Goal: Task Accomplishment & Management: Manage account settings

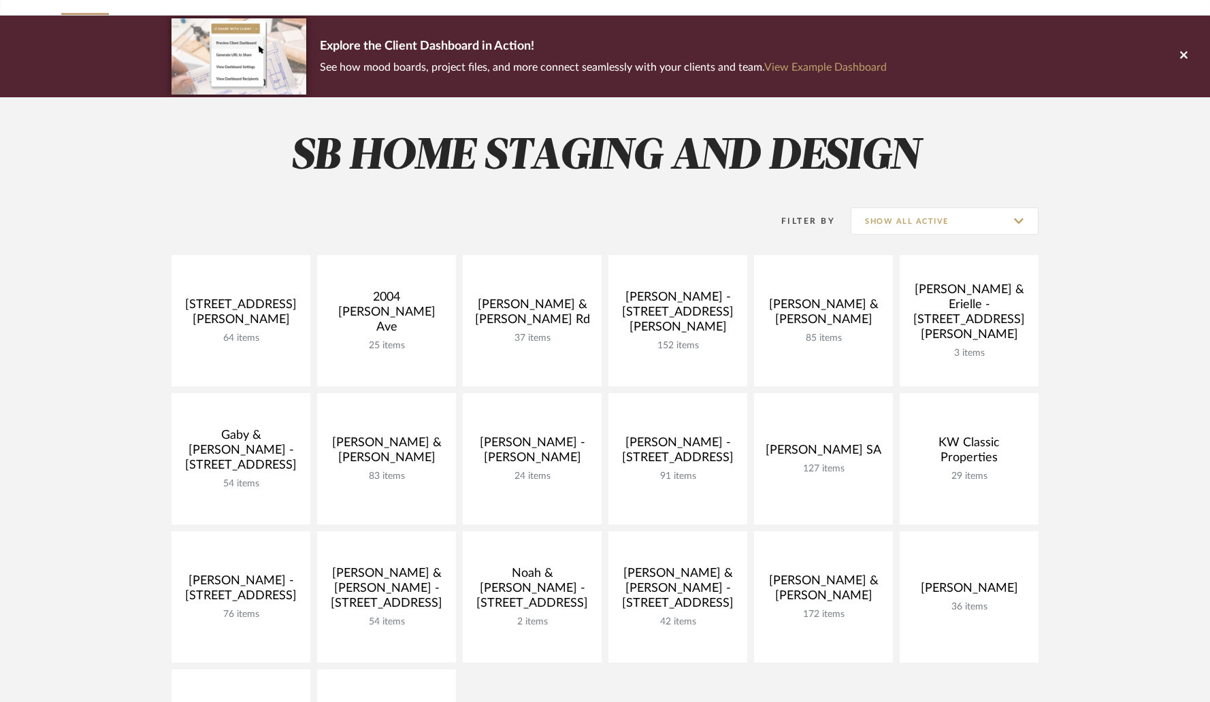
scroll to position [180, 0]
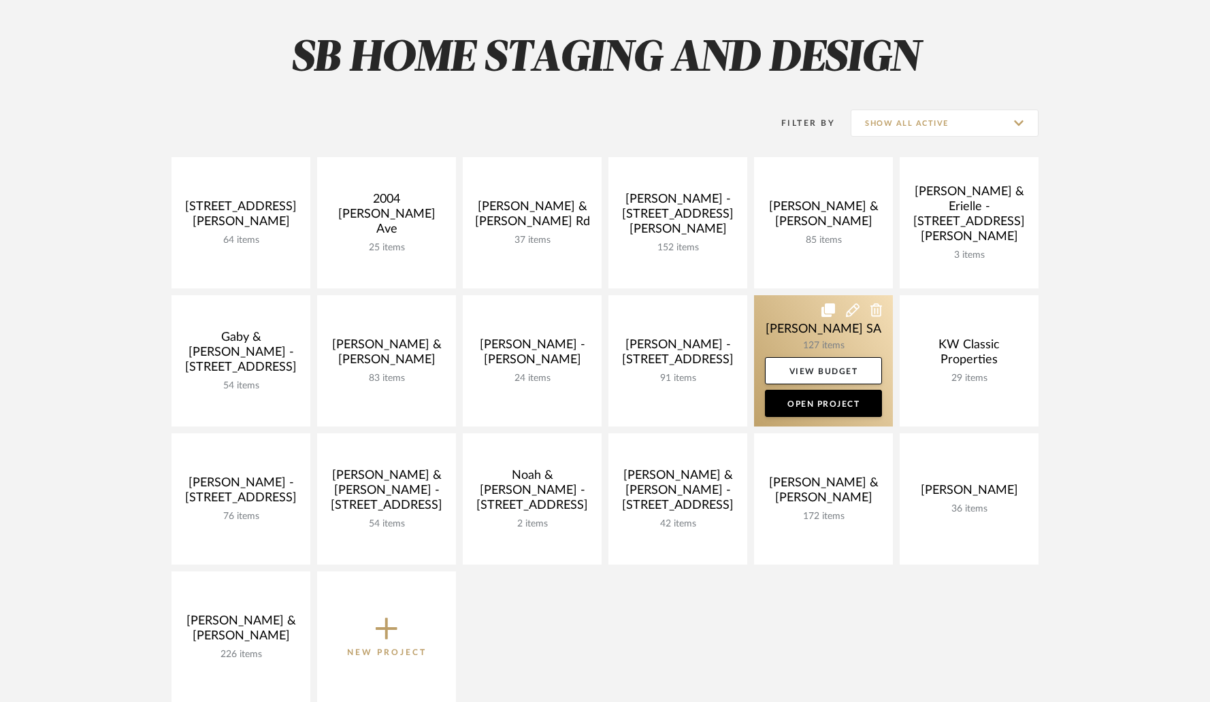
click at [769, 333] on link at bounding box center [823, 360] width 139 height 131
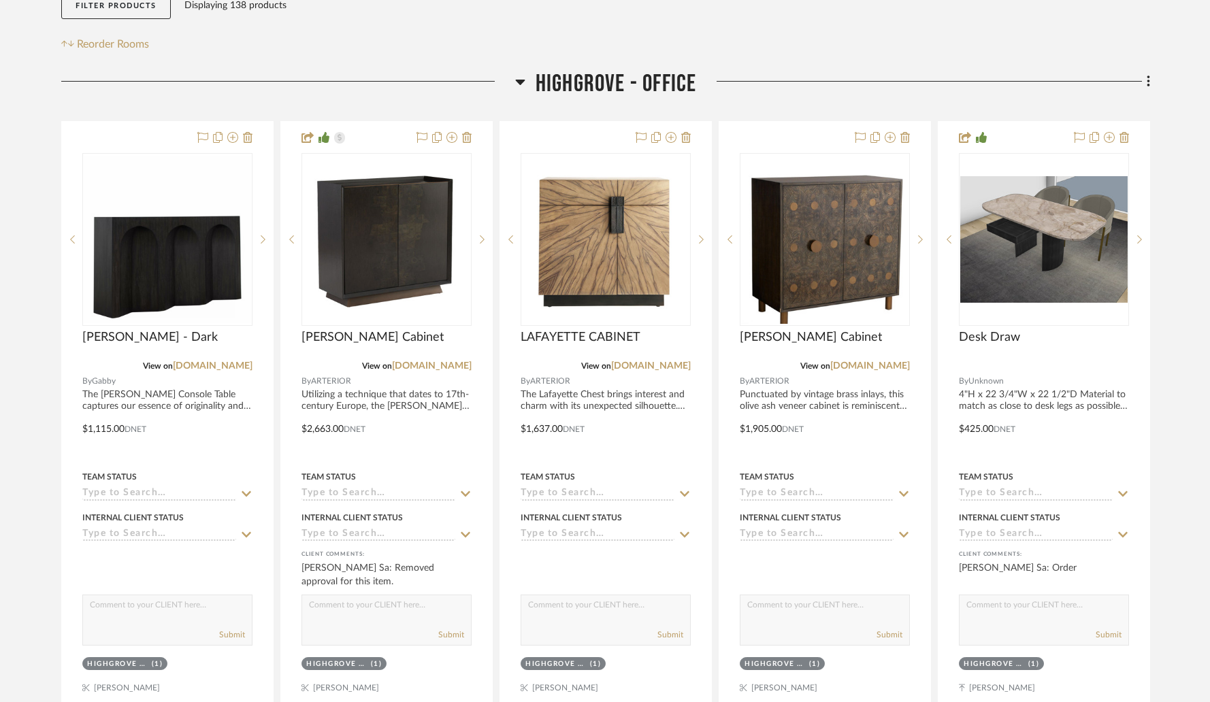
scroll to position [252, 0]
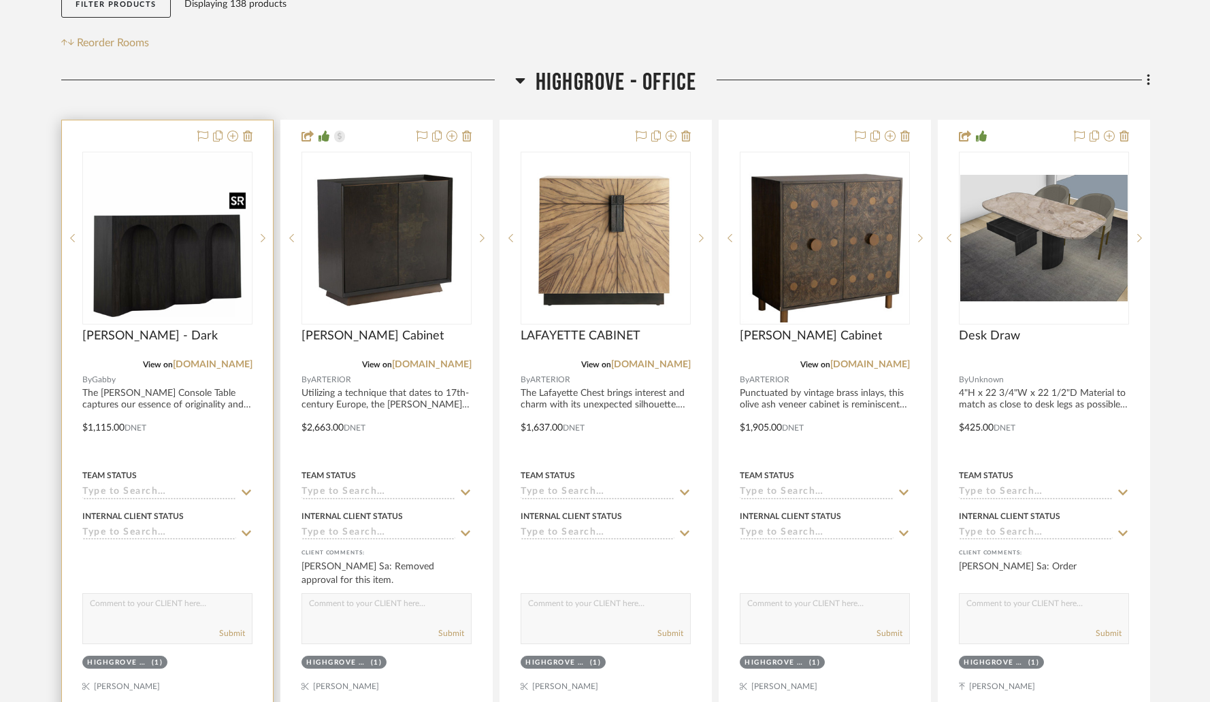
click at [0, 0] on img at bounding box center [0, 0] width 0 height 0
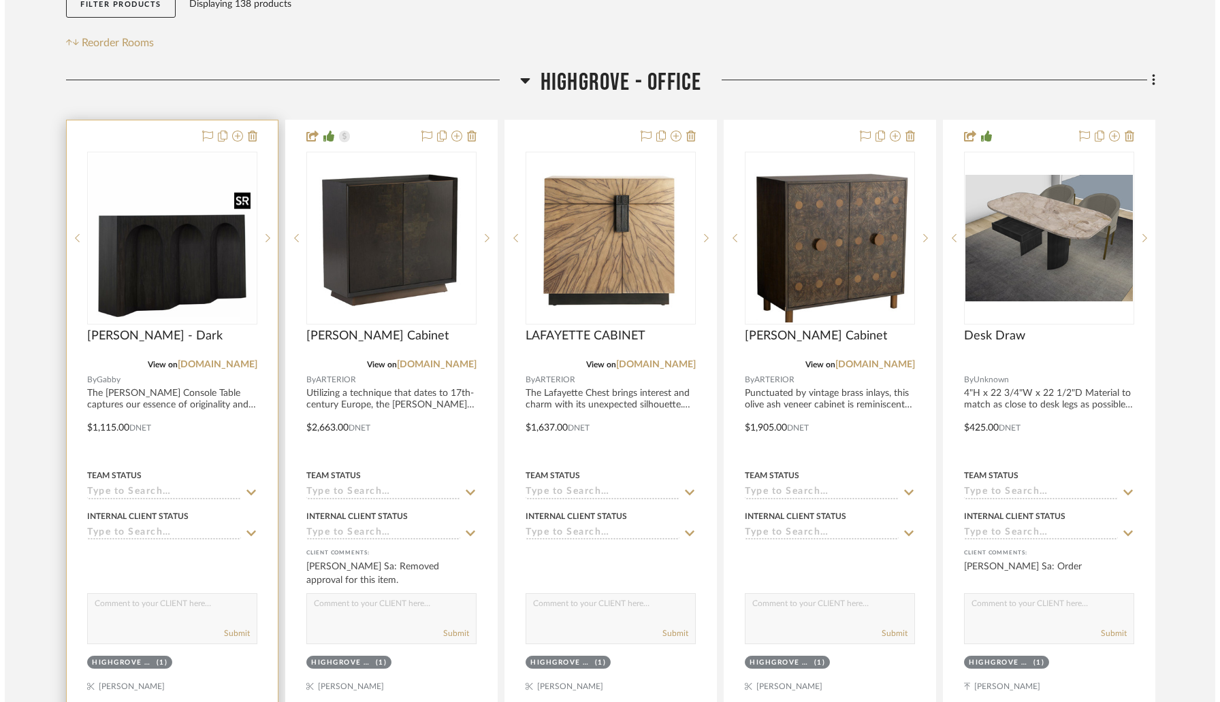
scroll to position [0, 0]
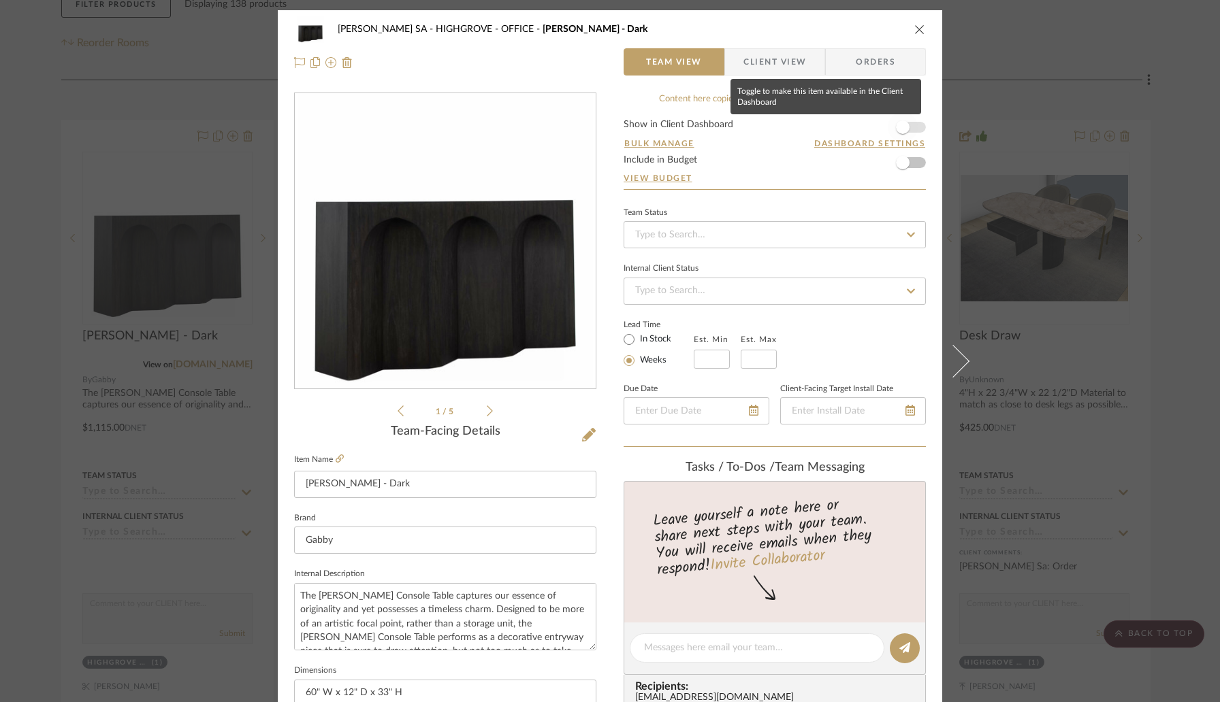
click at [905, 130] on span "button" at bounding box center [902, 127] width 30 height 30
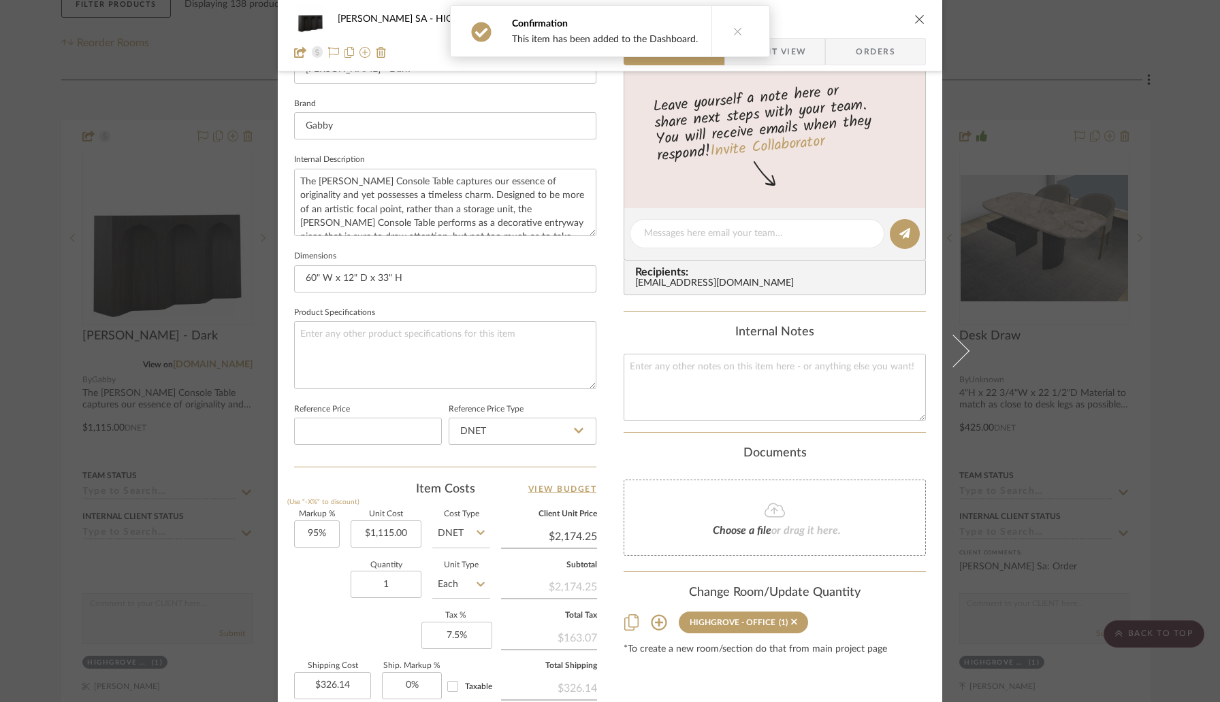
scroll to position [419, 0]
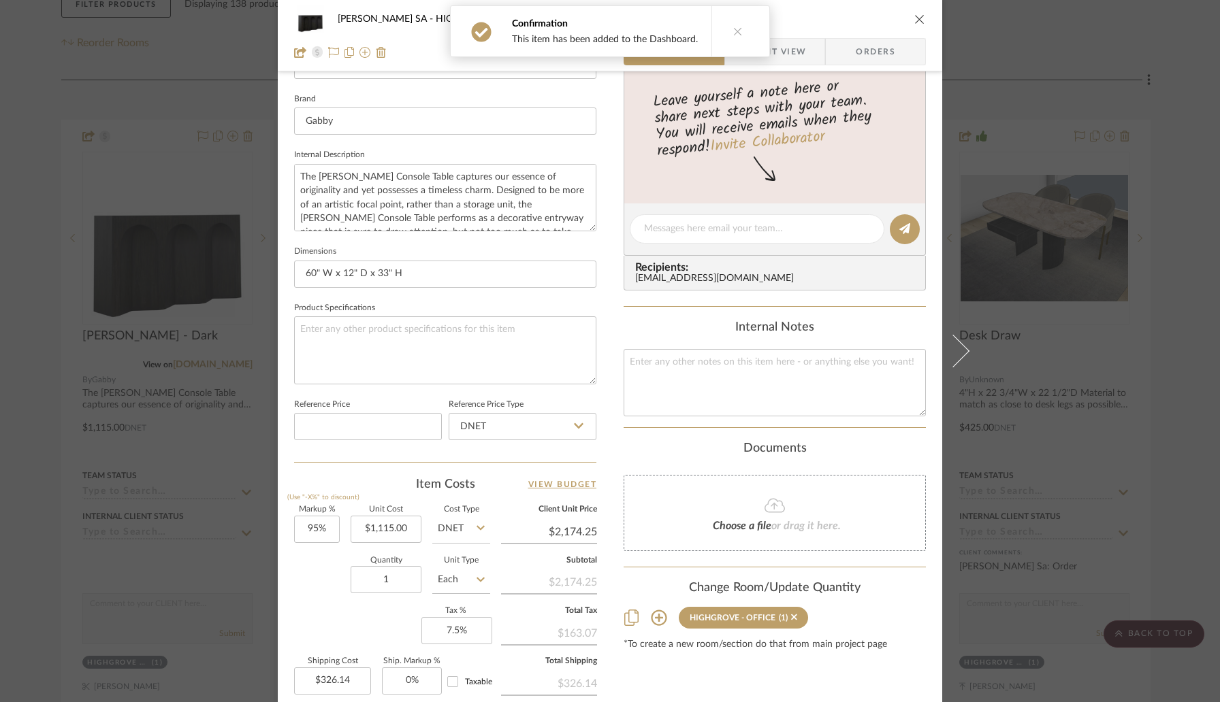
click at [915, 22] on icon "close" at bounding box center [919, 19] width 11 height 11
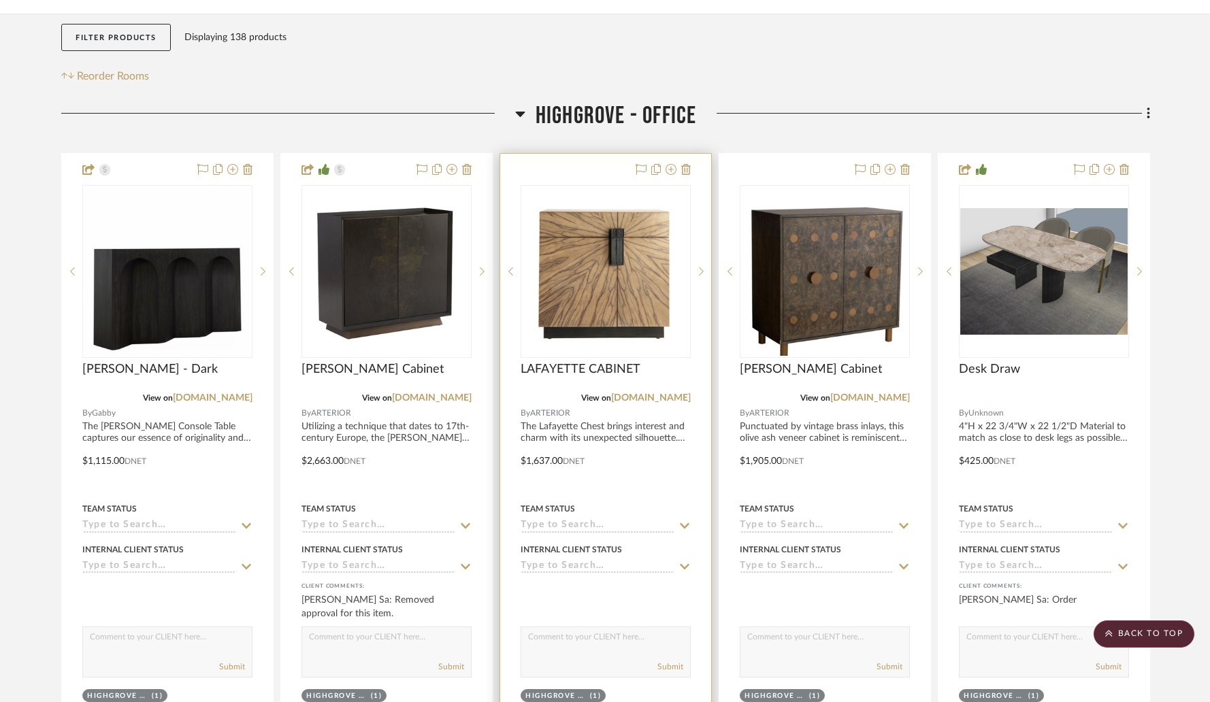
scroll to position [127, 0]
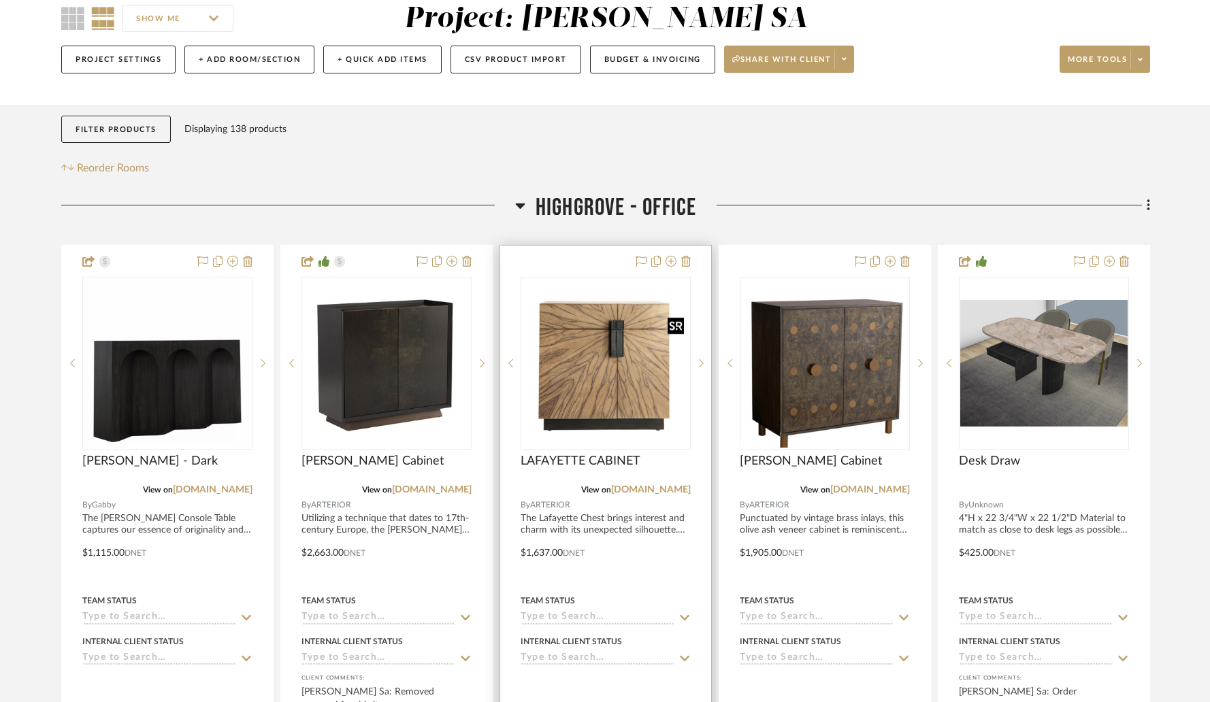
click at [579, 380] on img "0" at bounding box center [605, 363] width 167 height 167
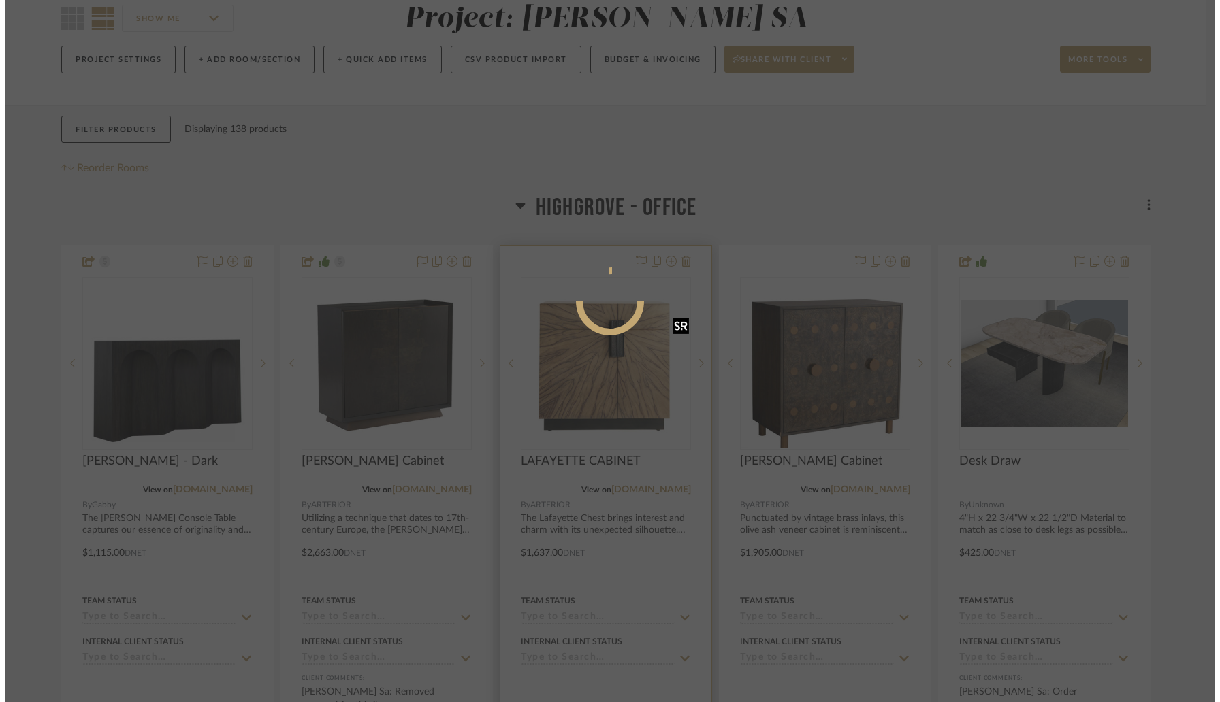
scroll to position [0, 0]
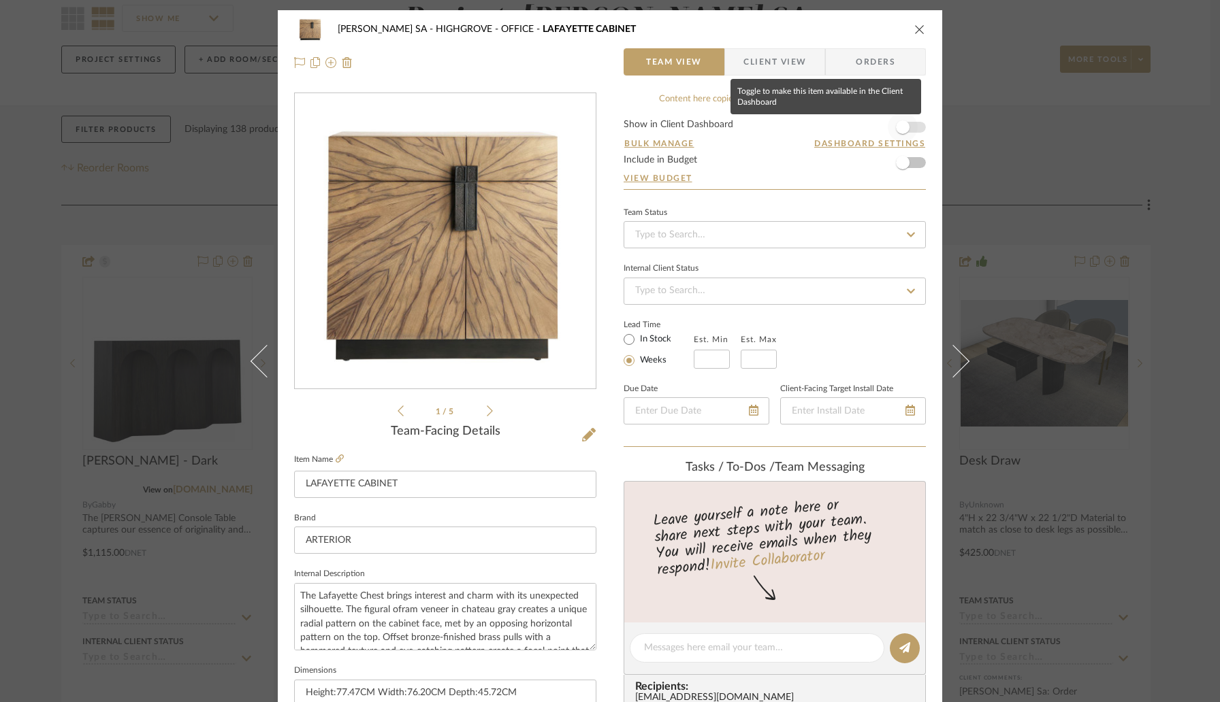
click at [902, 126] on span "button" at bounding box center [903, 127] width 14 height 14
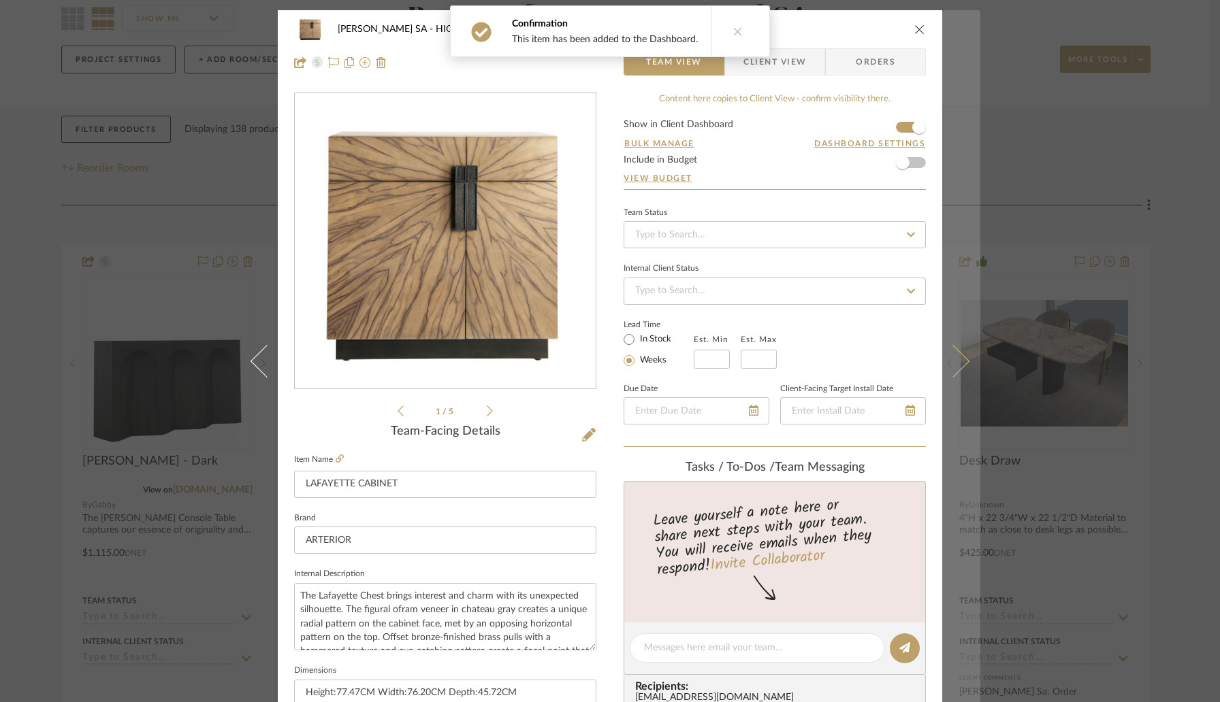
click at [956, 363] on icon at bounding box center [952, 361] width 33 height 33
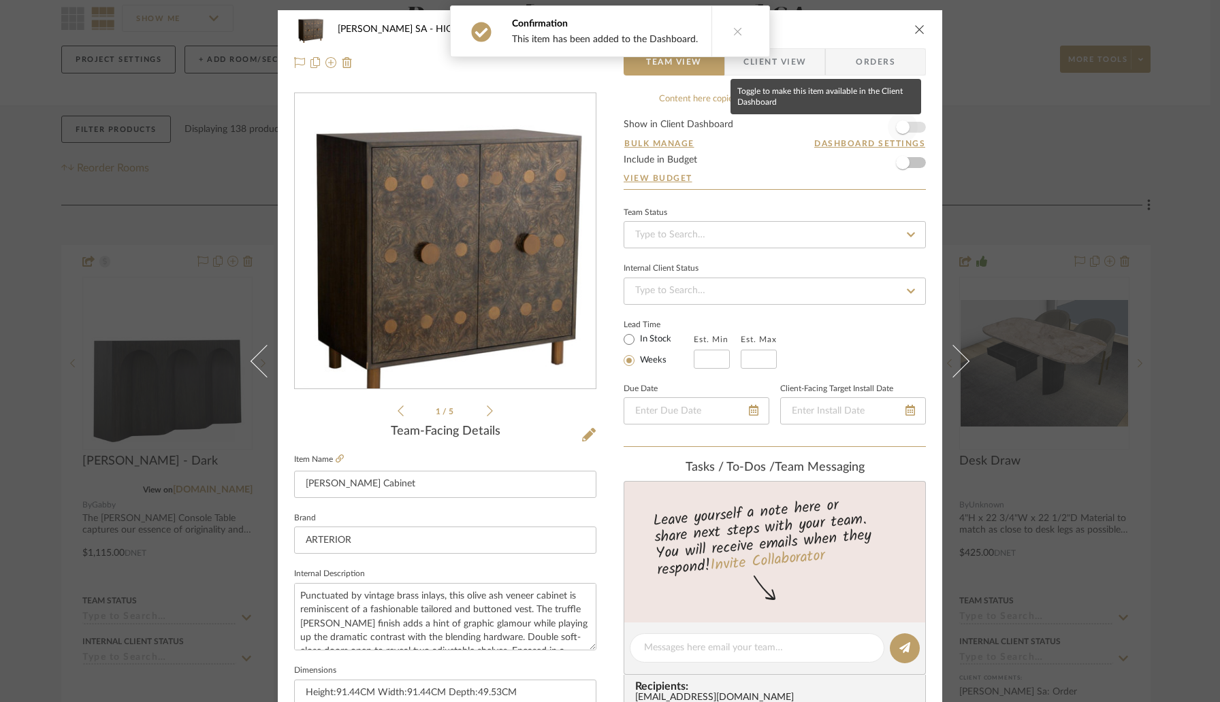
click at [907, 126] on span "button" at bounding box center [902, 127] width 30 height 30
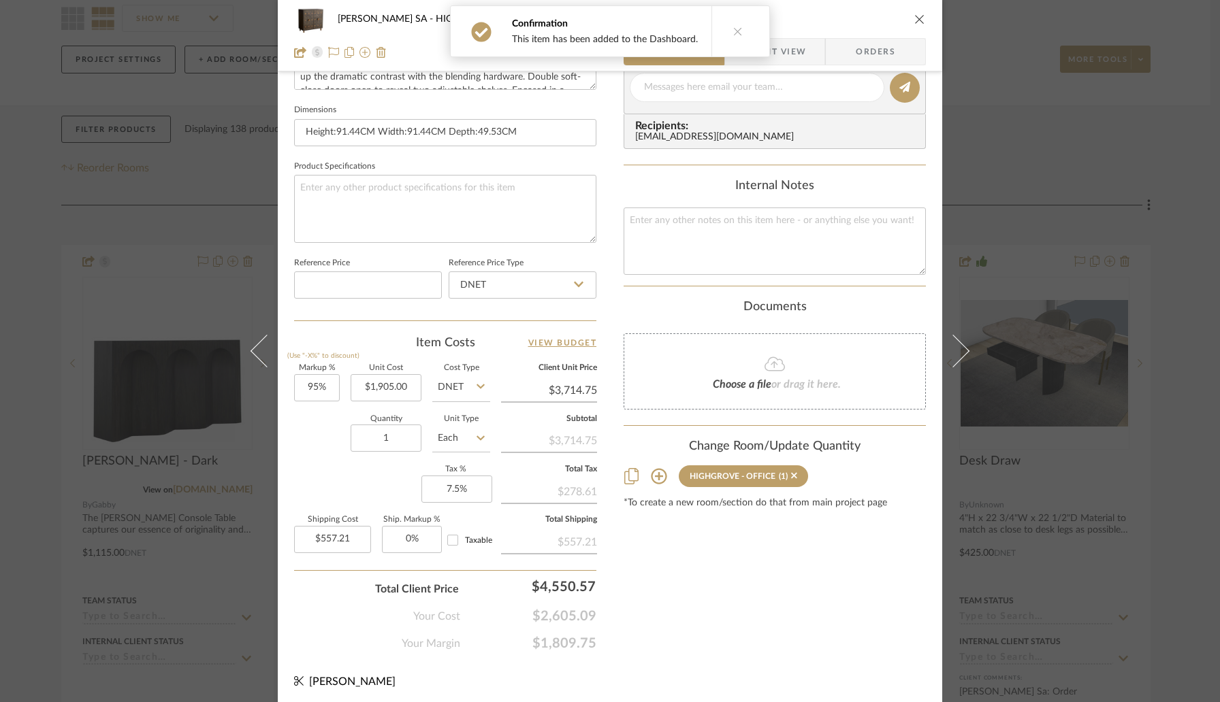
scroll to position [562, 0]
click at [915, 20] on icon "close" at bounding box center [919, 19] width 11 height 11
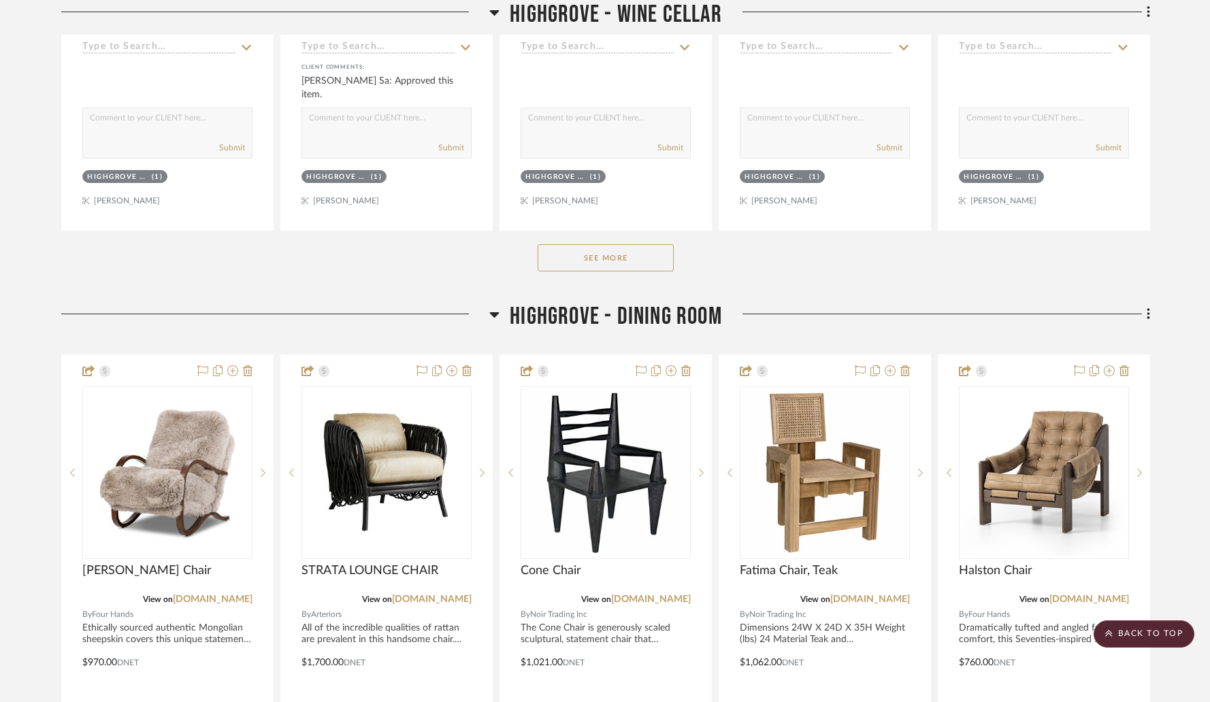
scroll to position [1470, 0]
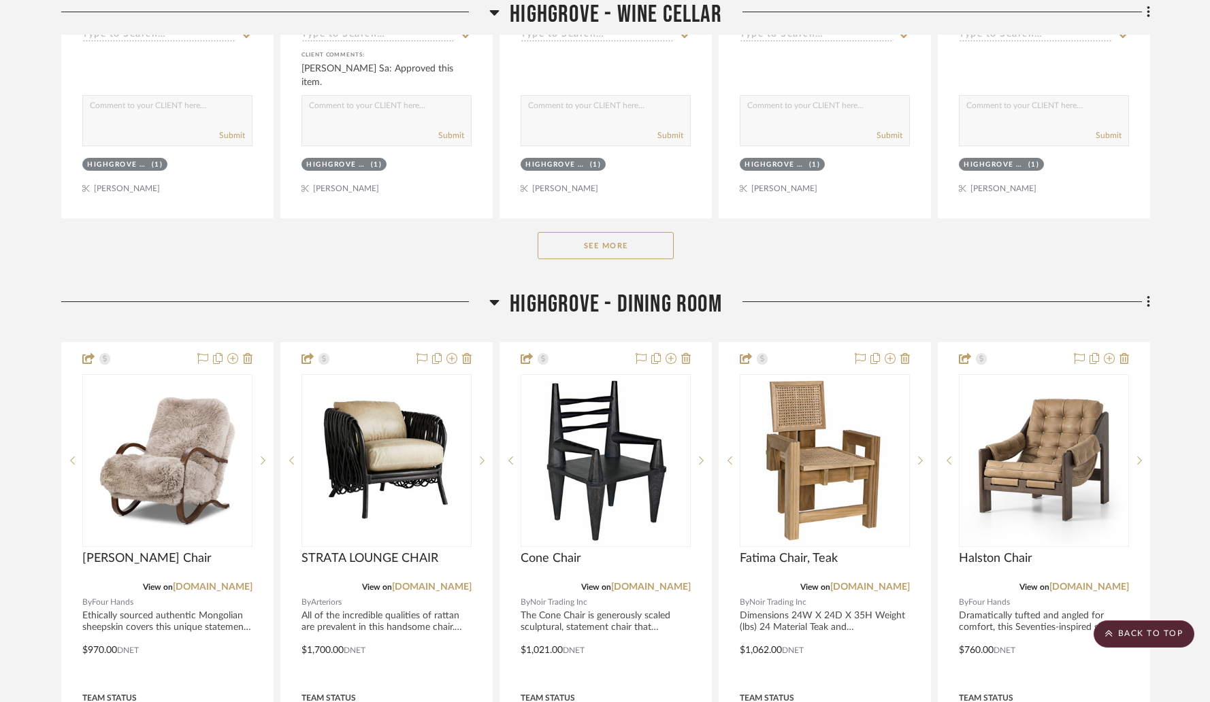
click at [636, 255] on button "See More" at bounding box center [606, 245] width 136 height 27
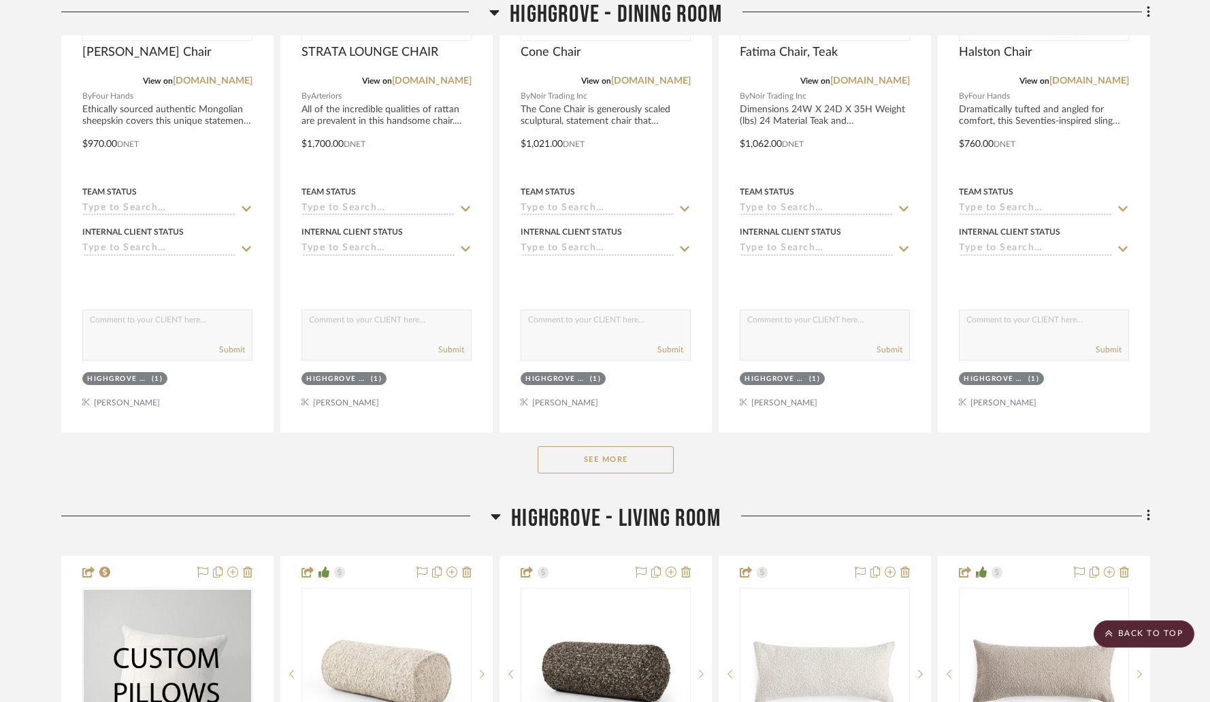
scroll to position [3796, 0]
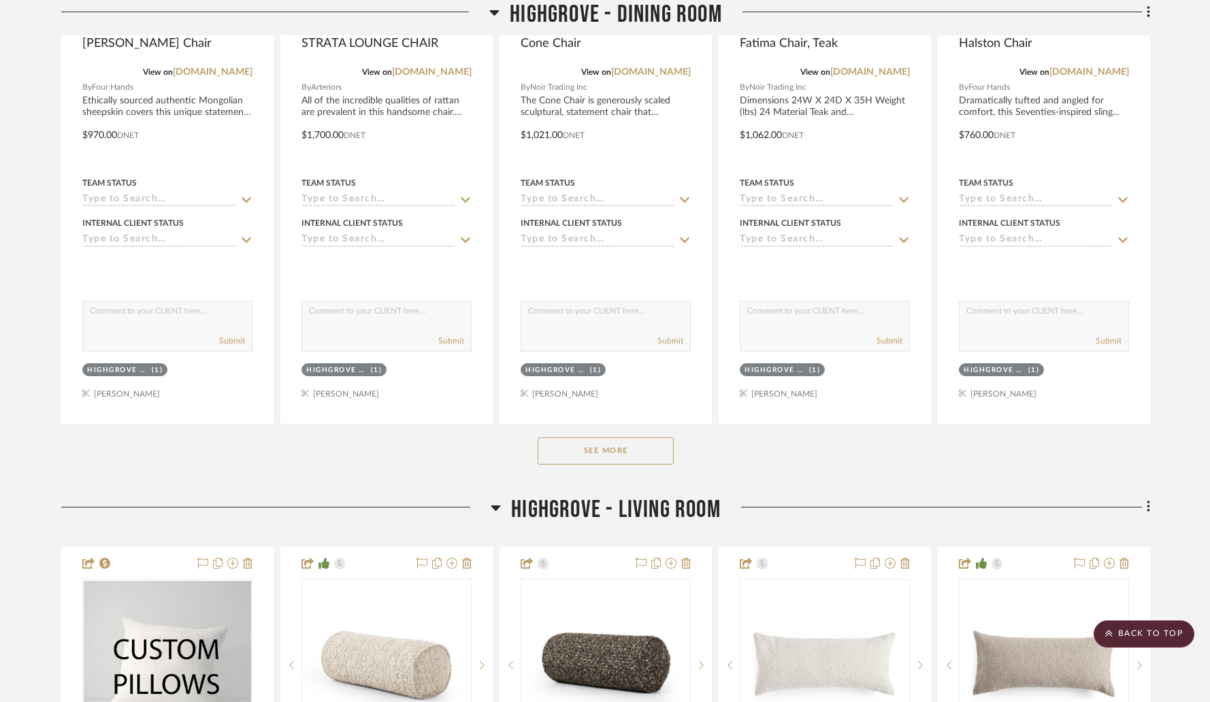
click at [642, 451] on button "See More" at bounding box center [606, 451] width 136 height 27
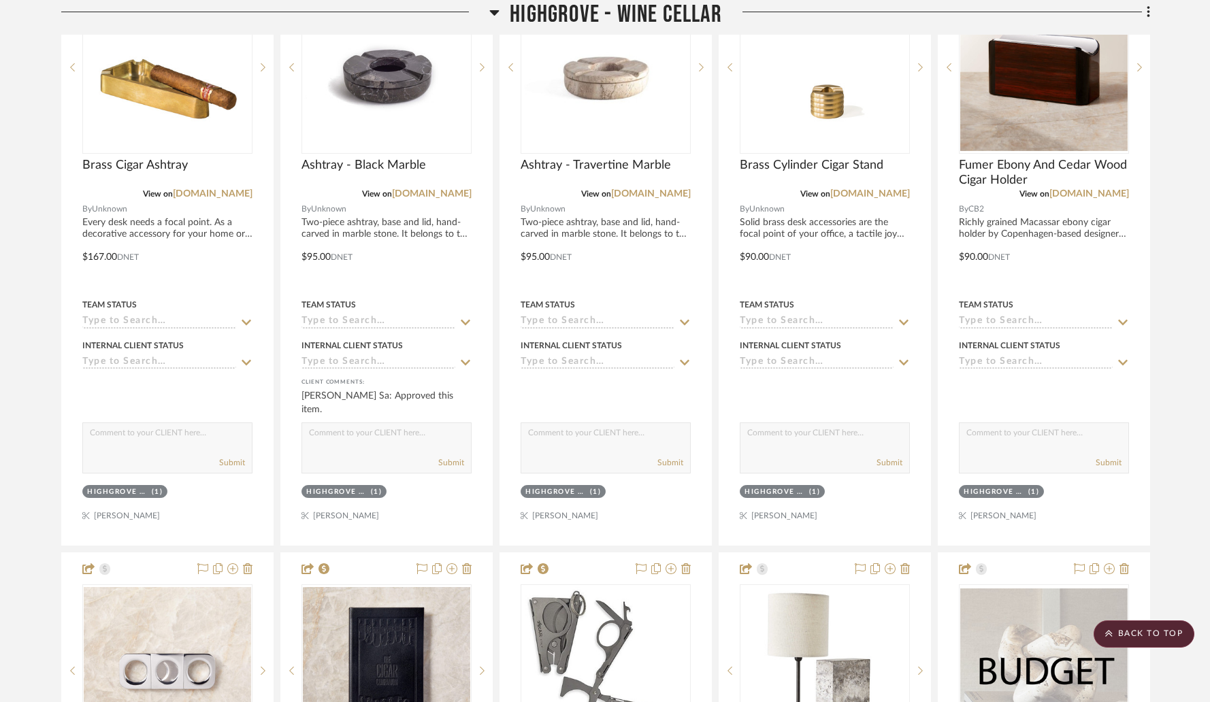
scroll to position [0, 0]
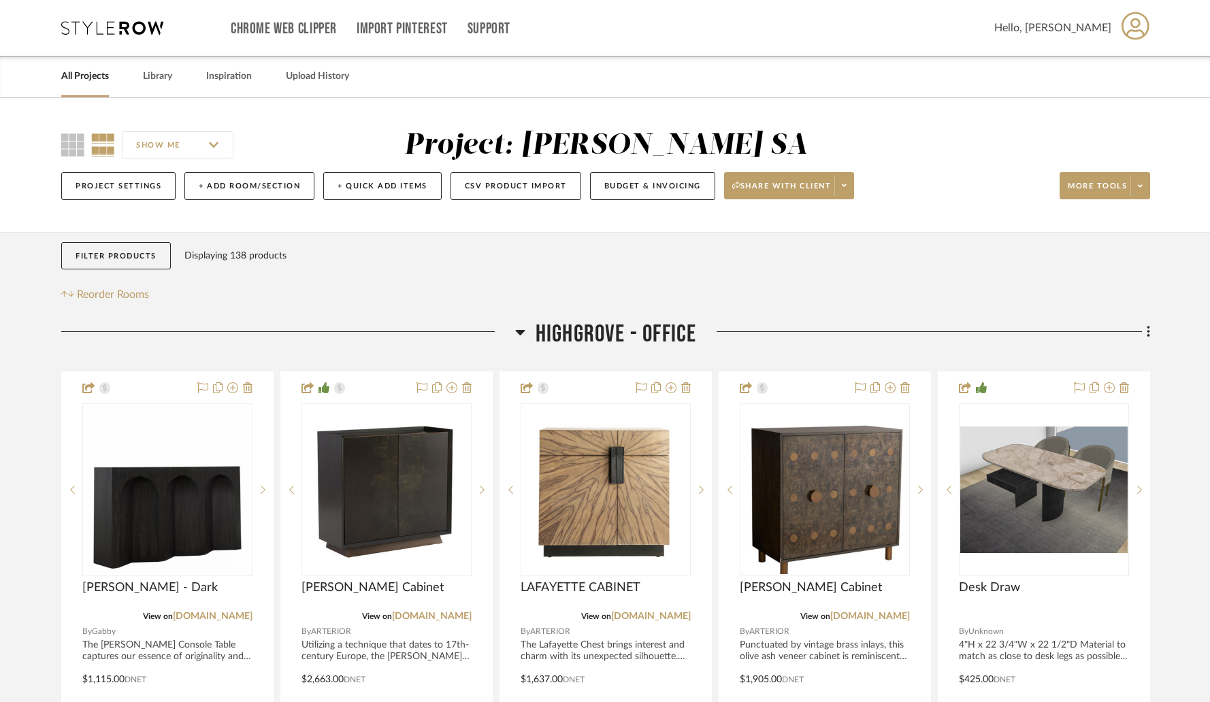
click at [103, 77] on link "All Projects" at bounding box center [85, 76] width 48 height 18
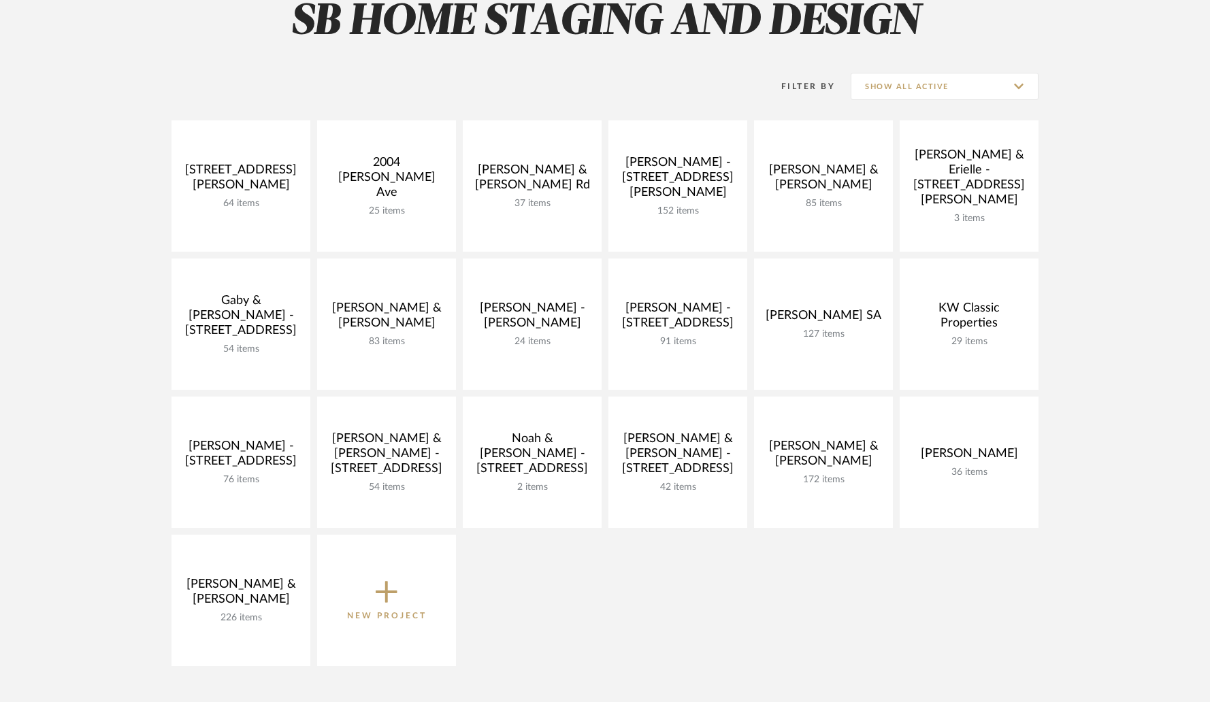
scroll to position [221, 0]
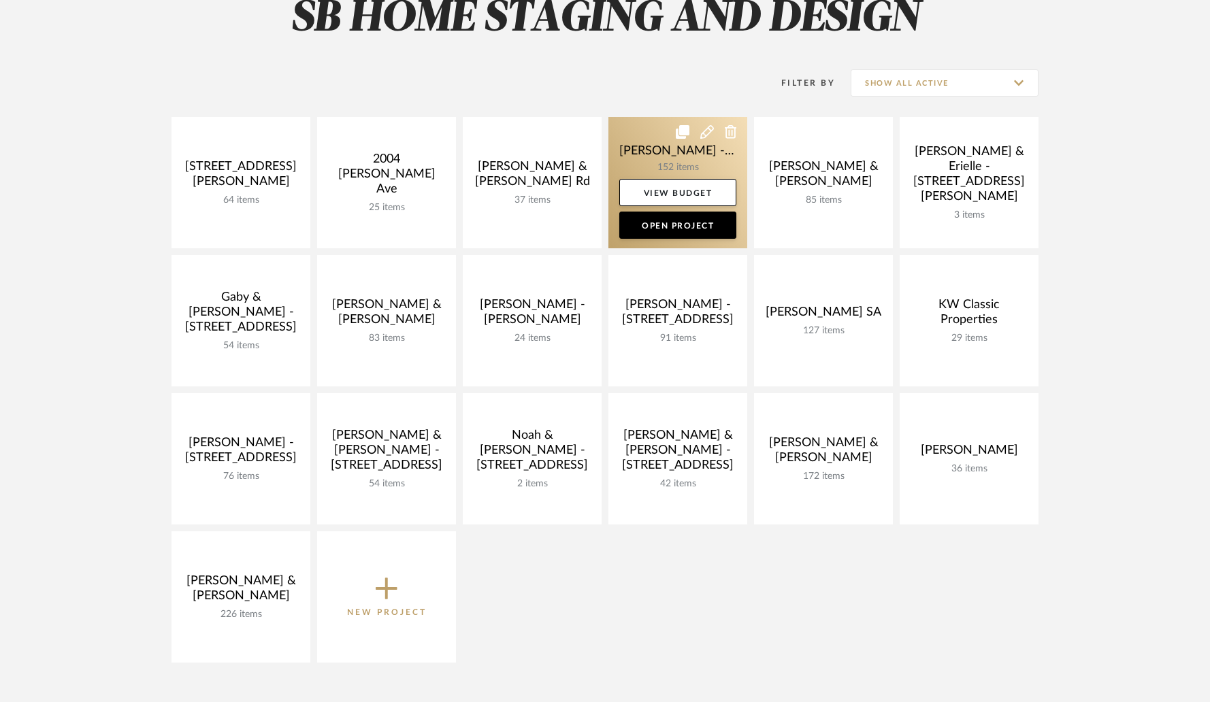
click at [664, 154] on link at bounding box center [677, 182] width 139 height 131
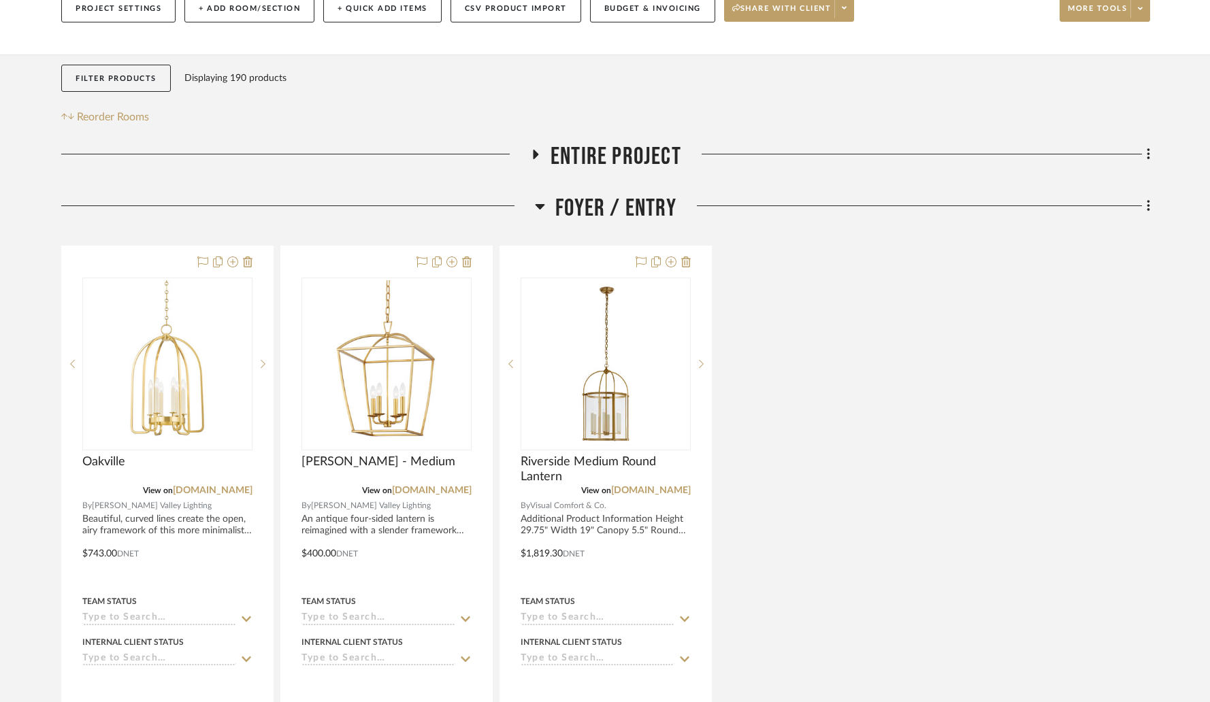
scroll to position [216, 0]
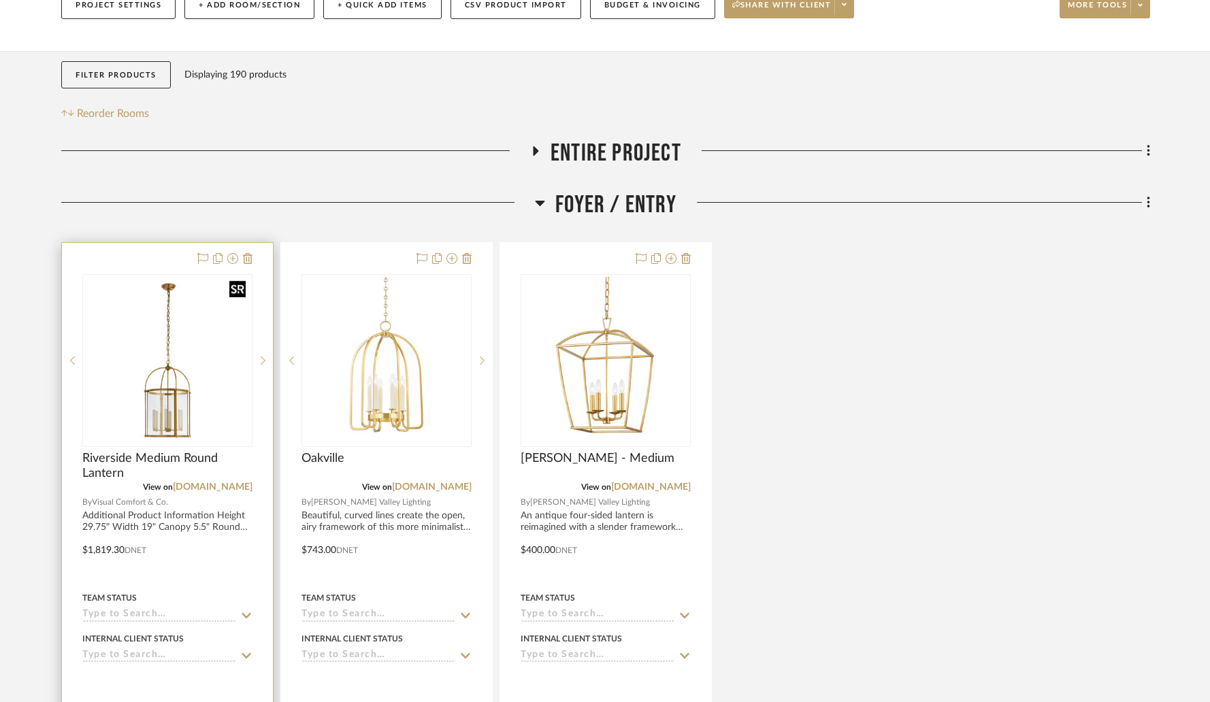
click at [152, 301] on img "0" at bounding box center [167, 360] width 167 height 167
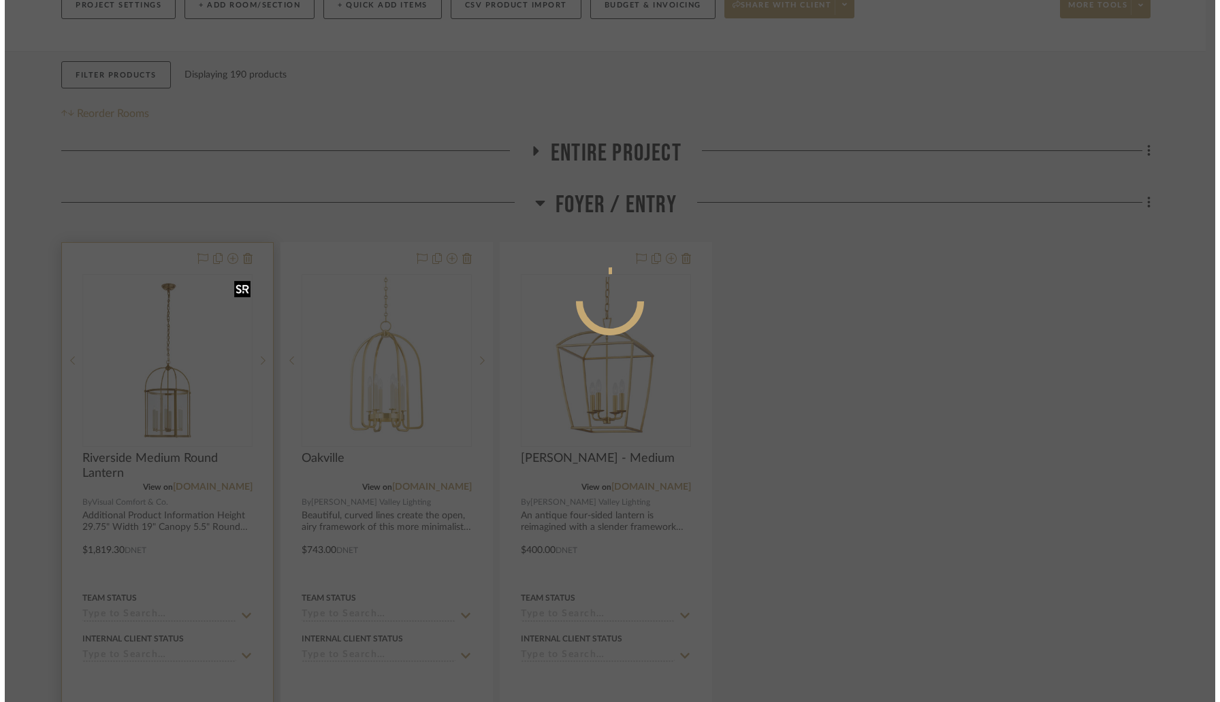
scroll to position [0, 0]
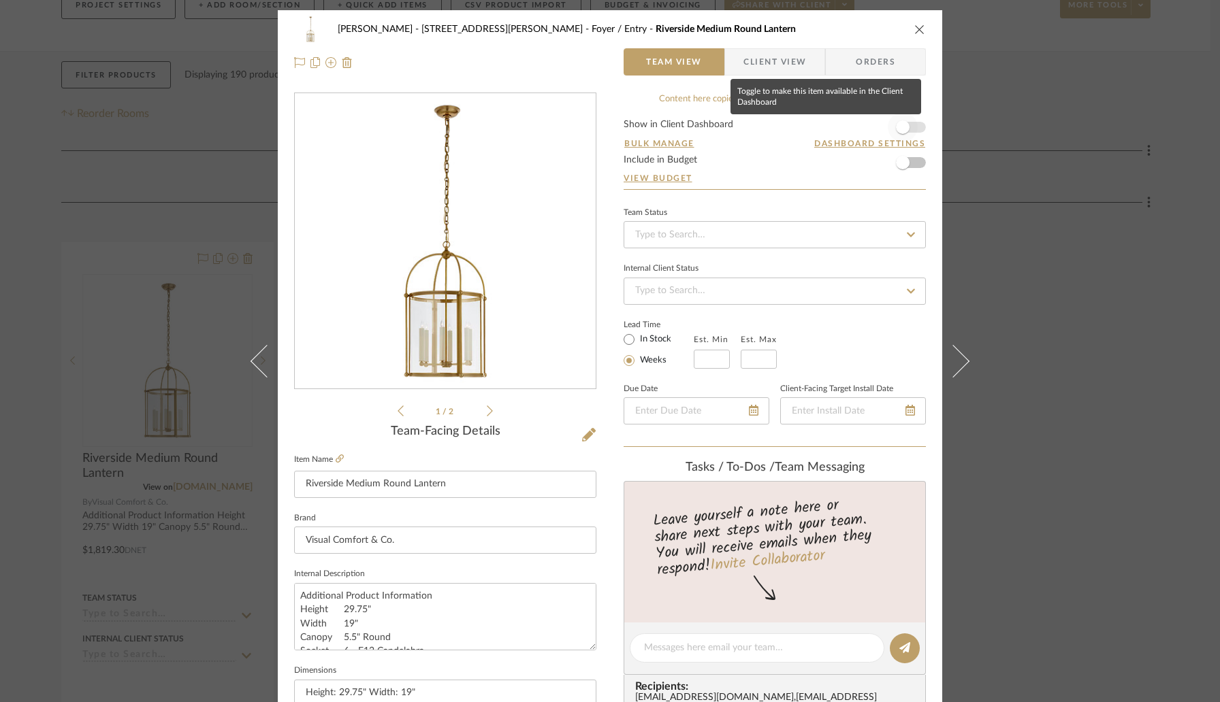
click at [903, 124] on span "button" at bounding box center [903, 127] width 14 height 14
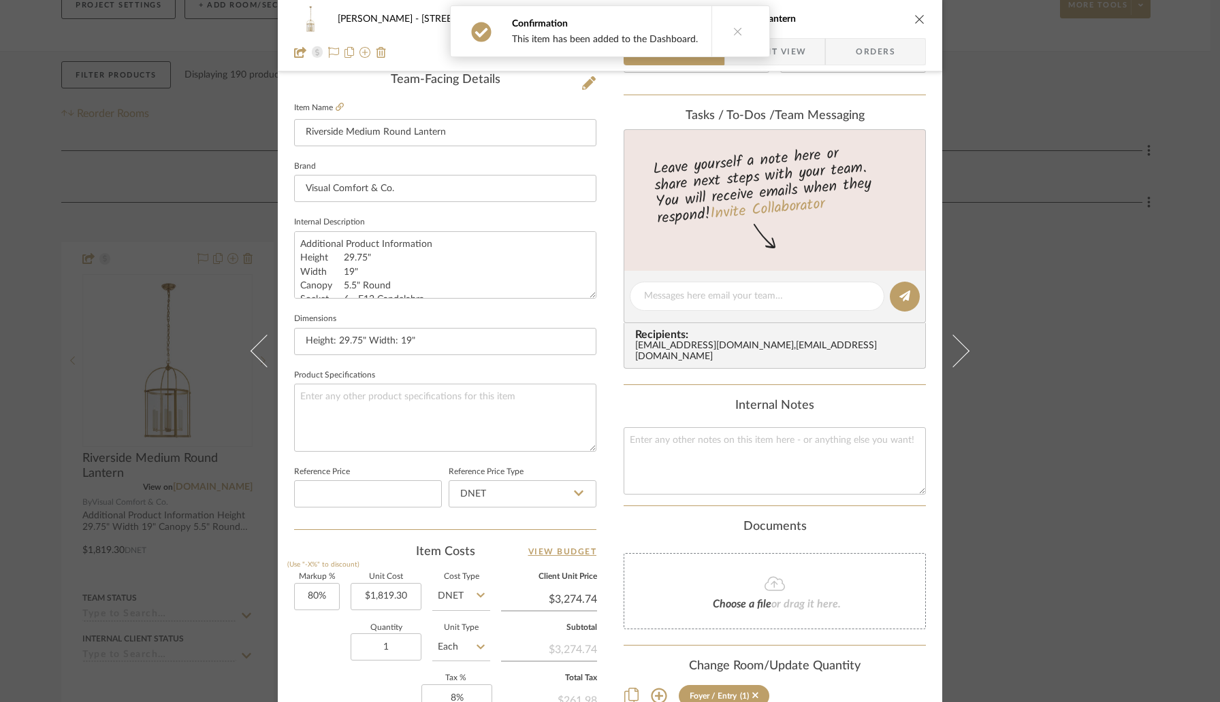
scroll to position [562, 0]
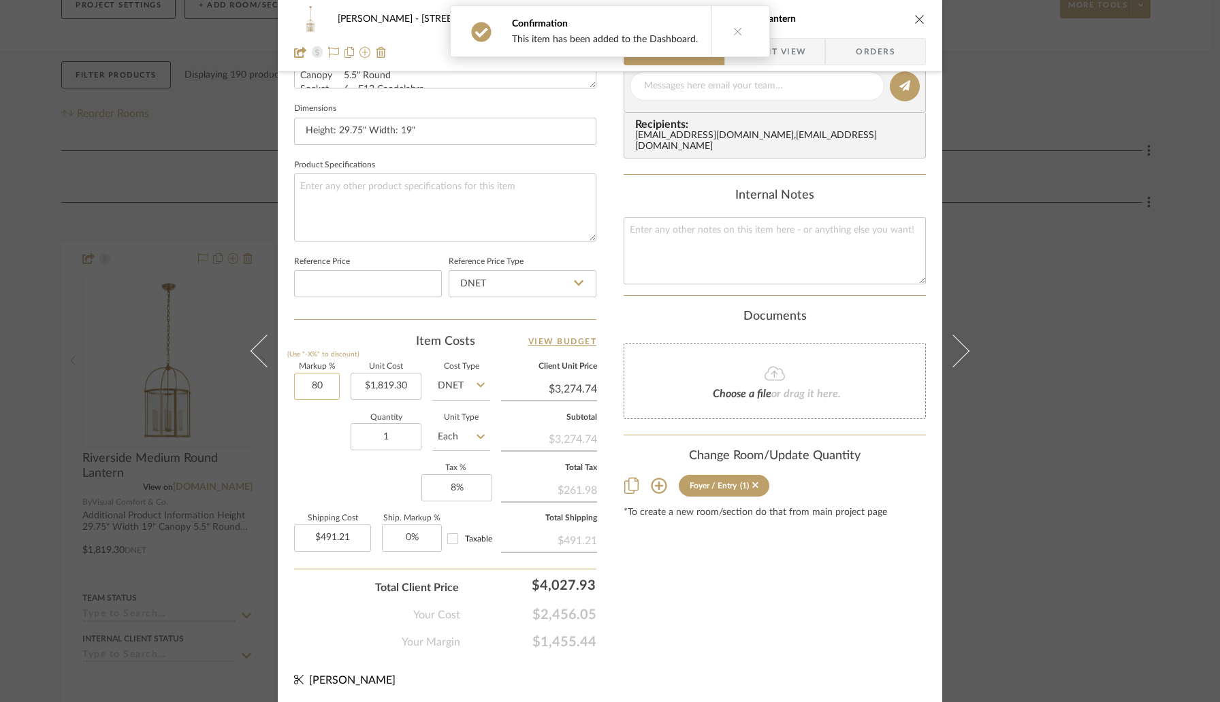
click at [324, 383] on input "80" at bounding box center [317, 386] width 46 height 27
type input "30%"
click at [337, 451] on div "Quantity 1 Unit Type Each" at bounding box center [392, 438] width 196 height 48
type input "$2,365.09"
type input "$354.76"
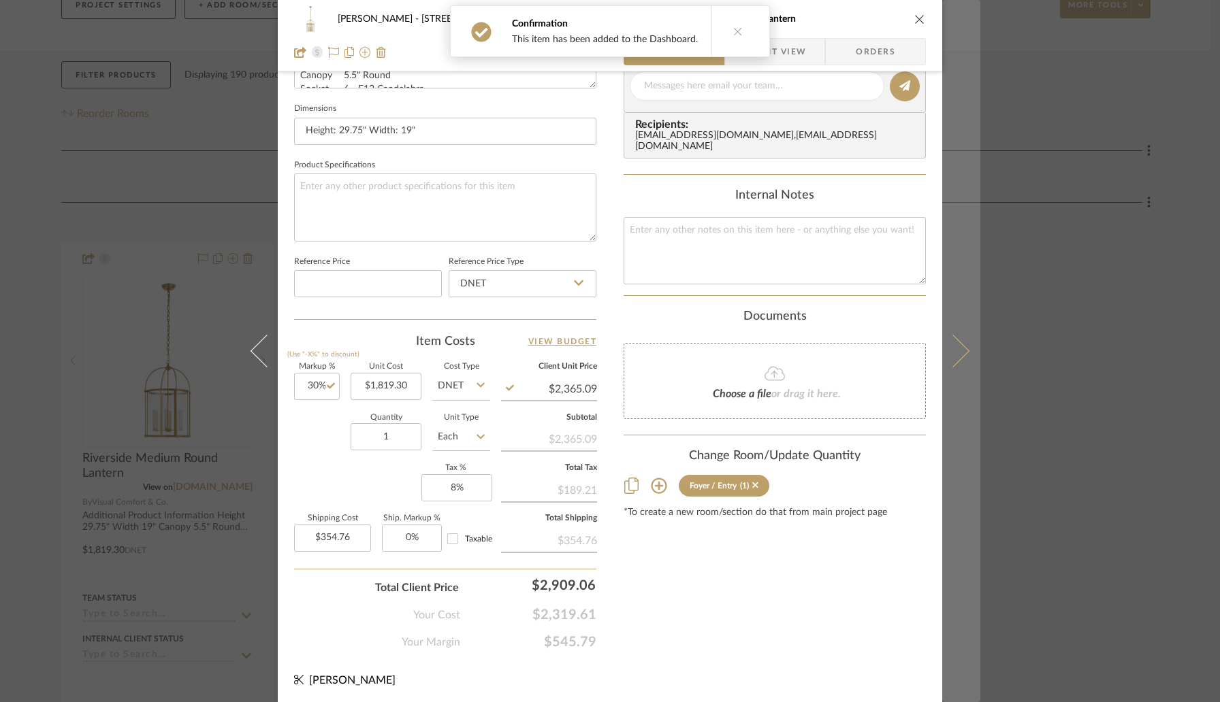
click at [948, 329] on button at bounding box center [961, 351] width 38 height 702
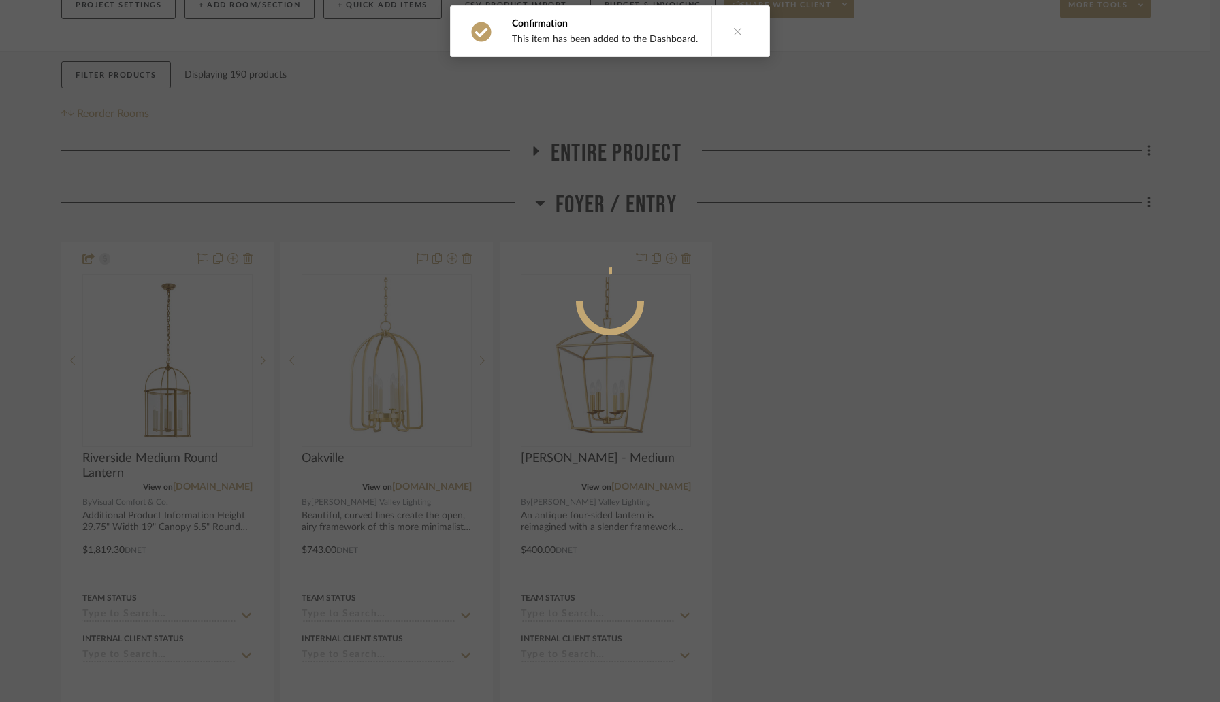
scroll to position [0, 0]
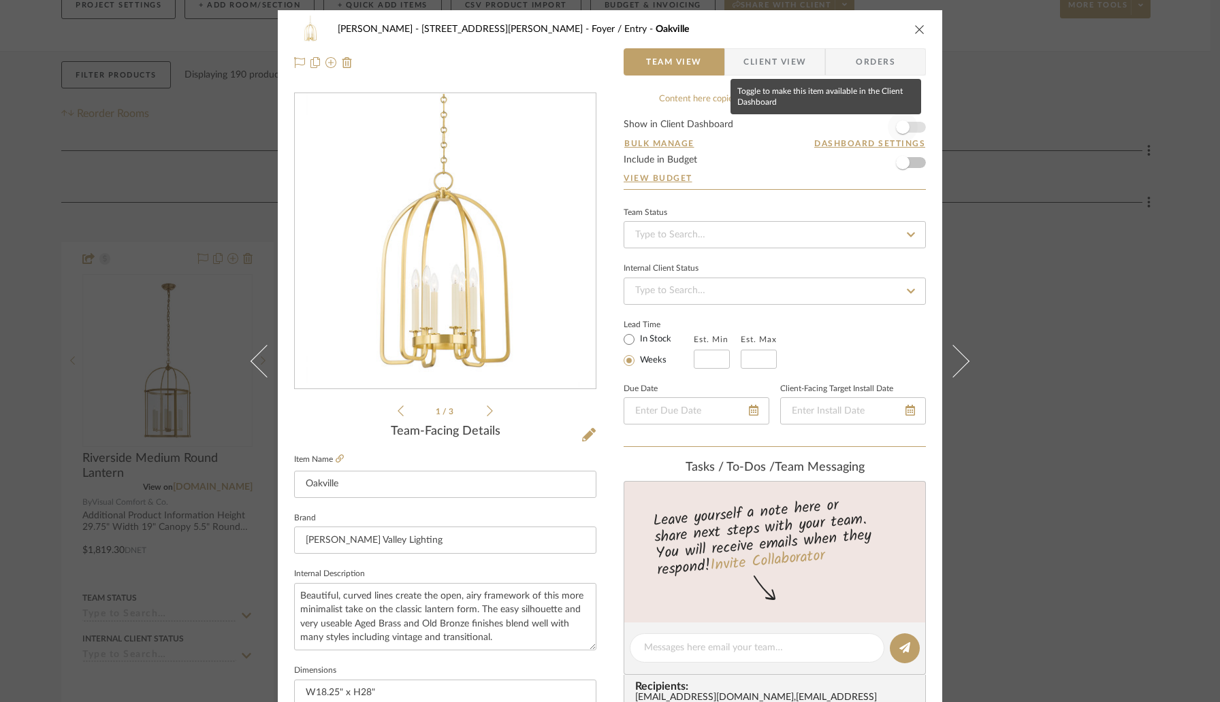
click at [907, 129] on span "button" at bounding box center [902, 127] width 30 height 30
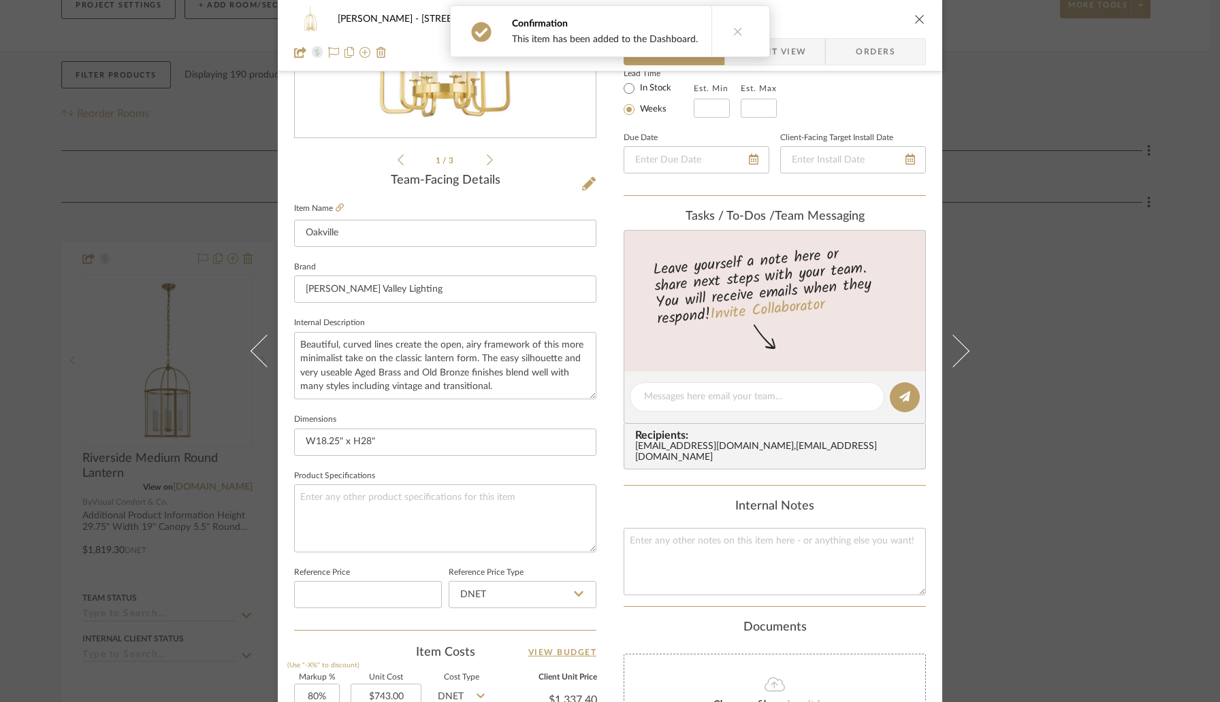
scroll to position [305, 0]
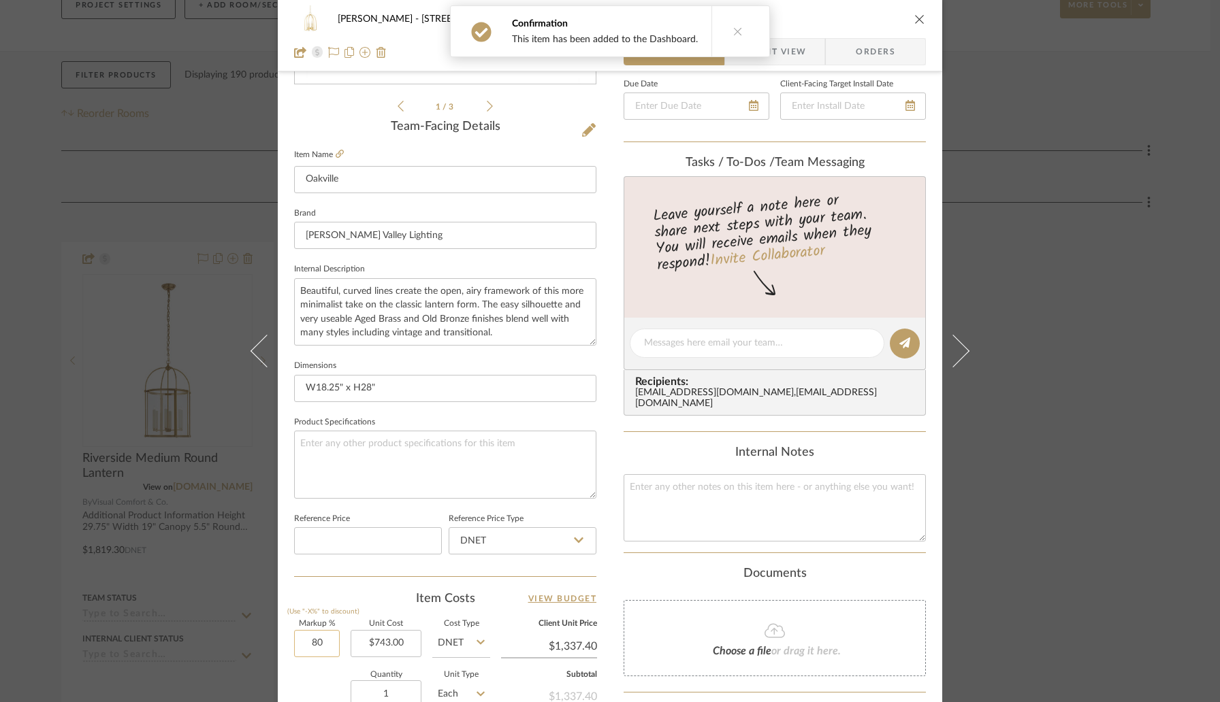
click at [319, 650] on input "80" at bounding box center [317, 643] width 46 height 27
type input "30%"
click at [344, 587] on div "1 / 3 Team-Facing Details Item Name Oakville Brand [PERSON_NAME] Valley Lightin…" at bounding box center [445, 348] width 302 height 1120
type input "$965.90"
type input "$144.89"
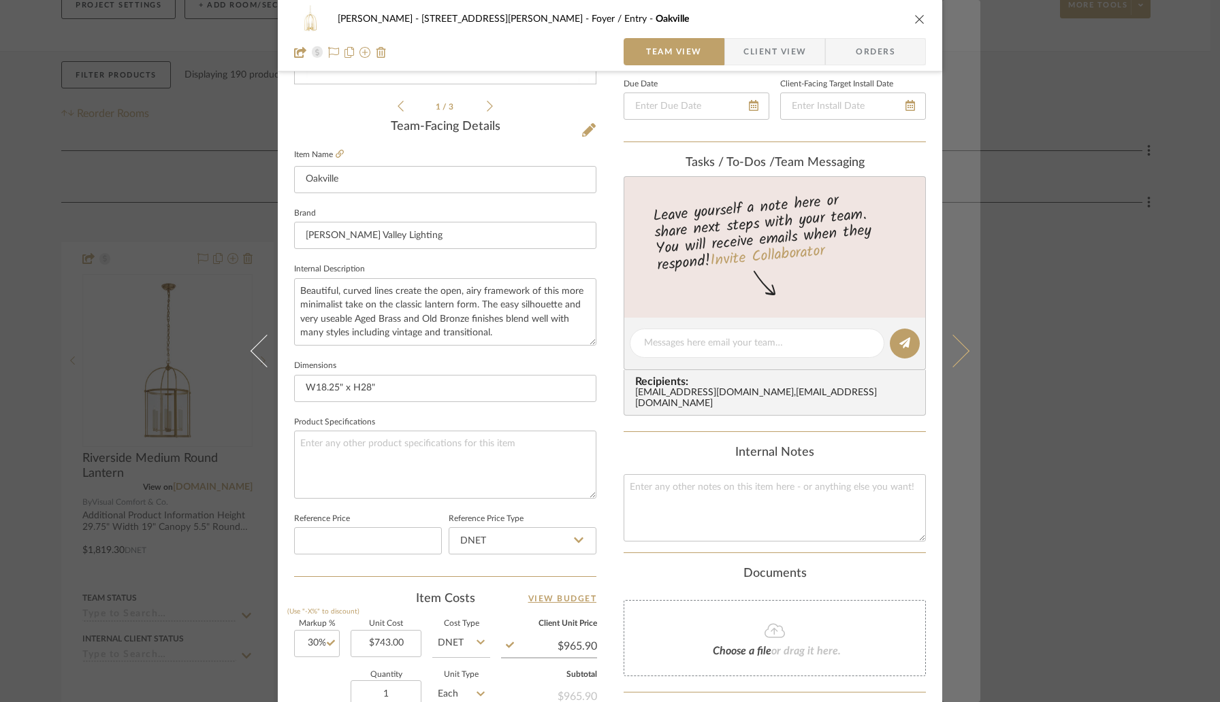
click at [956, 350] on icon at bounding box center [952, 351] width 33 height 33
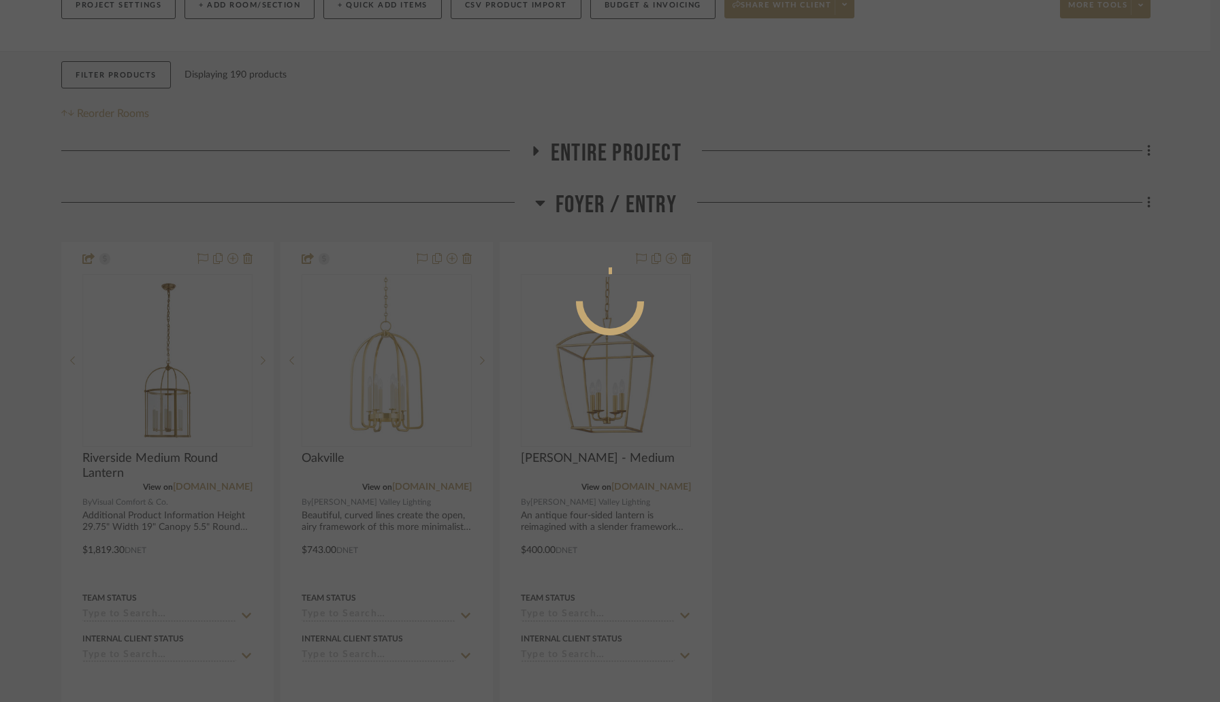
scroll to position [0, 0]
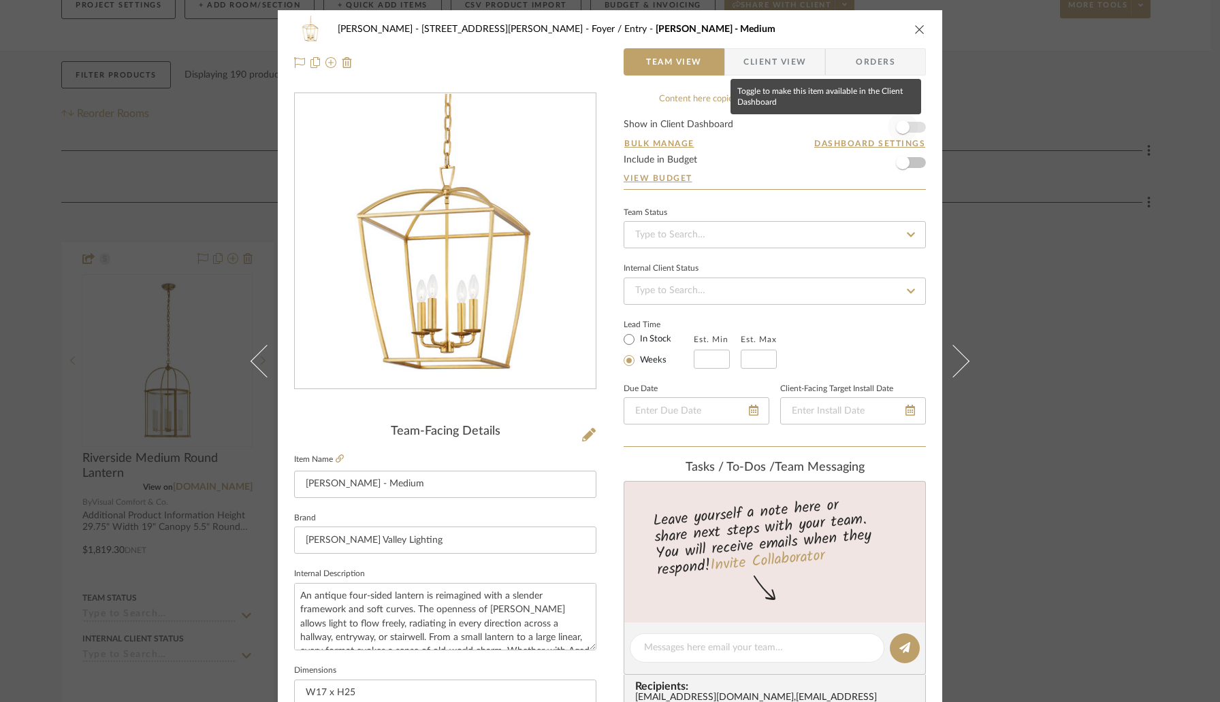
click at [899, 120] on span "button" at bounding box center [903, 127] width 14 height 14
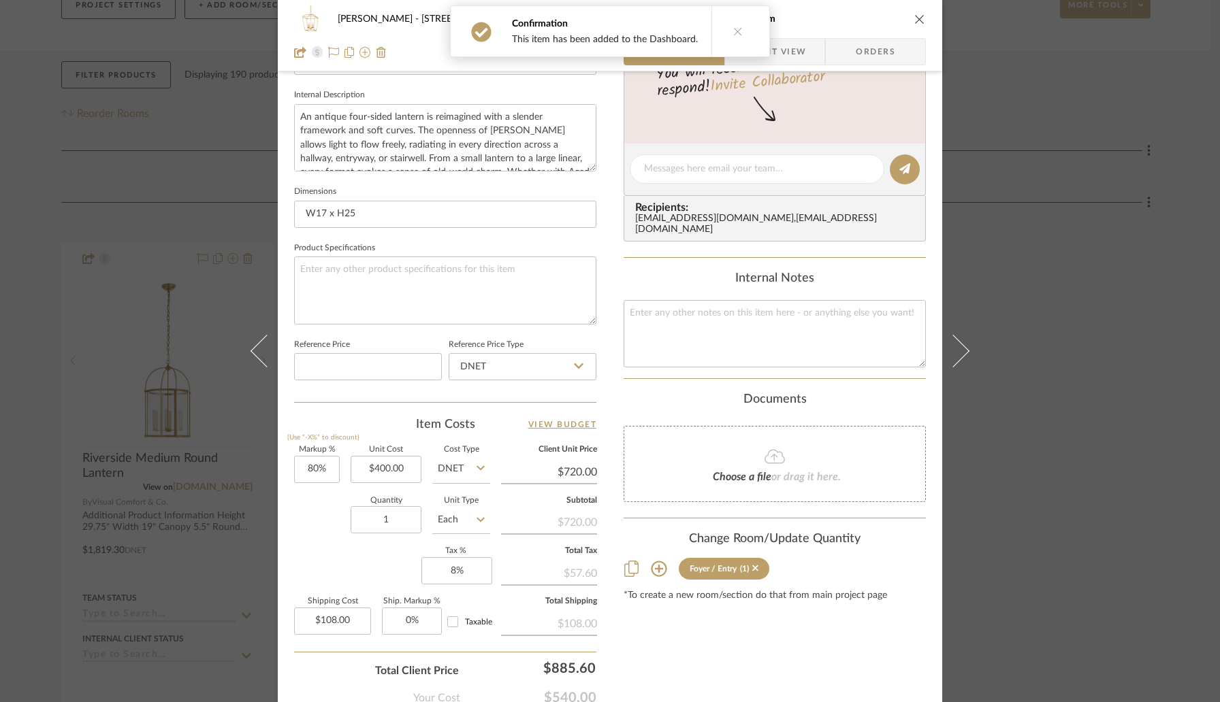
scroll to position [549, 0]
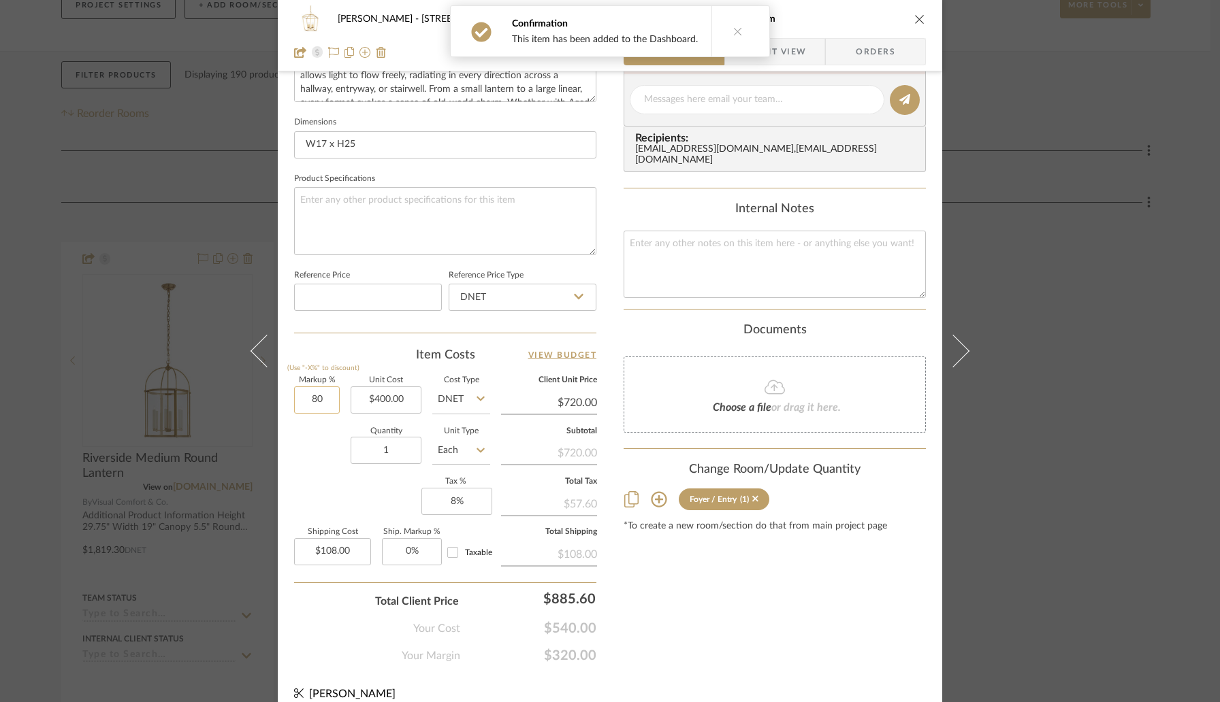
click at [323, 402] on input "80" at bounding box center [317, 400] width 46 height 27
type input "30%"
click at [311, 463] on div "Quantity 1 Unit Type Each" at bounding box center [392, 452] width 196 height 48
type input "$520.00"
type input "$78.00"
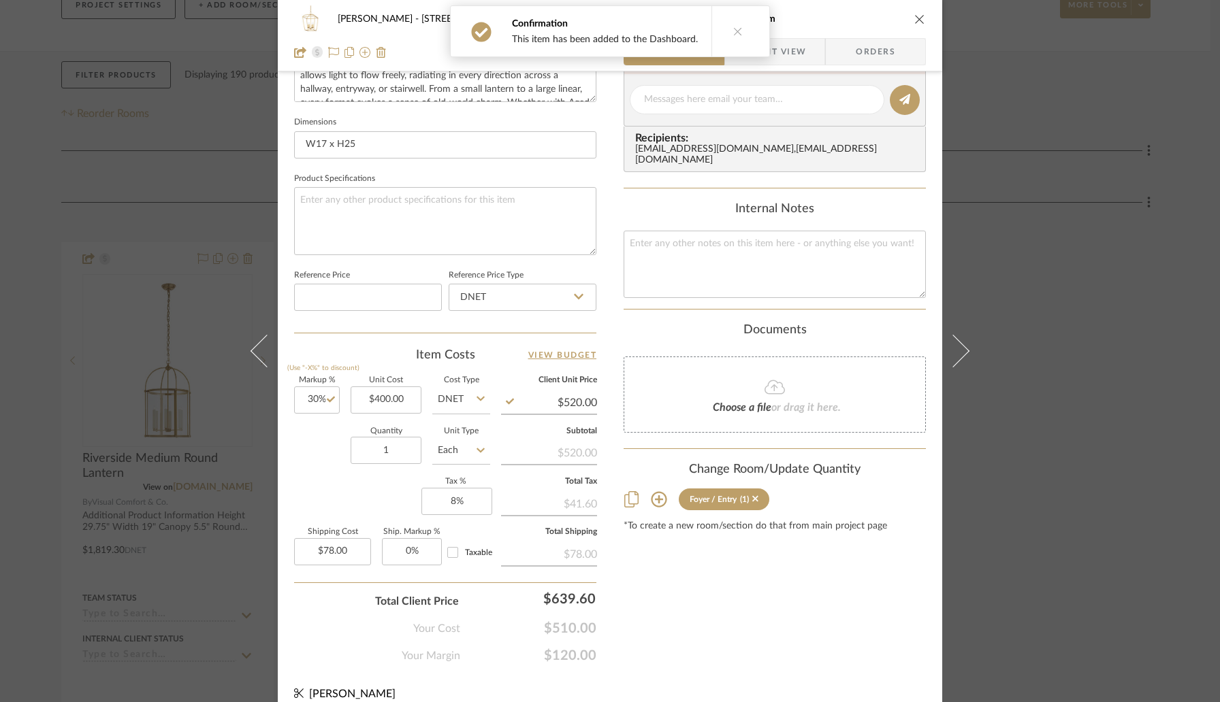
click at [920, 12] on div "[PERSON_NAME] - 4065 [PERSON_NAME] Foyer / Entry [PERSON_NAME] - Medium" at bounding box center [610, 18] width 632 height 27
click at [918, 17] on icon "close" at bounding box center [919, 19] width 11 height 11
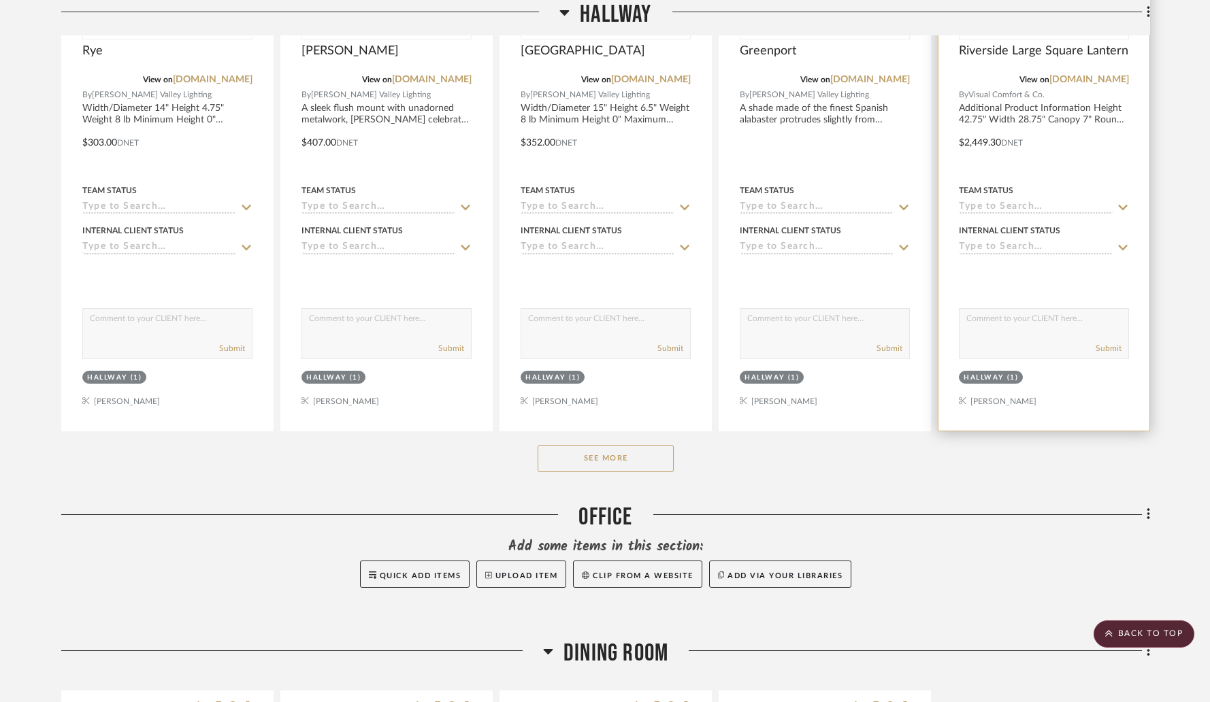
scroll to position [1292, 0]
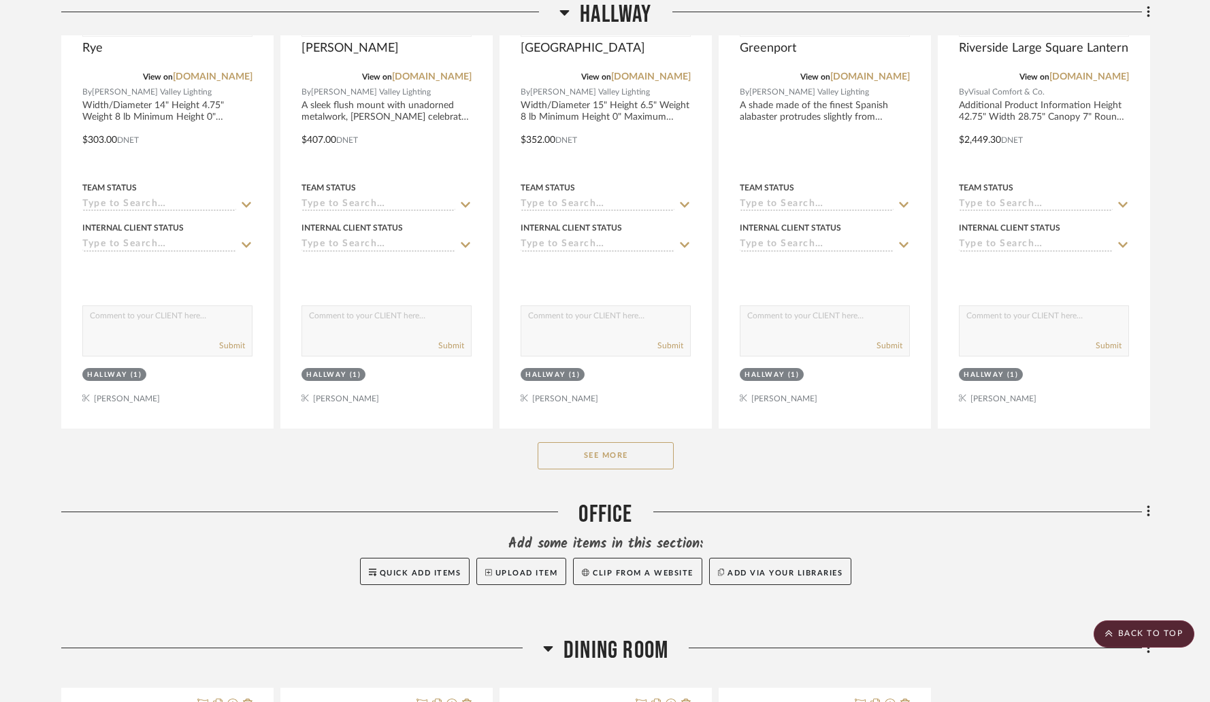
click at [615, 442] on button "See More" at bounding box center [606, 455] width 136 height 27
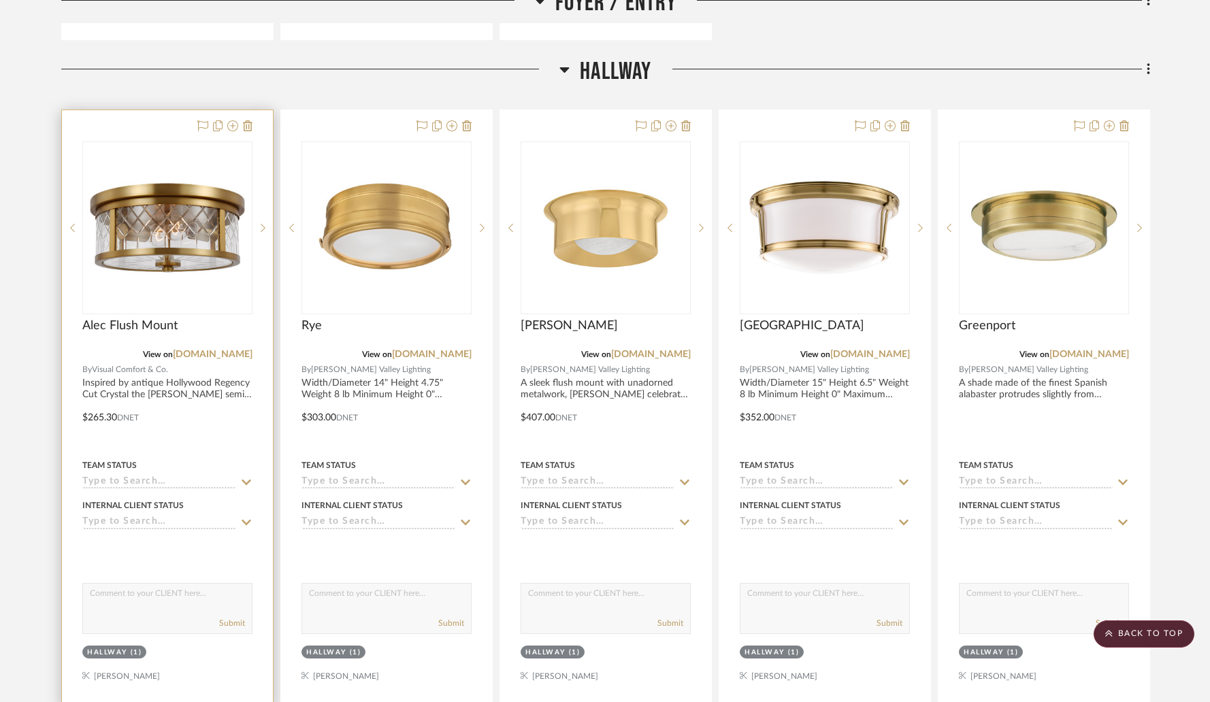
scroll to position [934, 0]
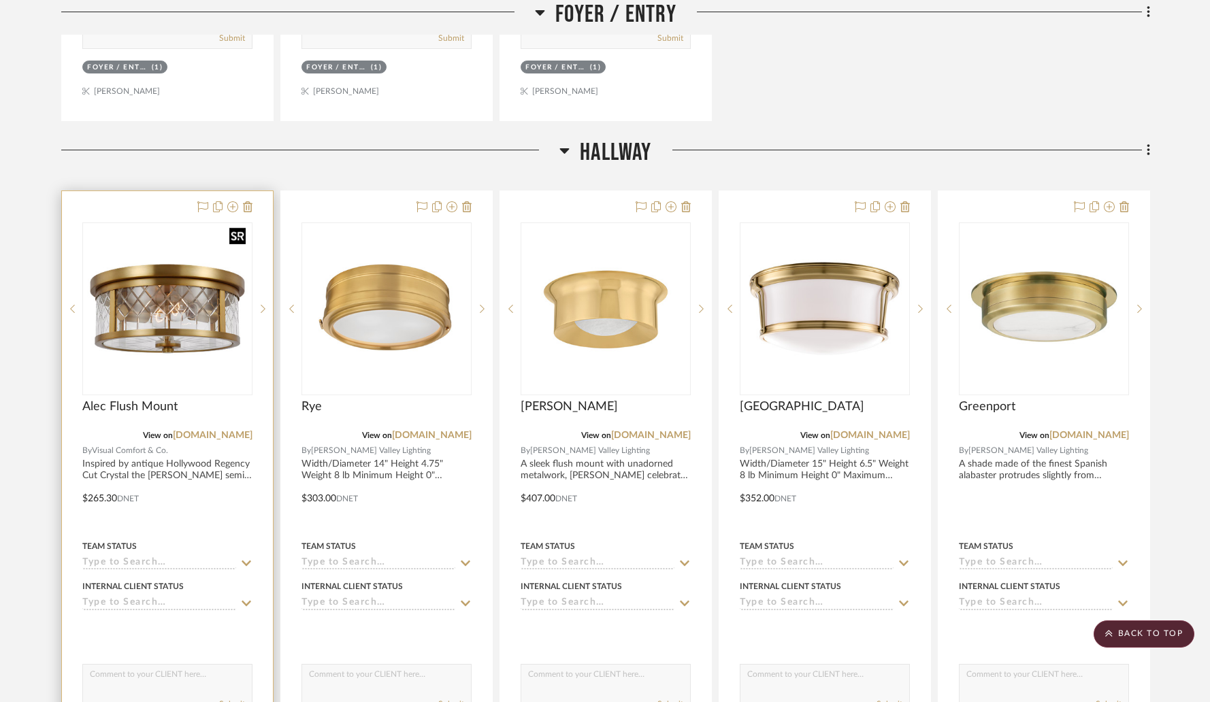
click at [160, 272] on img "0" at bounding box center [167, 308] width 167 height 167
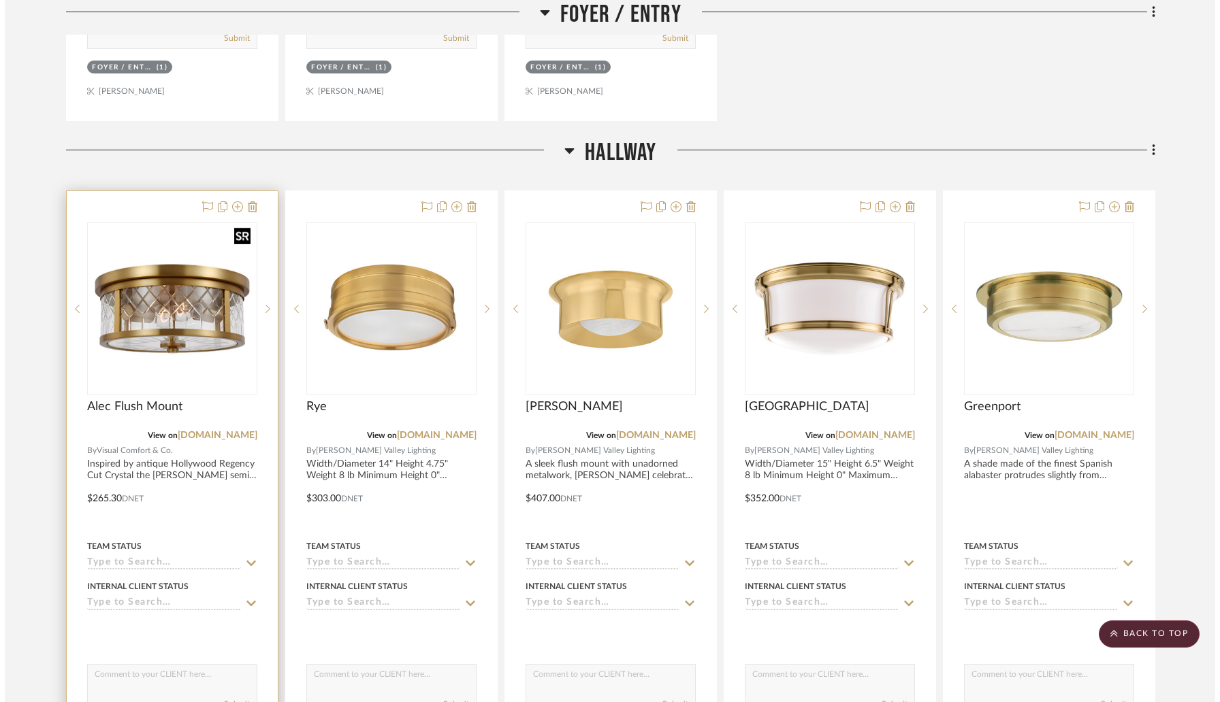
scroll to position [0, 0]
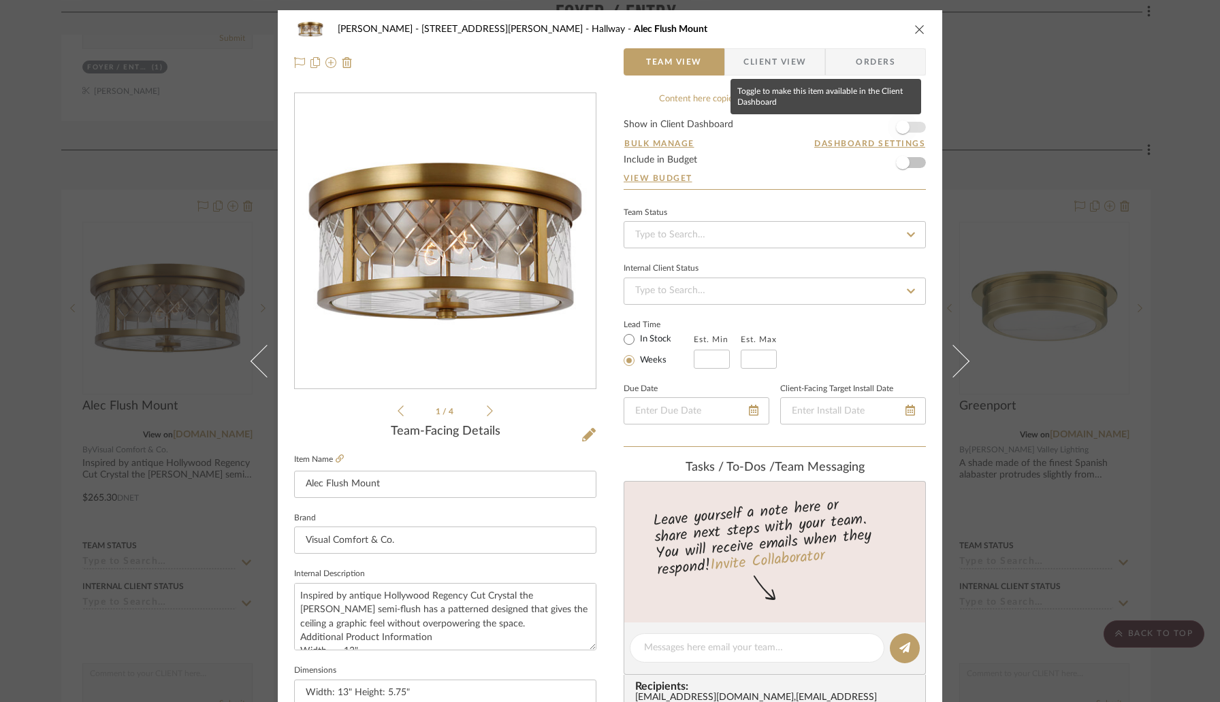
click at [909, 127] on span "button" at bounding box center [902, 127] width 30 height 30
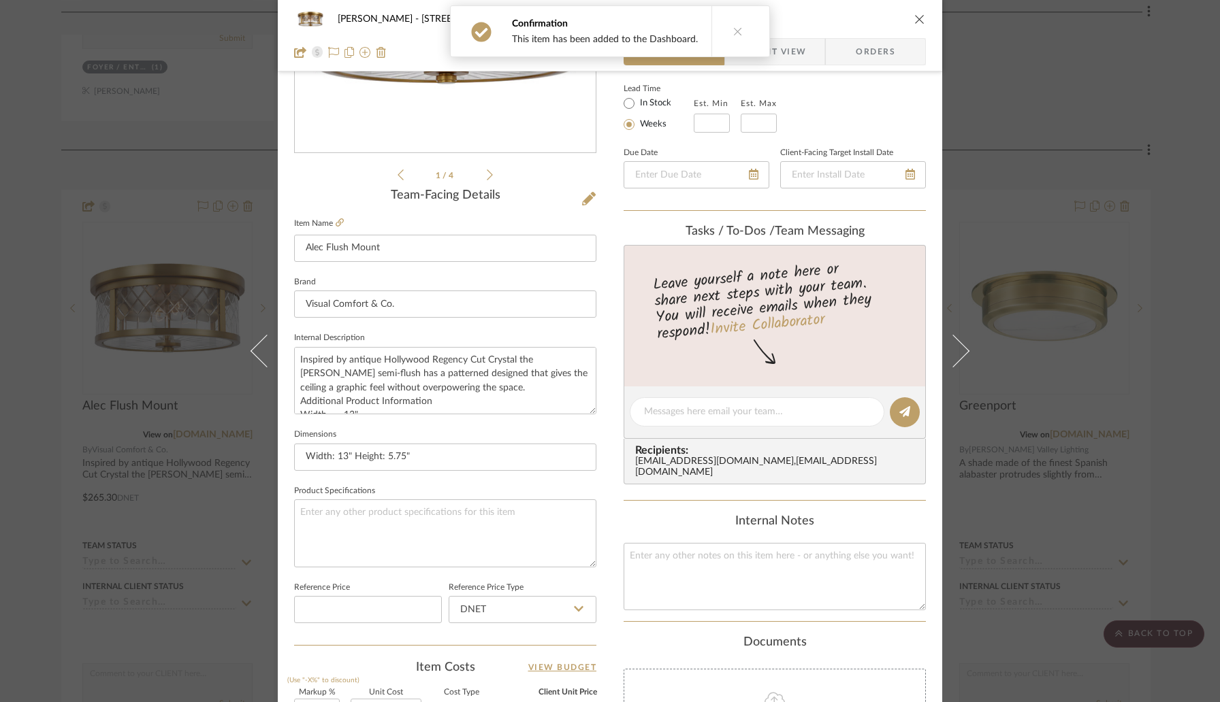
scroll to position [515, 0]
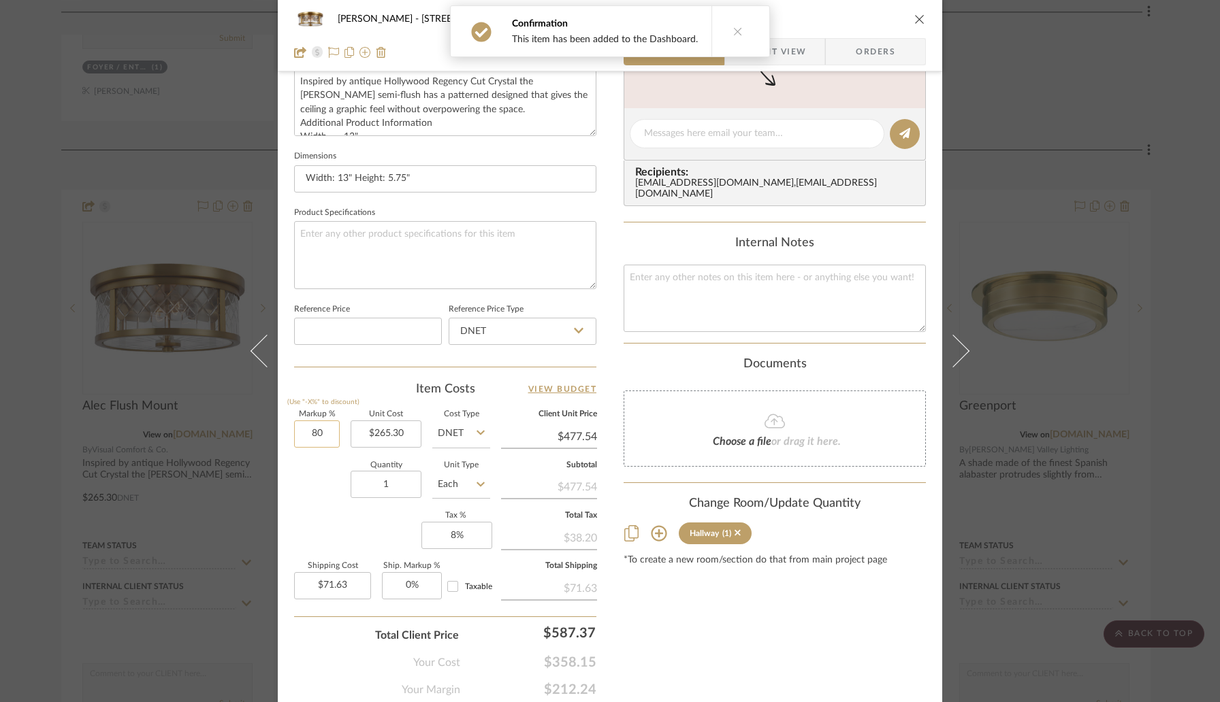
click at [329, 440] on input "80" at bounding box center [317, 434] width 46 height 27
type input "30%"
click at [330, 474] on div "Quantity 1 Unit Type Each" at bounding box center [392, 486] width 196 height 48
type input "$344.89"
type input "$51.73"
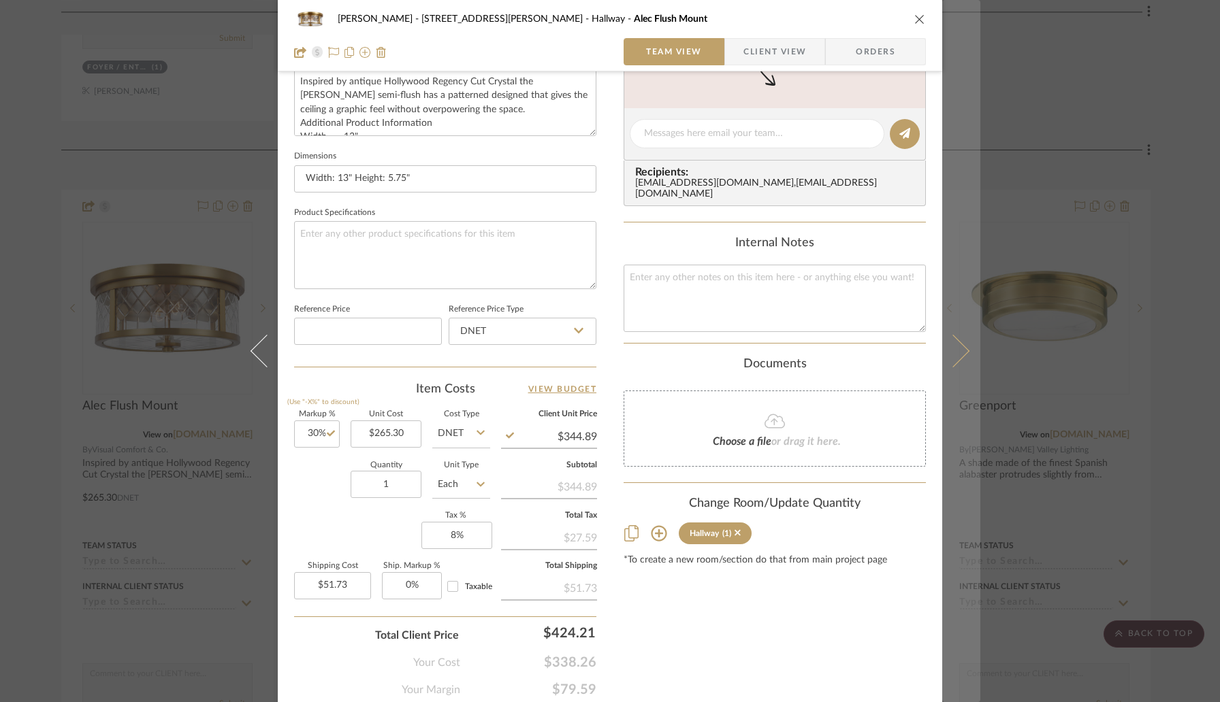
click at [955, 357] on icon at bounding box center [952, 351] width 33 height 33
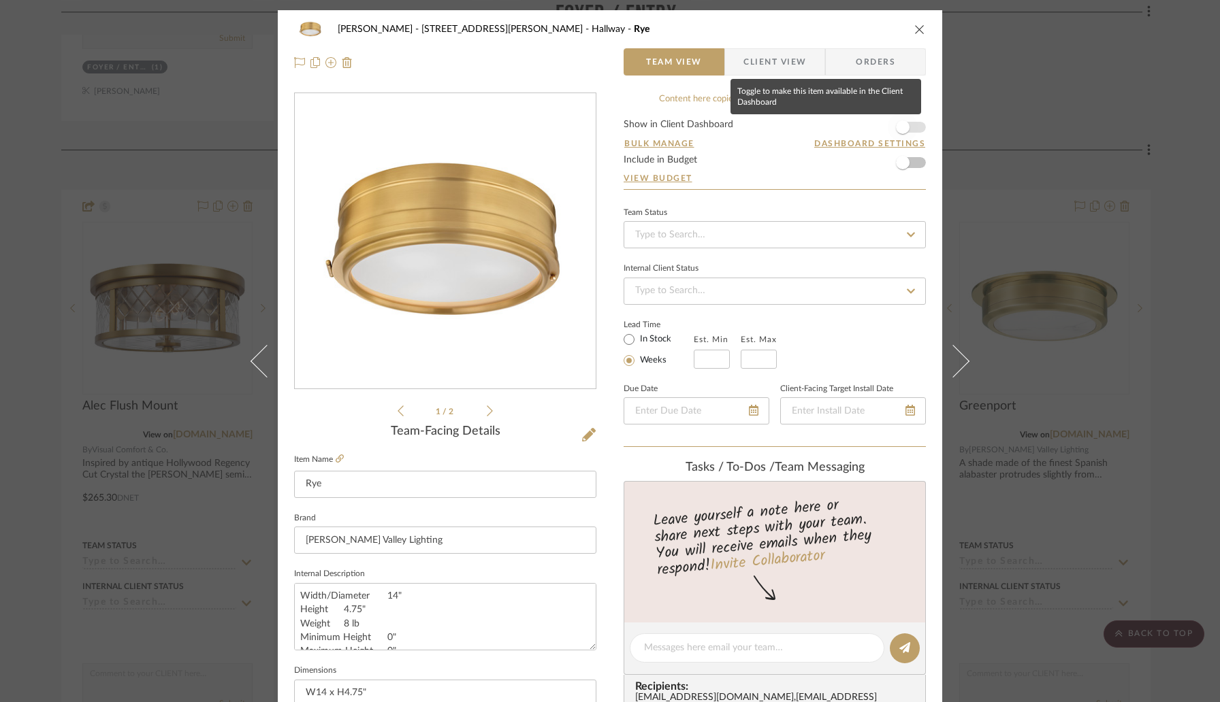
click at [907, 125] on span "button" at bounding box center [902, 127] width 30 height 30
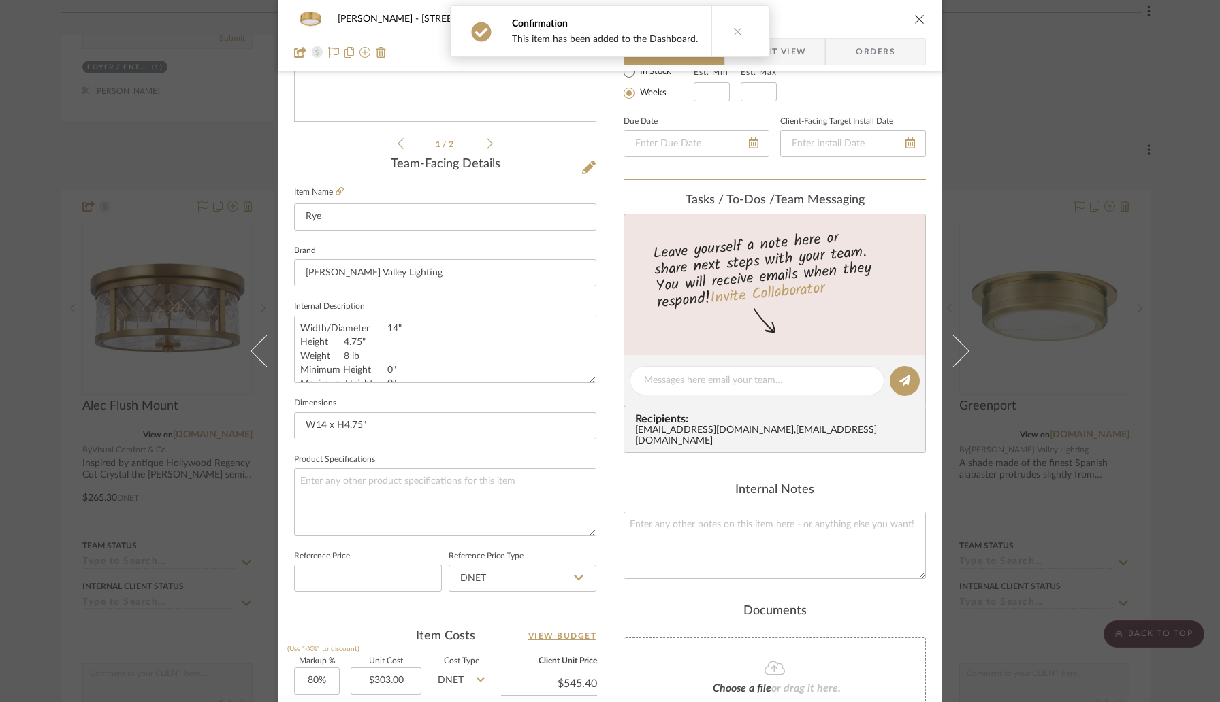
scroll to position [408, 0]
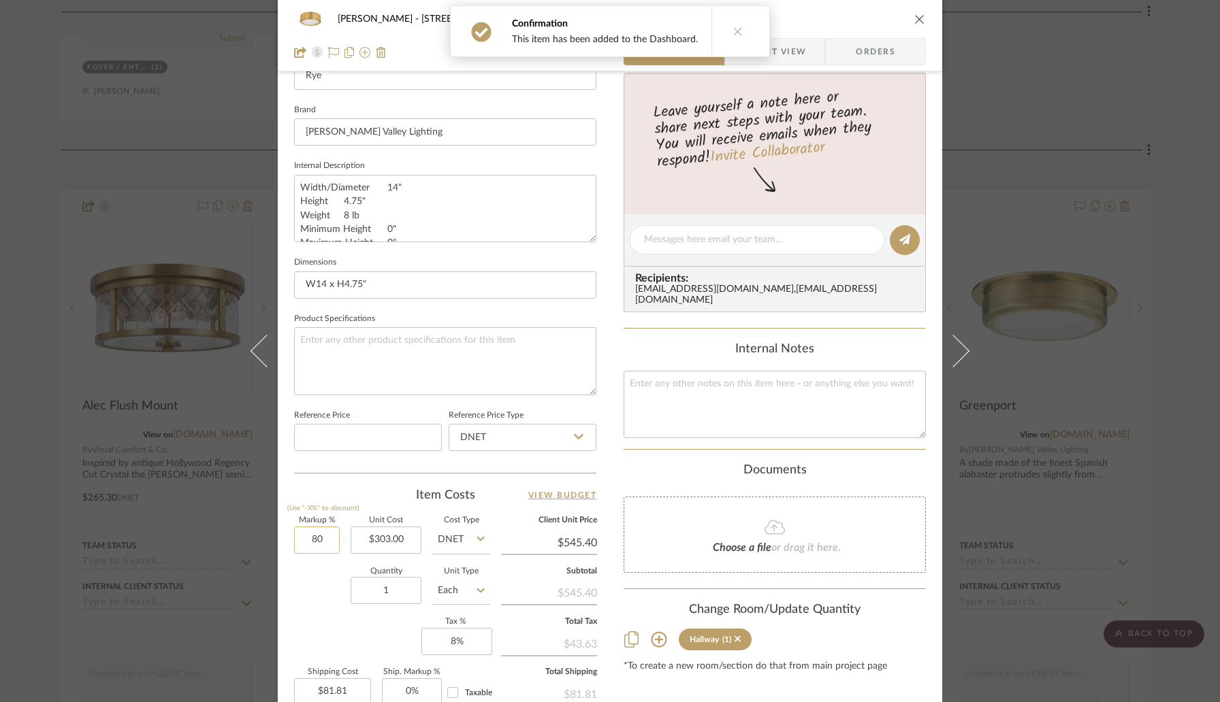
click at [325, 543] on input "80" at bounding box center [317, 540] width 46 height 27
type input "30%"
click at [328, 587] on div "Quantity 1 Unit Type Each" at bounding box center [392, 592] width 196 height 48
type input "$393.90"
type input "$59.09"
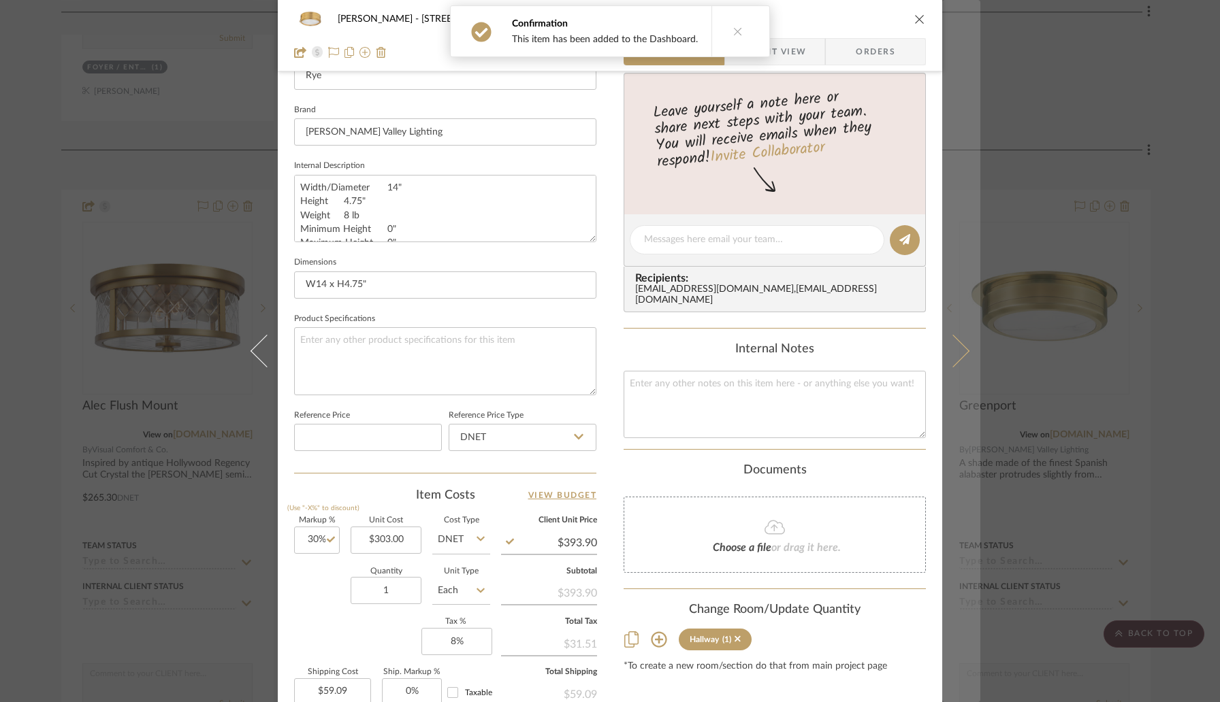
click at [963, 365] on button at bounding box center [961, 351] width 38 height 702
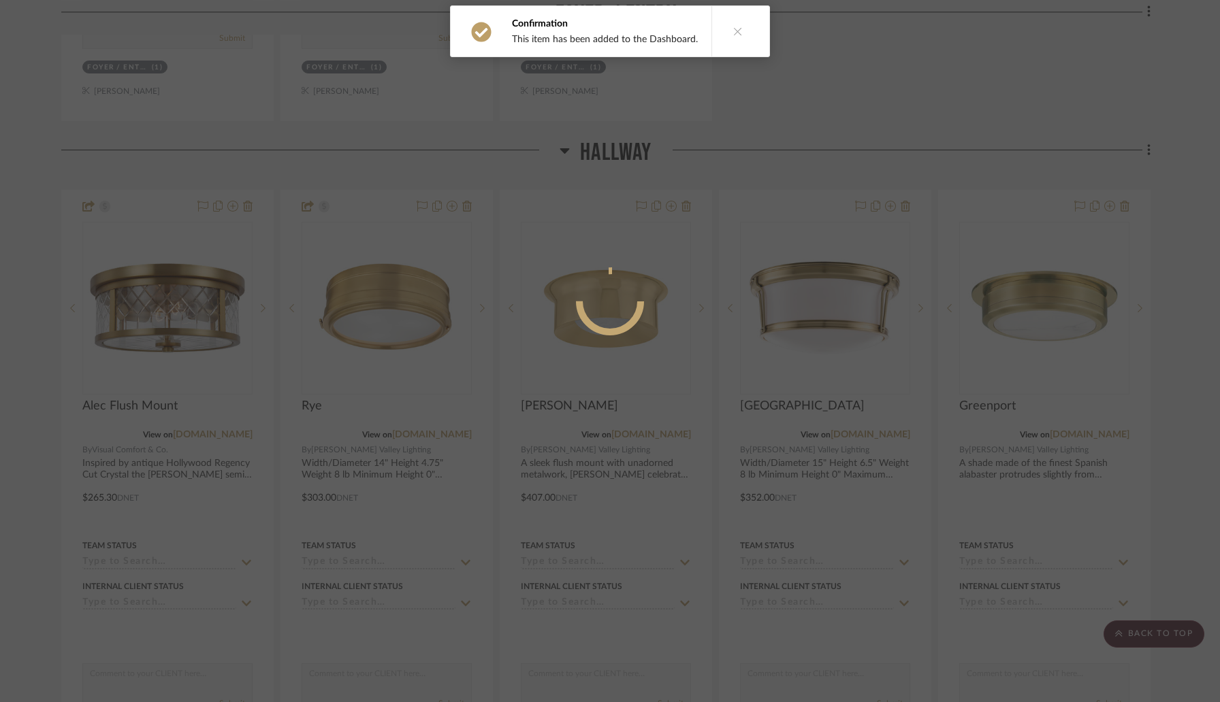
scroll to position [0, 0]
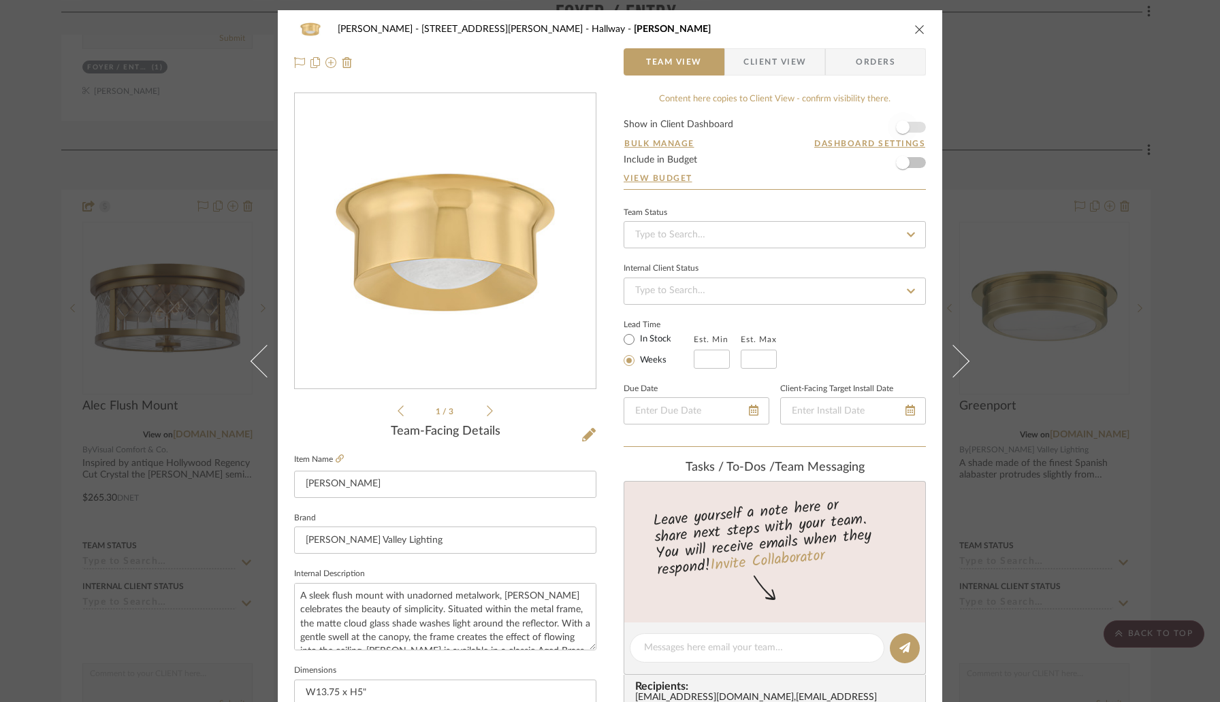
click at [912, 122] on span "button" at bounding box center [902, 127] width 30 height 30
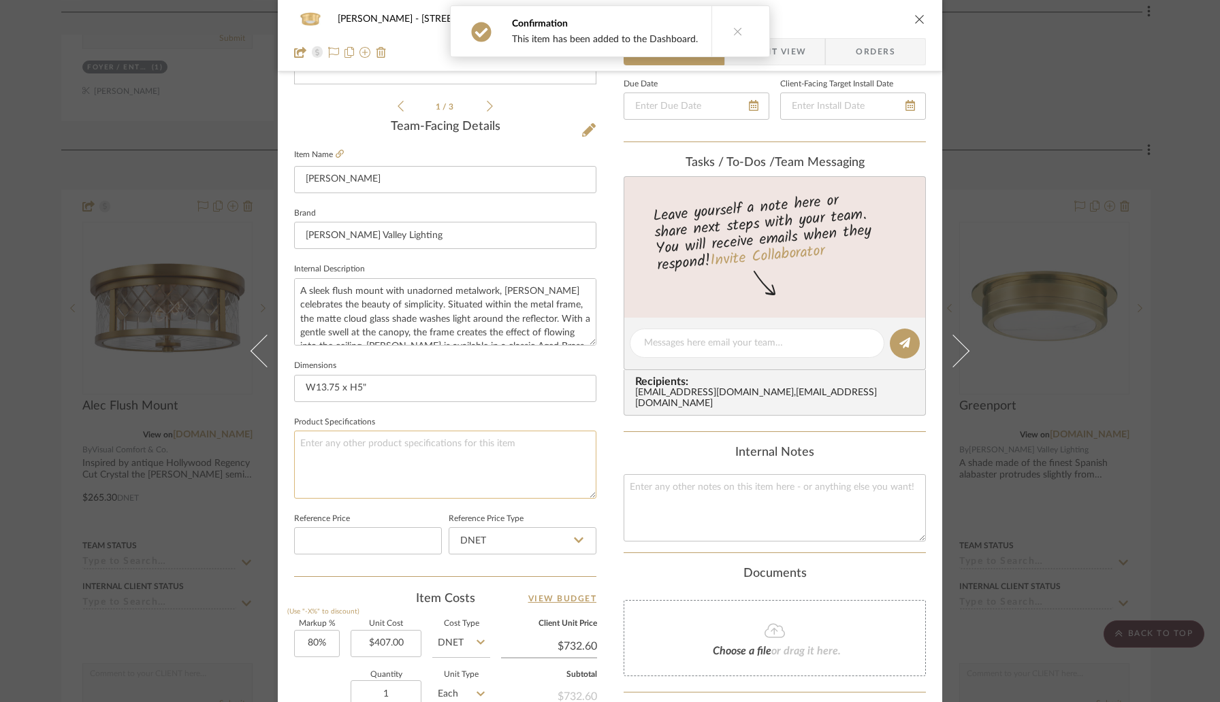
scroll to position [349, 0]
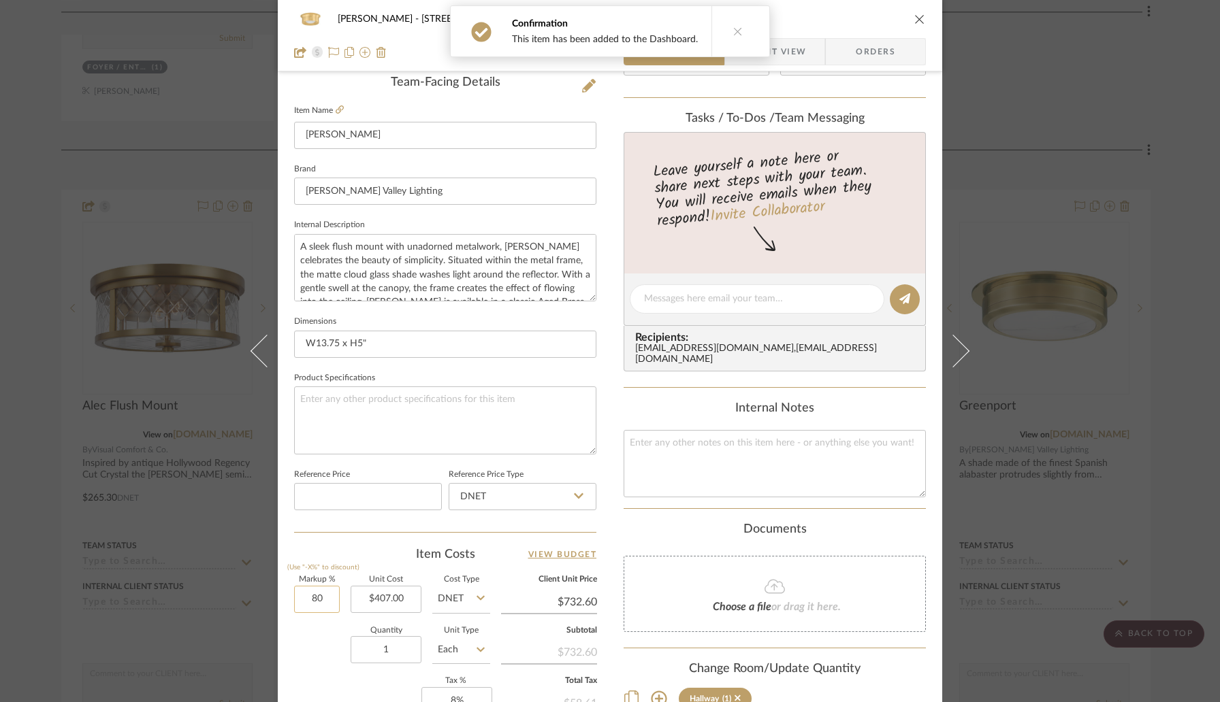
click at [312, 596] on input "80" at bounding box center [317, 599] width 46 height 27
type input "30%"
click at [360, 556] on div "Item Costs View Budget" at bounding box center [445, 555] width 302 height 16
type input "$529.10"
type input "$79.37"
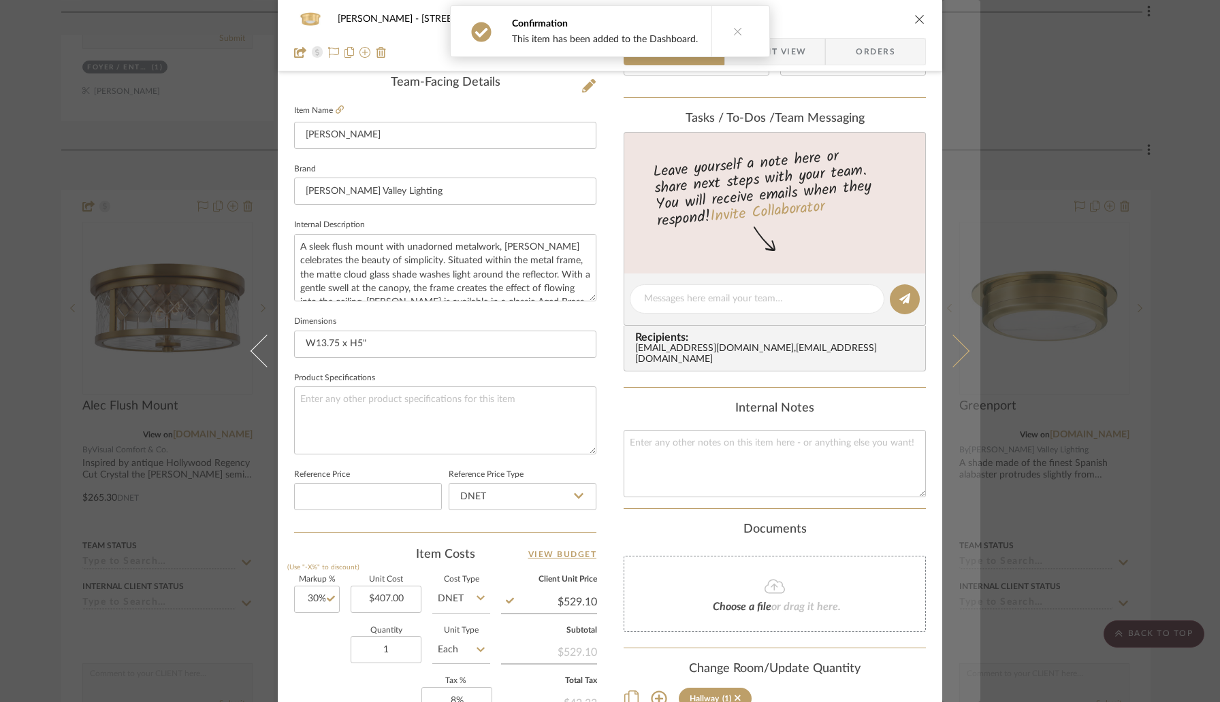
click at [958, 363] on button at bounding box center [961, 351] width 38 height 702
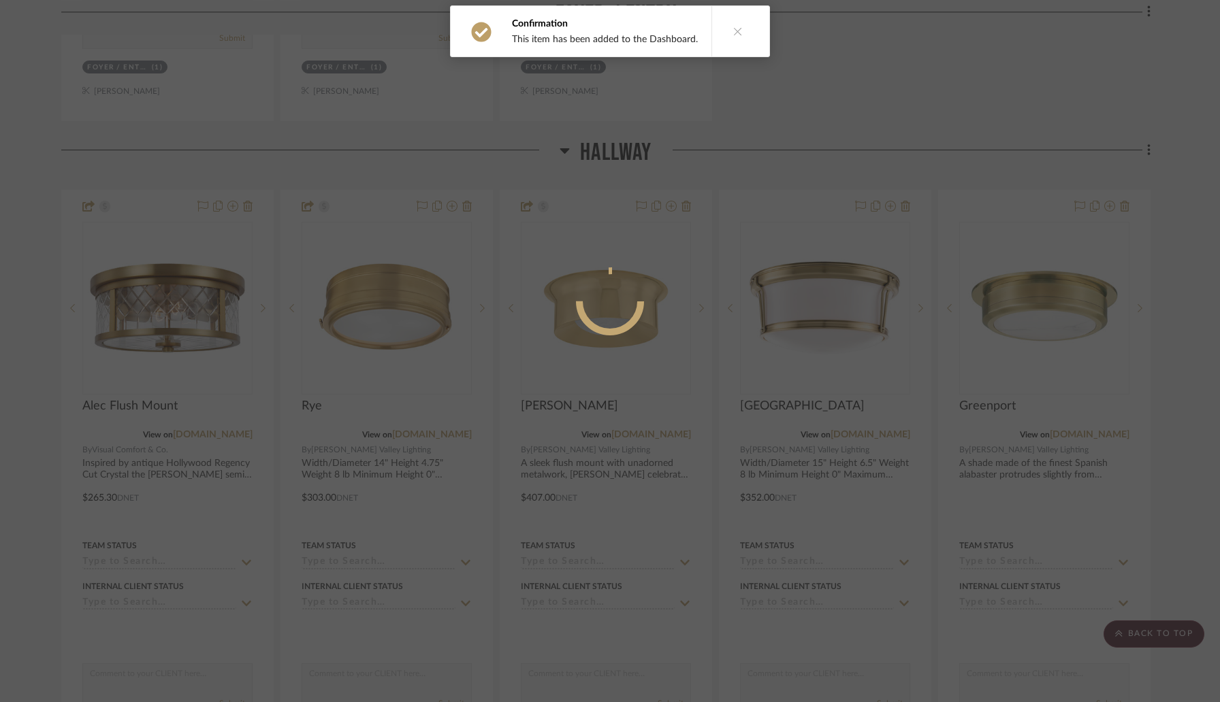
scroll to position [0, 0]
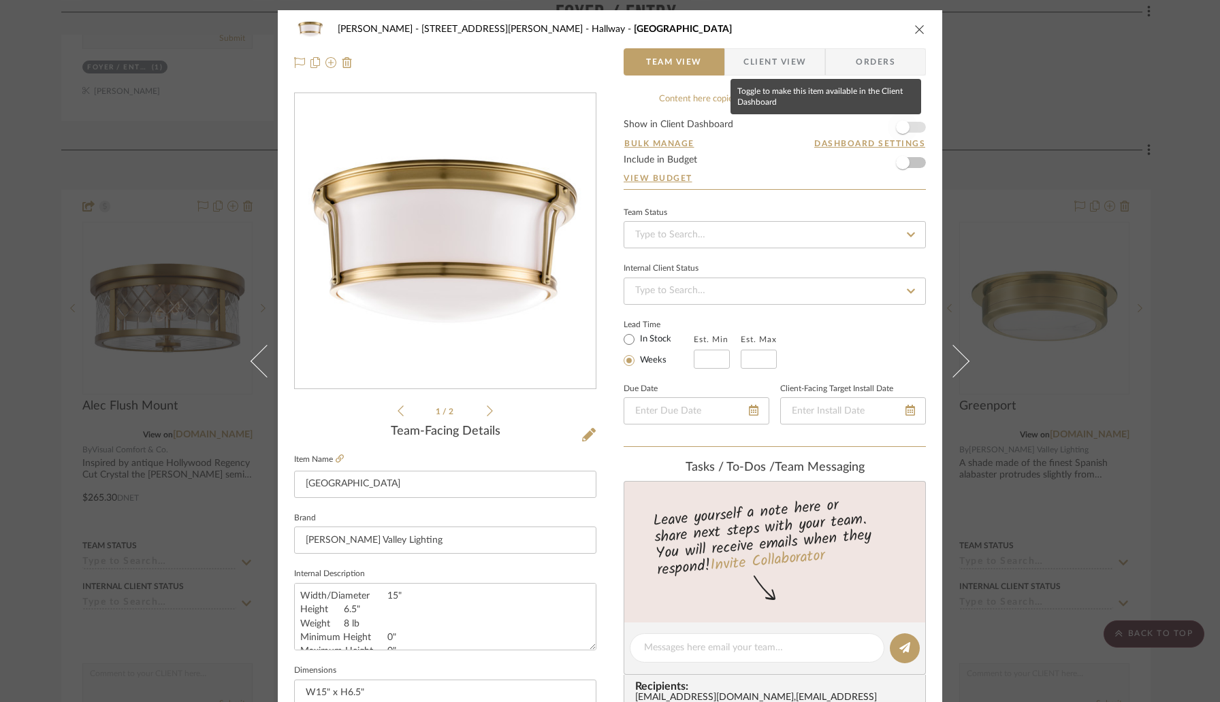
click at [911, 127] on span "button" at bounding box center [902, 127] width 30 height 30
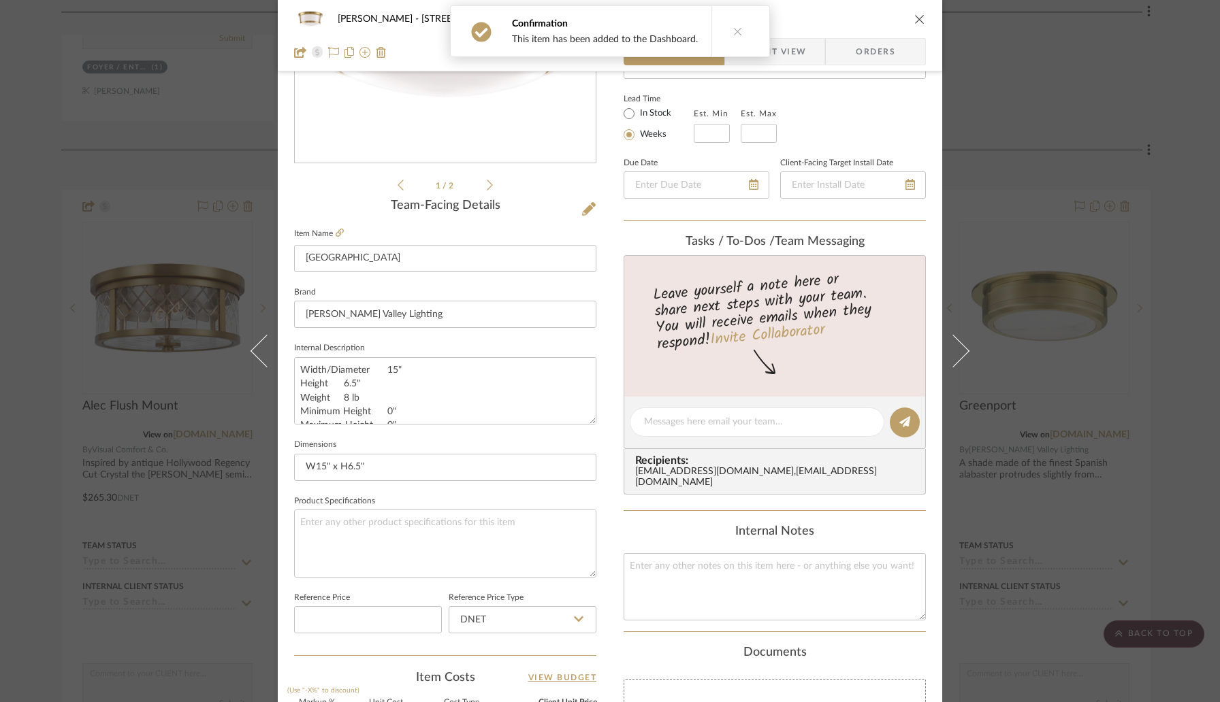
scroll to position [423, 0]
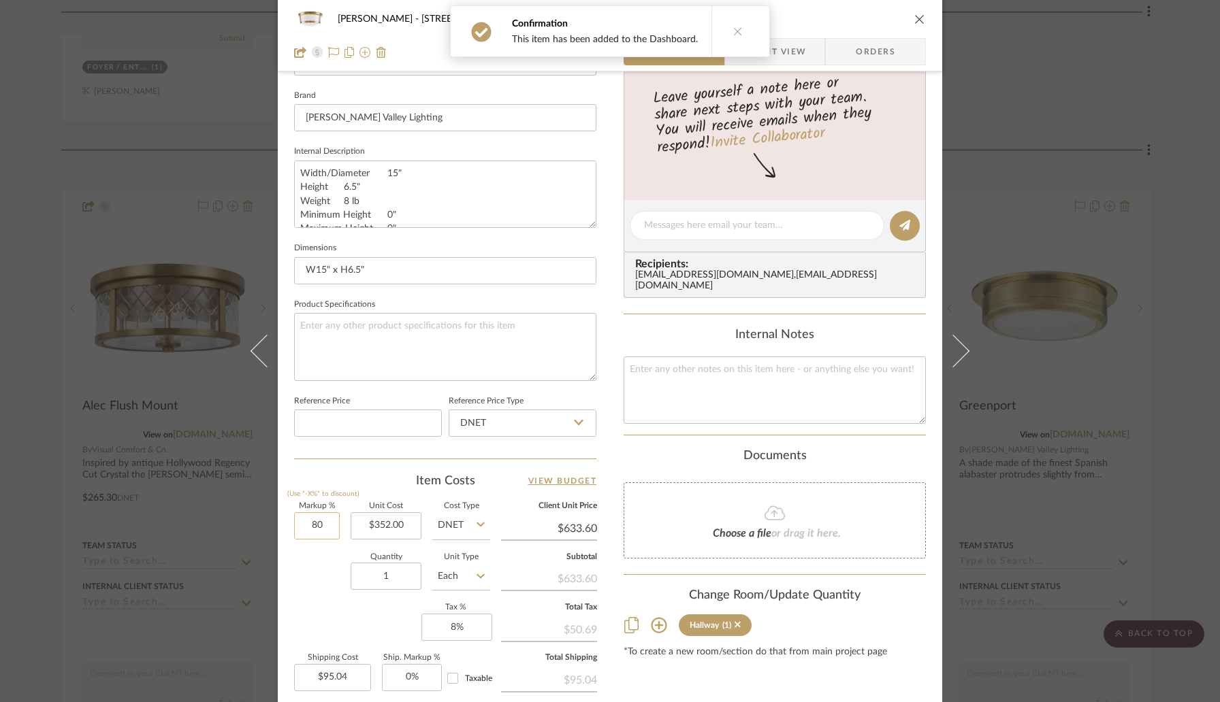
click at [328, 512] on input "80" at bounding box center [317, 525] width 46 height 27
type input "30%"
click at [359, 483] on div "Item Costs View Budget" at bounding box center [445, 481] width 302 height 16
type input "$457.60"
type input "$68.64"
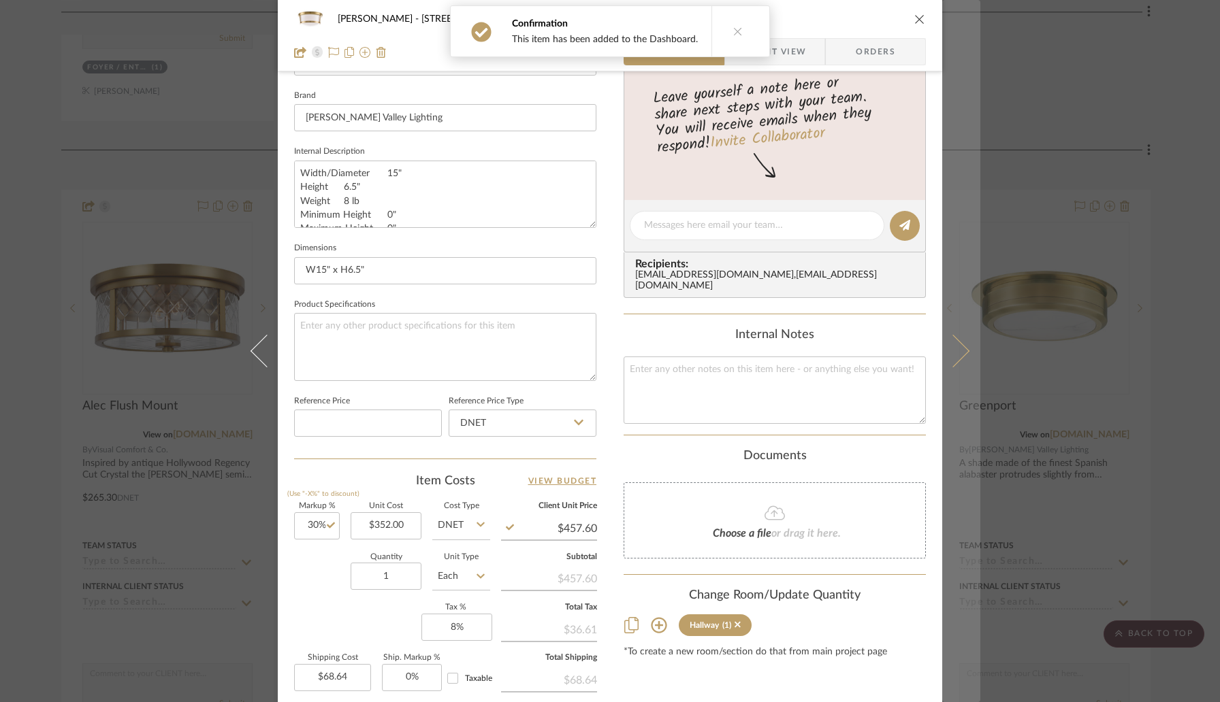
click at [953, 345] on icon at bounding box center [952, 351] width 33 height 33
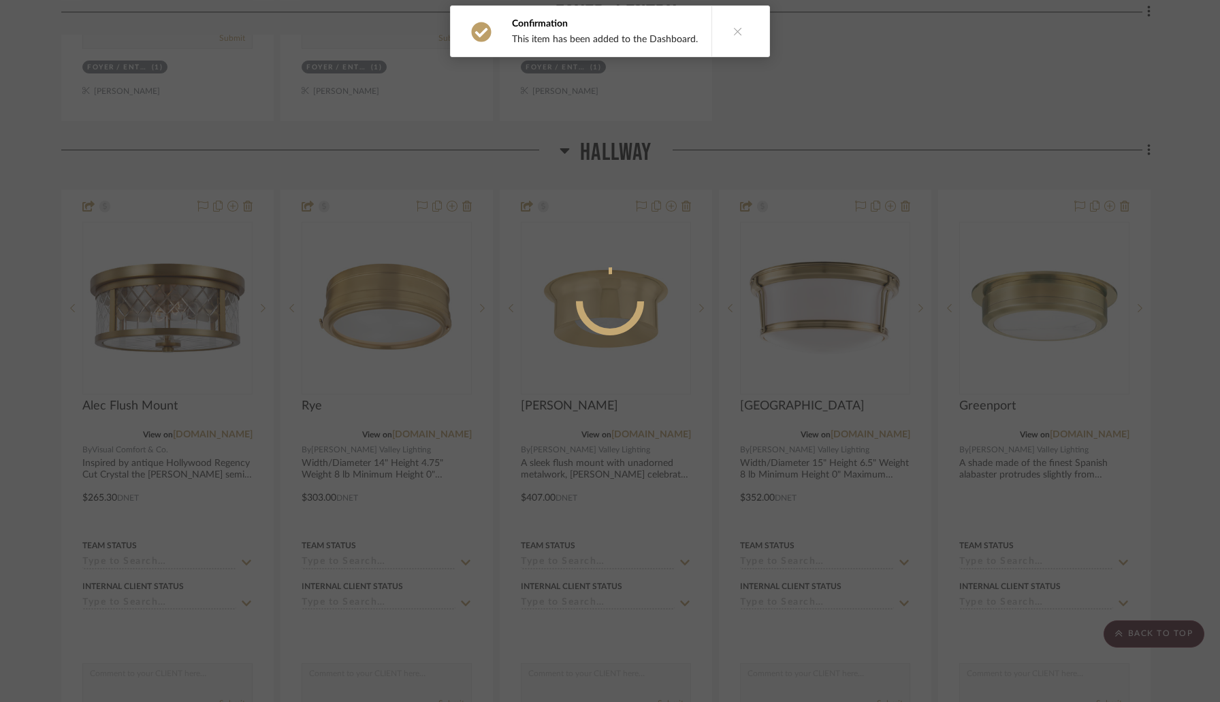
scroll to position [0, 0]
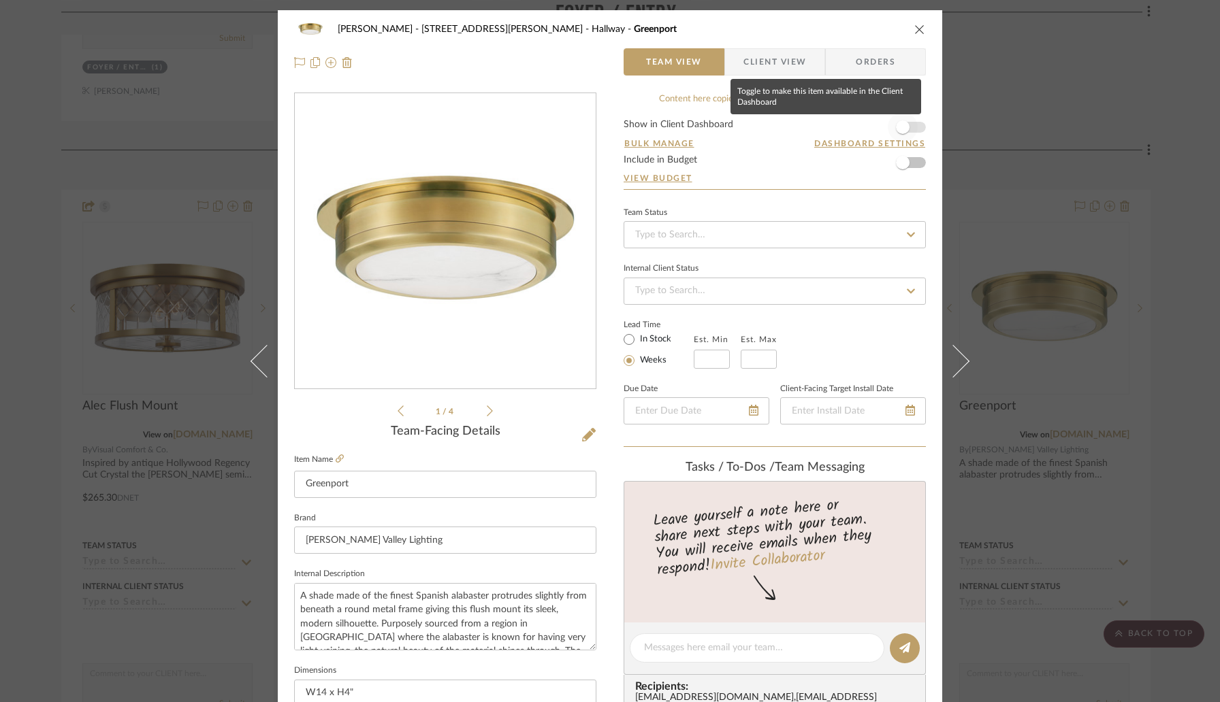
click at [910, 133] on span "button" at bounding box center [902, 127] width 30 height 30
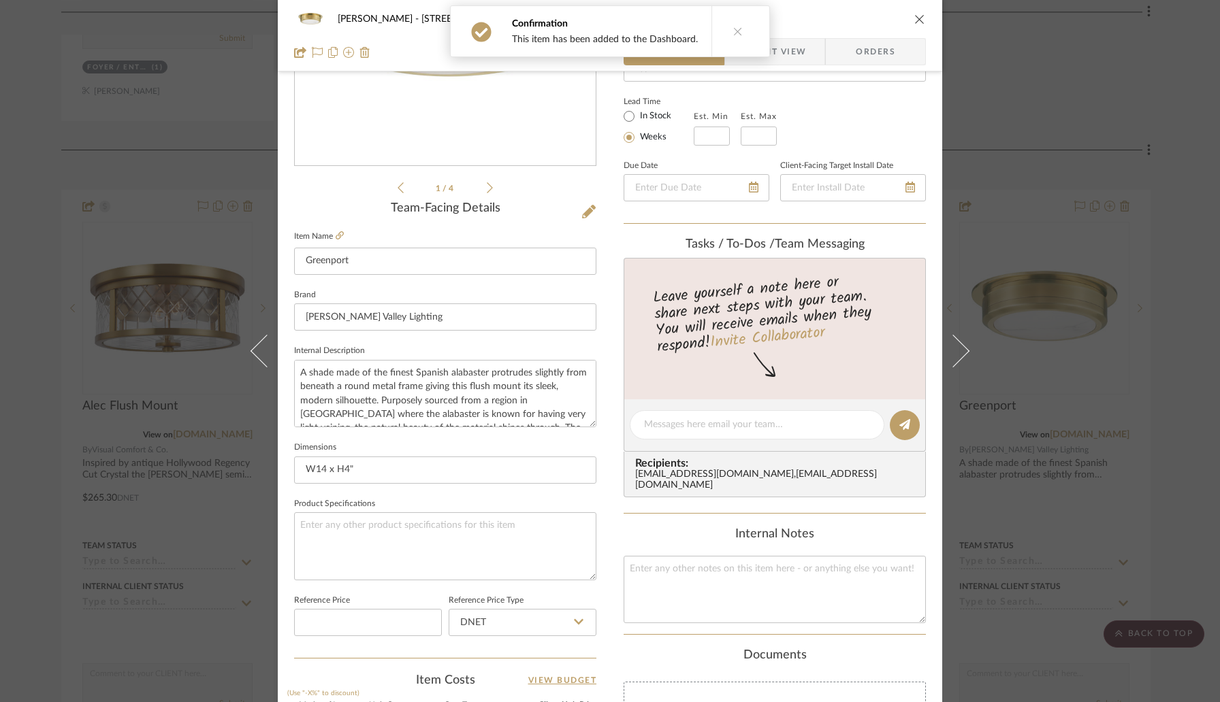
scroll to position [380, 0]
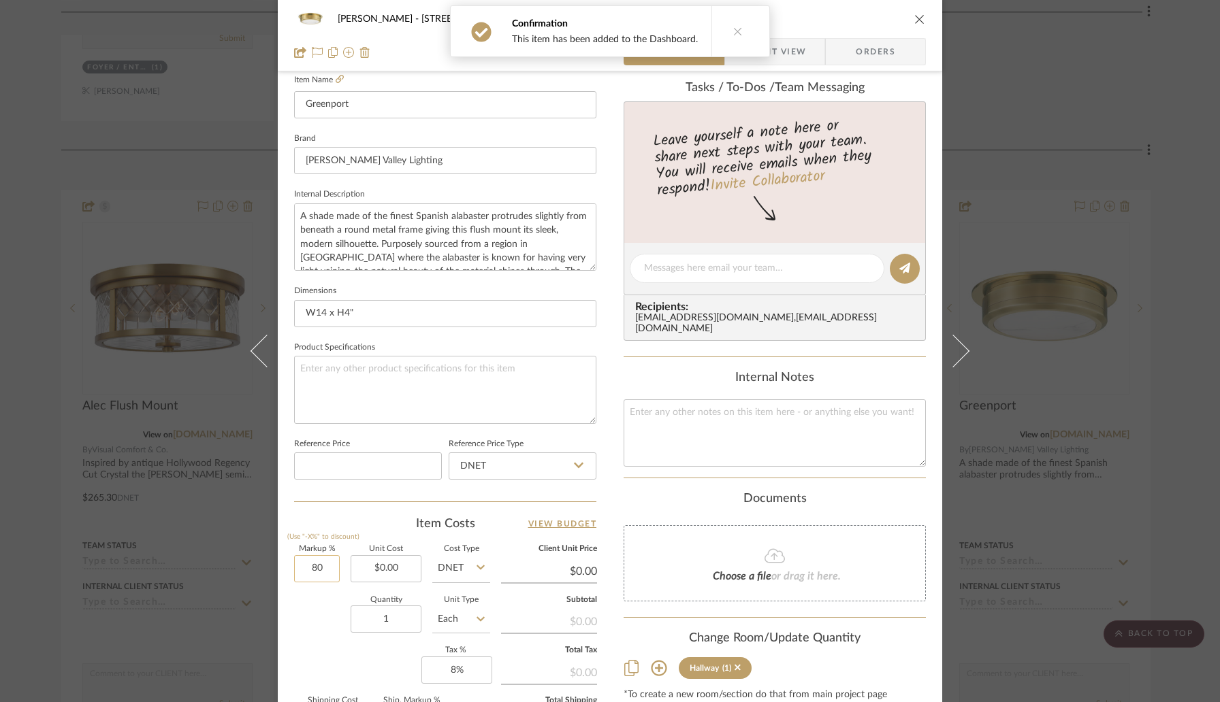
click at [323, 568] on input "80" at bounding box center [317, 568] width 46 height 27
type input "30%"
click at [387, 550] on label "Unit Cost" at bounding box center [385, 549] width 71 height 7
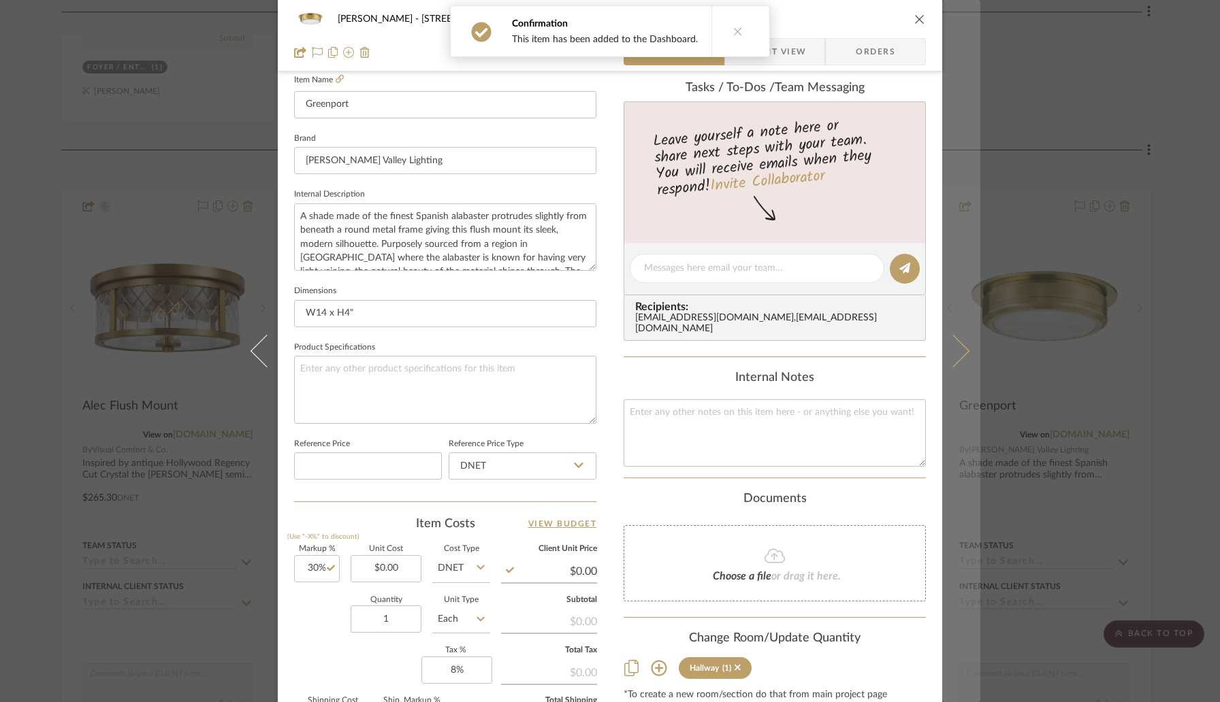
click at [952, 362] on icon at bounding box center [952, 351] width 33 height 33
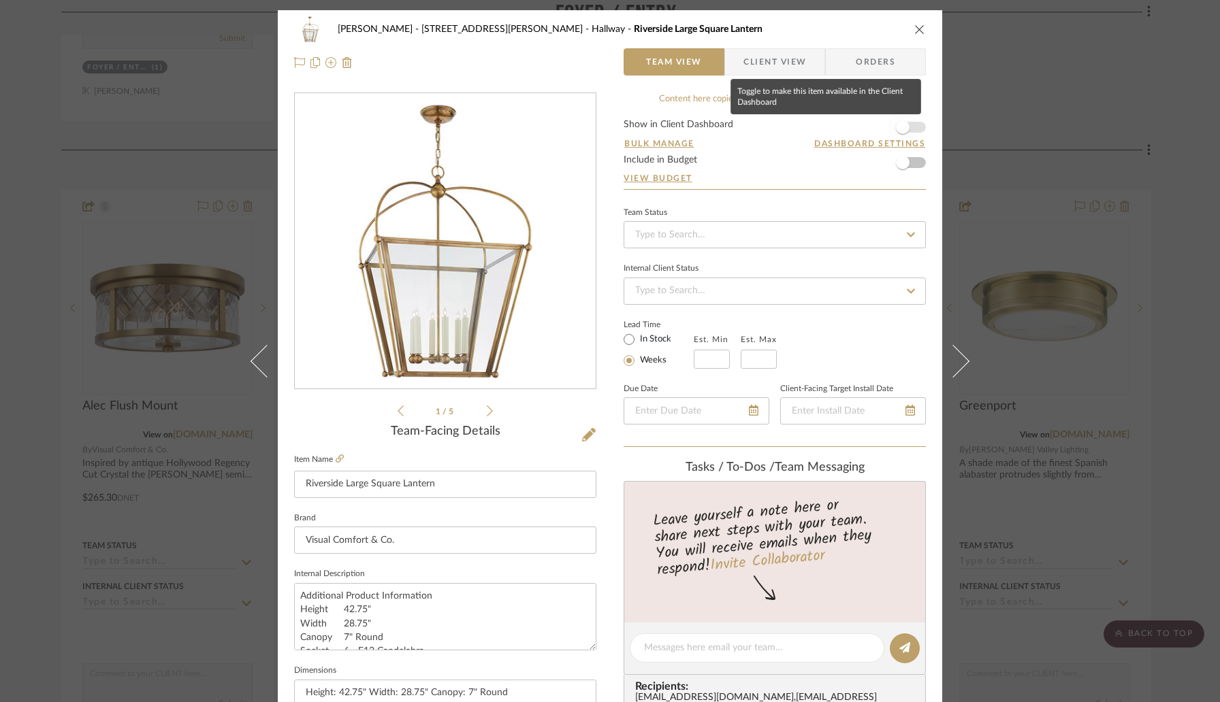
click at [910, 126] on span "button" at bounding box center [902, 127] width 30 height 30
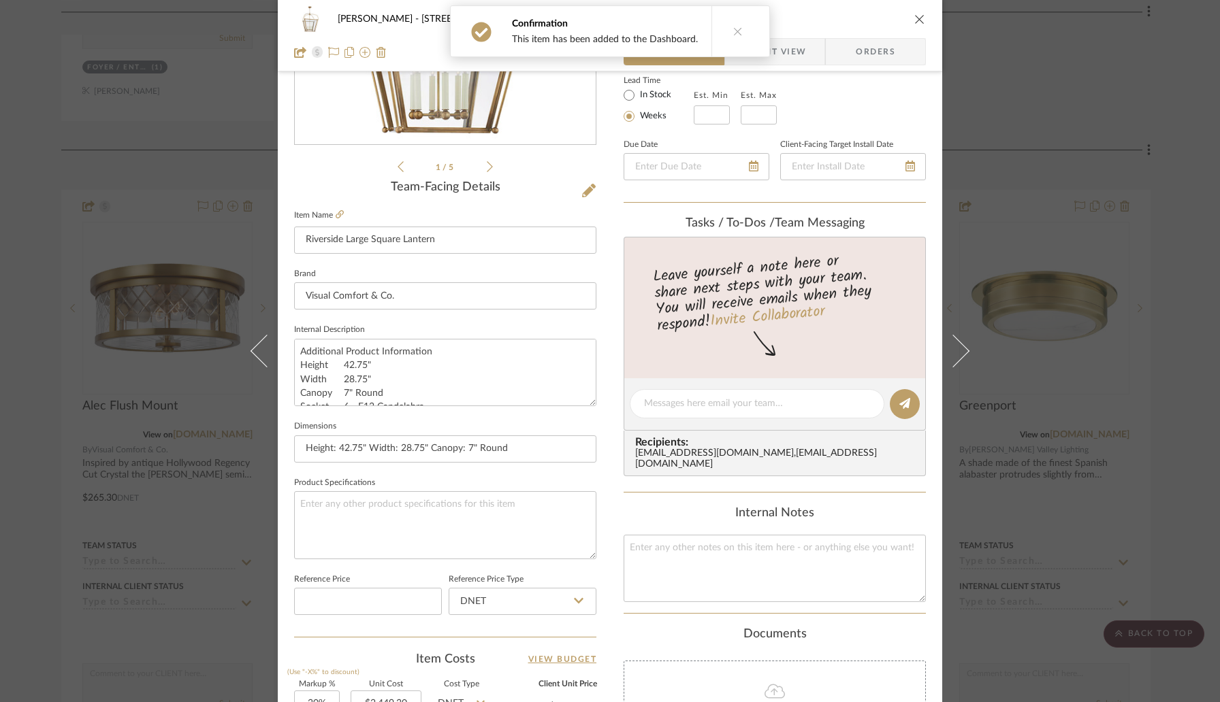
scroll to position [386, 0]
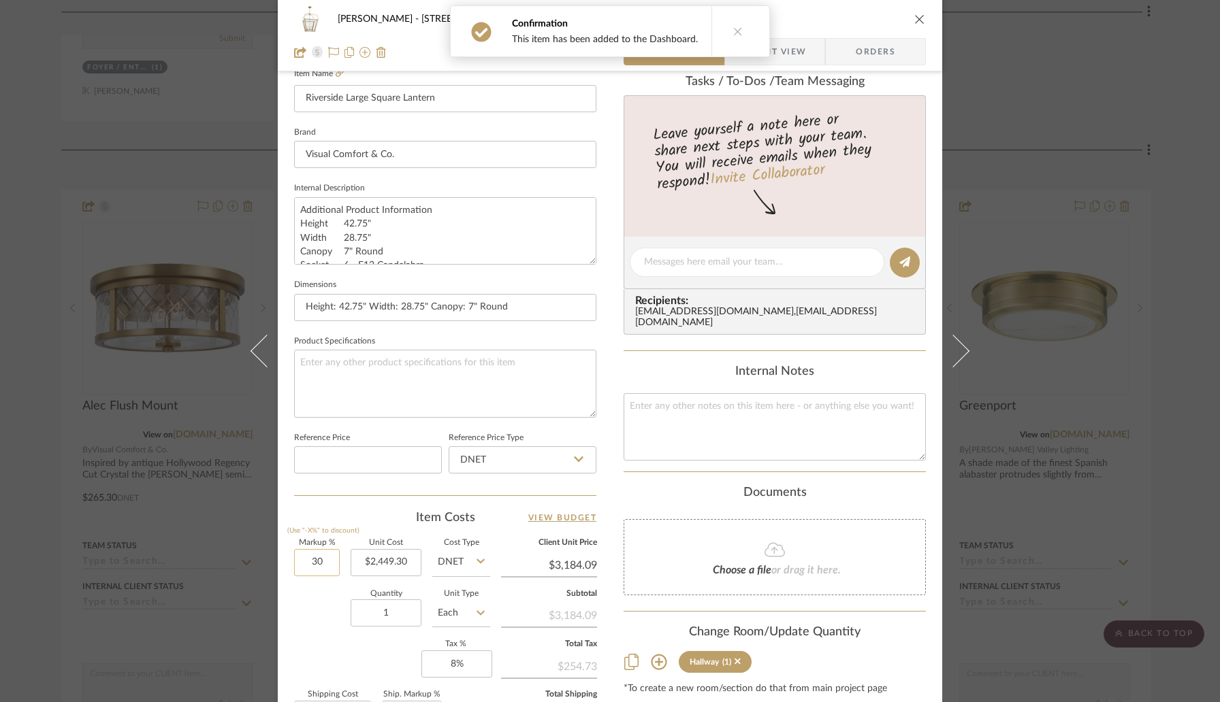
click at [332, 555] on input "30" at bounding box center [317, 562] width 46 height 27
type input "30%"
click at [359, 534] on div "Item Costs View Budget Markup % (Use "-X%" to discount) 30% Unit Cost $2,449.30…" at bounding box center [445, 668] width 302 height 316
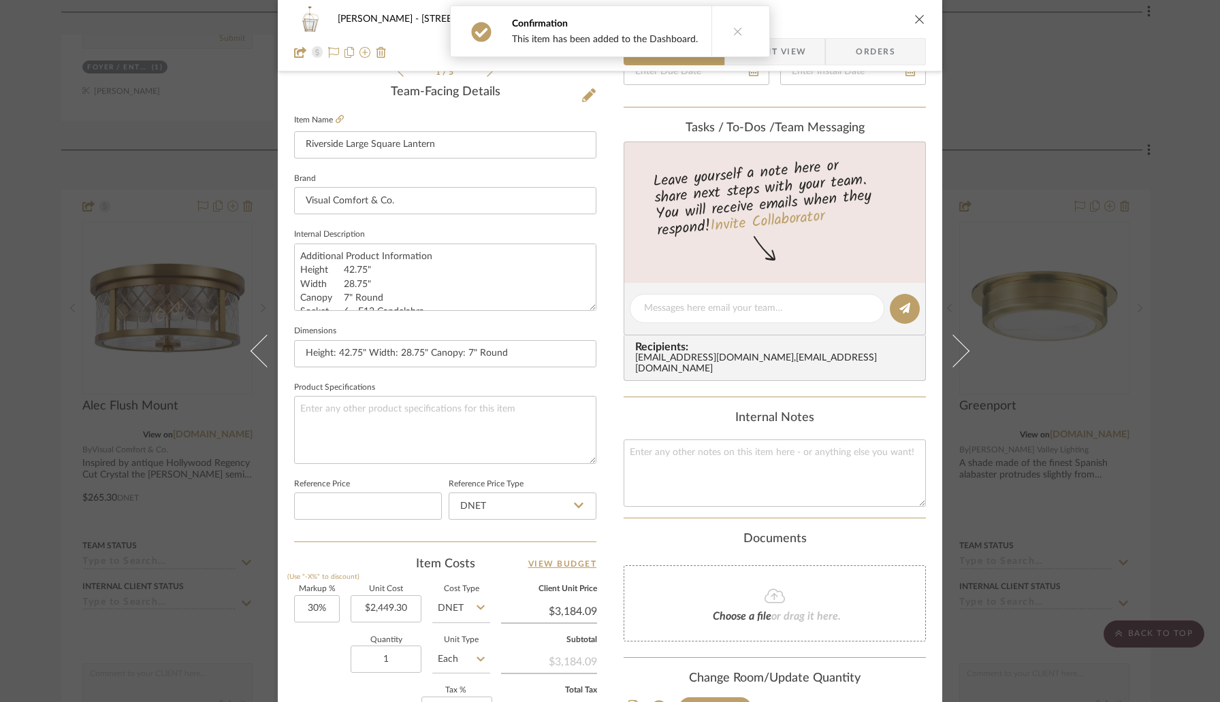
scroll to position [339, 0]
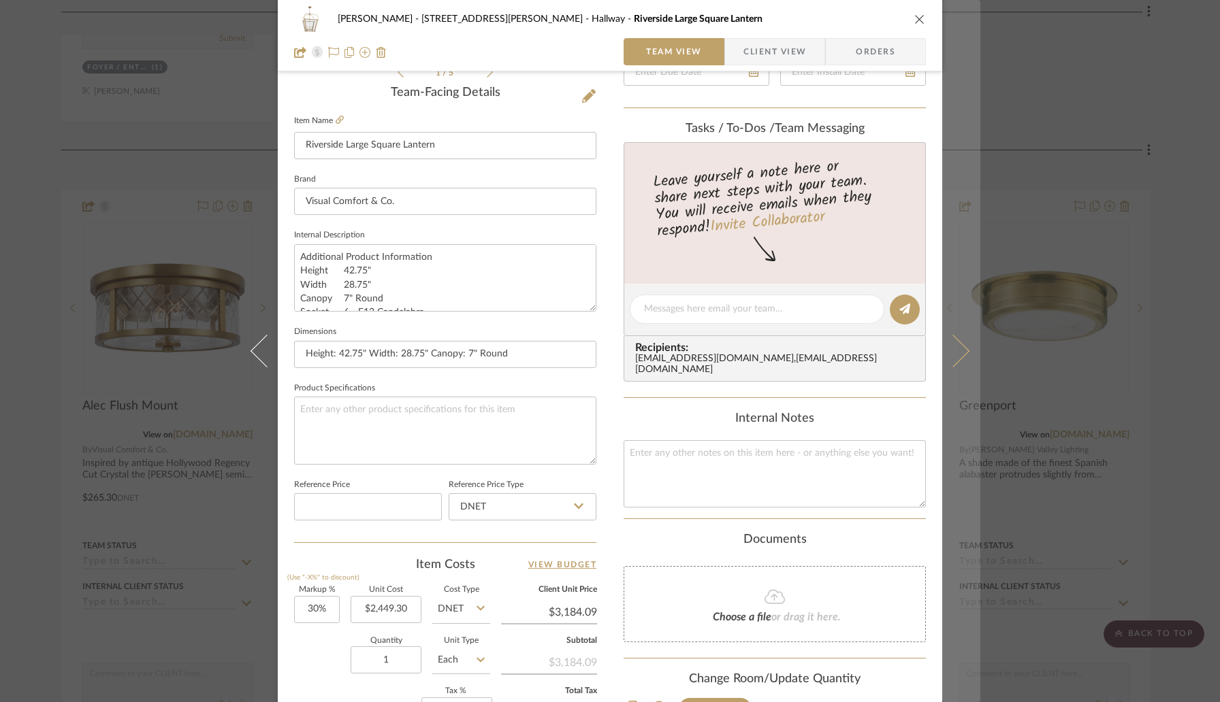
click at [961, 361] on button at bounding box center [961, 351] width 38 height 702
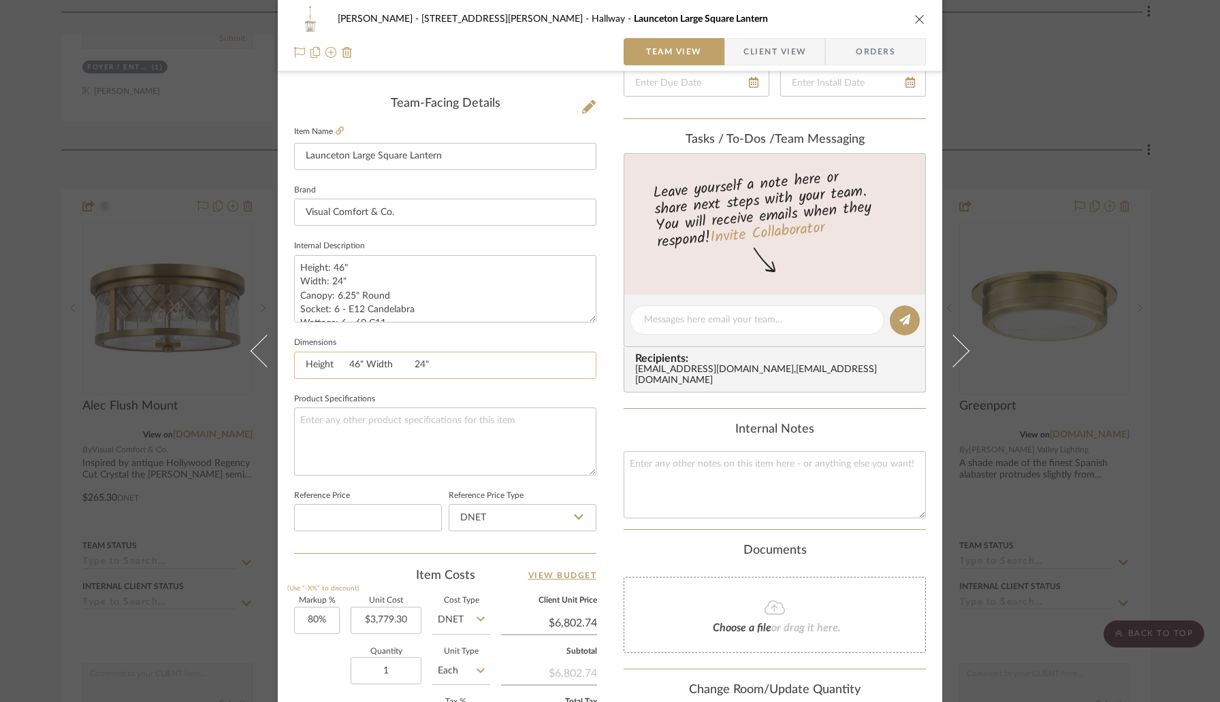
scroll to position [357, 0]
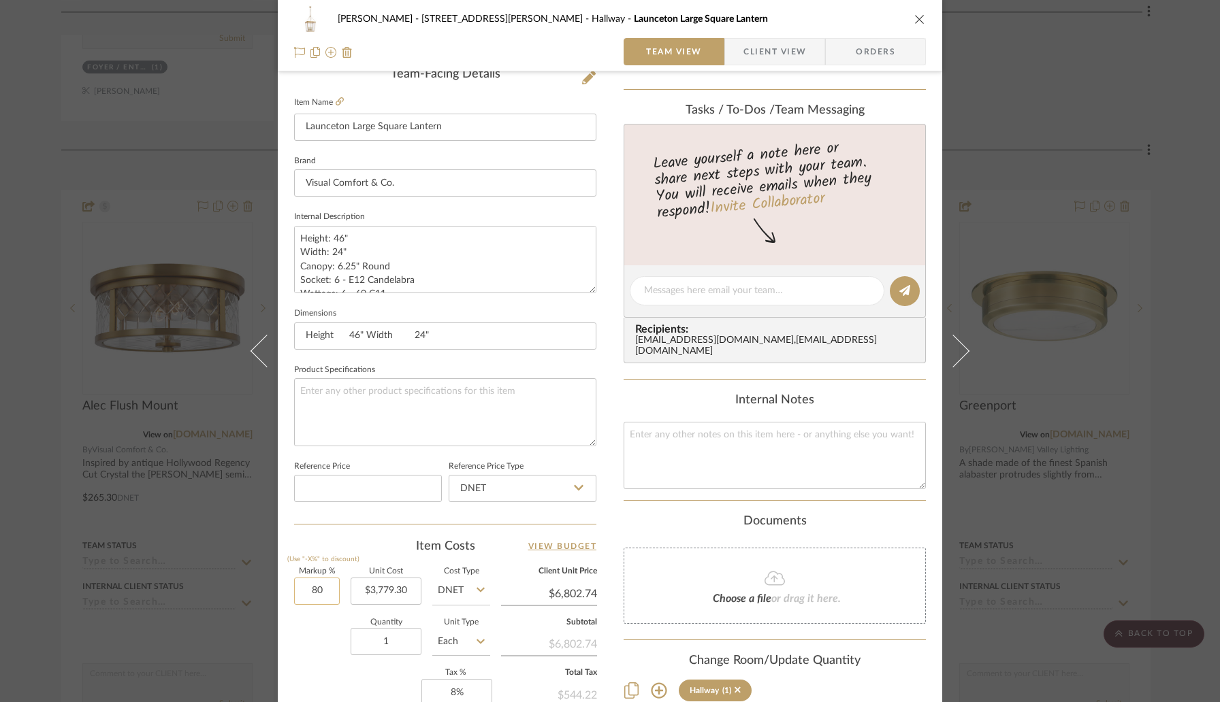
click at [327, 587] on input "80" at bounding box center [317, 591] width 46 height 27
type input "30%"
click at [374, 547] on div "Item Costs View Budget" at bounding box center [445, 546] width 302 height 16
type input "$4,913.09"
type input "$736.96"
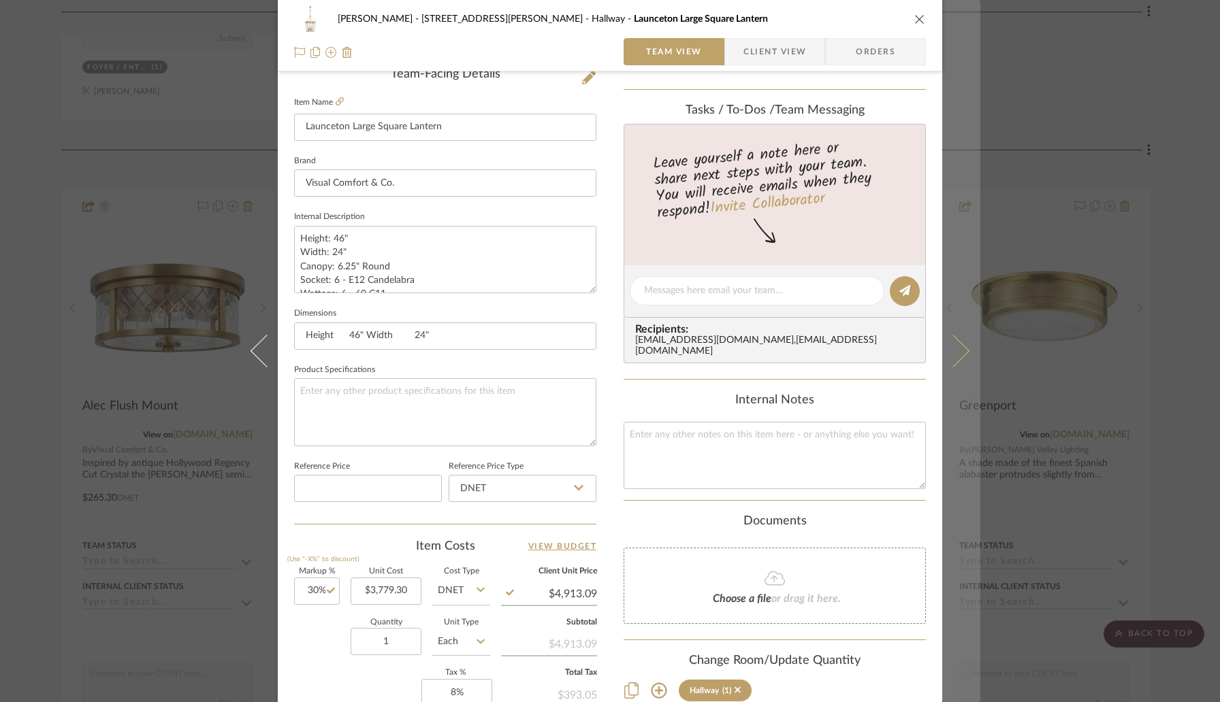
click at [945, 360] on icon at bounding box center [952, 351] width 33 height 33
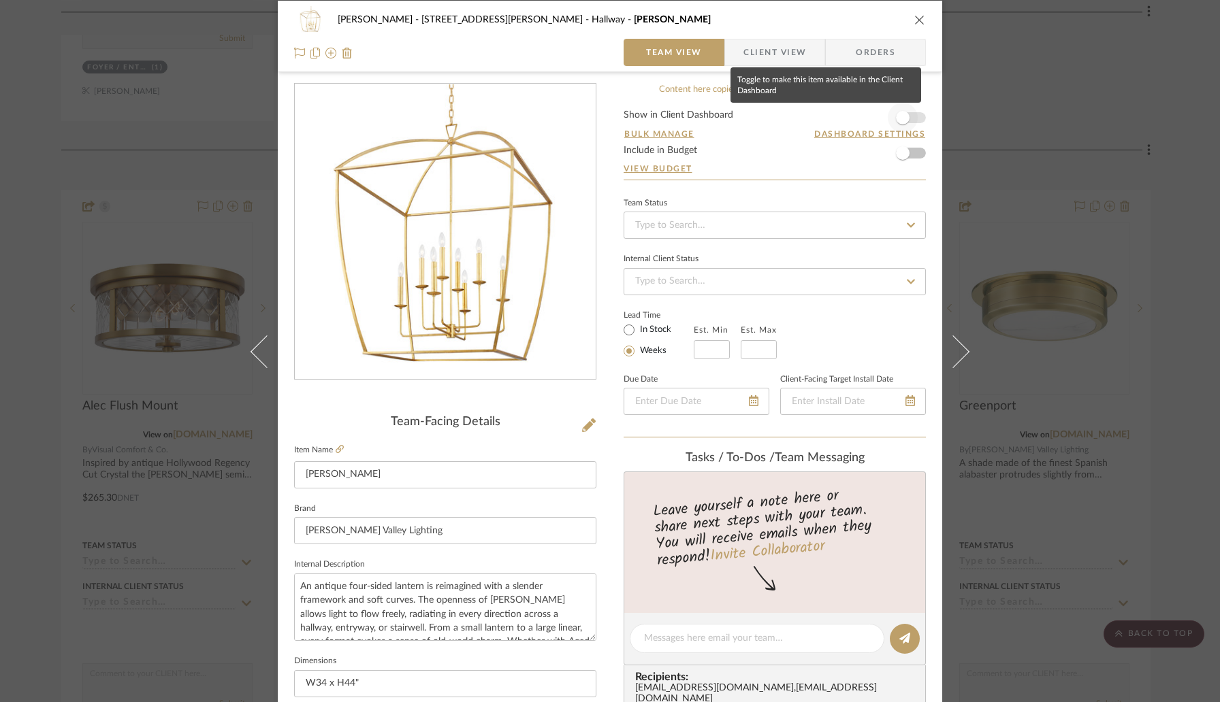
scroll to position [0, 0]
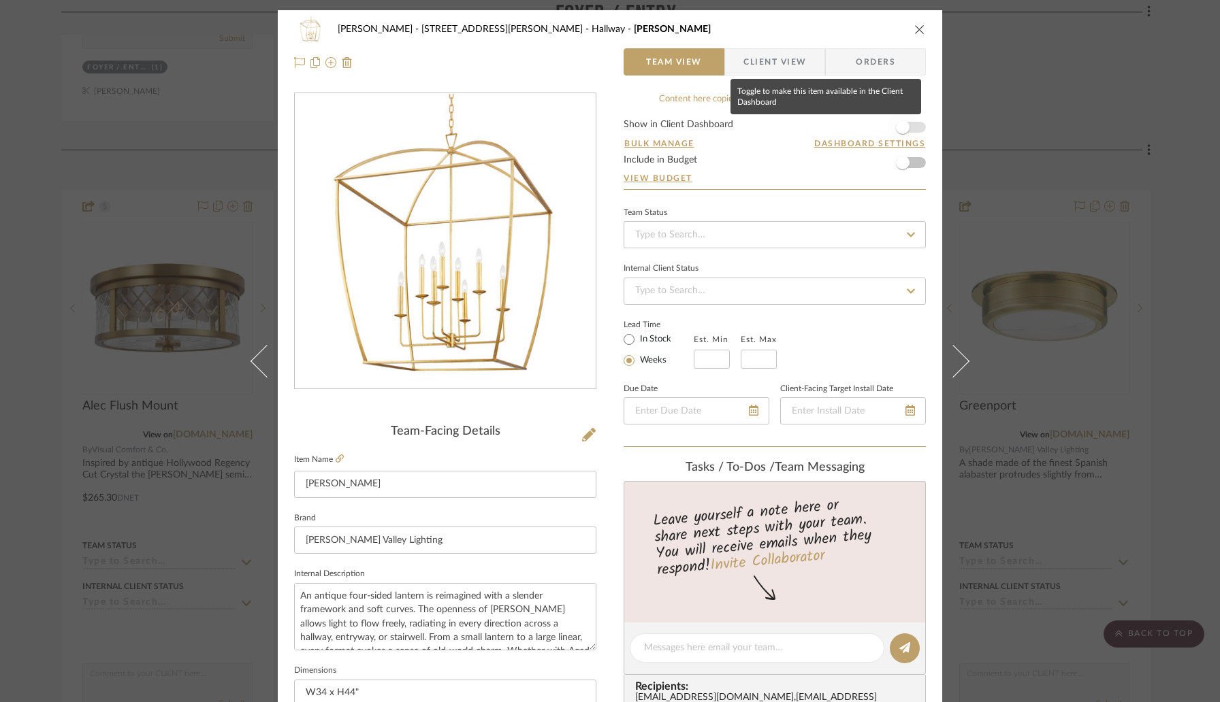
click at [907, 125] on span "button" at bounding box center [902, 127] width 30 height 30
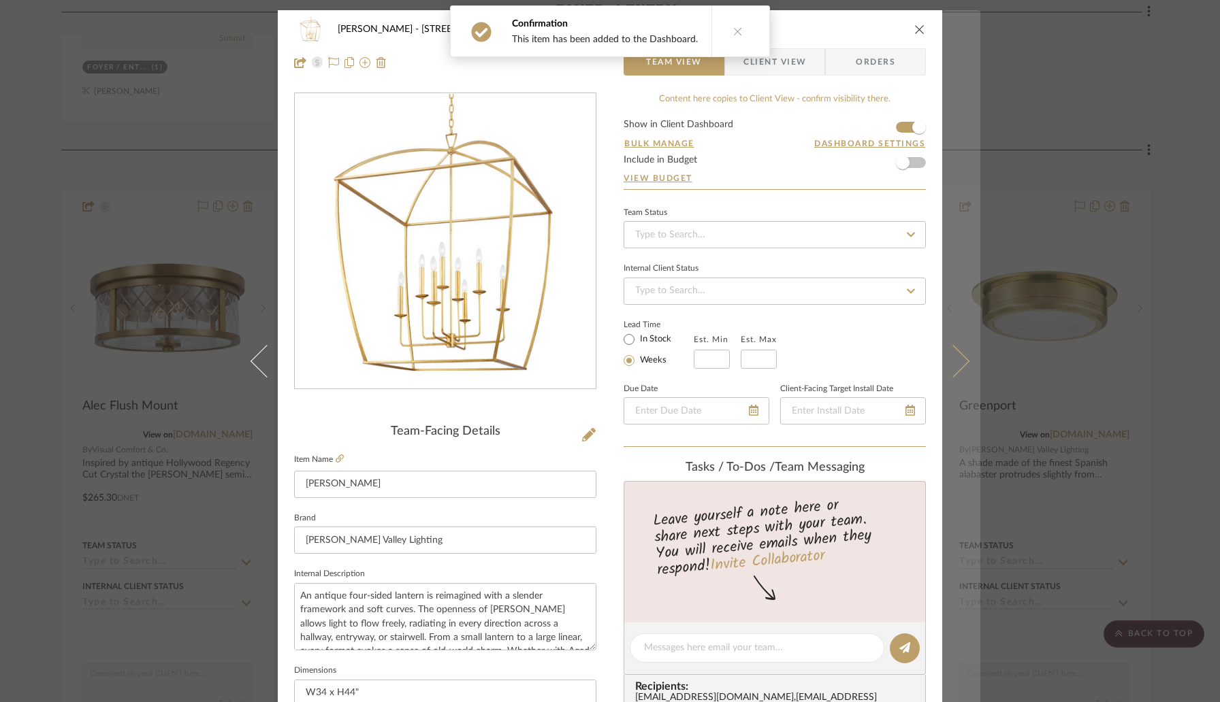
click at [948, 372] on icon at bounding box center [952, 361] width 33 height 33
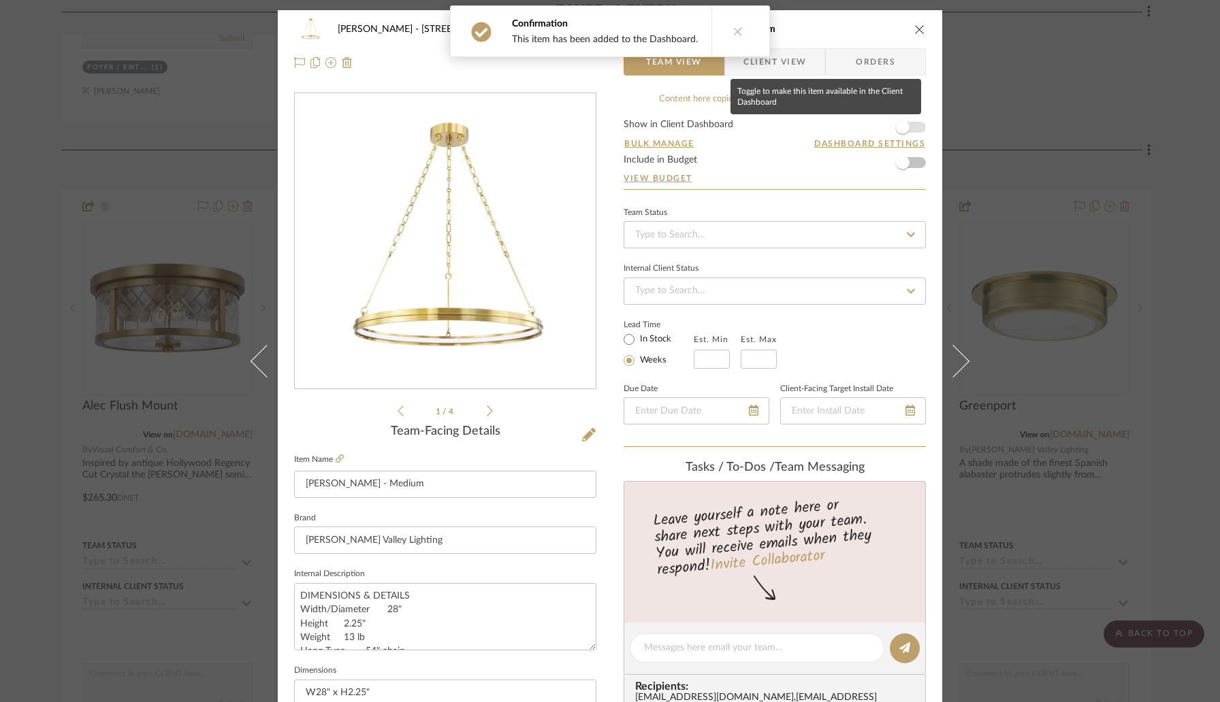
click at [900, 123] on span "button" at bounding box center [903, 127] width 14 height 14
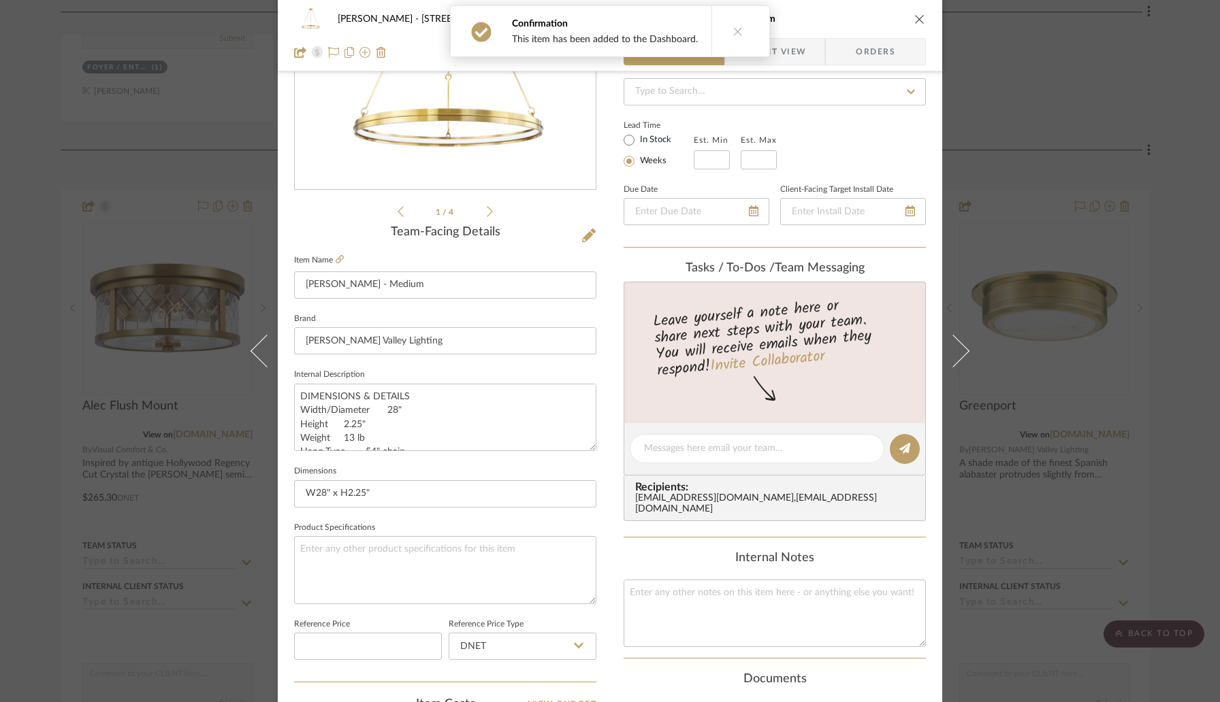
scroll to position [353, 0]
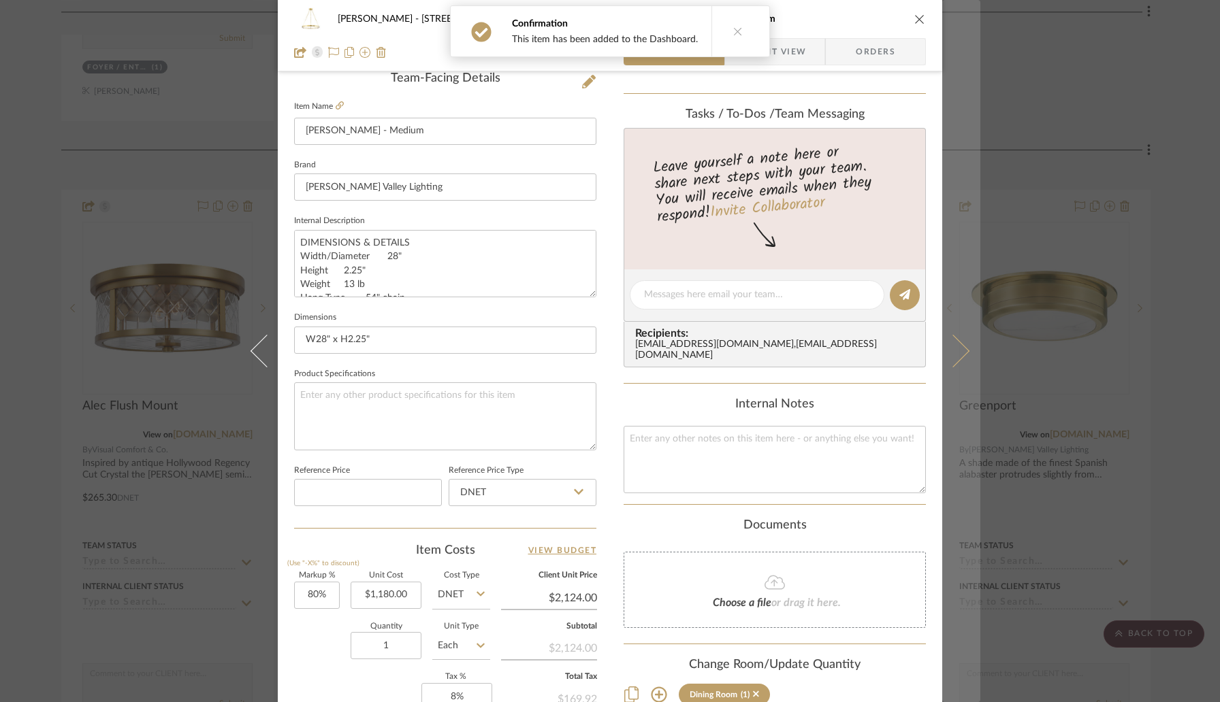
click at [949, 350] on icon at bounding box center [952, 351] width 33 height 33
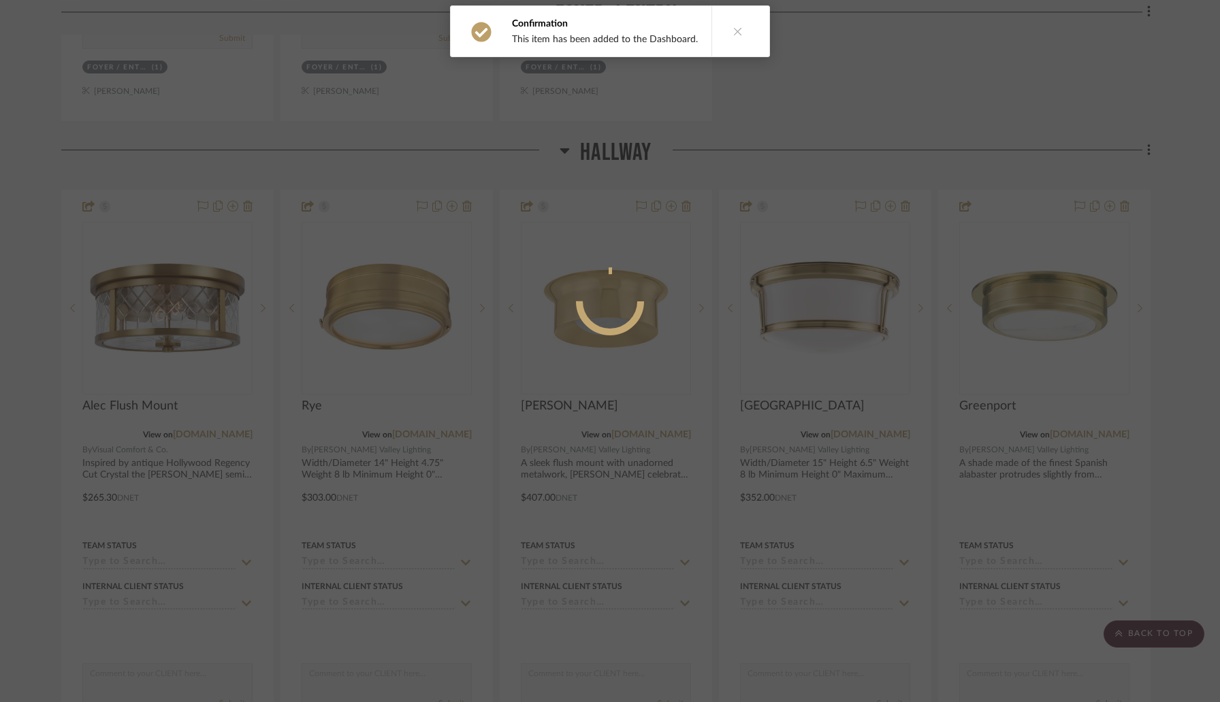
scroll to position [0, 0]
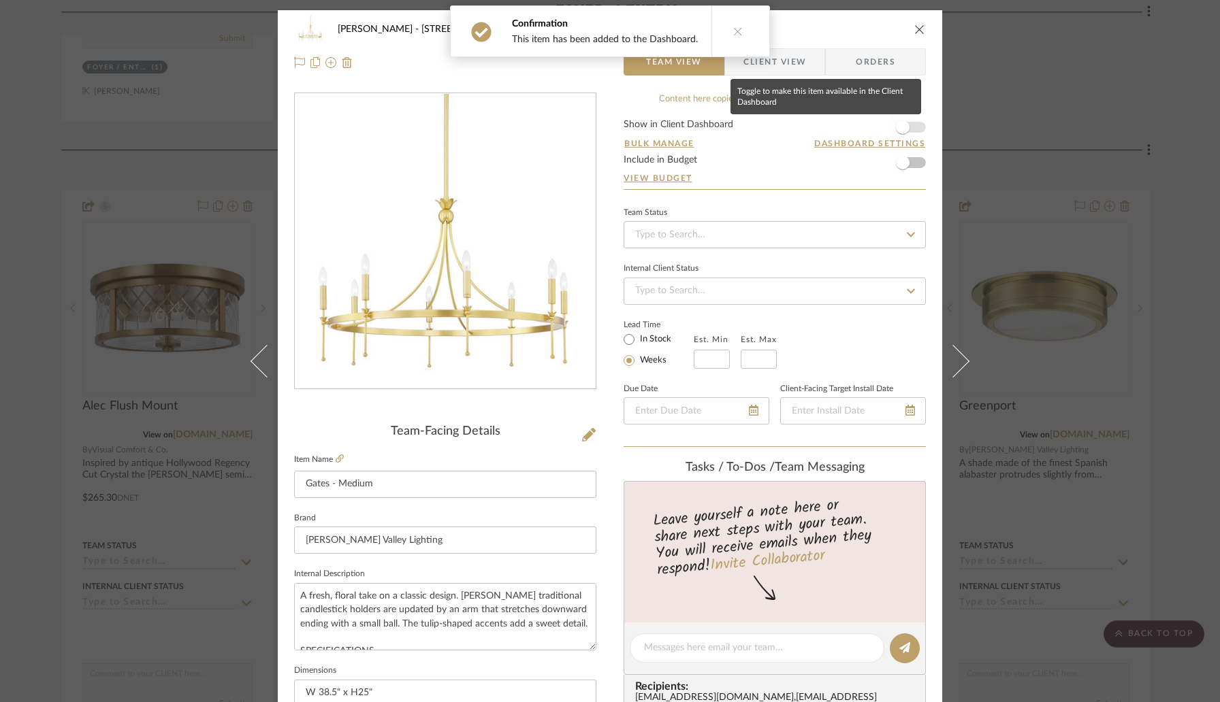
click at [908, 131] on span "button" at bounding box center [902, 127] width 30 height 30
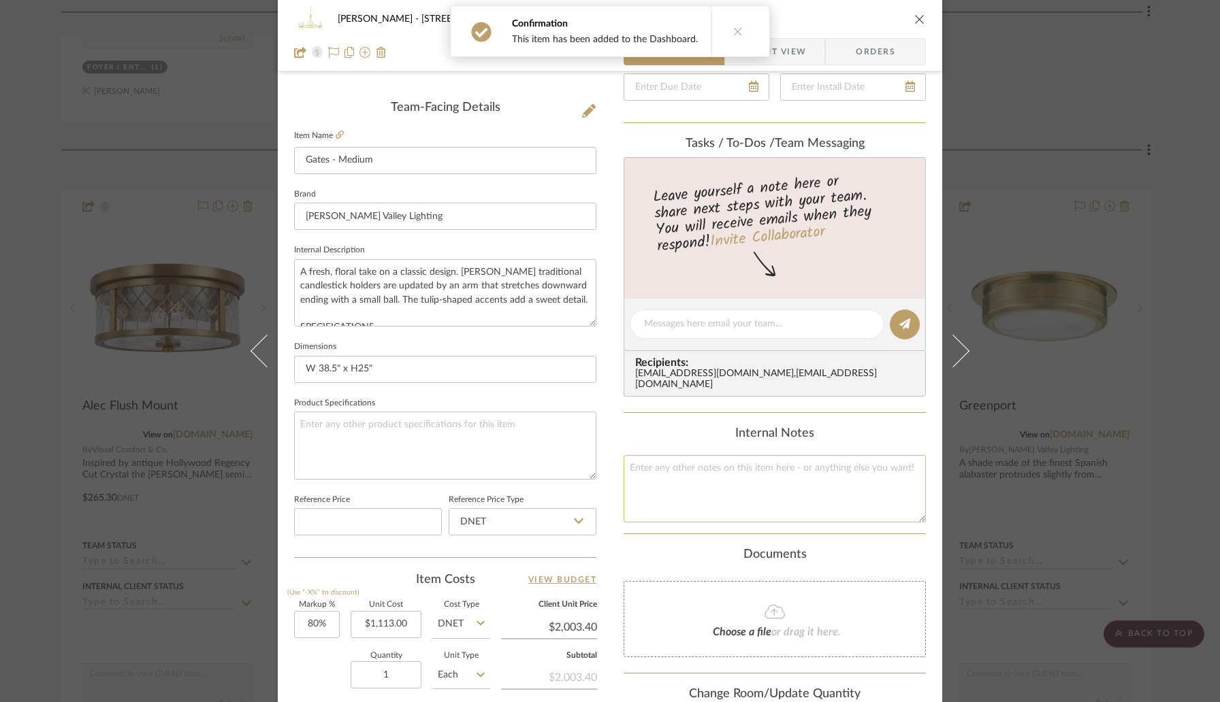
scroll to position [311, 0]
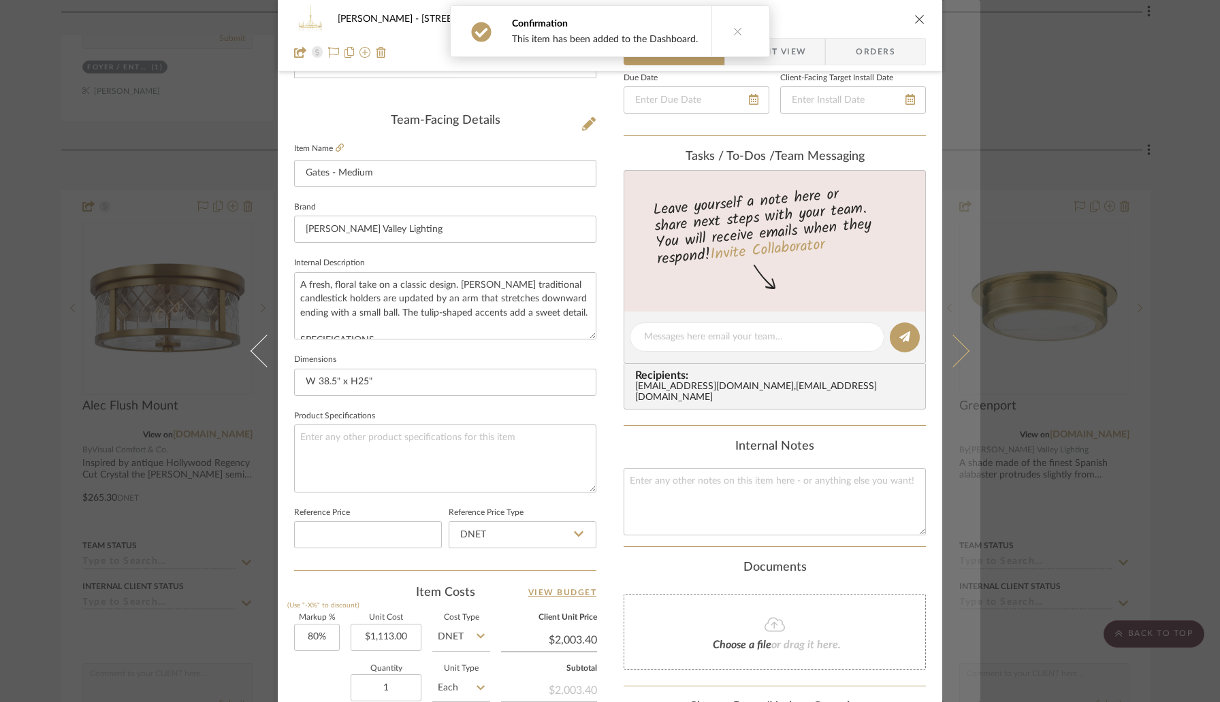
click at [958, 344] on icon at bounding box center [952, 351] width 33 height 33
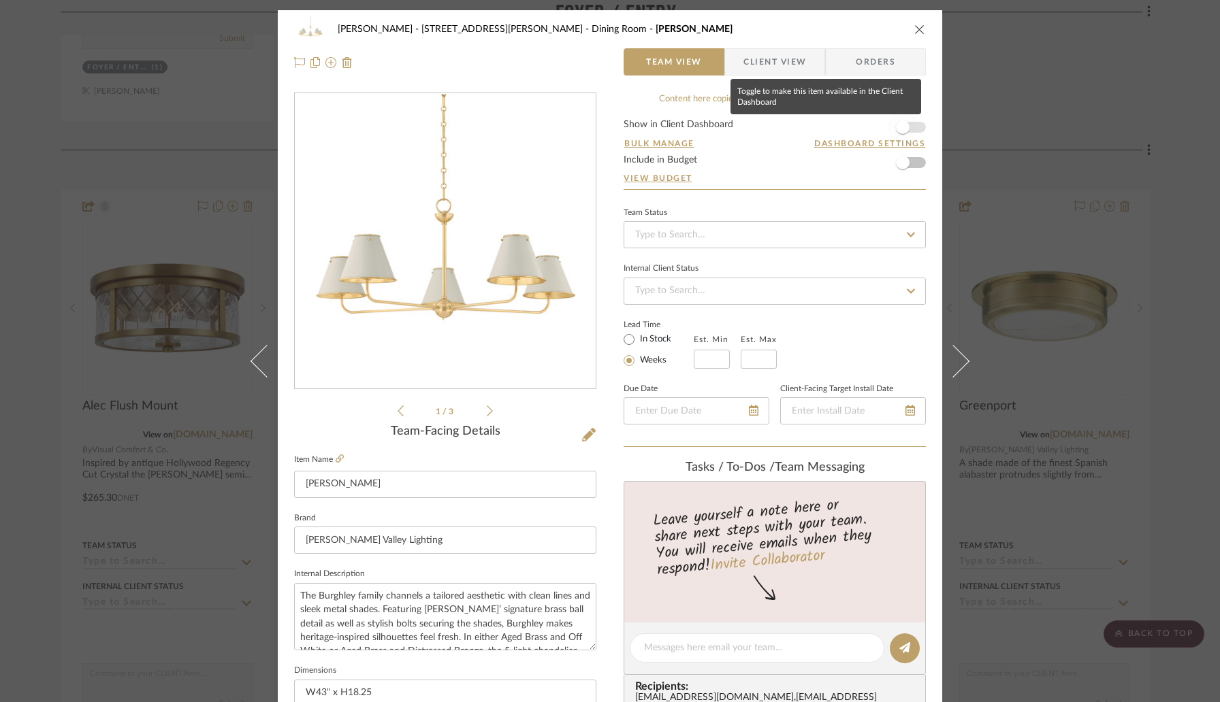
click at [907, 125] on span "button" at bounding box center [902, 127] width 30 height 30
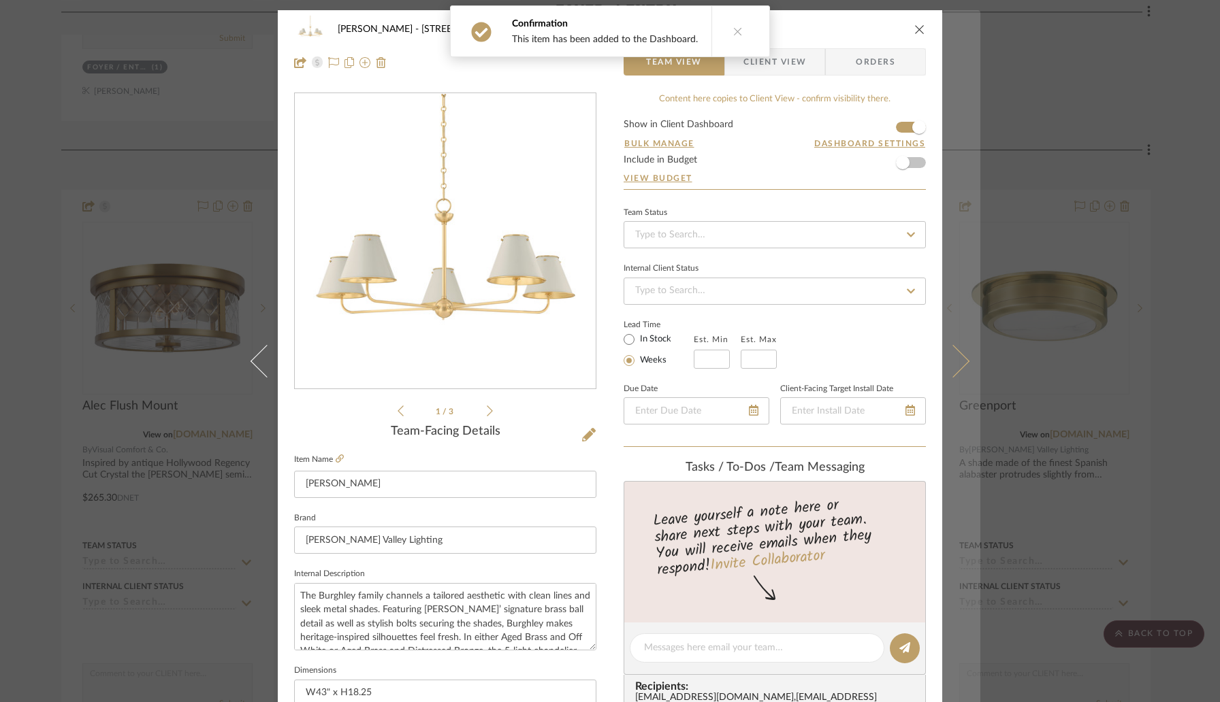
click at [953, 361] on icon at bounding box center [952, 361] width 33 height 33
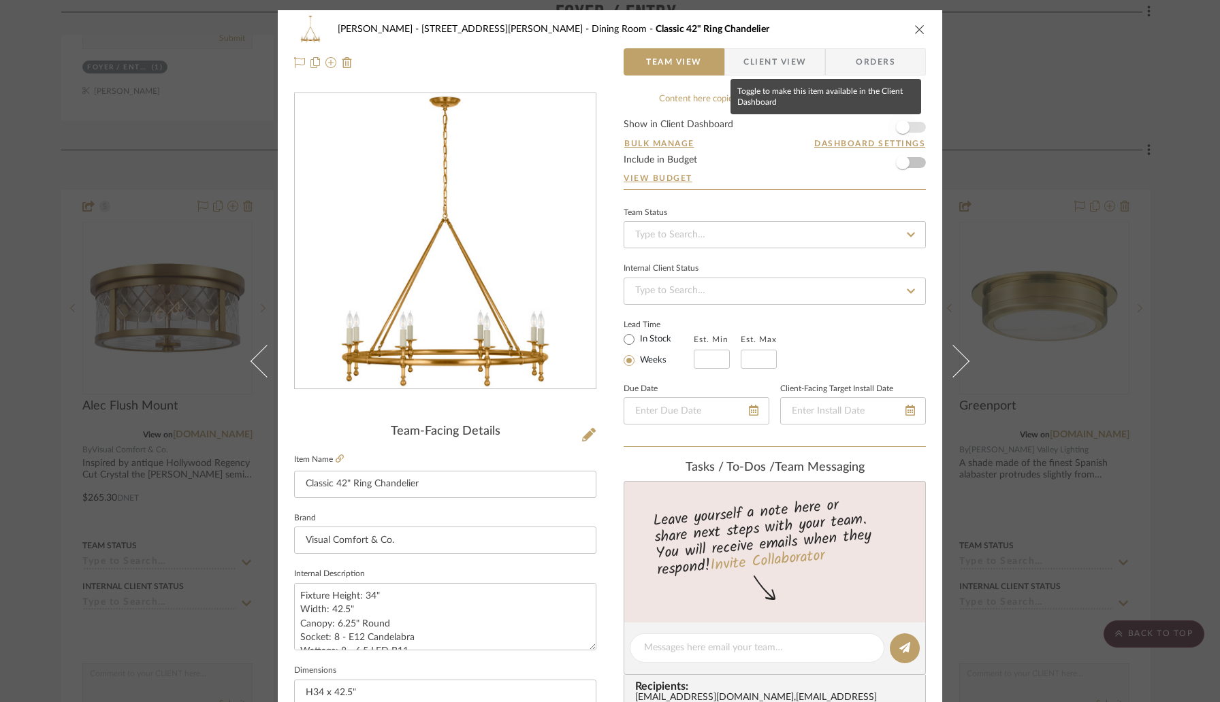
click at [904, 127] on span "button" at bounding box center [902, 127] width 30 height 30
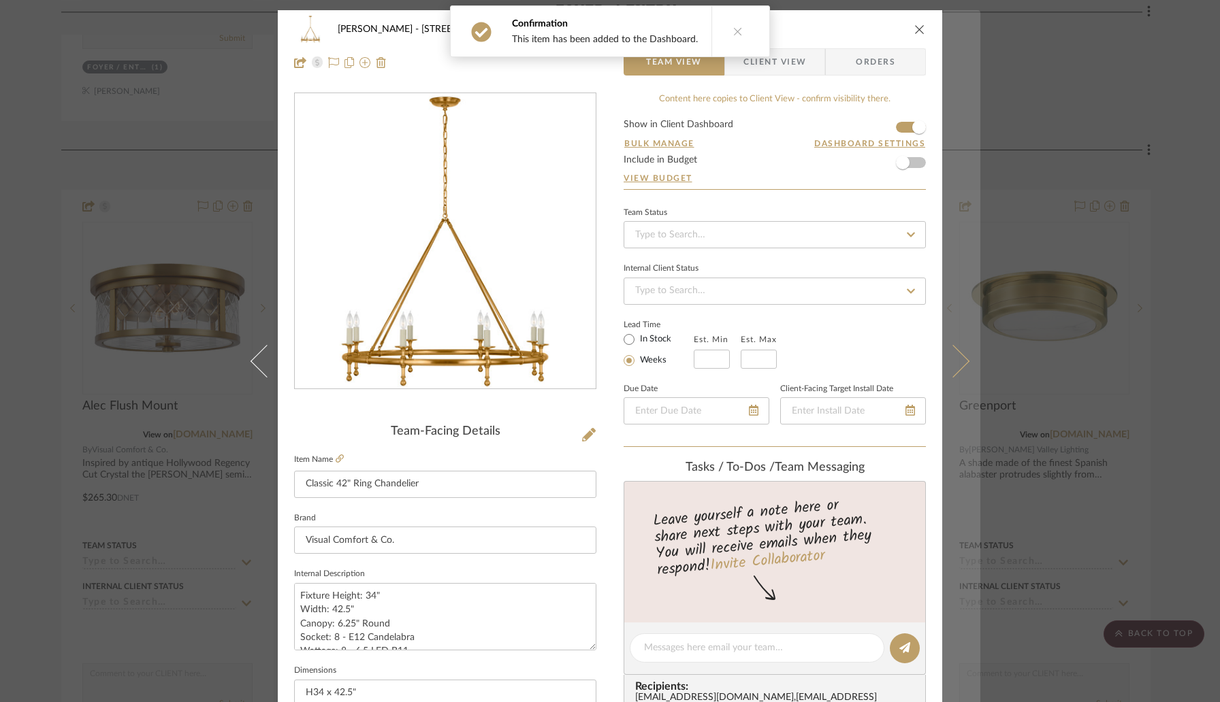
click at [953, 362] on icon at bounding box center [952, 361] width 33 height 33
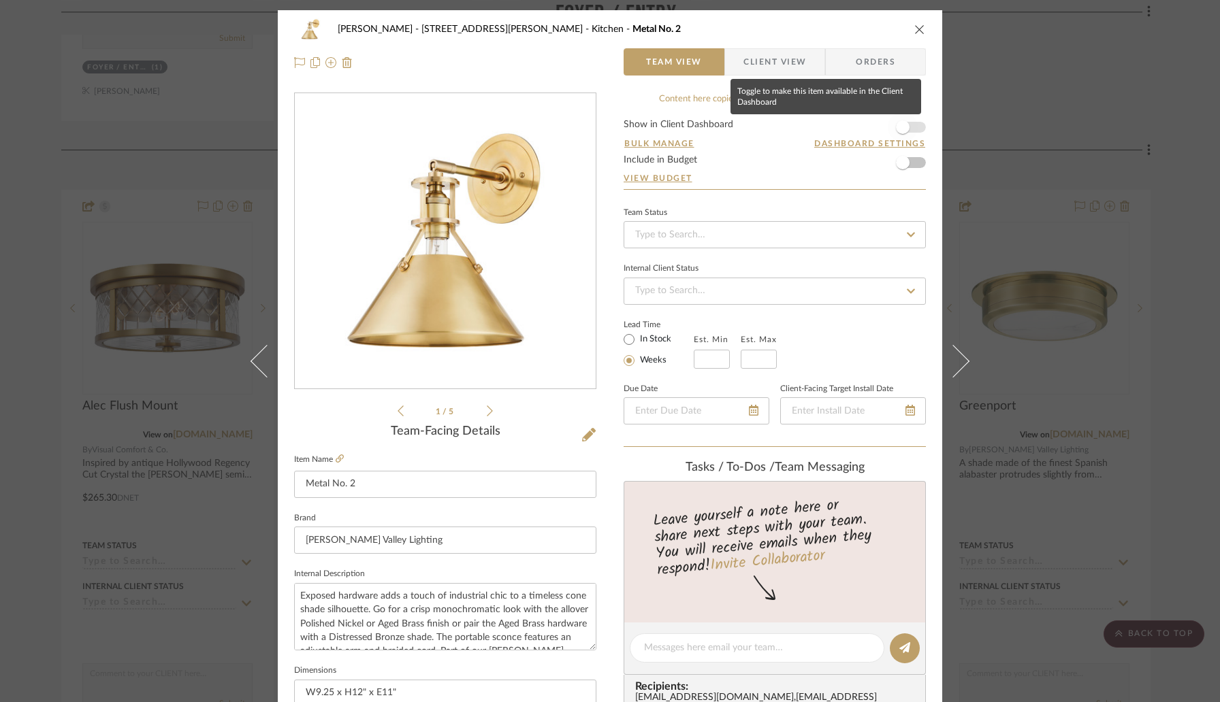
click at [905, 124] on span "button" at bounding box center [902, 127] width 30 height 30
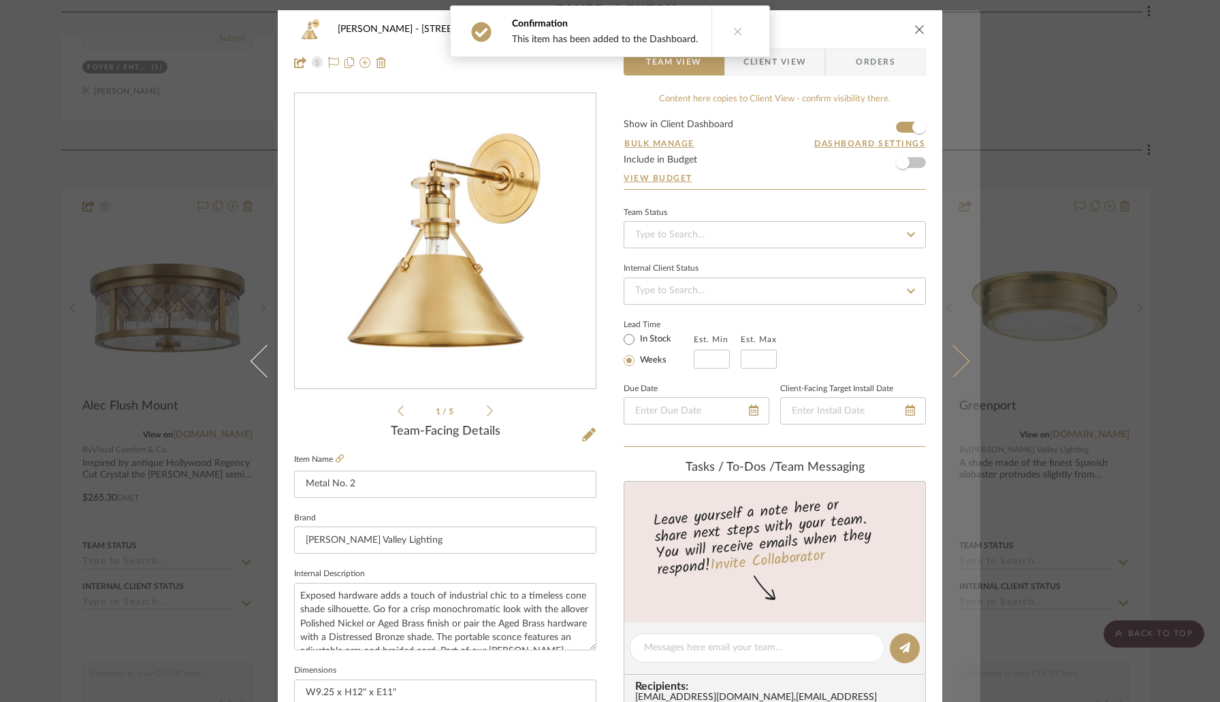
click at [957, 374] on button at bounding box center [961, 361] width 38 height 702
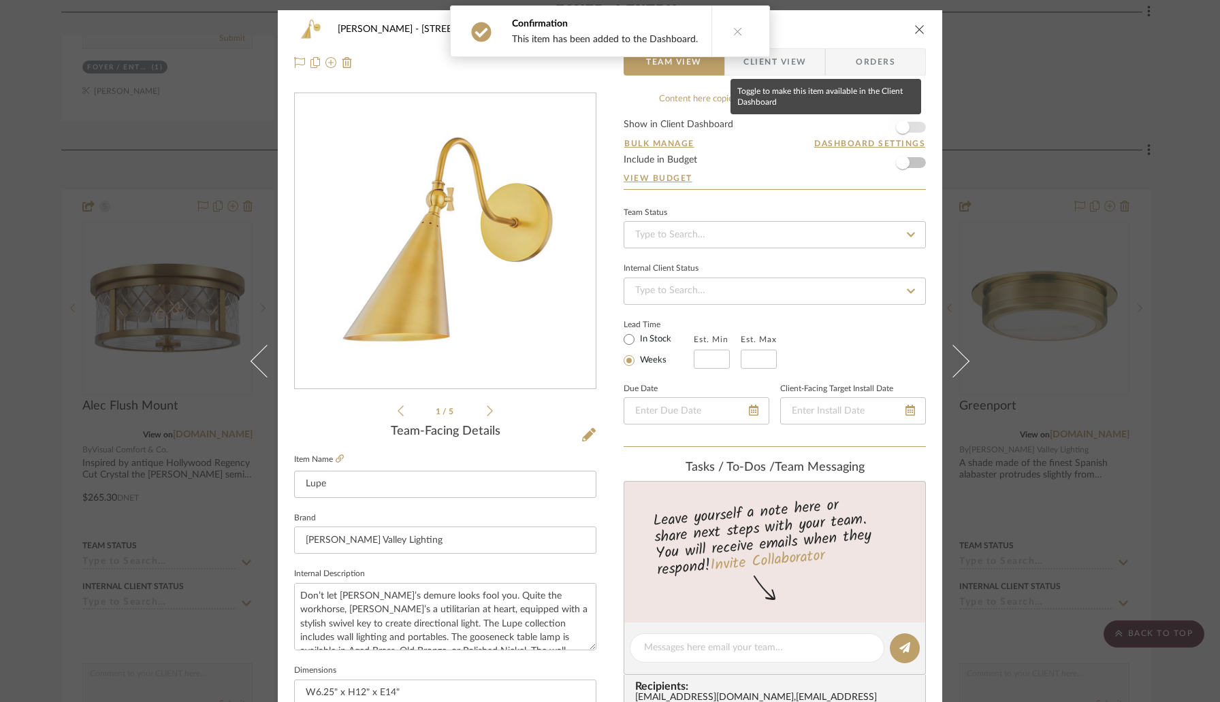
click at [898, 130] on span "button" at bounding box center [903, 127] width 14 height 14
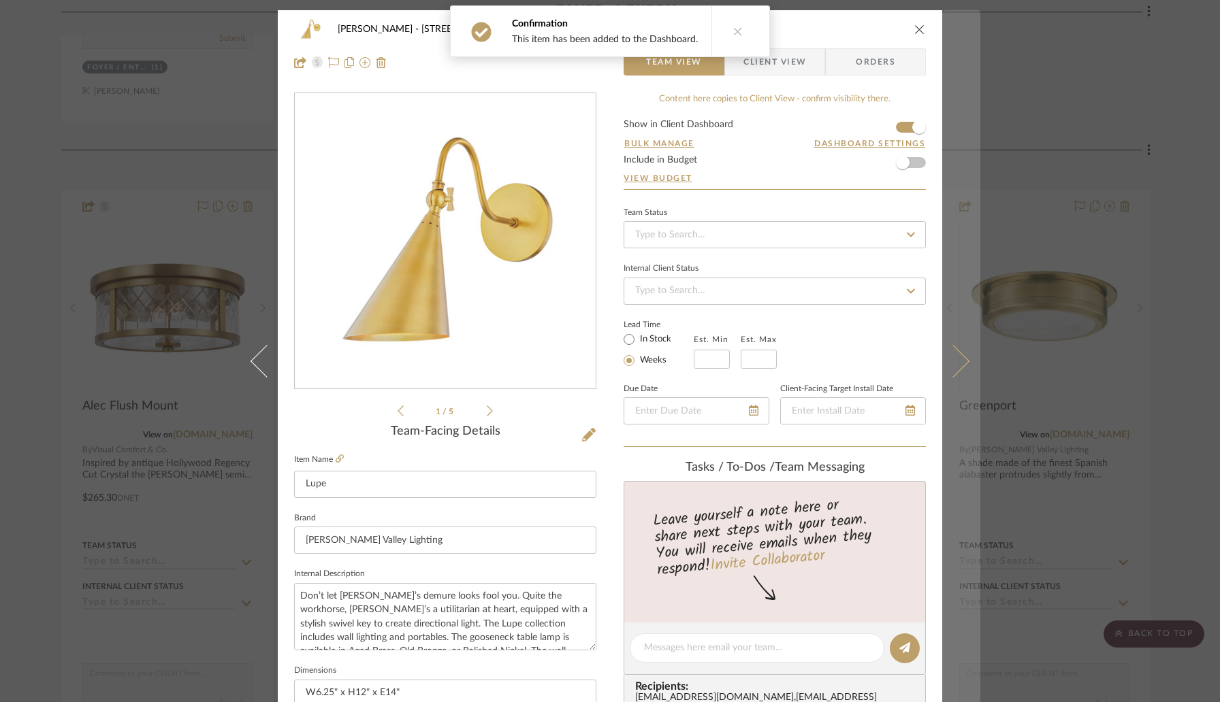
click at [950, 355] on icon at bounding box center [952, 361] width 33 height 33
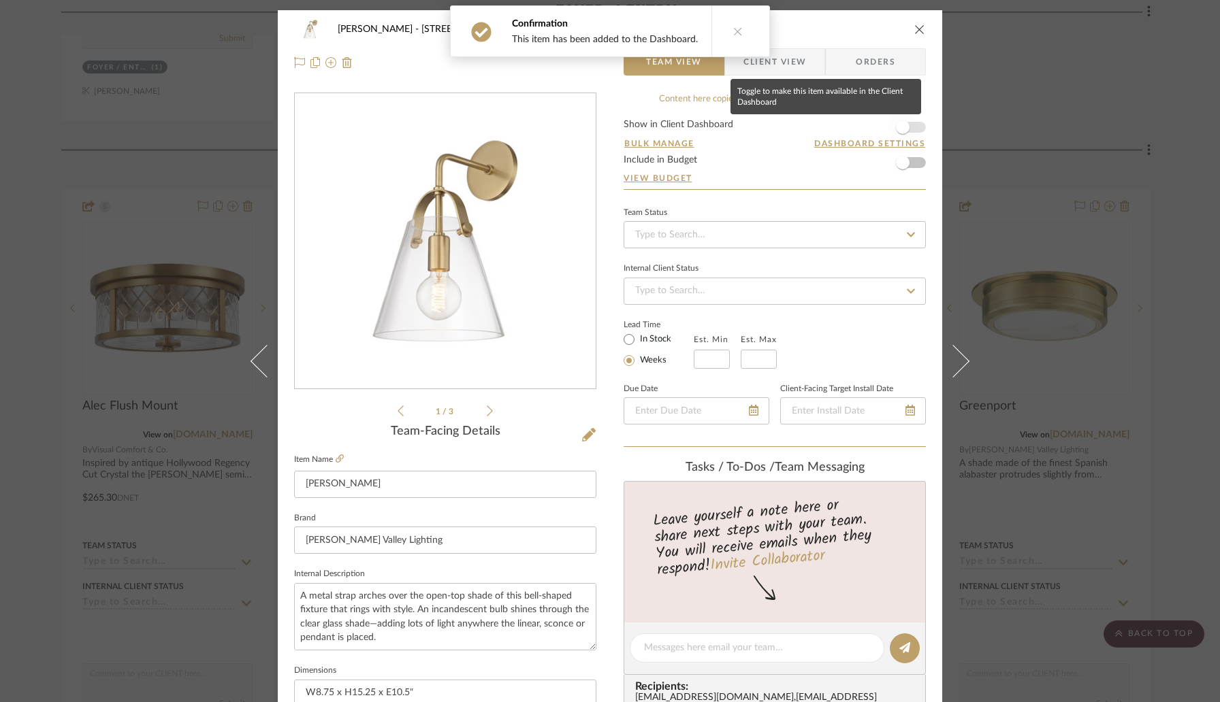
click at [903, 128] on span "button" at bounding box center [903, 127] width 14 height 14
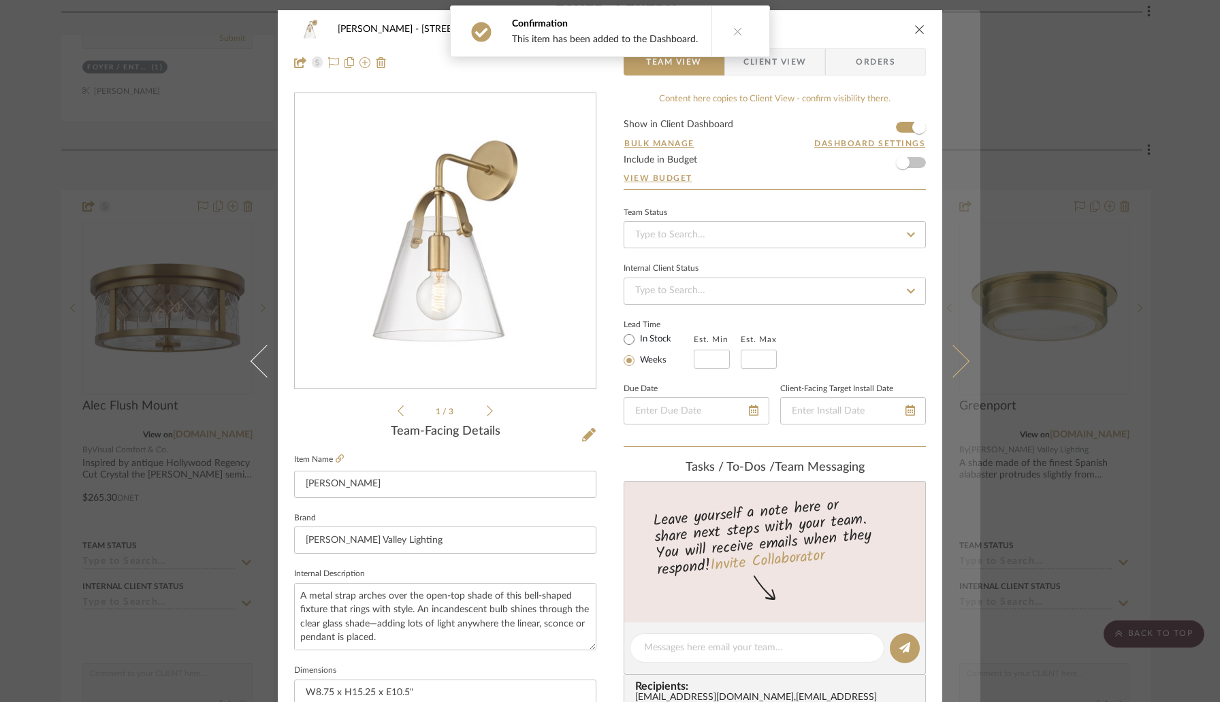
click at [945, 357] on icon at bounding box center [952, 361] width 33 height 33
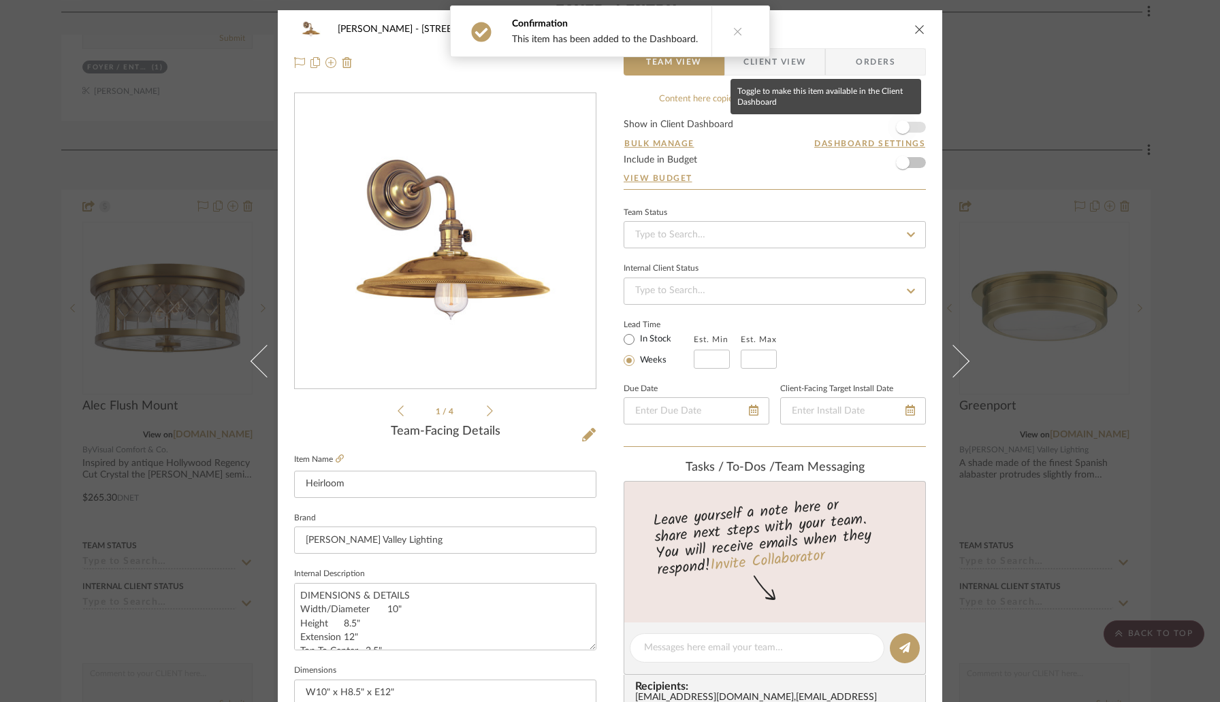
click at [901, 127] on span "button" at bounding box center [903, 127] width 14 height 14
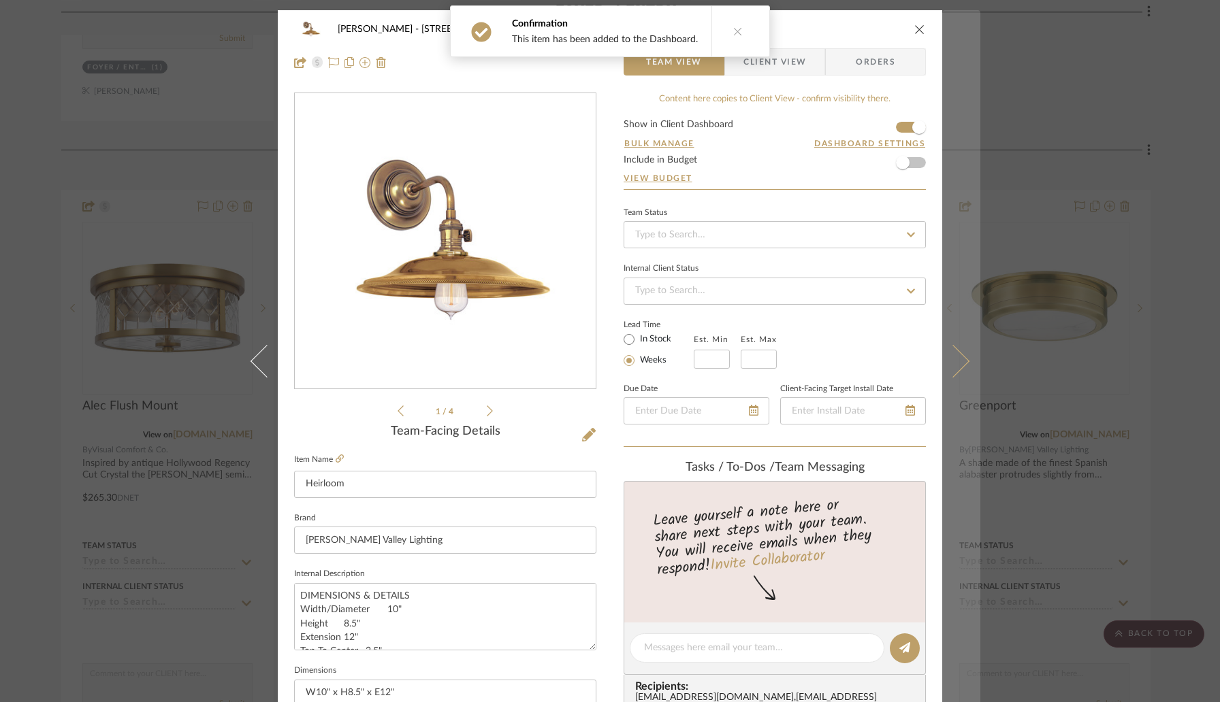
click at [953, 365] on icon at bounding box center [952, 361] width 33 height 33
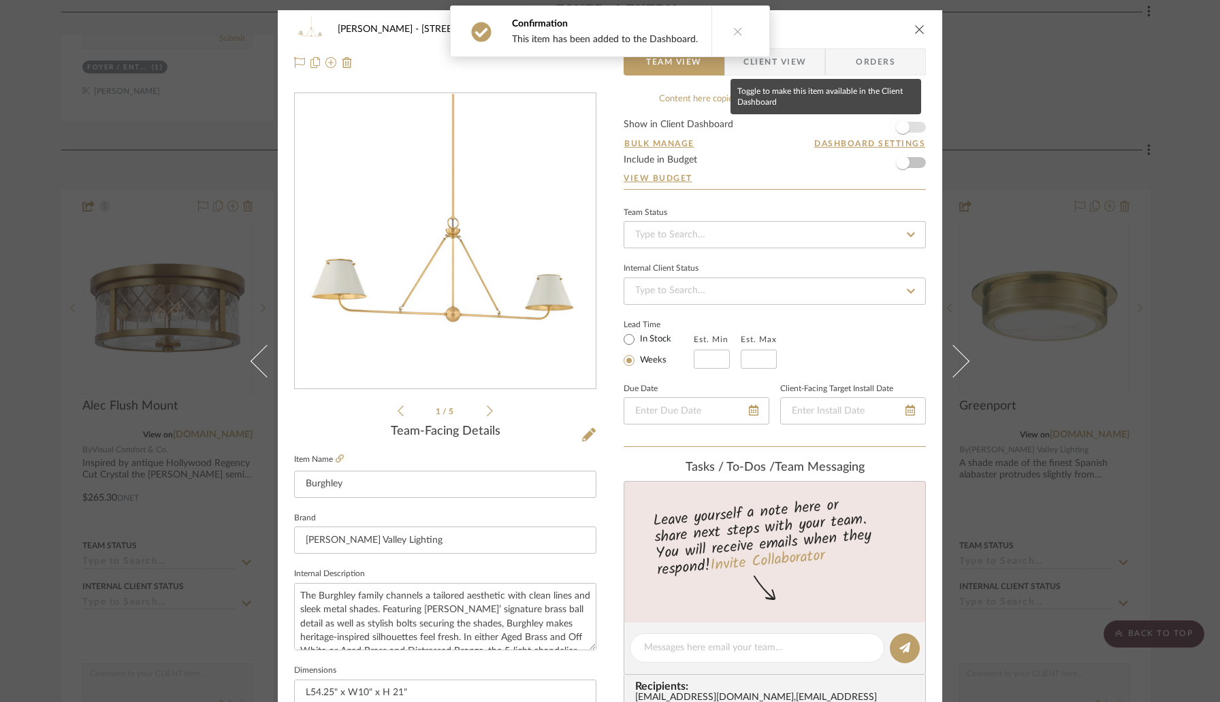
click at [906, 128] on span "button" at bounding box center [902, 127] width 30 height 30
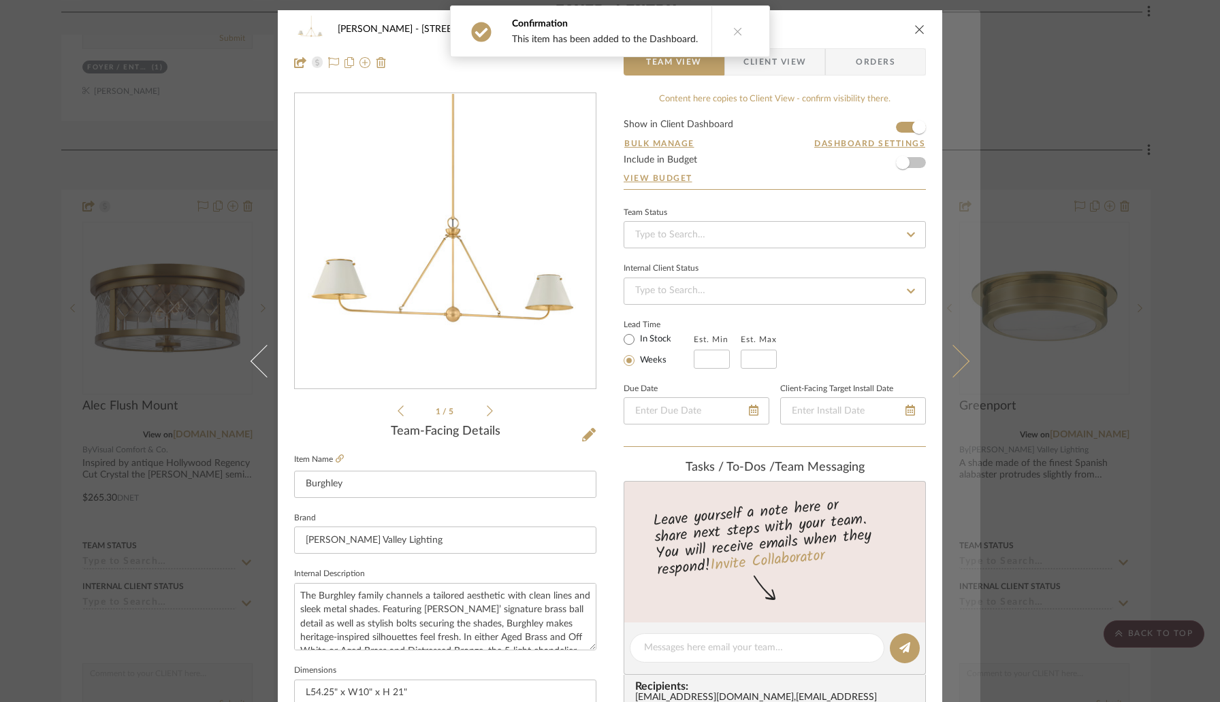
click at [946, 359] on icon at bounding box center [952, 361] width 33 height 33
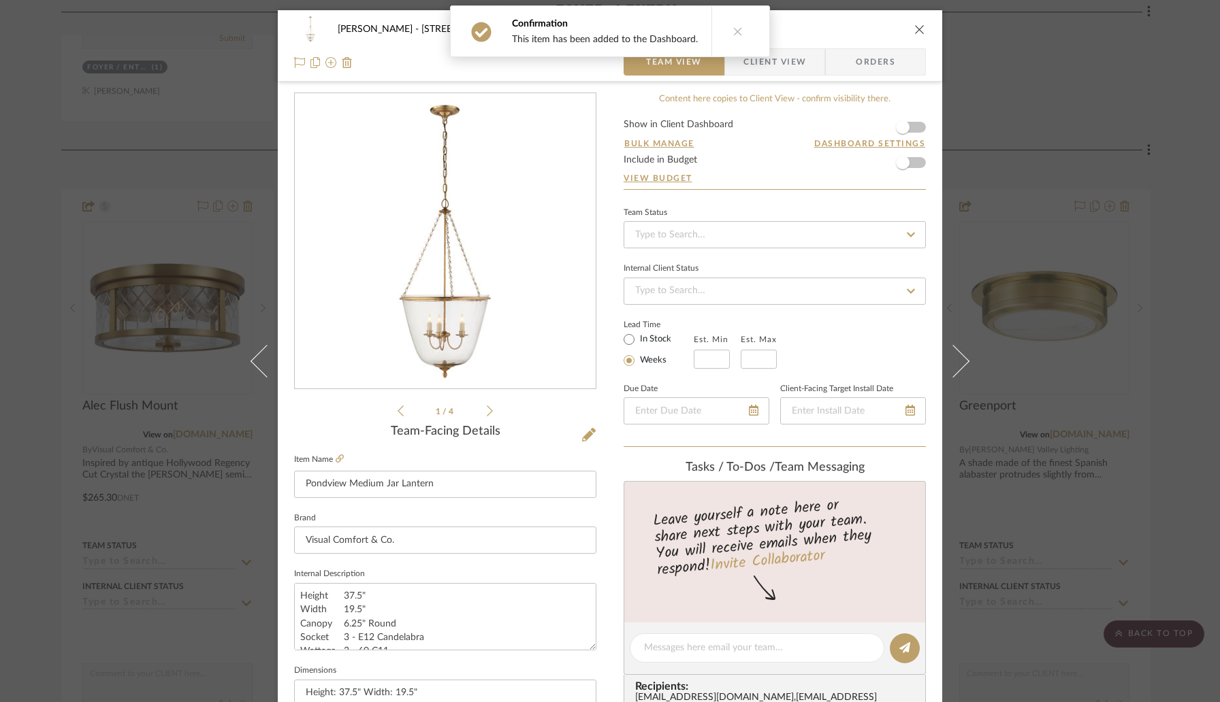
scroll to position [378, 0]
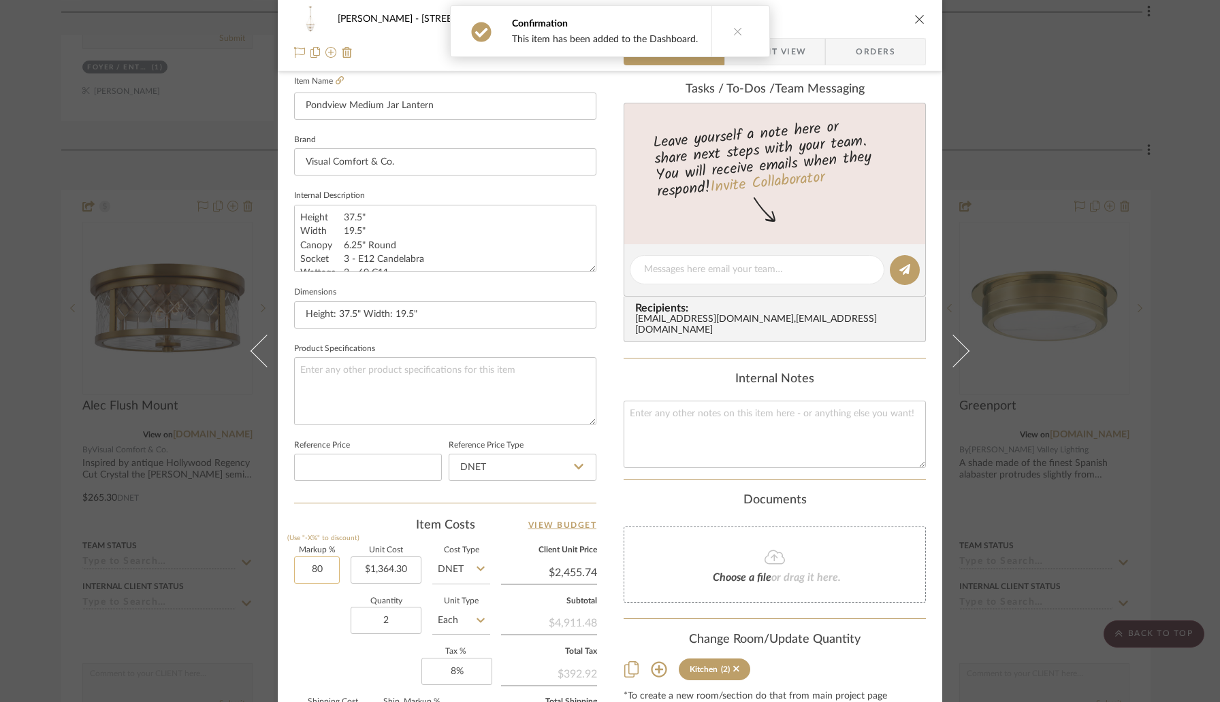
click at [325, 571] on input "80" at bounding box center [317, 570] width 46 height 27
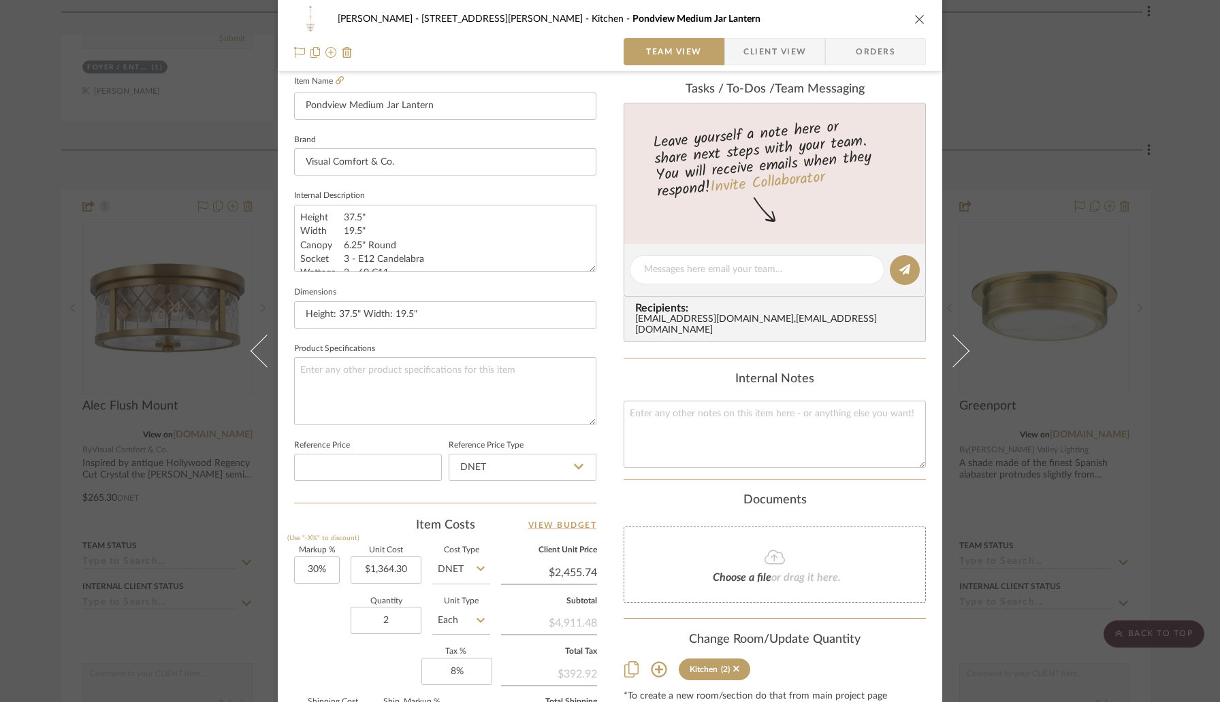
click at [352, 536] on div "Item Costs View Budget Markup % (Use "-X%" to discount) 30% Unit Cost $1,364.30…" at bounding box center [445, 675] width 302 height 316
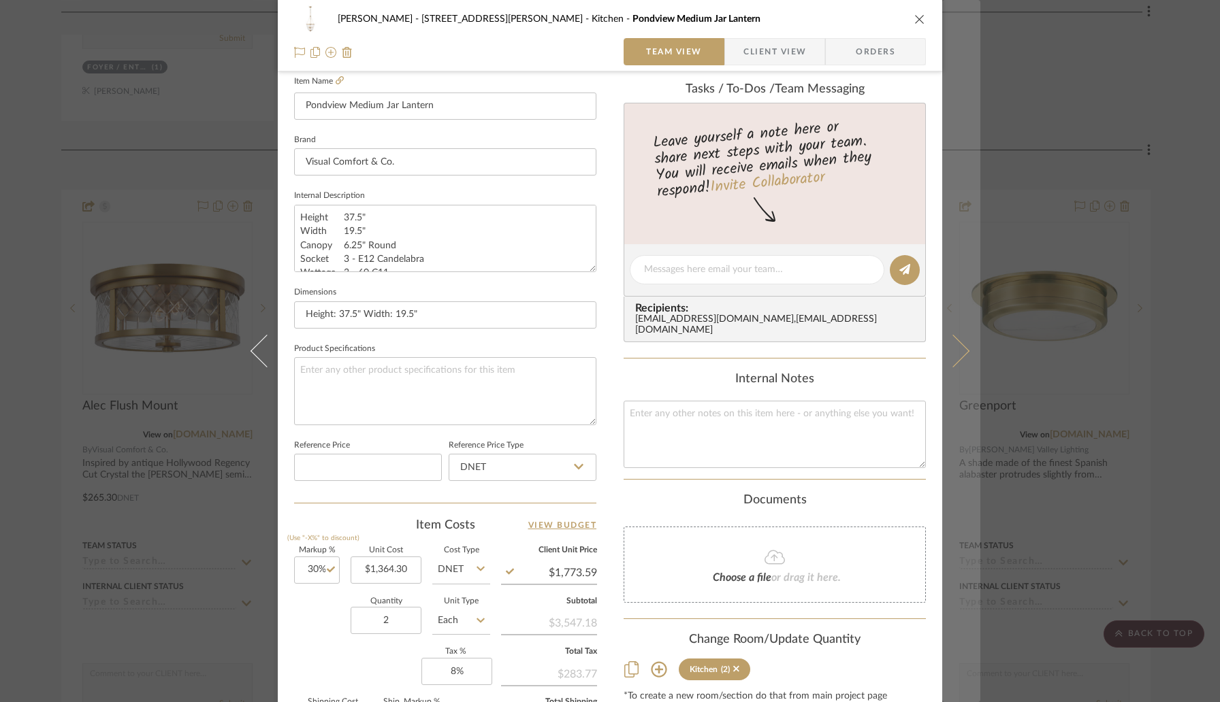
click at [952, 340] on icon at bounding box center [952, 351] width 33 height 33
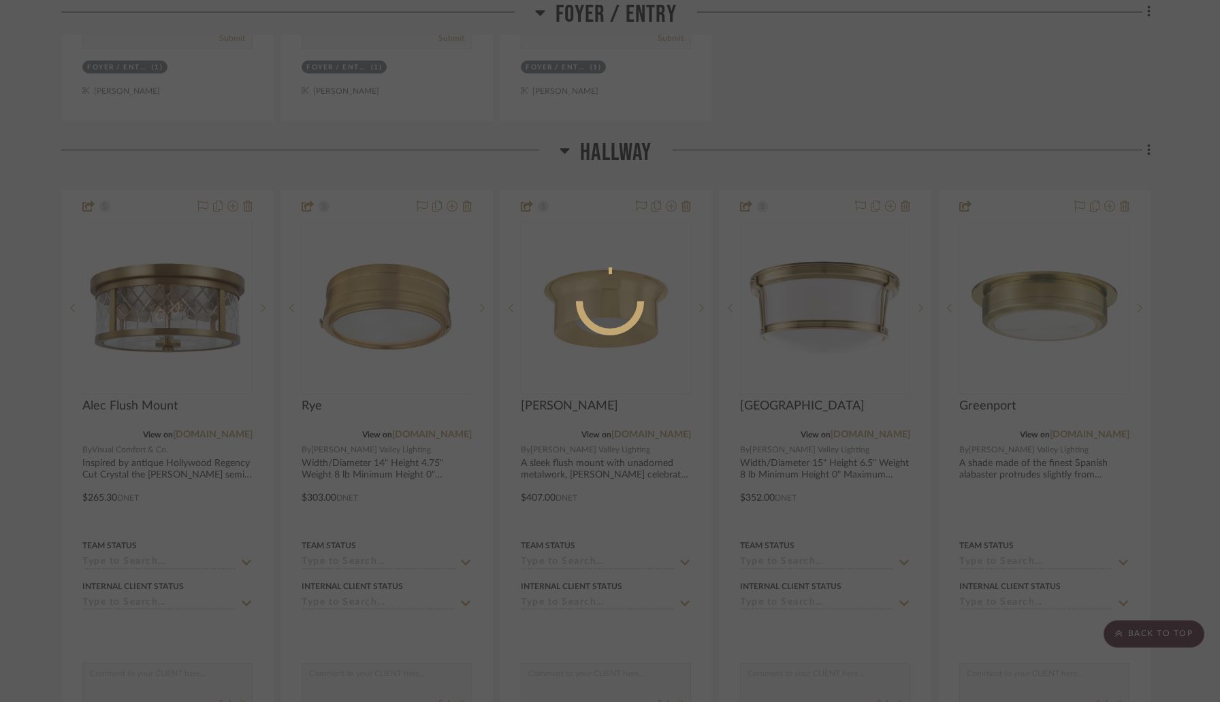
scroll to position [0, 0]
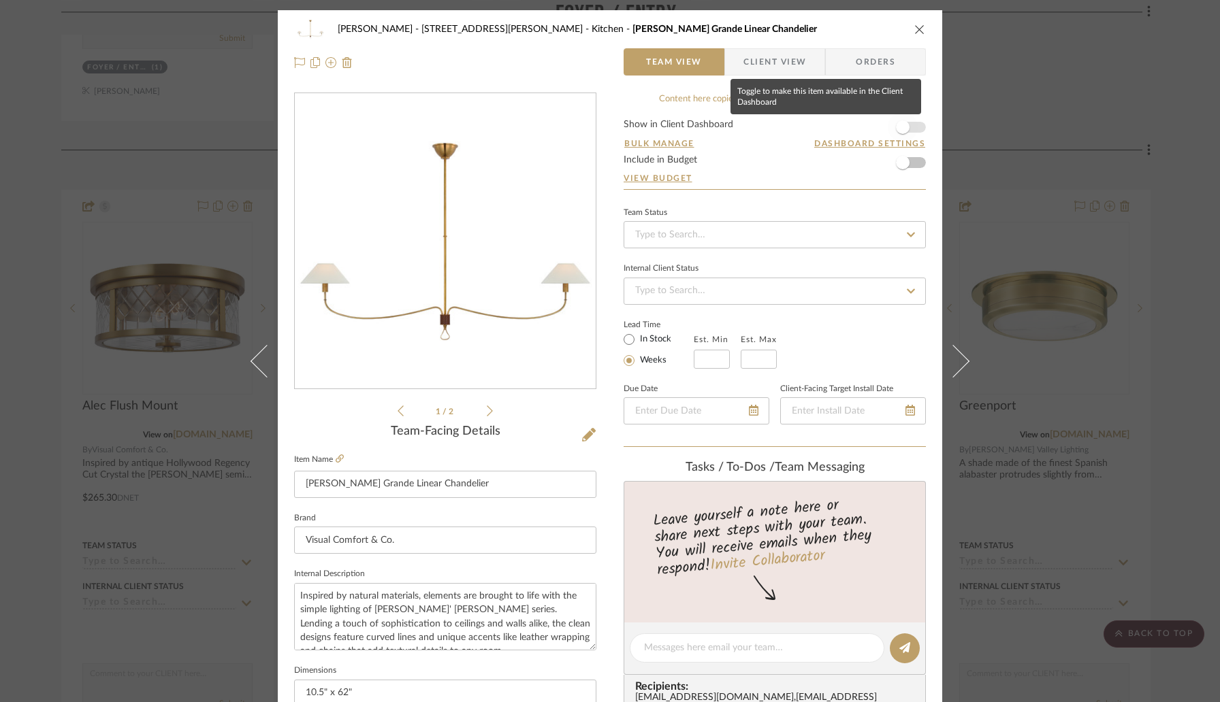
click at [905, 126] on span "button" at bounding box center [902, 127] width 30 height 30
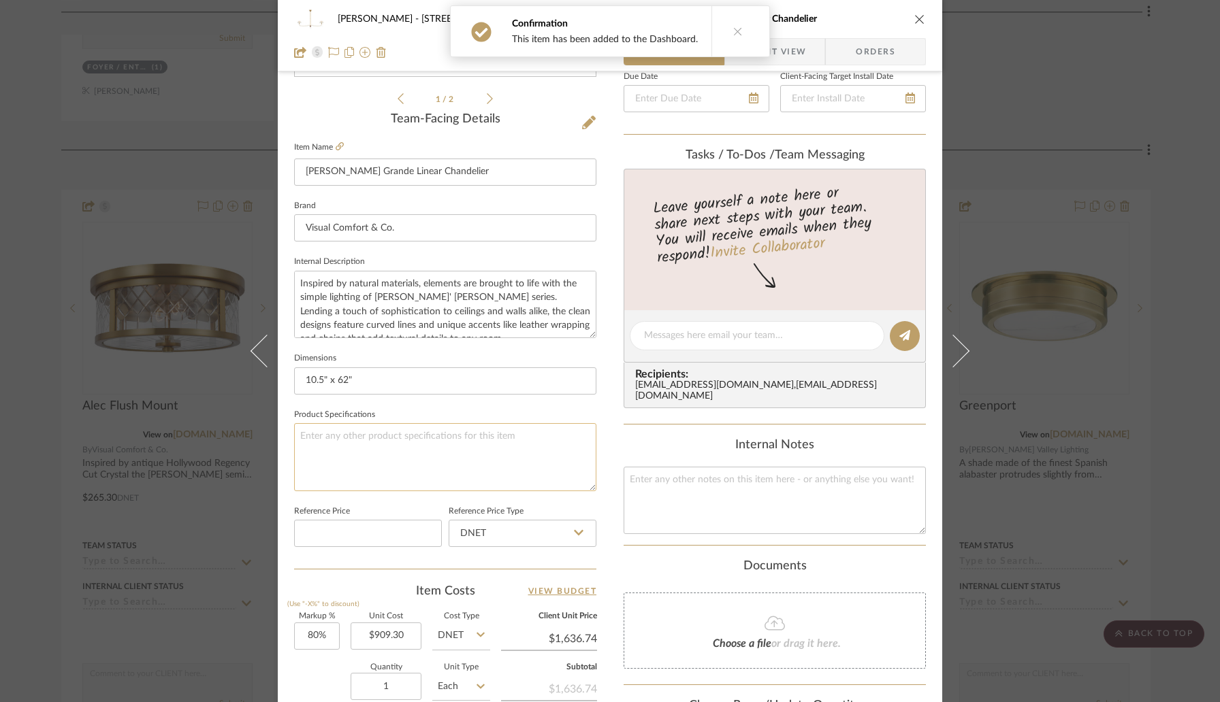
scroll to position [427, 0]
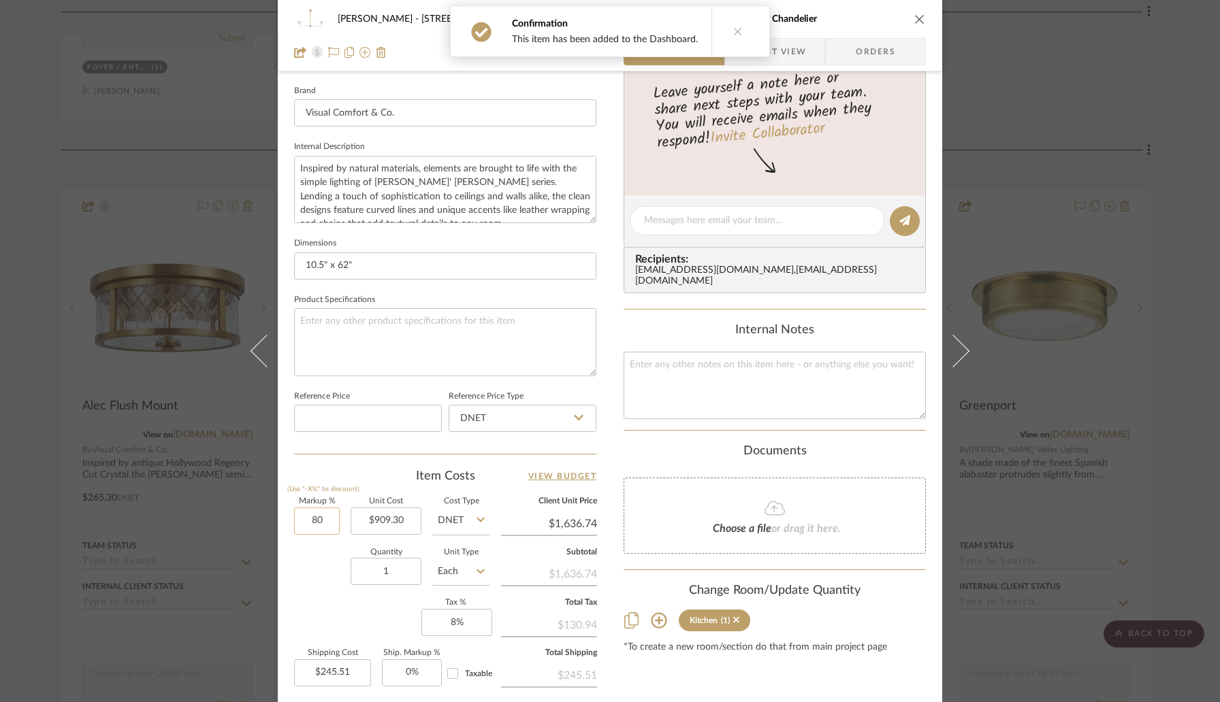
click at [329, 523] on input "80" at bounding box center [317, 521] width 46 height 27
click at [380, 480] on div "Item Costs View Budget" at bounding box center [445, 476] width 302 height 16
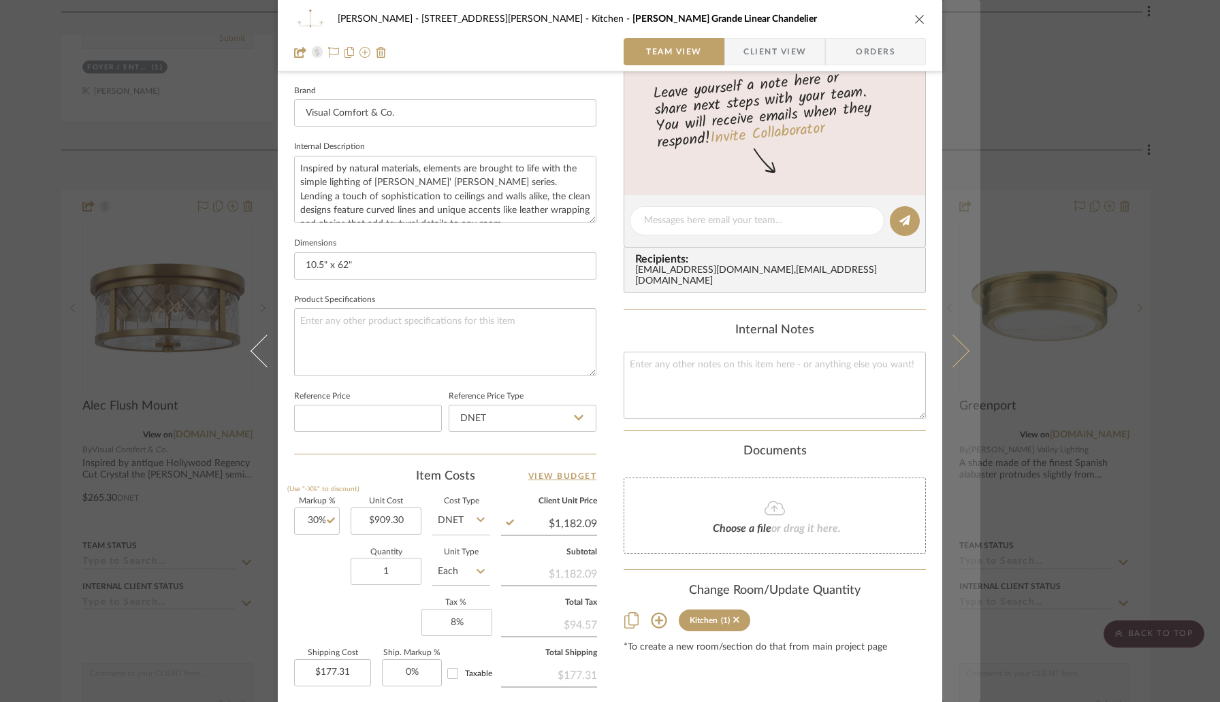
click at [949, 361] on icon at bounding box center [952, 351] width 33 height 33
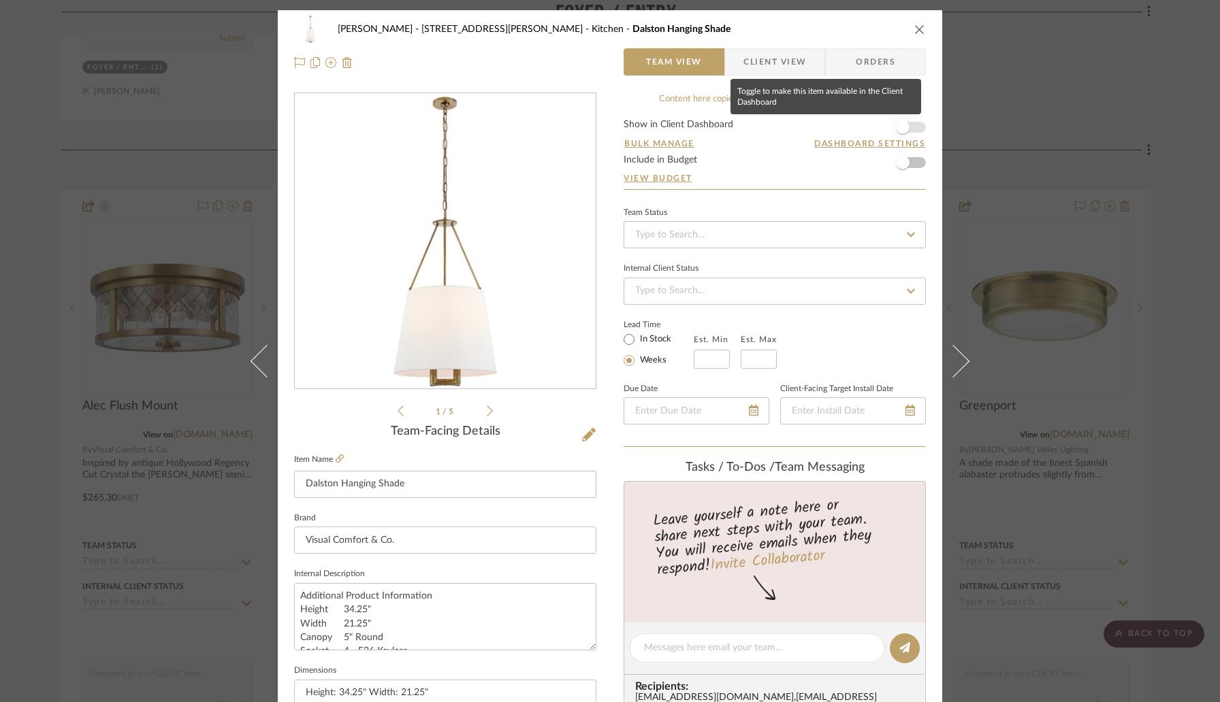
click at [903, 127] on span "button" at bounding box center [903, 127] width 14 height 14
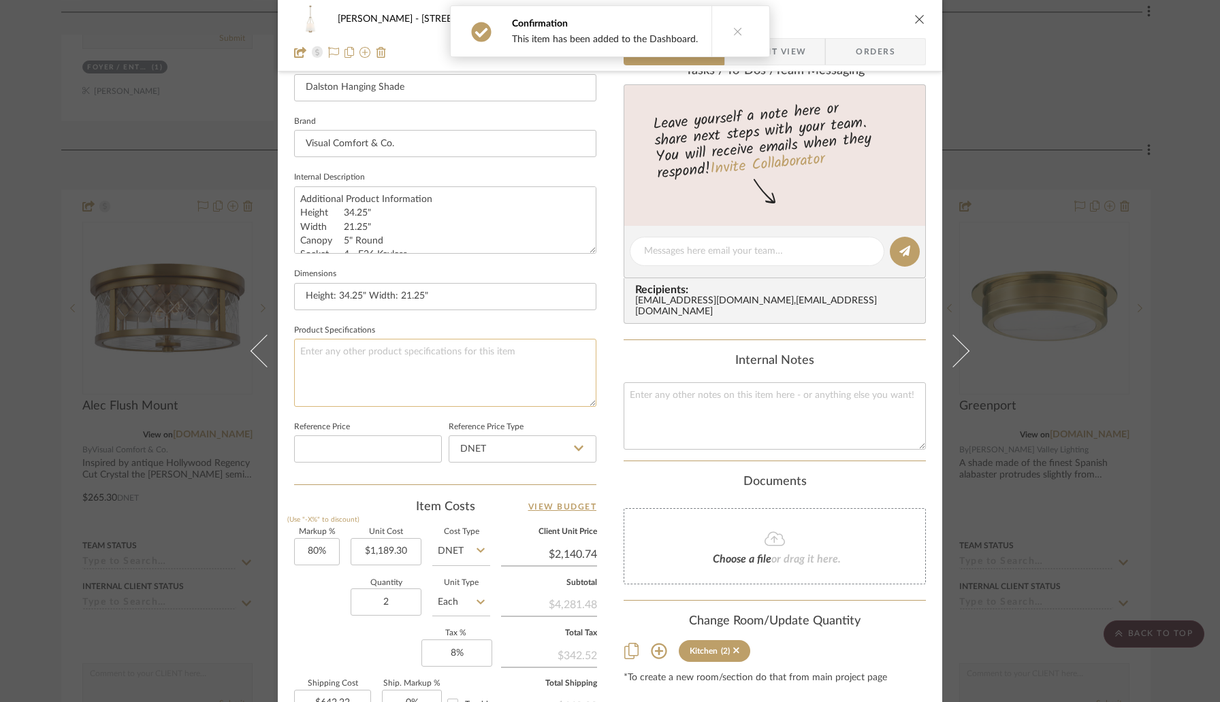
scroll to position [400, 0]
click at [330, 551] on input "80" at bounding box center [317, 549] width 46 height 27
click at [327, 569] on sr-form-field "Markup % (Use "-X%" to discount) 30%" at bounding box center [317, 550] width 46 height 48
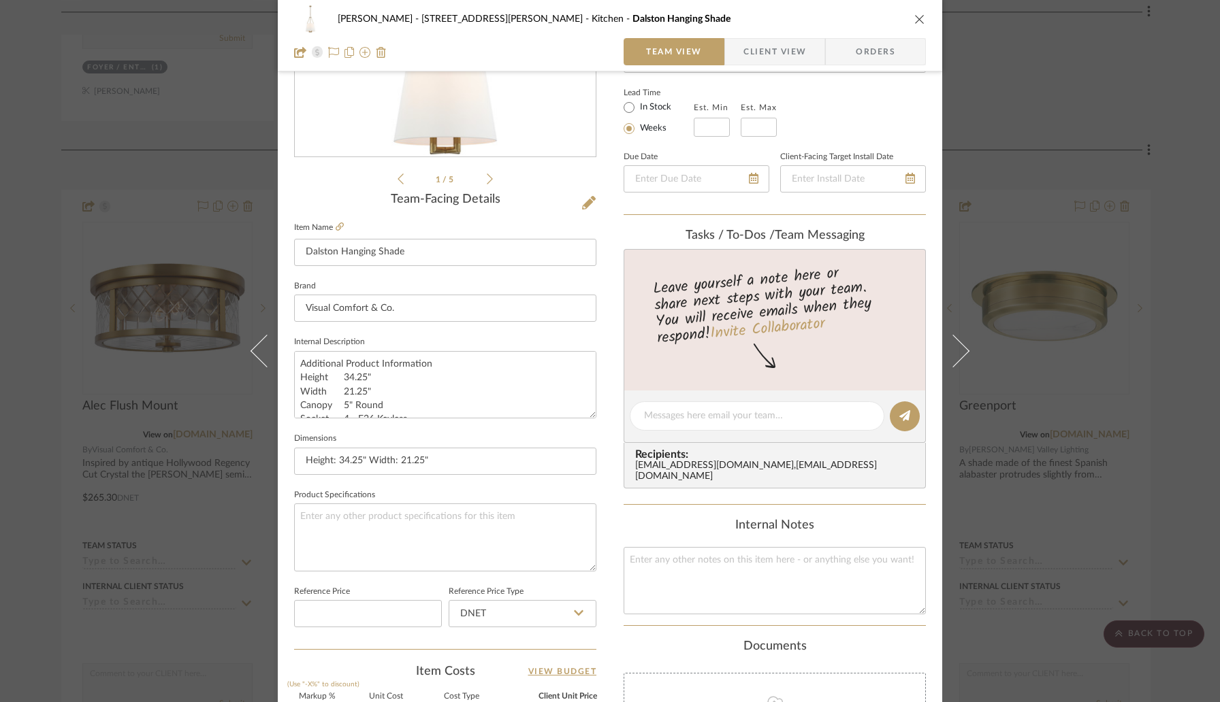
scroll to position [0, 0]
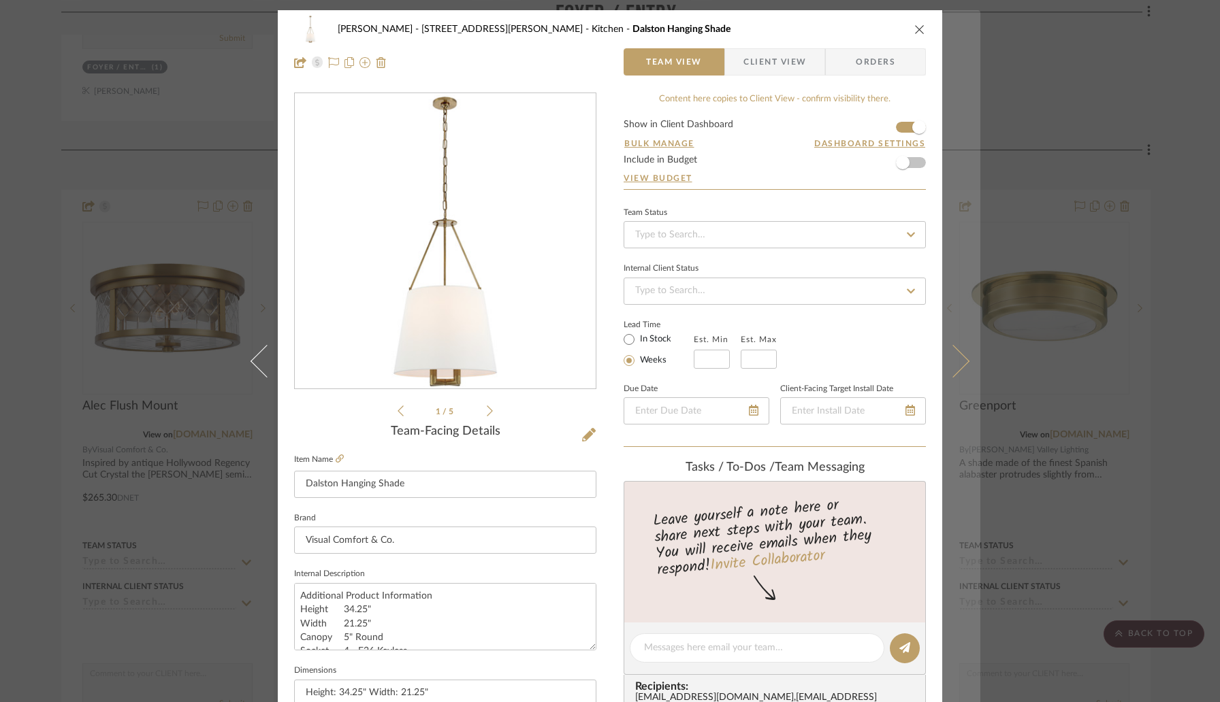
click at [949, 355] on icon at bounding box center [952, 361] width 33 height 33
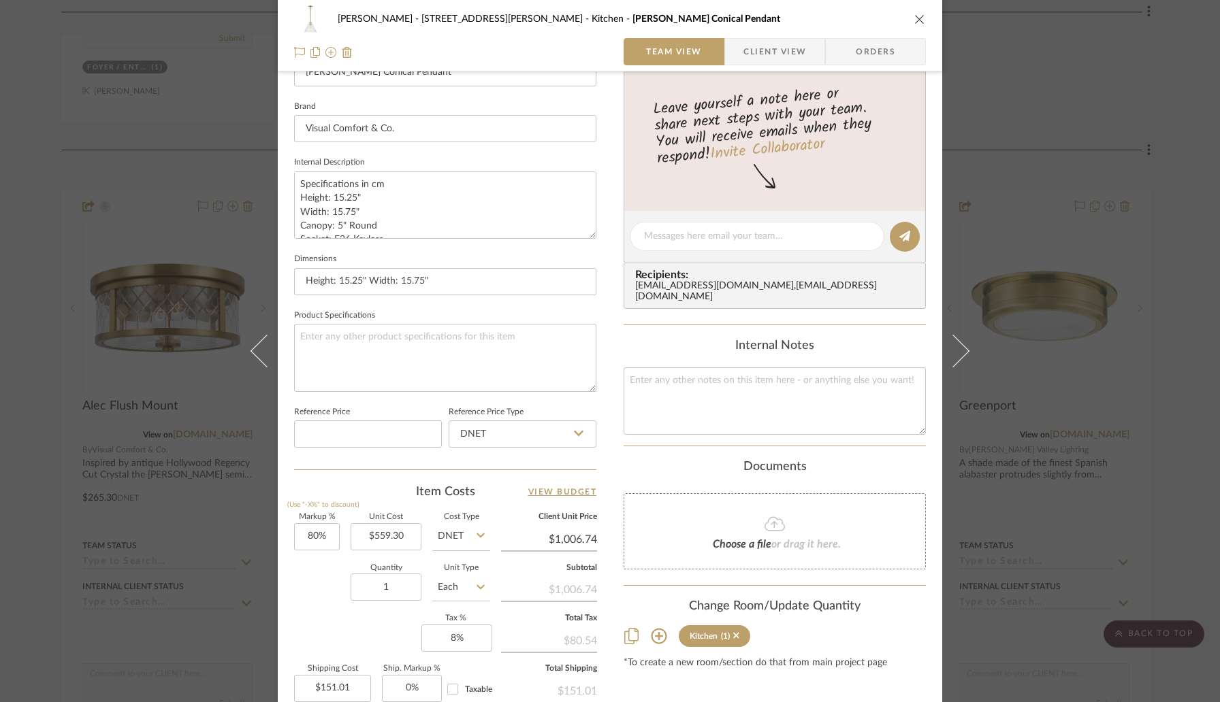
scroll to position [423, 0]
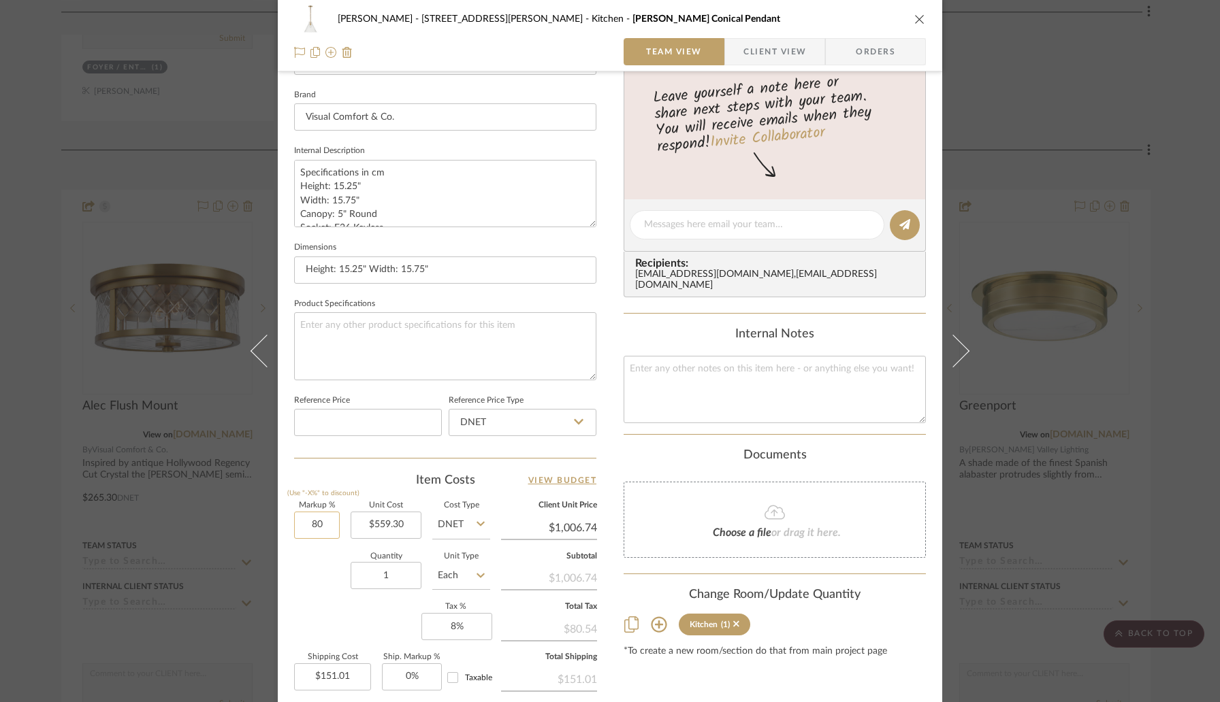
click at [329, 526] on input "80" at bounding box center [317, 525] width 46 height 27
click at [329, 559] on div "Quantity 1 Unit Type Each" at bounding box center [392, 577] width 196 height 48
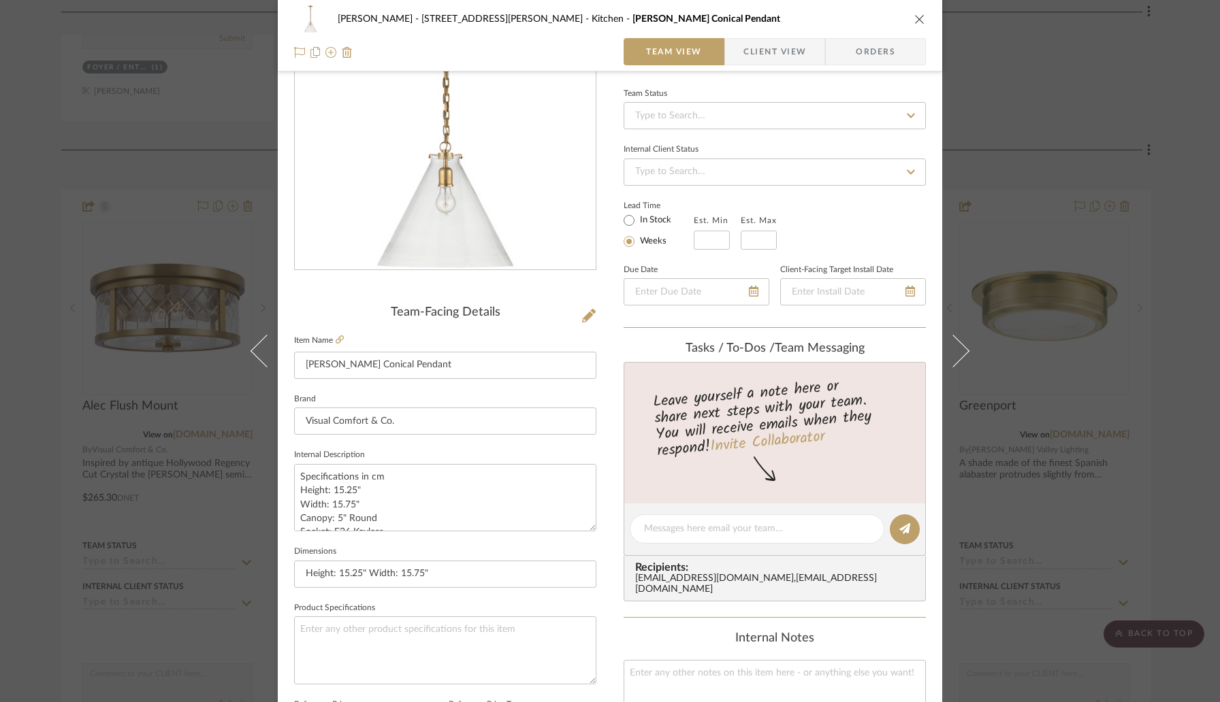
scroll to position [0, 0]
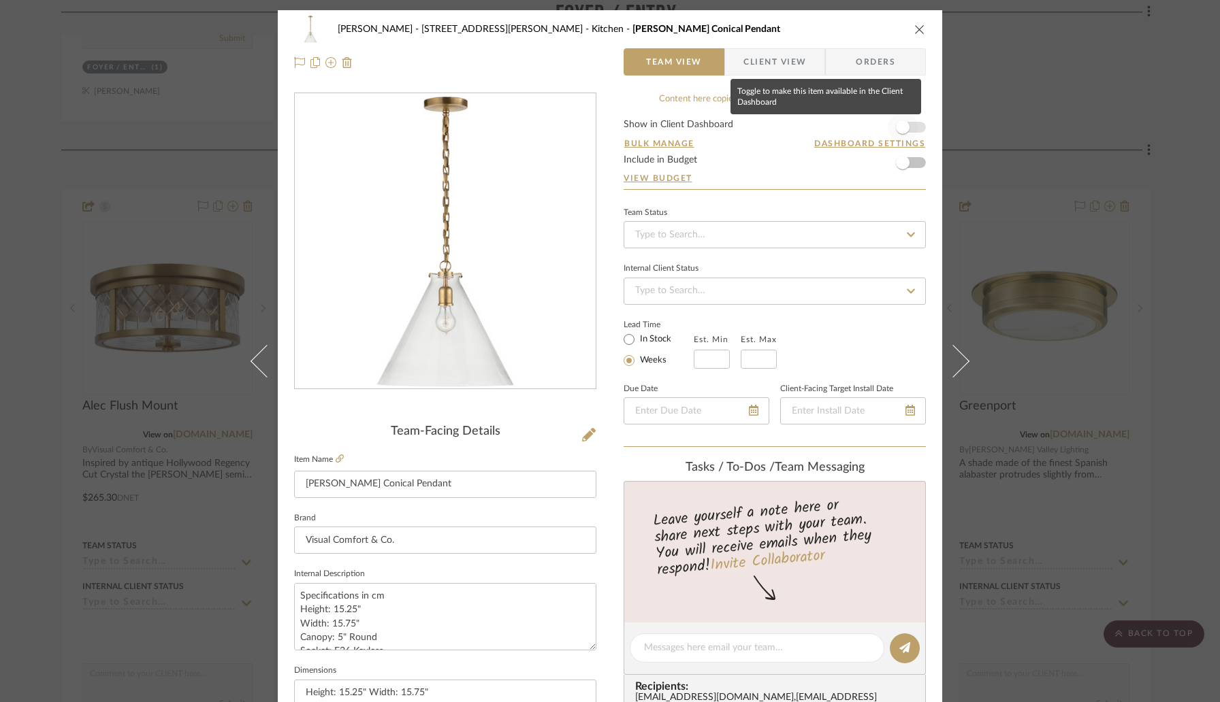
click at [905, 127] on span "button" at bounding box center [902, 127] width 30 height 30
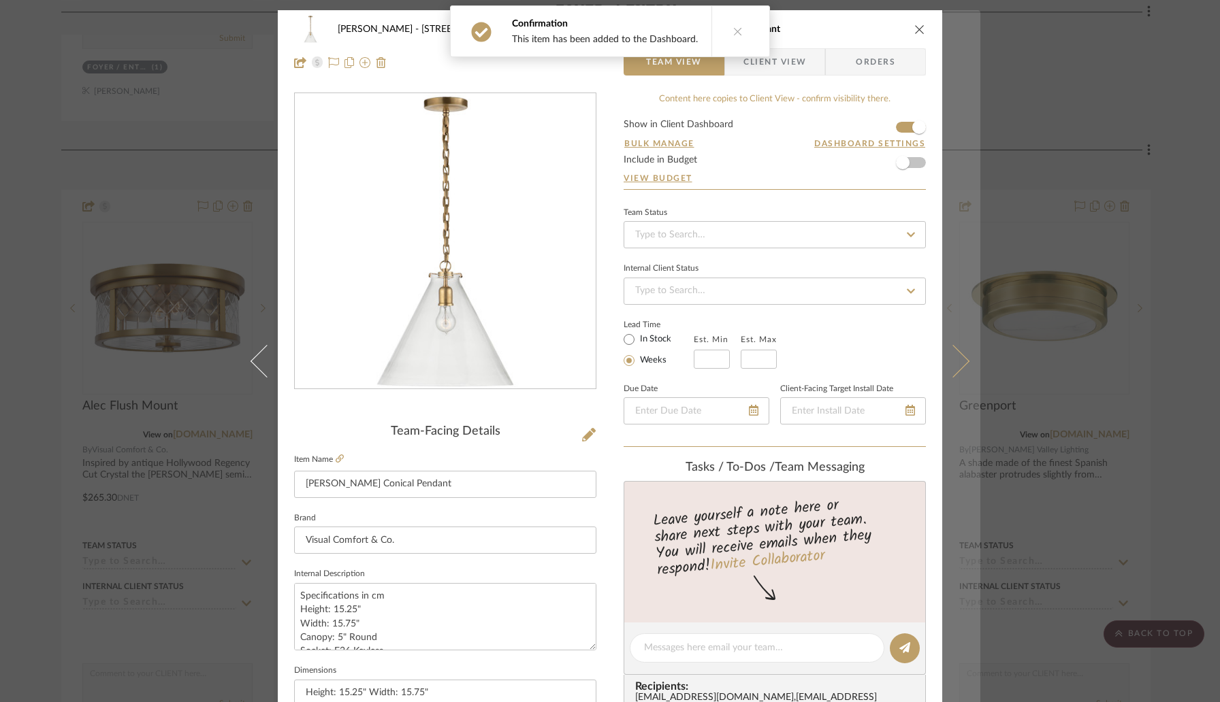
click at [952, 361] on icon at bounding box center [952, 361] width 33 height 33
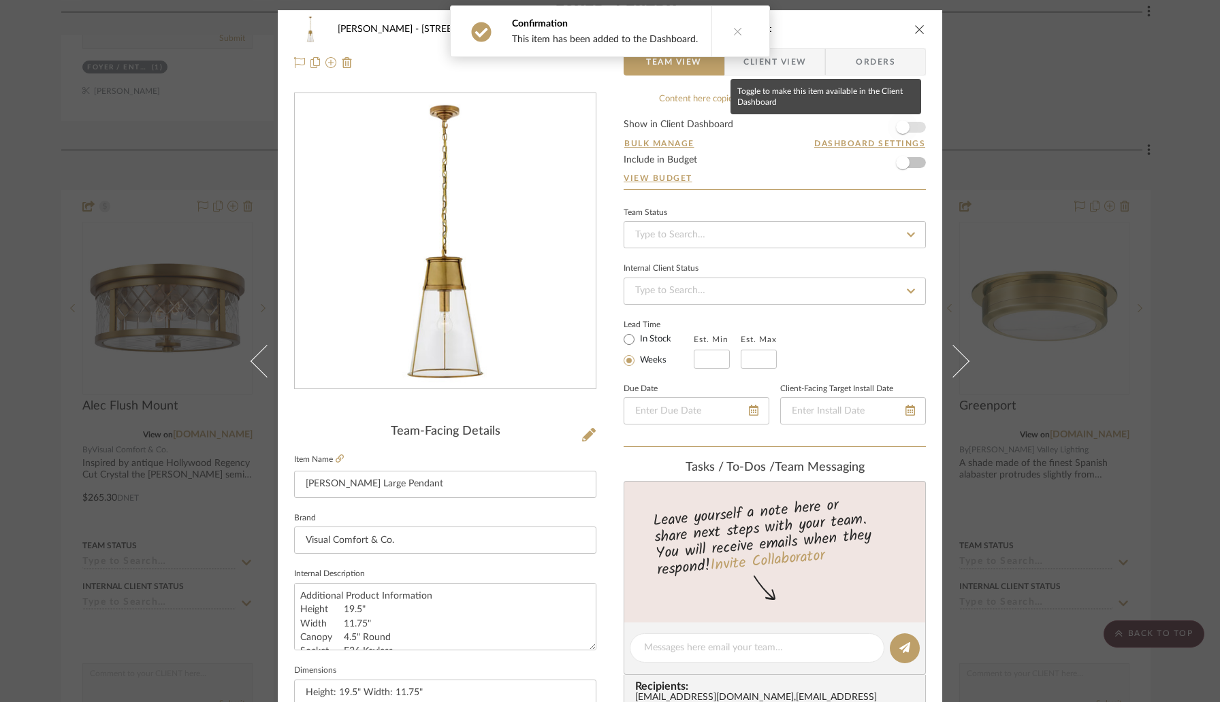
click at [904, 130] on span "button" at bounding box center [902, 127] width 30 height 30
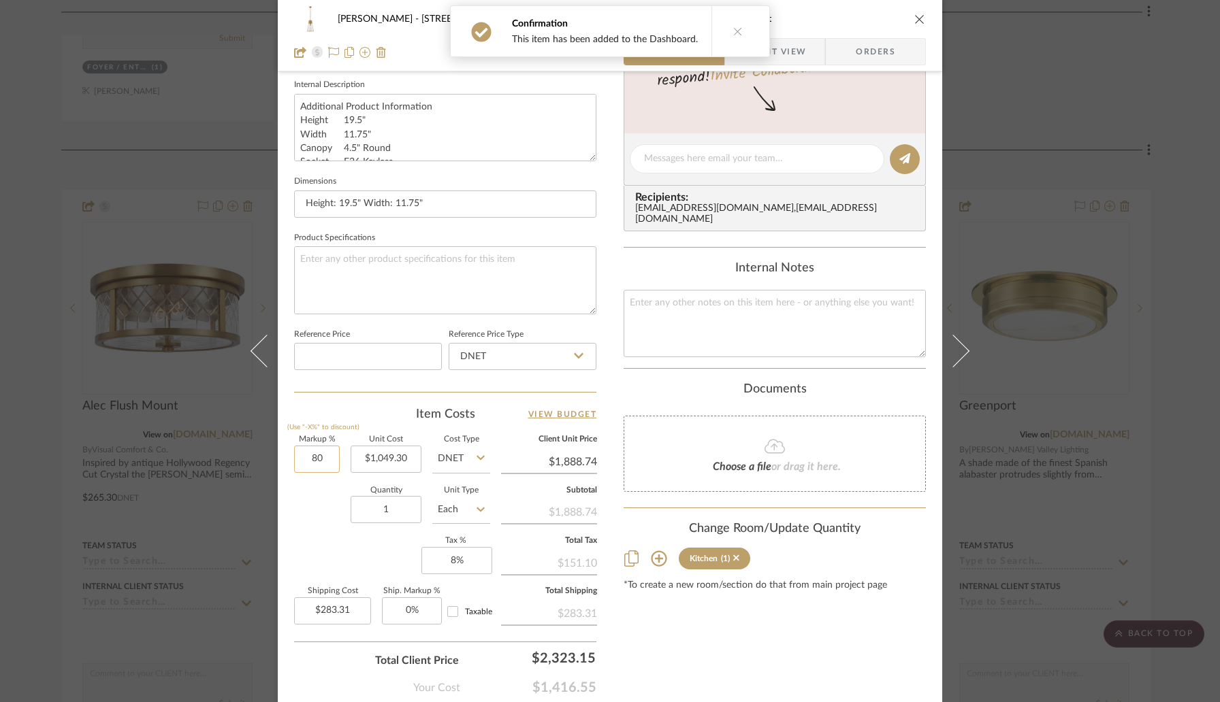
click at [324, 465] on input "80" at bounding box center [317, 459] width 46 height 27
click at [365, 419] on div "Item Costs View Budget" at bounding box center [445, 414] width 302 height 16
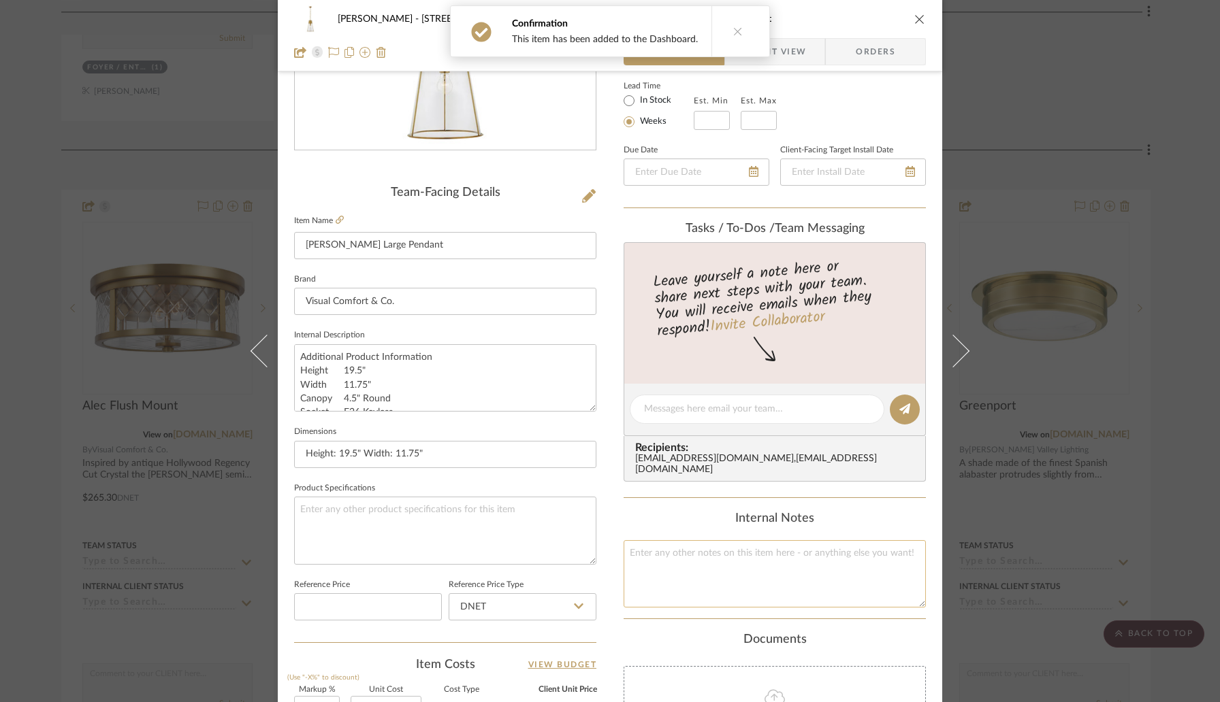
scroll to position [0, 0]
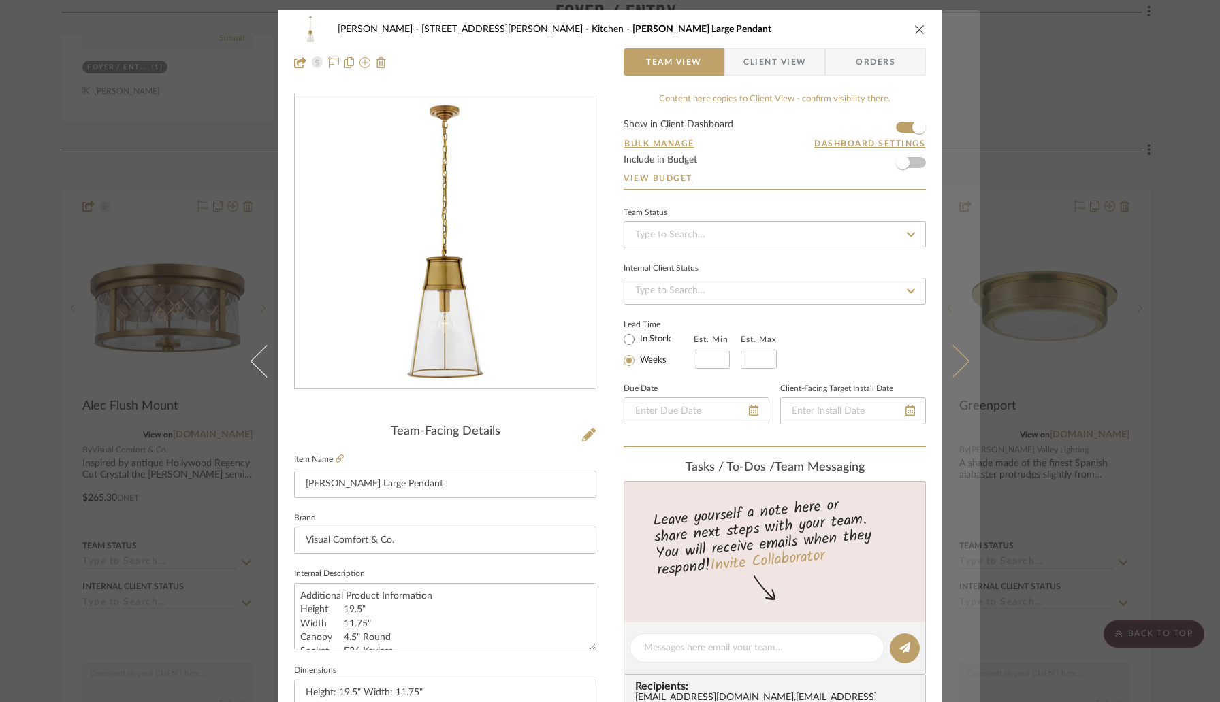
click at [945, 363] on icon at bounding box center [952, 361] width 33 height 33
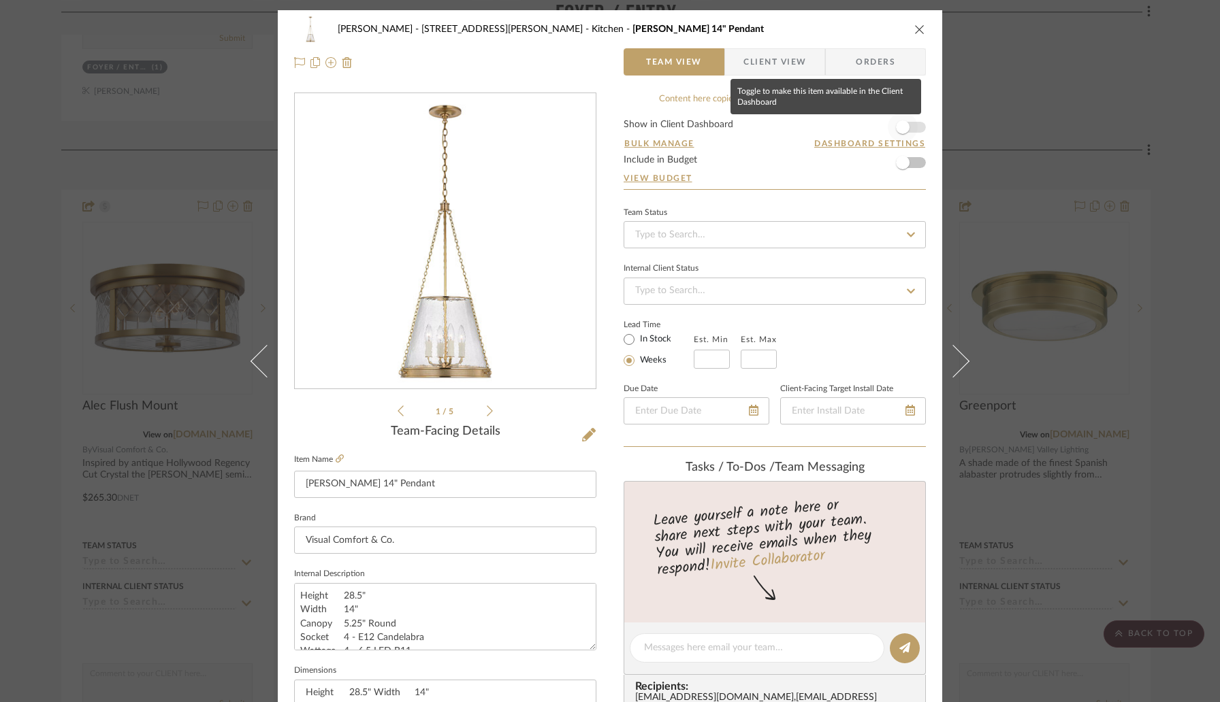
click at [904, 131] on span "button" at bounding box center [902, 127] width 30 height 30
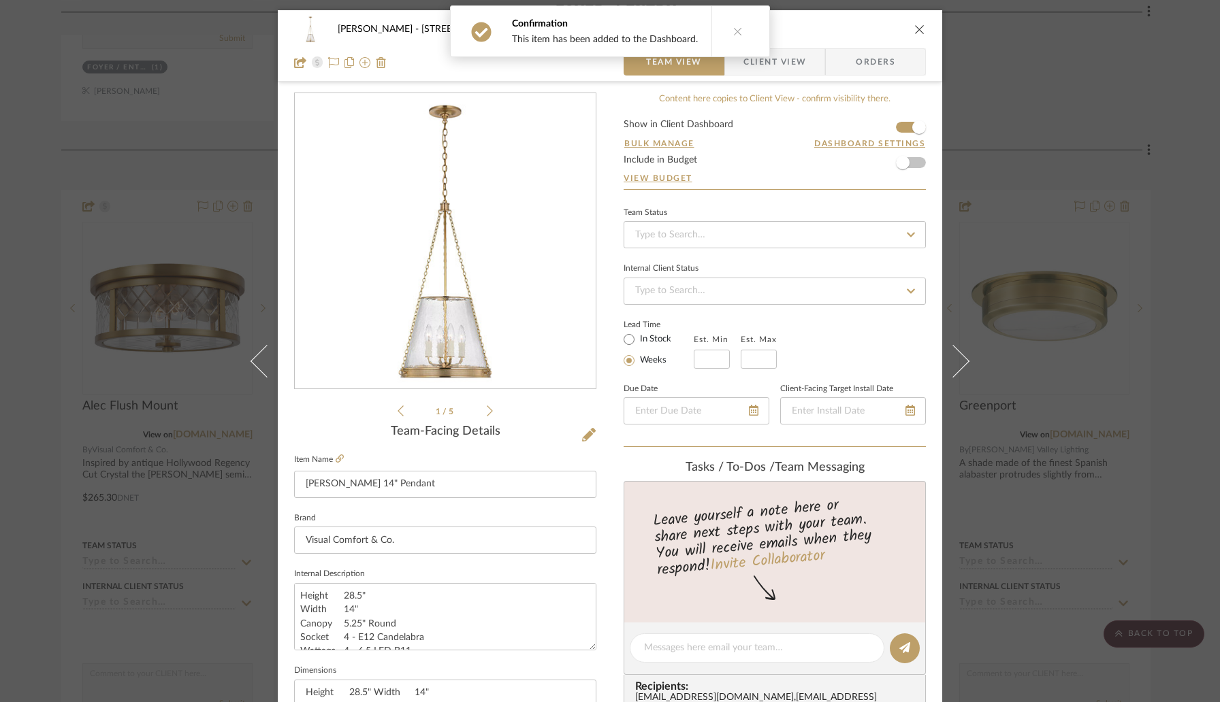
scroll to position [512, 0]
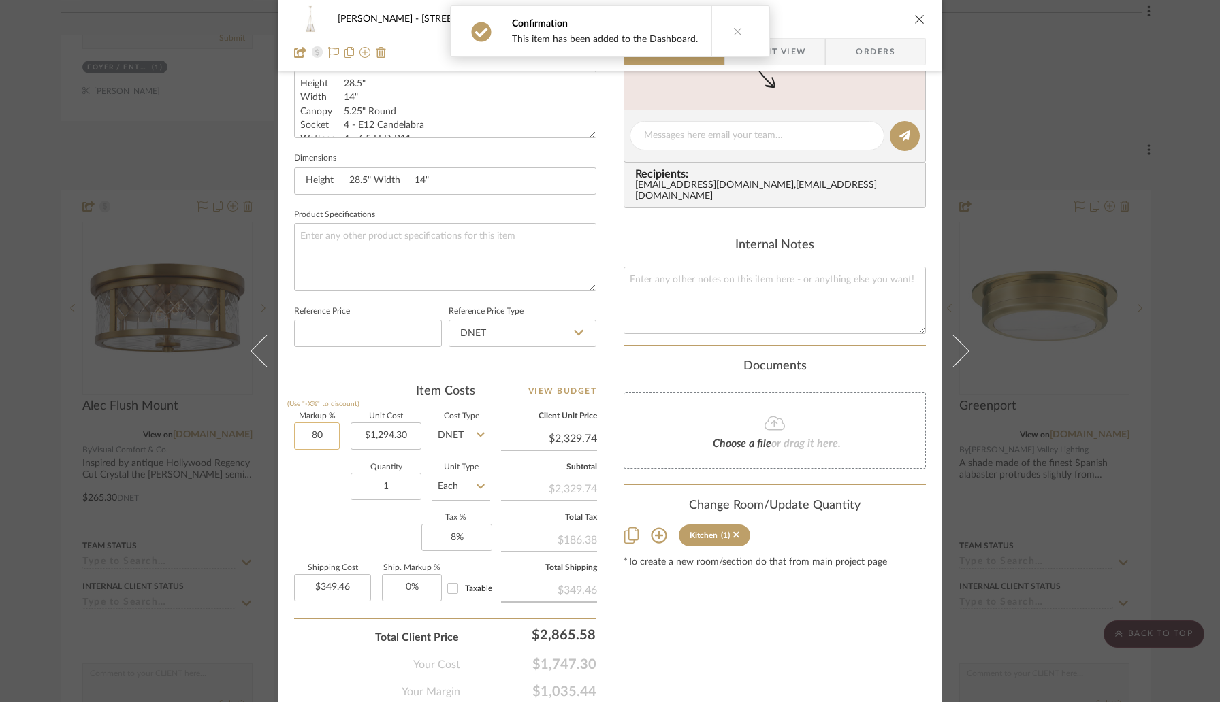
click at [329, 438] on input "80" at bounding box center [317, 436] width 46 height 27
click at [359, 384] on div "Item Costs View Budget" at bounding box center [445, 391] width 302 height 16
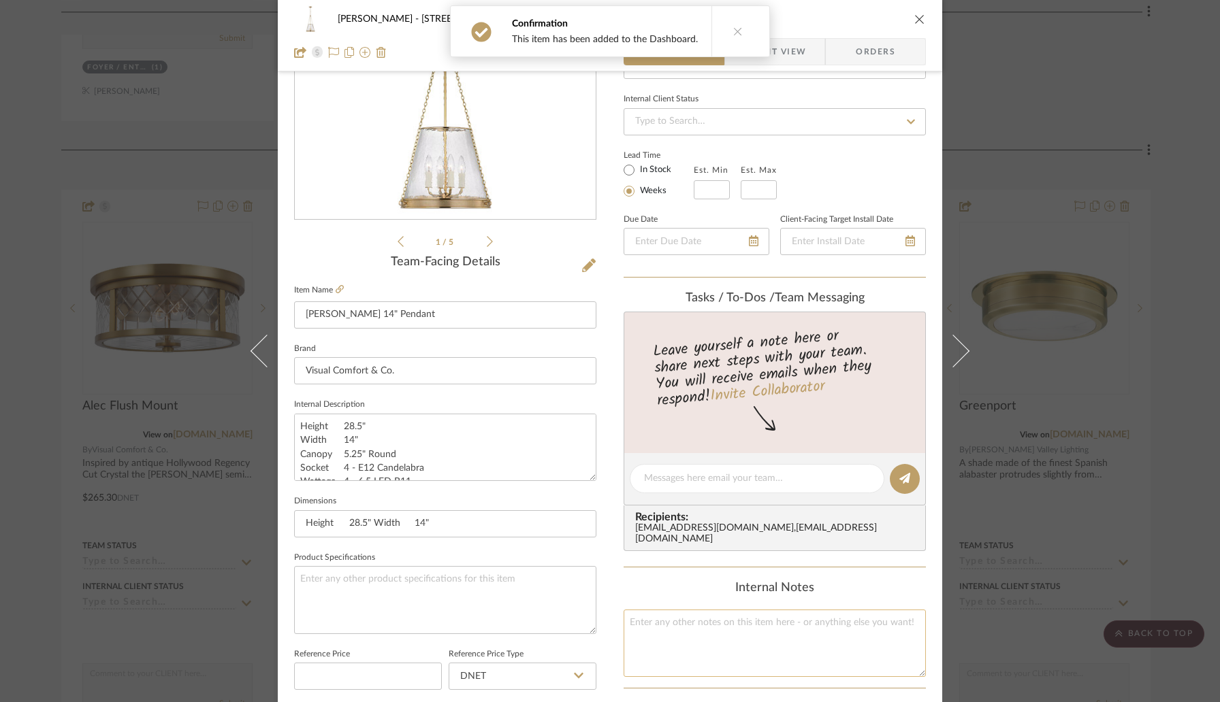
scroll to position [0, 0]
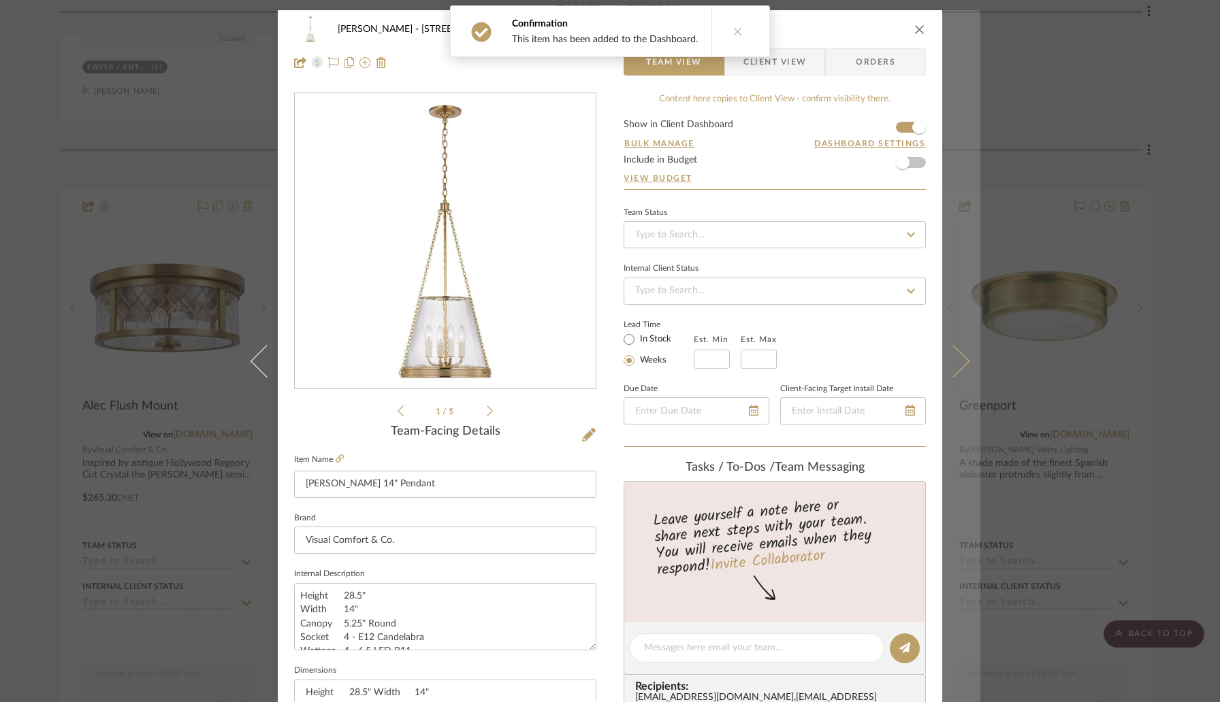
click at [953, 368] on icon at bounding box center [952, 361] width 33 height 33
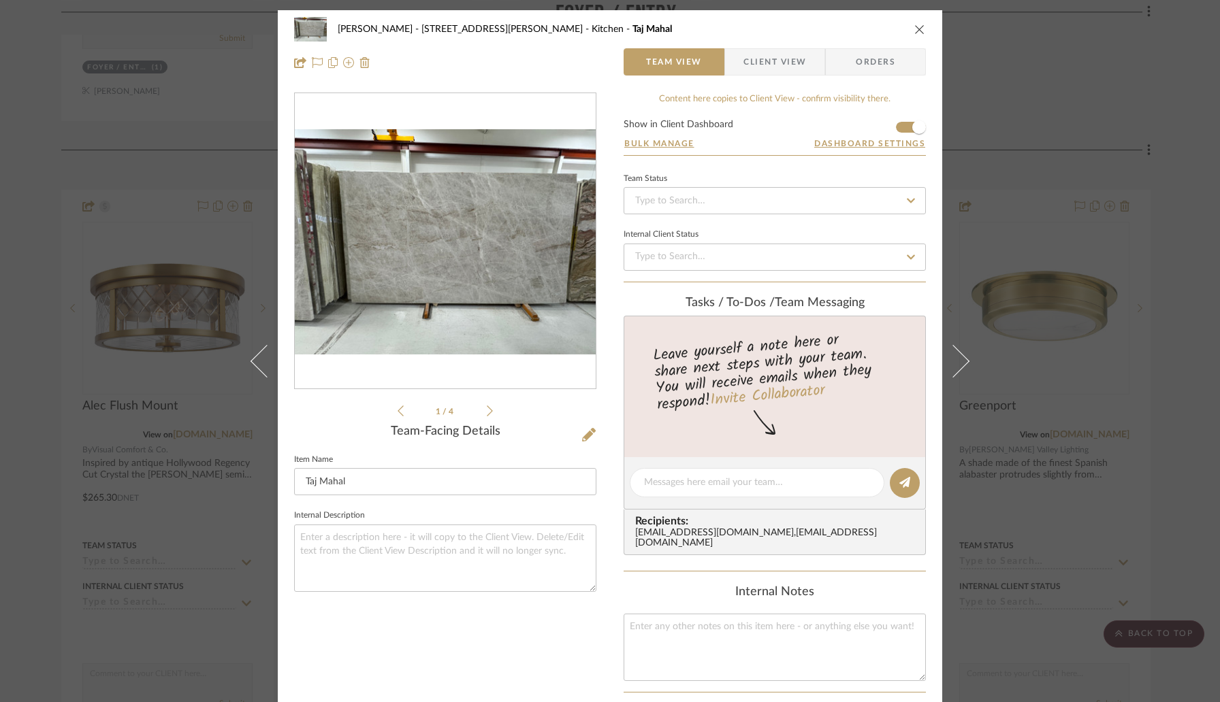
click at [914, 30] on icon "close" at bounding box center [919, 29] width 11 height 11
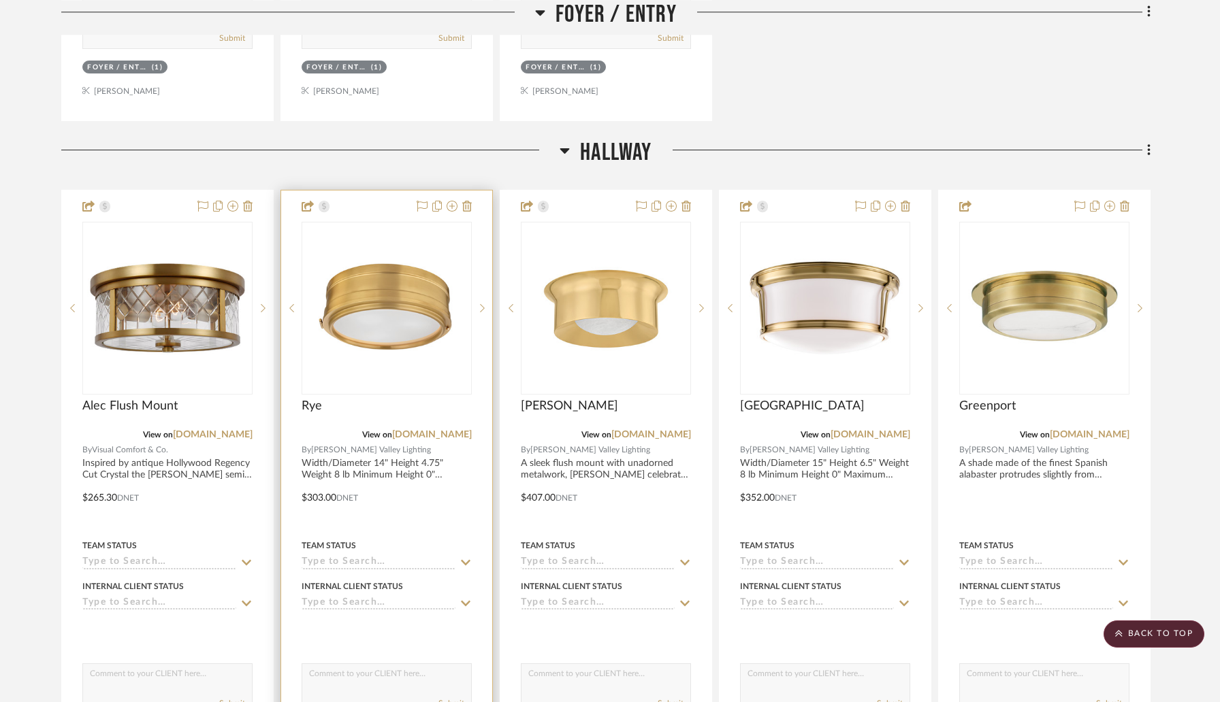
click at [420, 301] on img "0" at bounding box center [386, 308] width 167 height 167
click at [366, 293] on img "0" at bounding box center [386, 308] width 167 height 167
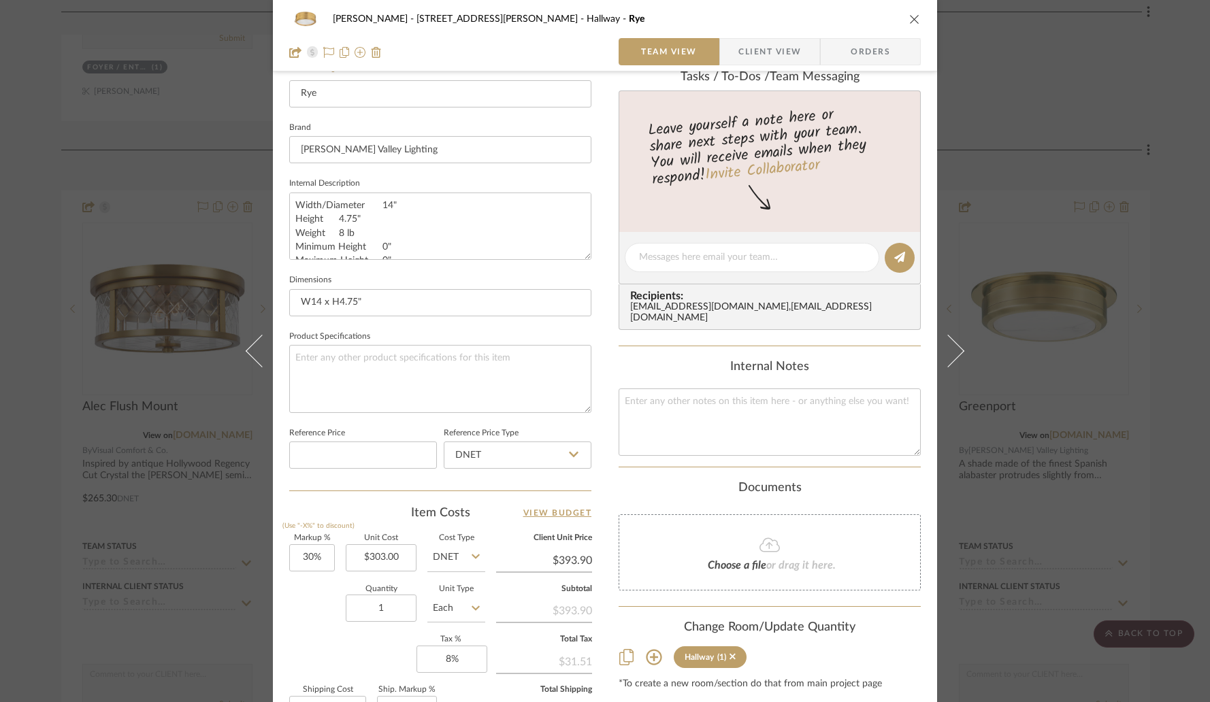
scroll to position [386, 0]
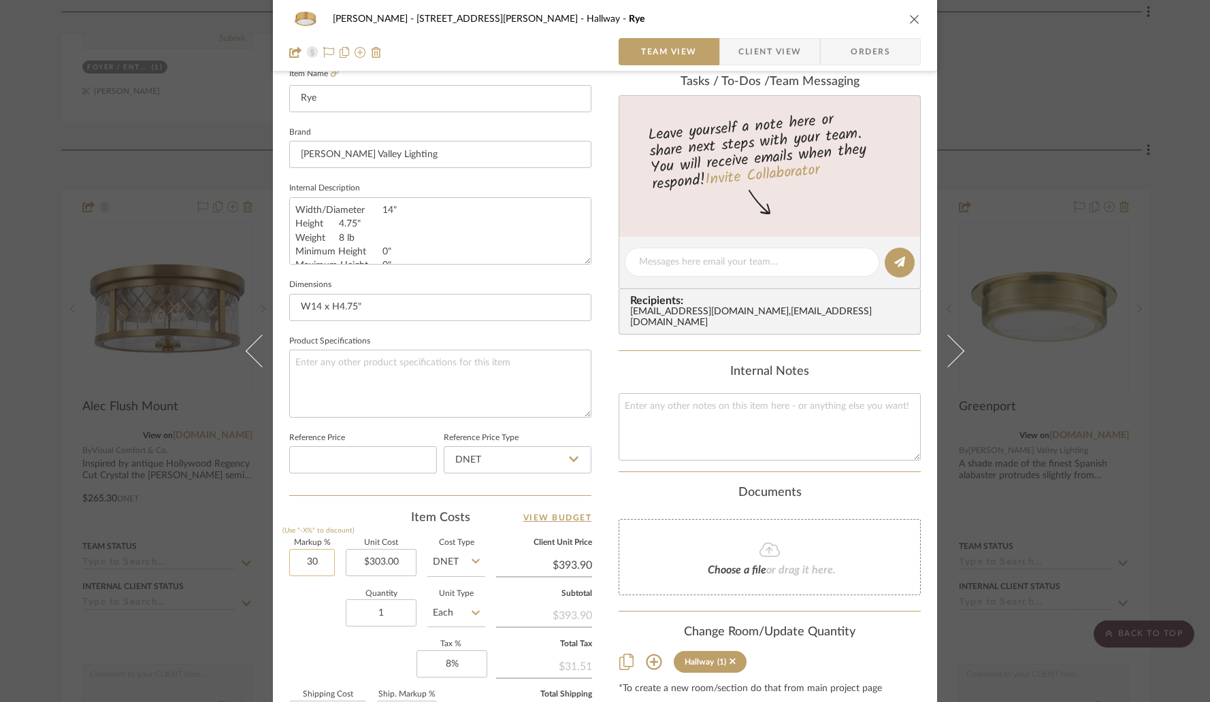
click at [329, 564] on input "30" at bounding box center [312, 562] width 46 height 27
click at [352, 506] on div "1 / 2 Team-Facing Details Item Name Rye Brand [PERSON_NAME] Valley Lighting Int…" at bounding box center [440, 267] width 302 height 1120
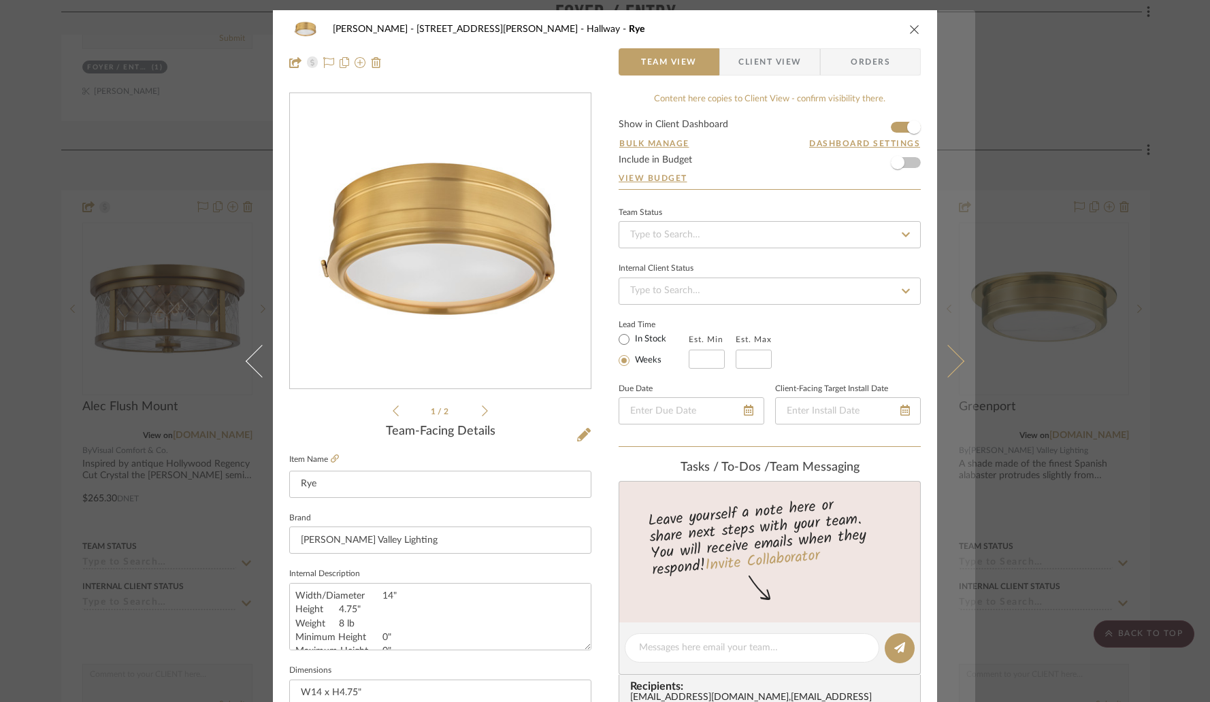
click at [945, 359] on icon at bounding box center [948, 361] width 33 height 33
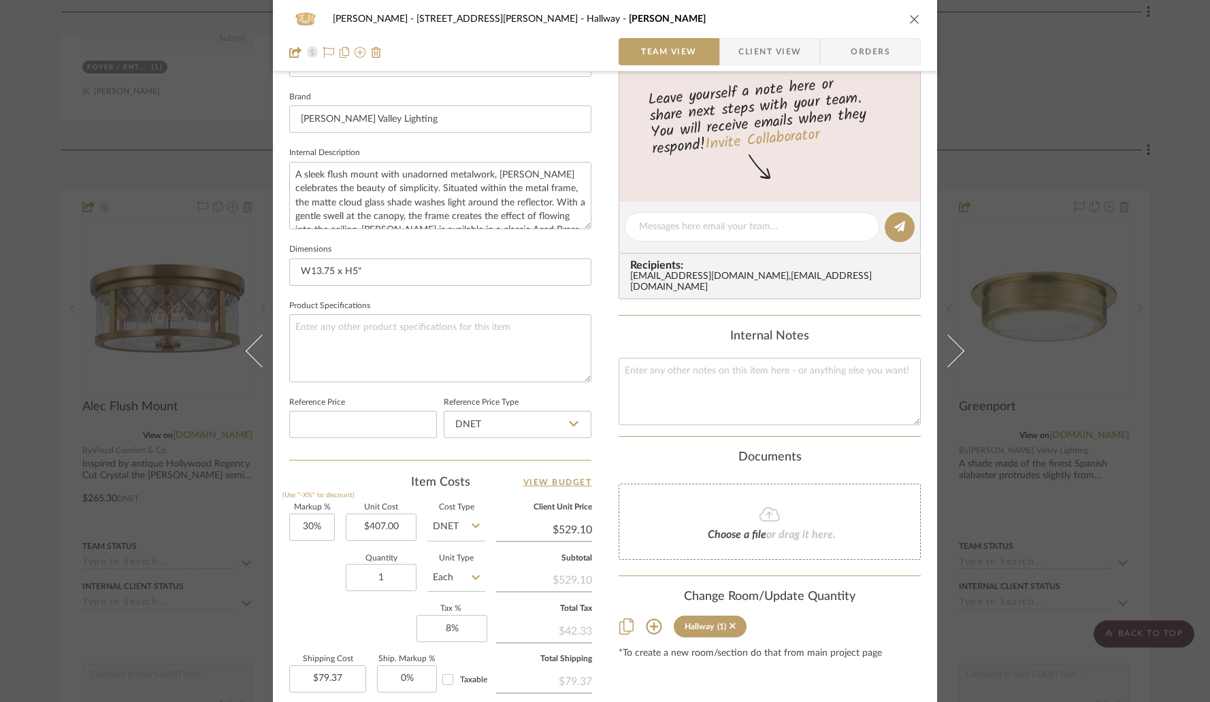
scroll to position [422, 0]
click at [328, 527] on input "30" at bounding box center [312, 526] width 46 height 27
click at [325, 567] on div "Quantity 1 Unit Type Each" at bounding box center [387, 579] width 196 height 48
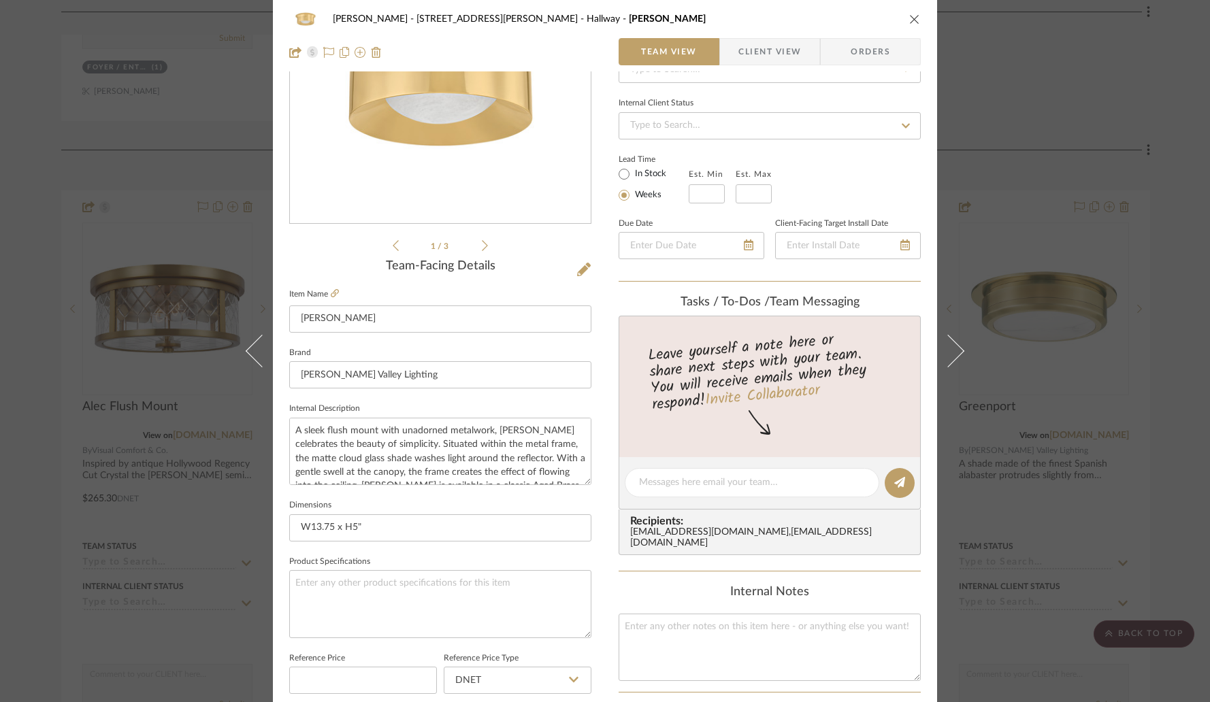
scroll to position [0, 0]
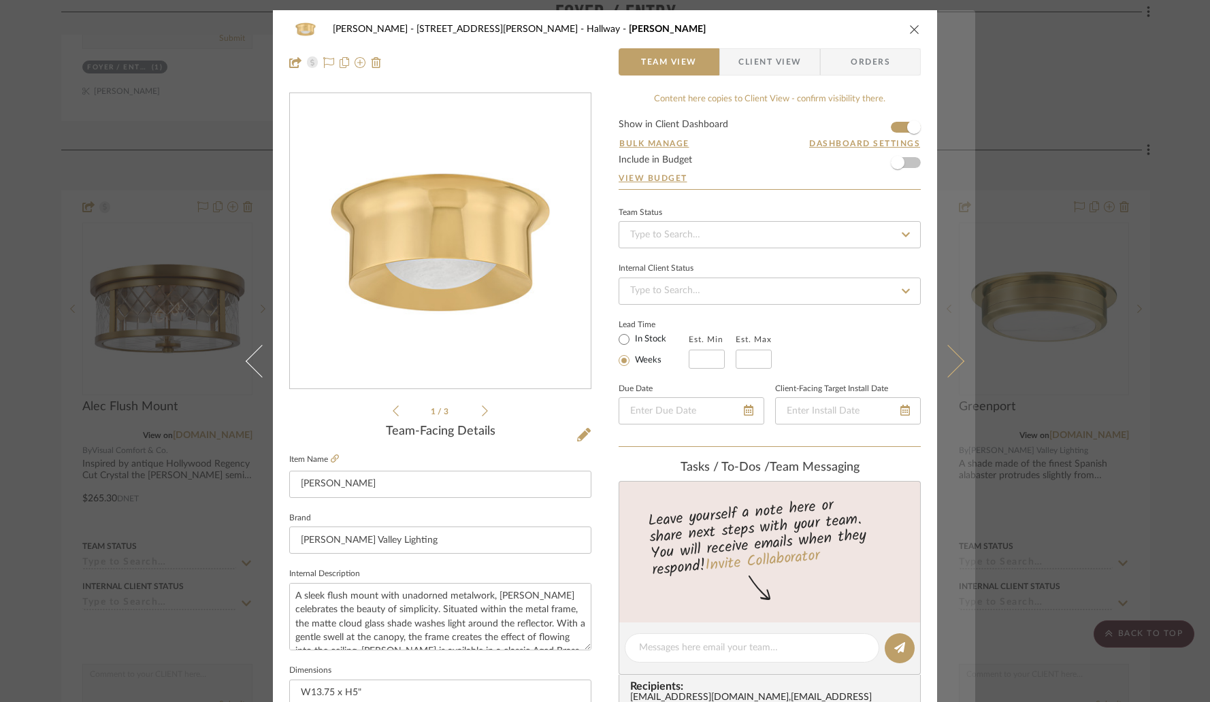
click at [944, 376] on icon at bounding box center [948, 361] width 33 height 33
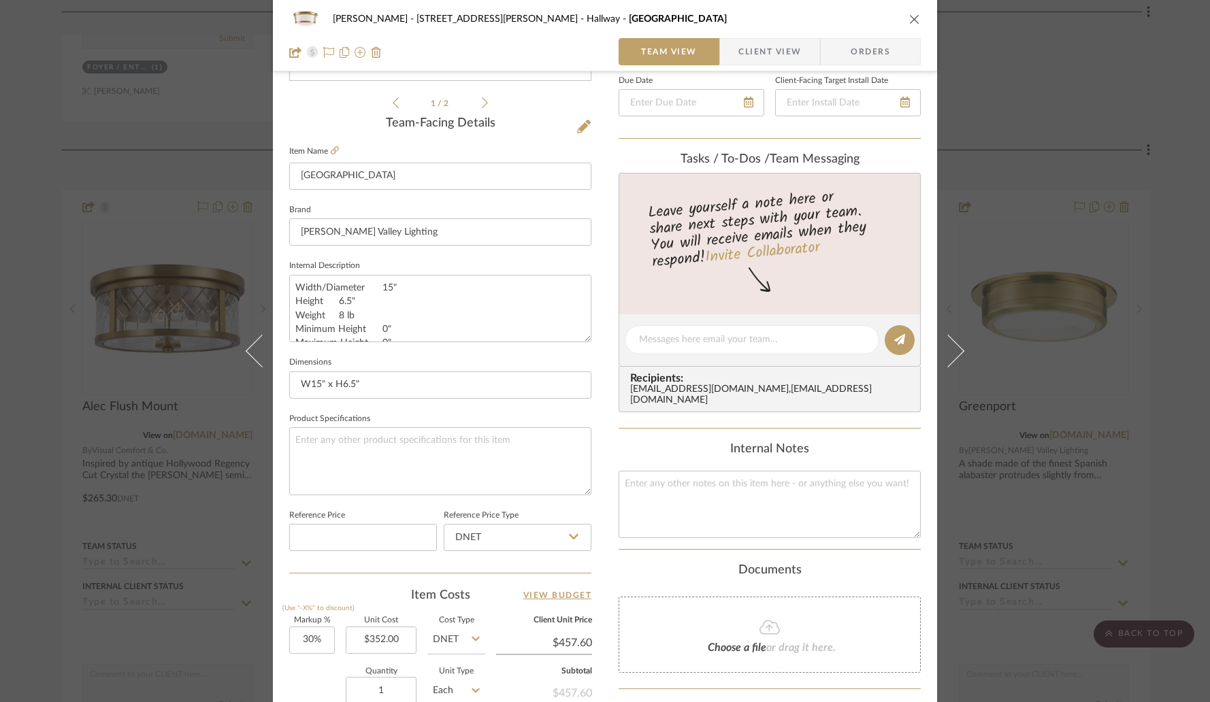
scroll to position [472, 0]
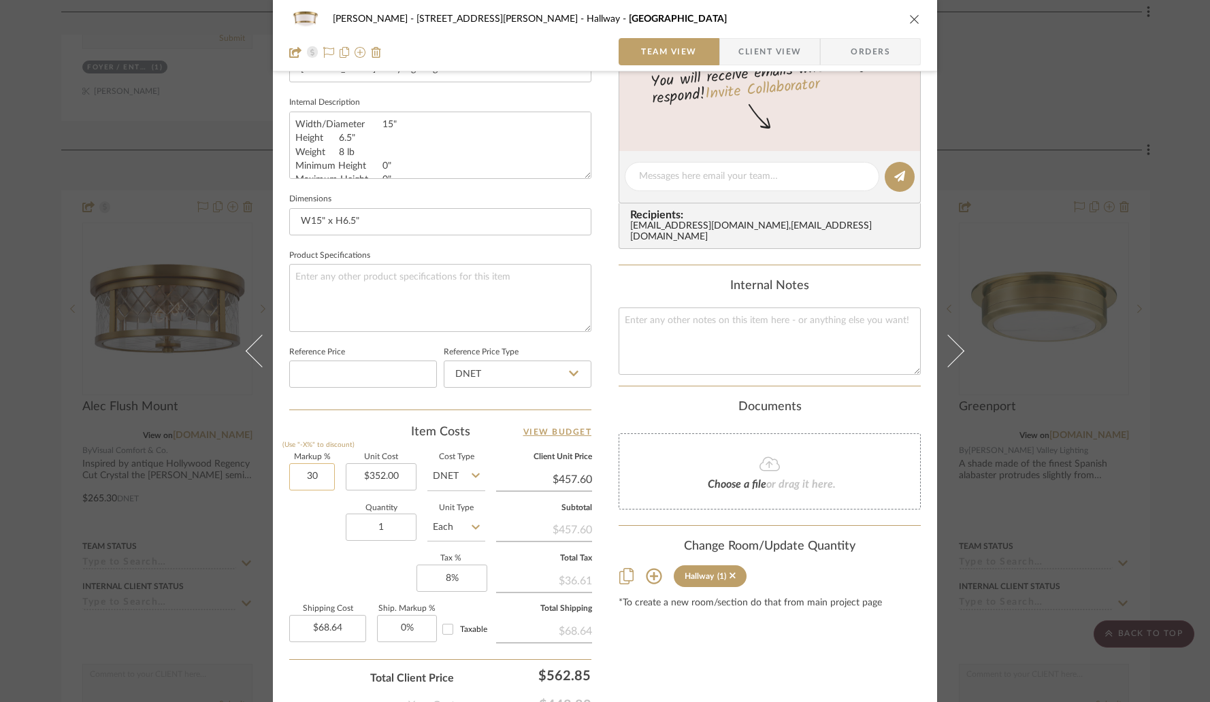
click at [319, 480] on input "30" at bounding box center [312, 476] width 46 height 27
click at [369, 425] on div "Item Costs View Budget" at bounding box center [440, 432] width 302 height 16
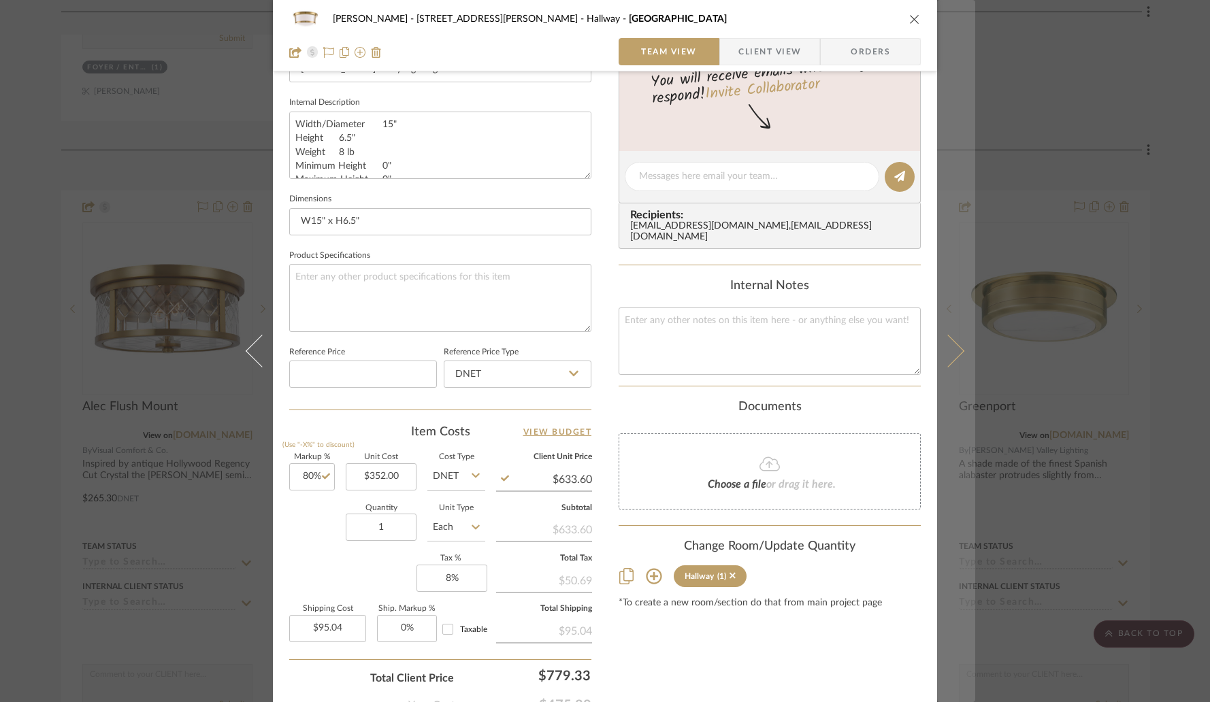
click at [939, 358] on icon at bounding box center [948, 351] width 33 height 33
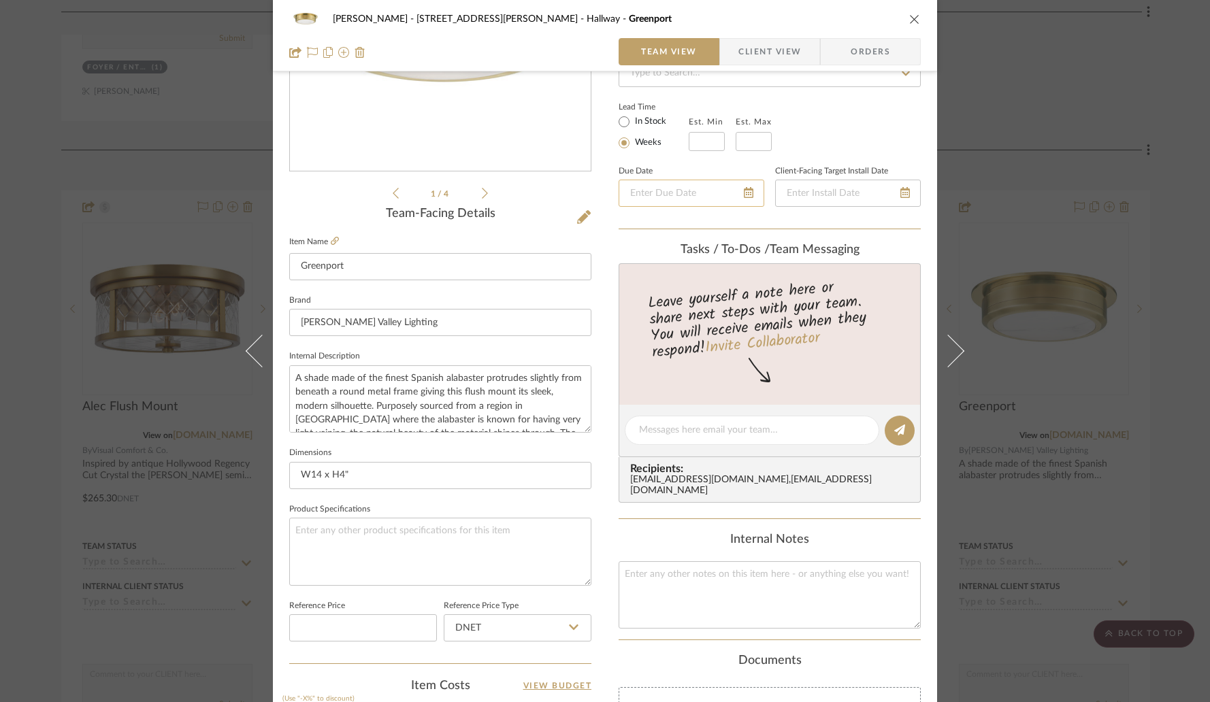
scroll to position [341, 0]
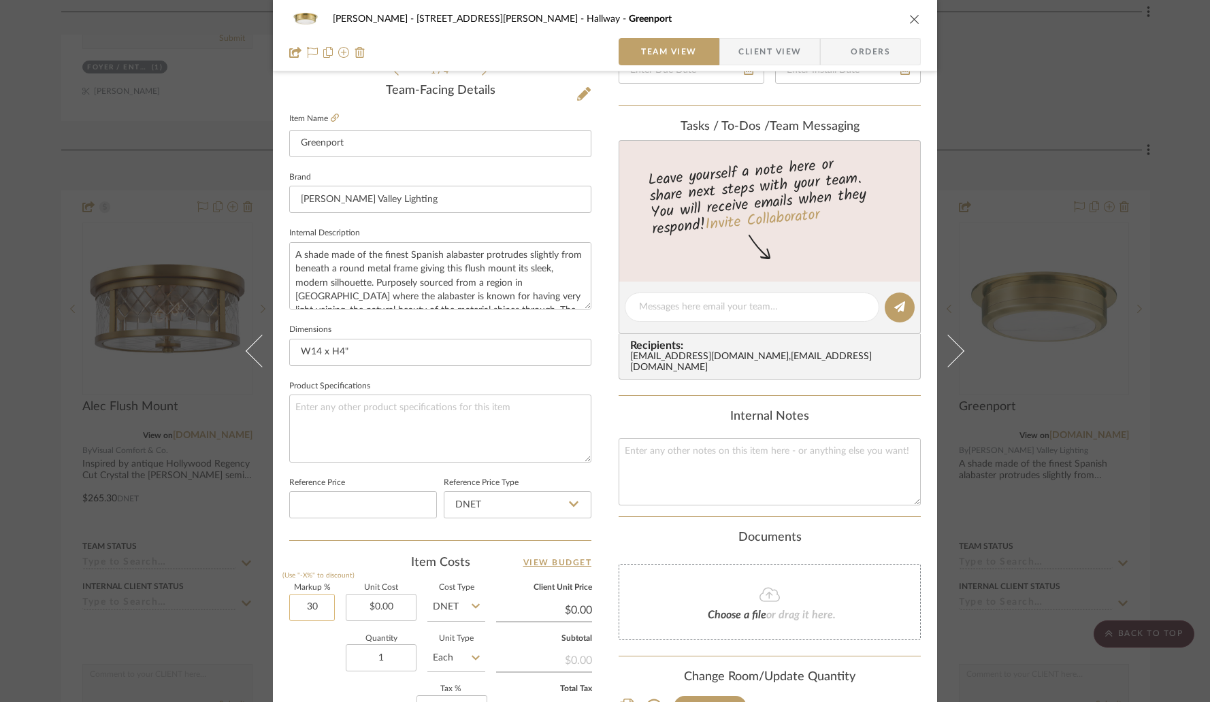
click at [326, 603] on input "30" at bounding box center [312, 607] width 46 height 27
click at [613, 527] on div "[PERSON_NAME] - [STREET_ADDRESS][PERSON_NAME] Greenport Team View Client View O…" at bounding box center [605, 297] width 664 height 1257
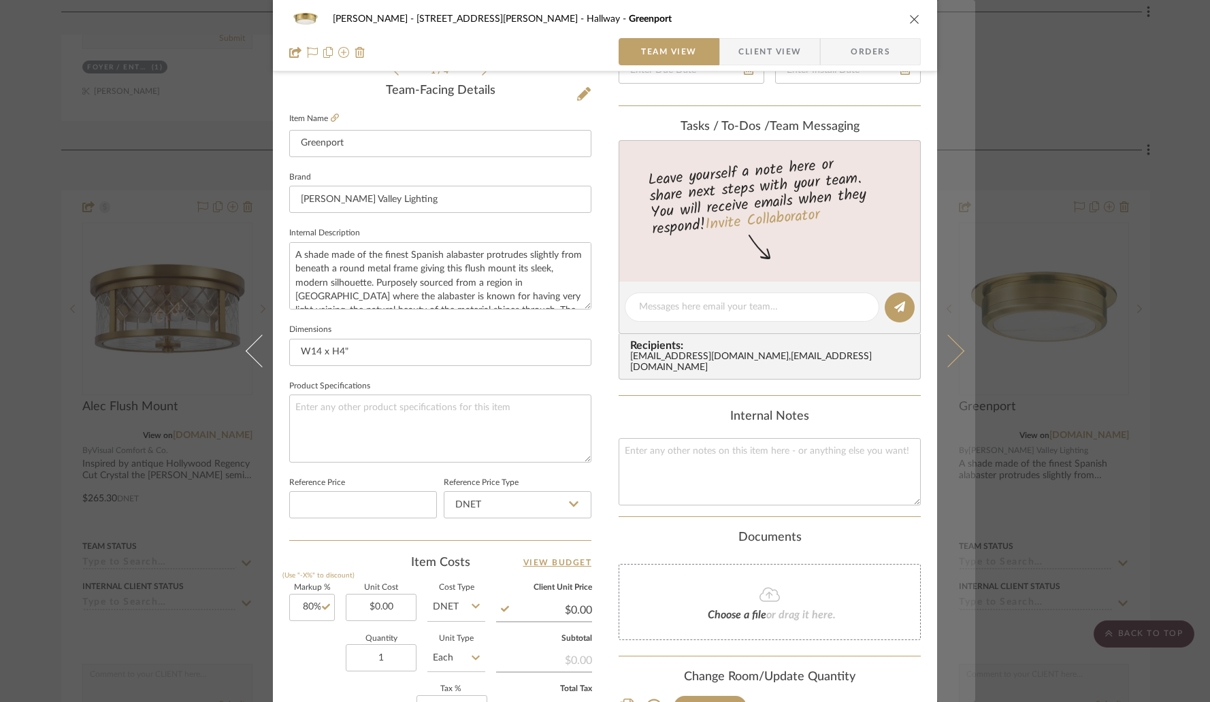
click at [945, 358] on icon at bounding box center [948, 351] width 33 height 33
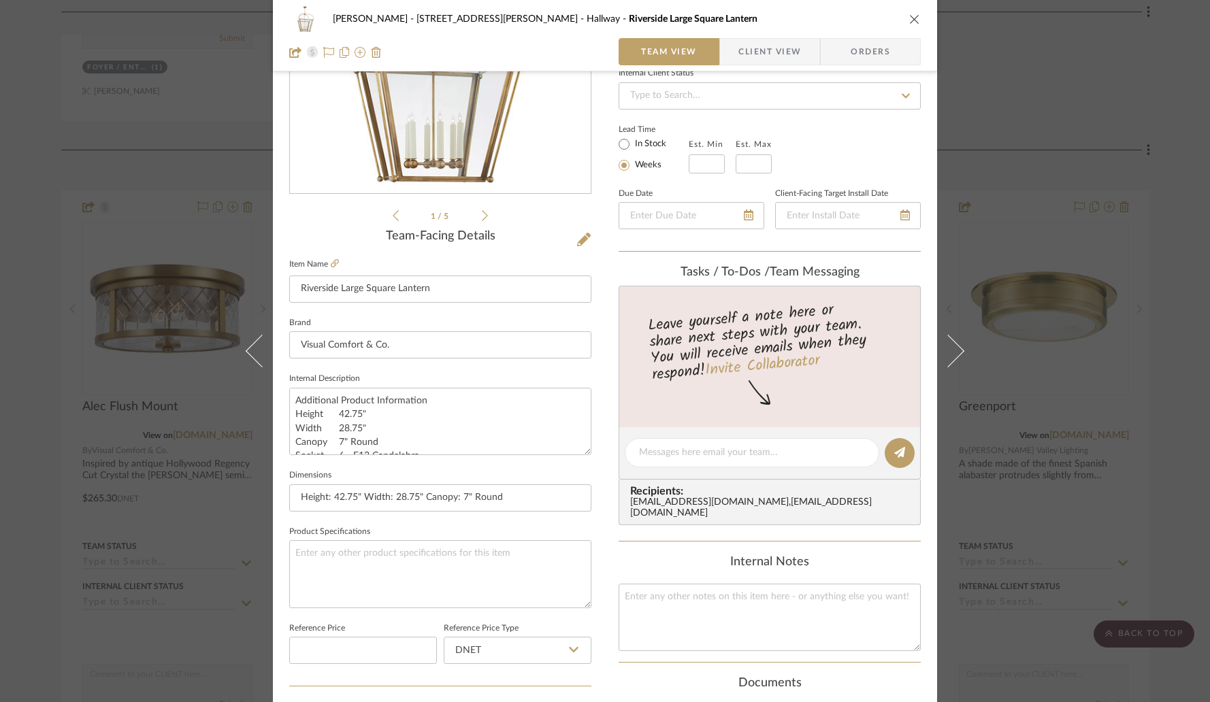
scroll to position [197, 0]
click at [909, 19] on icon "close" at bounding box center [914, 19] width 11 height 11
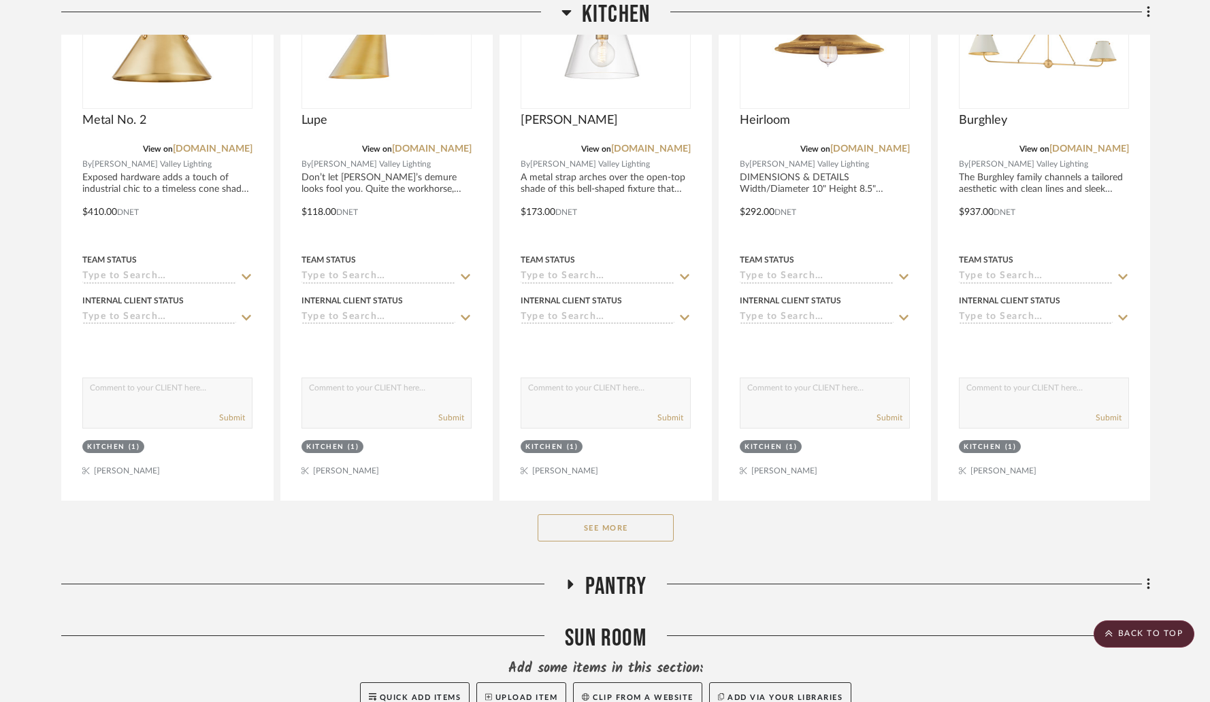
scroll to position [3356, 0]
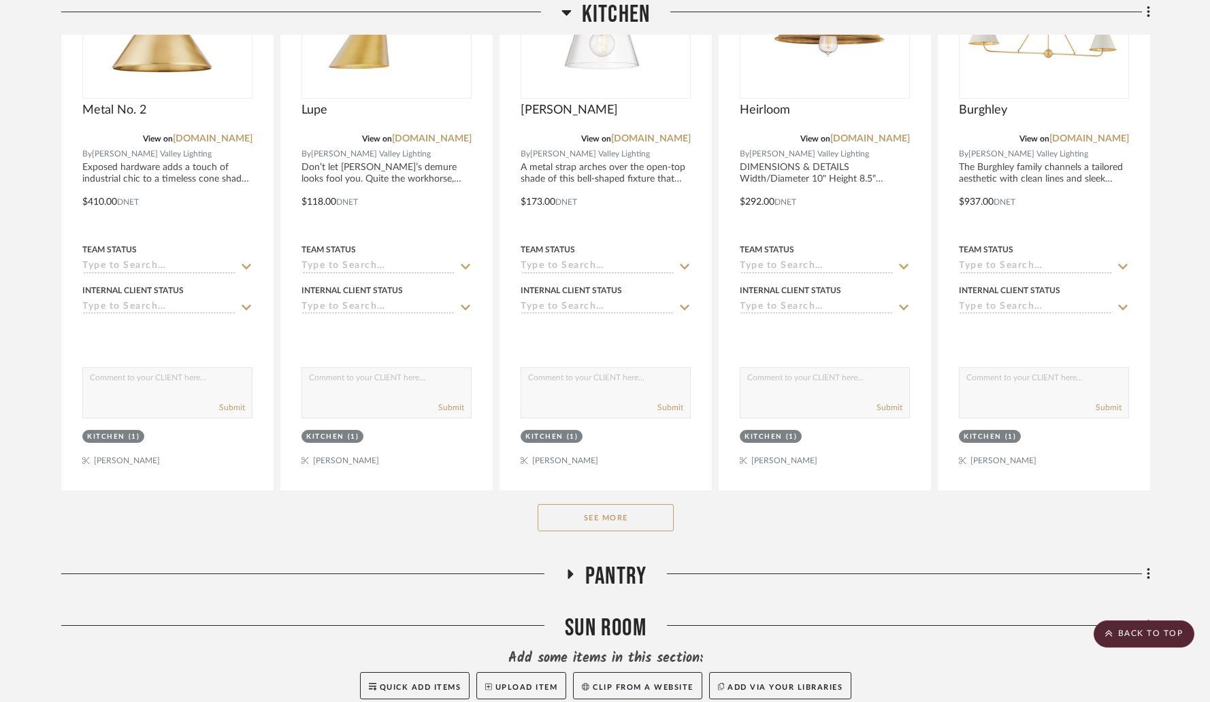
click at [617, 504] on button "See More" at bounding box center [606, 517] width 136 height 27
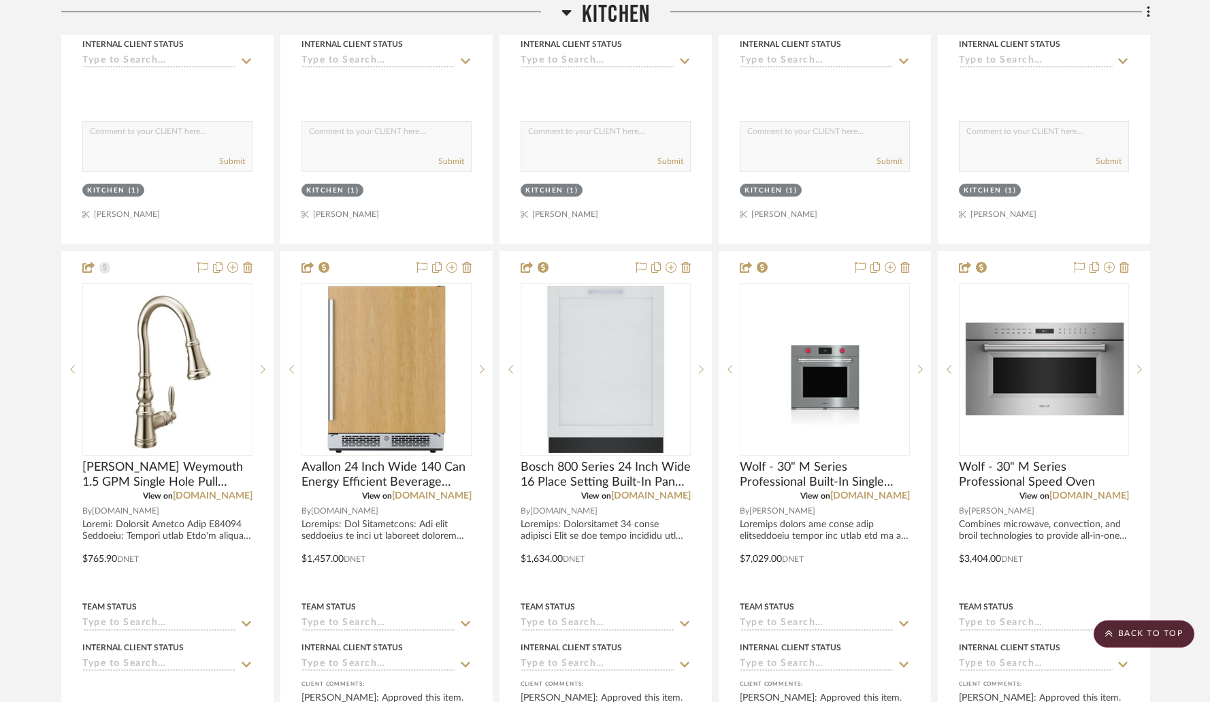
scroll to position [5419, 0]
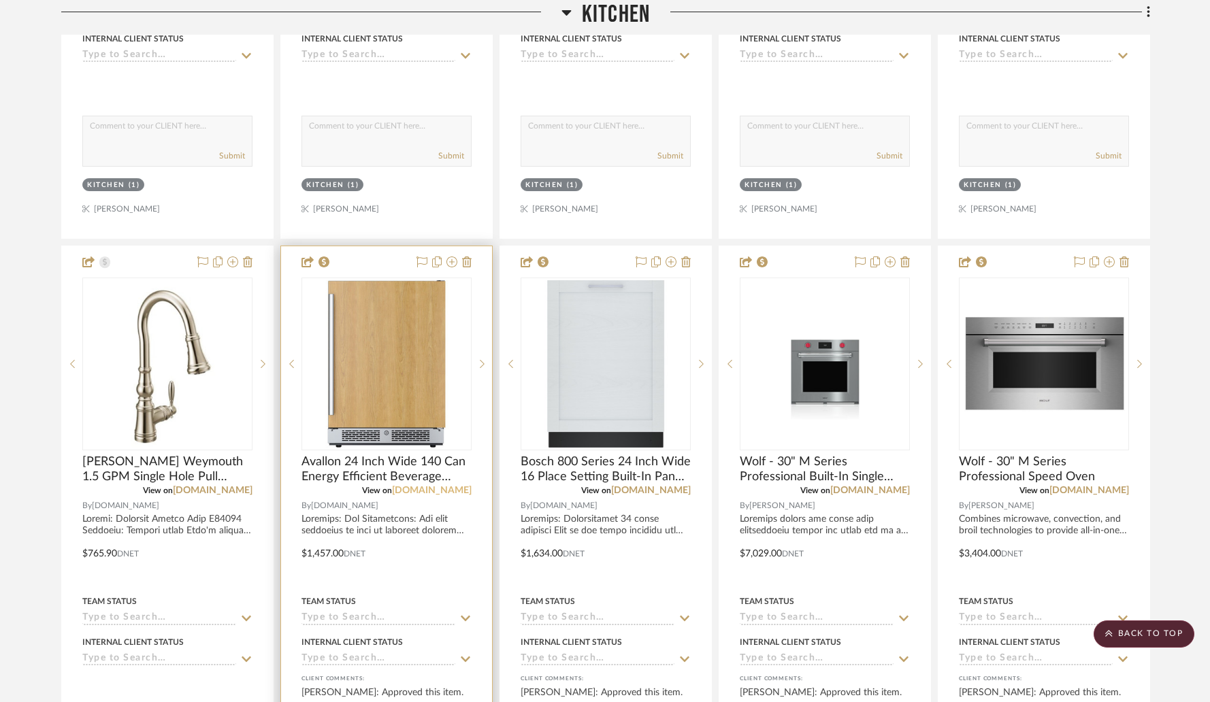
click at [462, 486] on link "[DOMAIN_NAME]" at bounding box center [432, 491] width 80 height 10
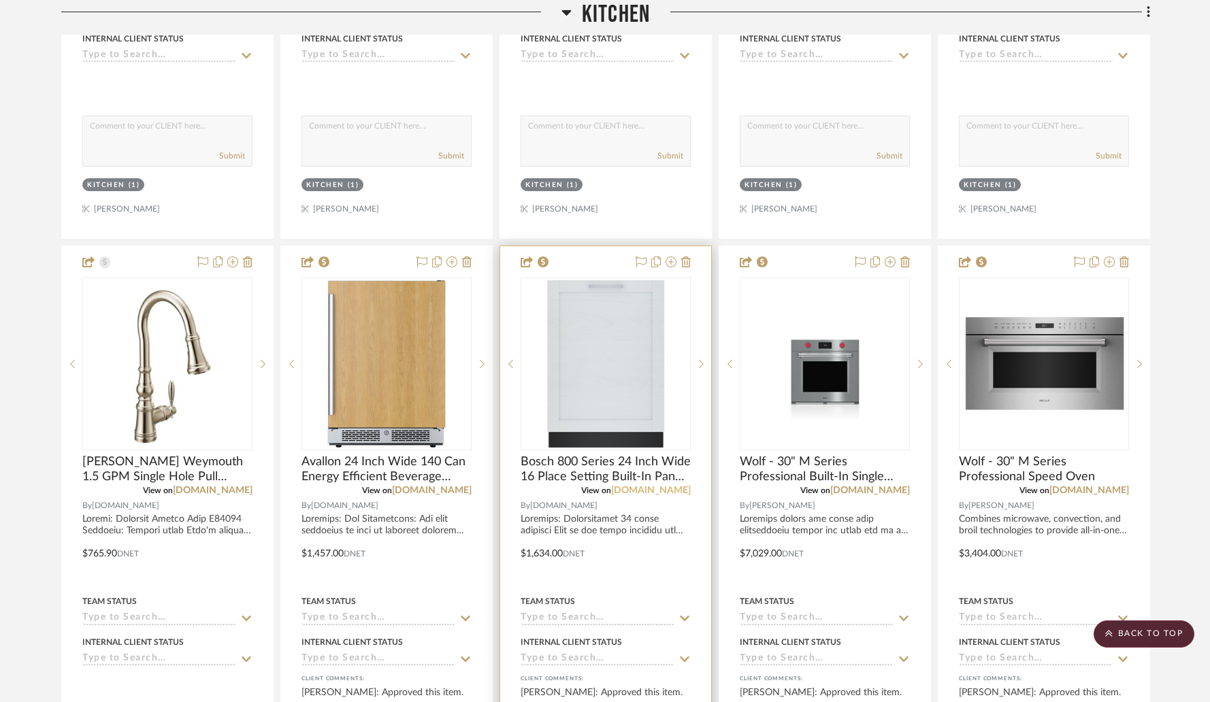
click at [680, 486] on link "[DOMAIN_NAME]" at bounding box center [651, 491] width 80 height 10
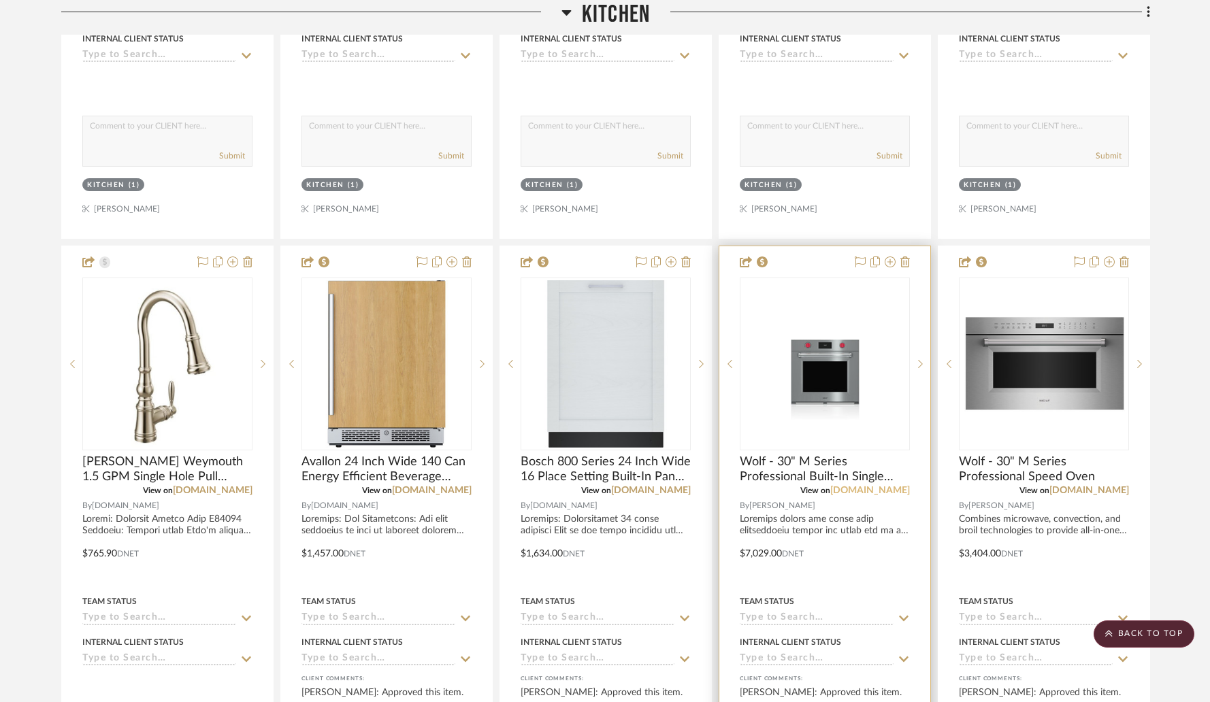
click at [873, 486] on link "[DOMAIN_NAME]" at bounding box center [870, 491] width 80 height 10
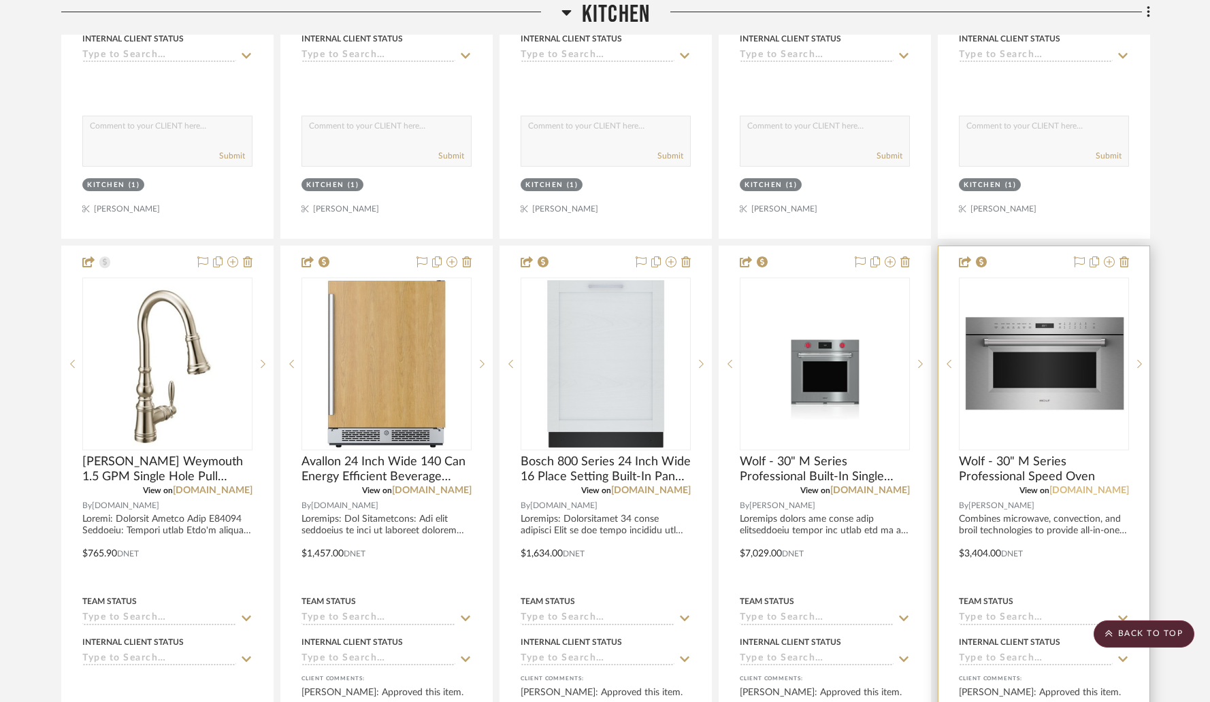
click at [1097, 486] on link "[DOMAIN_NAME]" at bounding box center [1089, 491] width 80 height 10
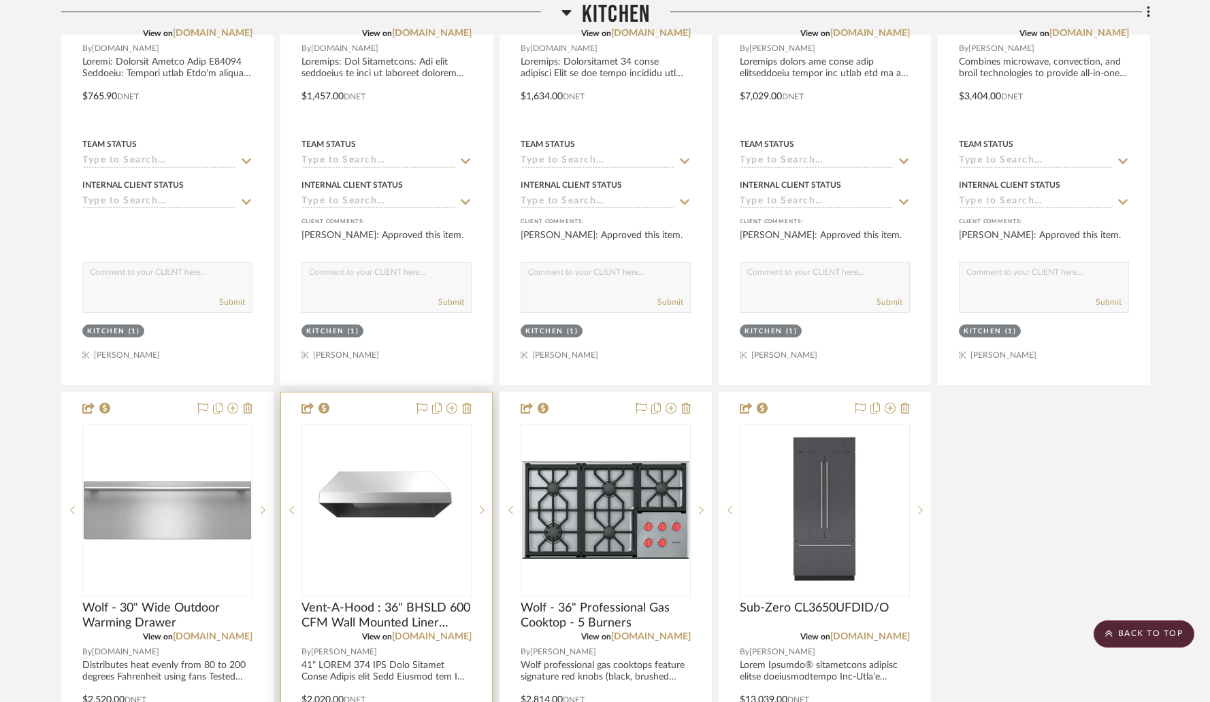
scroll to position [5879, 0]
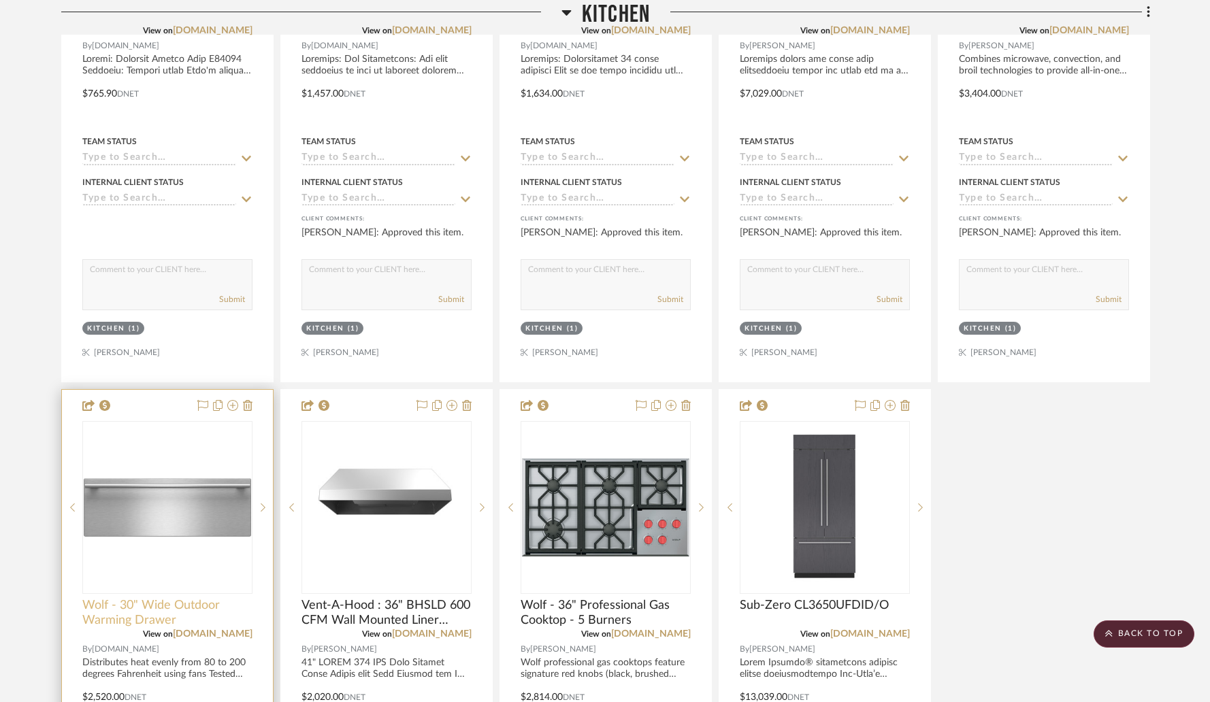
click at [149, 598] on span "Wolf - 30" Wide Outdoor Warming Drawer" at bounding box center [167, 613] width 170 height 30
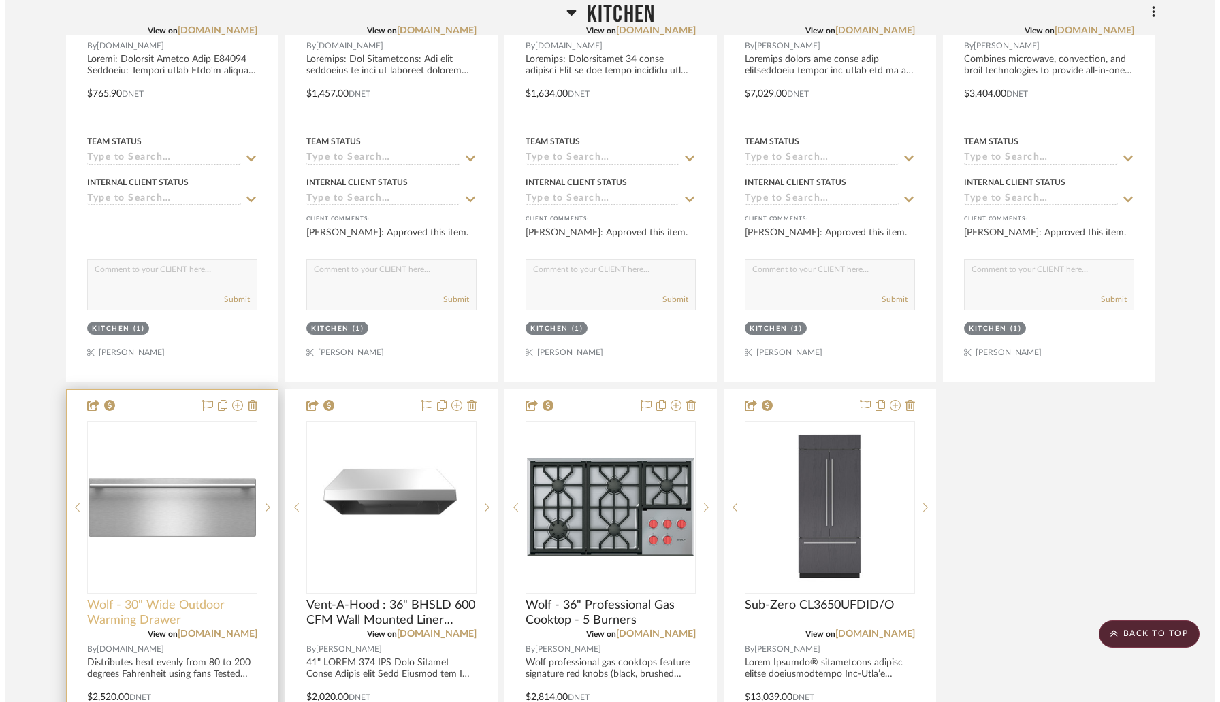
scroll to position [0, 0]
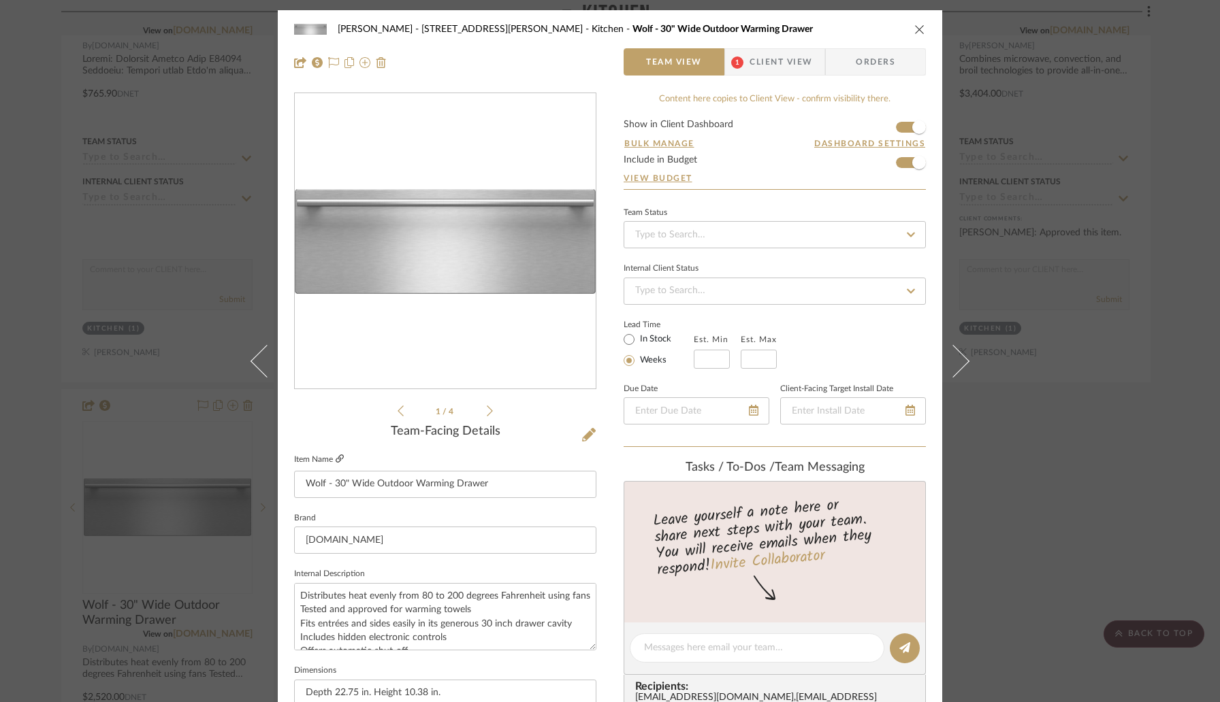
click at [336, 463] on icon at bounding box center [340, 459] width 8 height 8
click at [914, 30] on icon "close" at bounding box center [919, 29] width 11 height 11
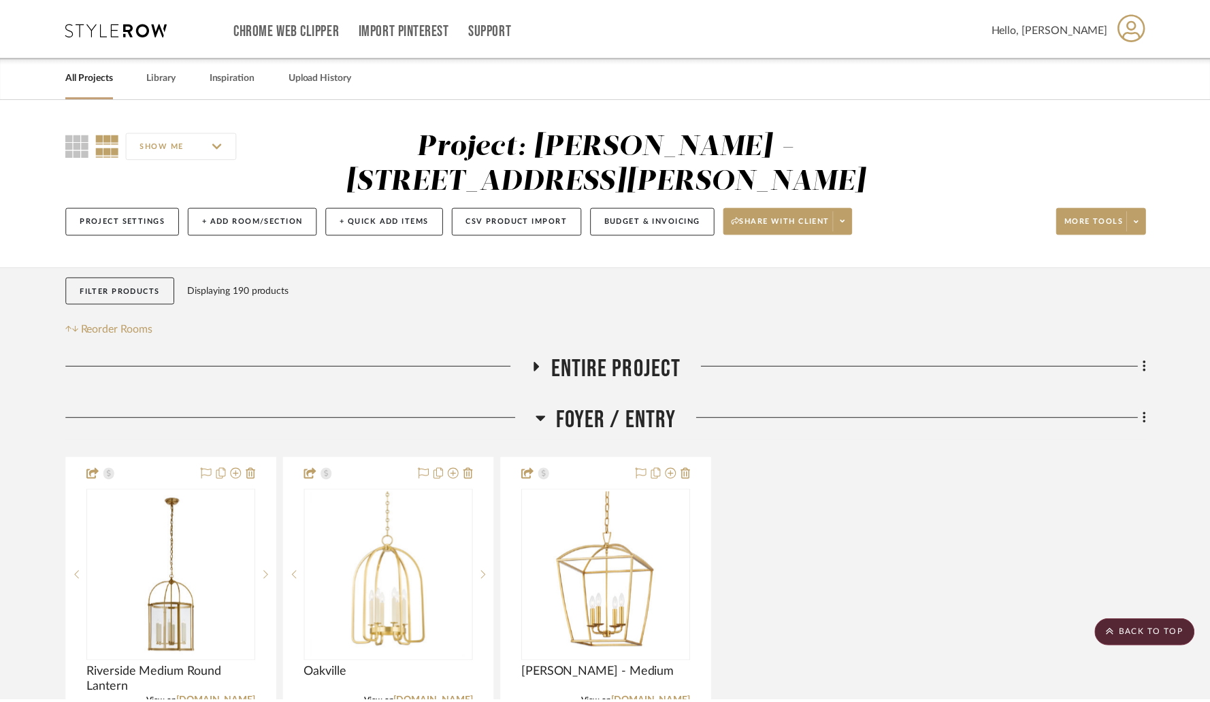
scroll to position [5879, 0]
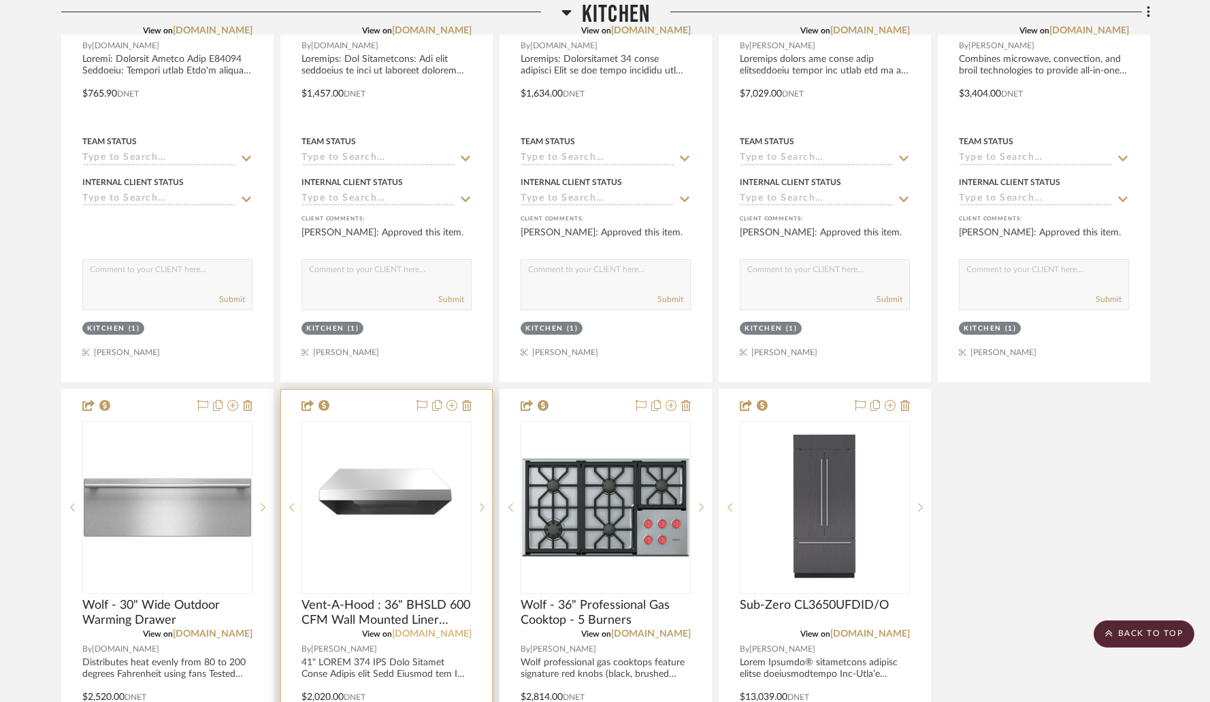
click at [453, 630] on link "[DOMAIN_NAME]" at bounding box center [432, 635] width 80 height 10
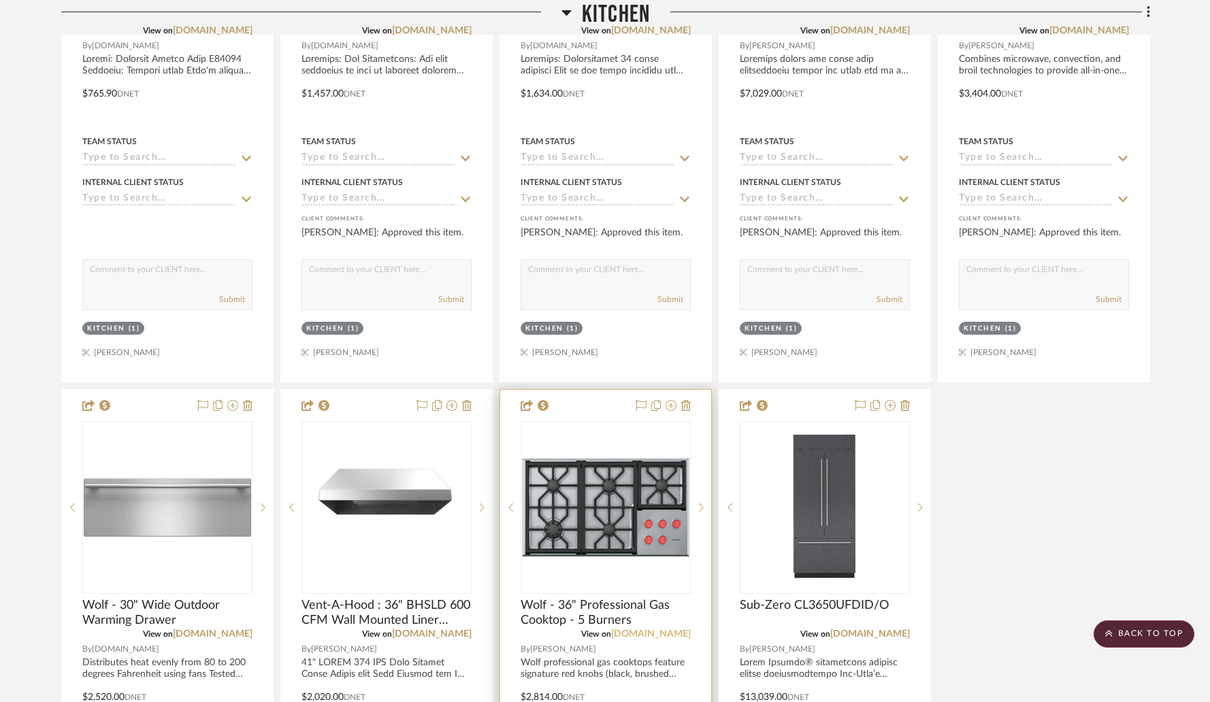
click at [679, 630] on link "[DOMAIN_NAME]" at bounding box center [651, 635] width 80 height 10
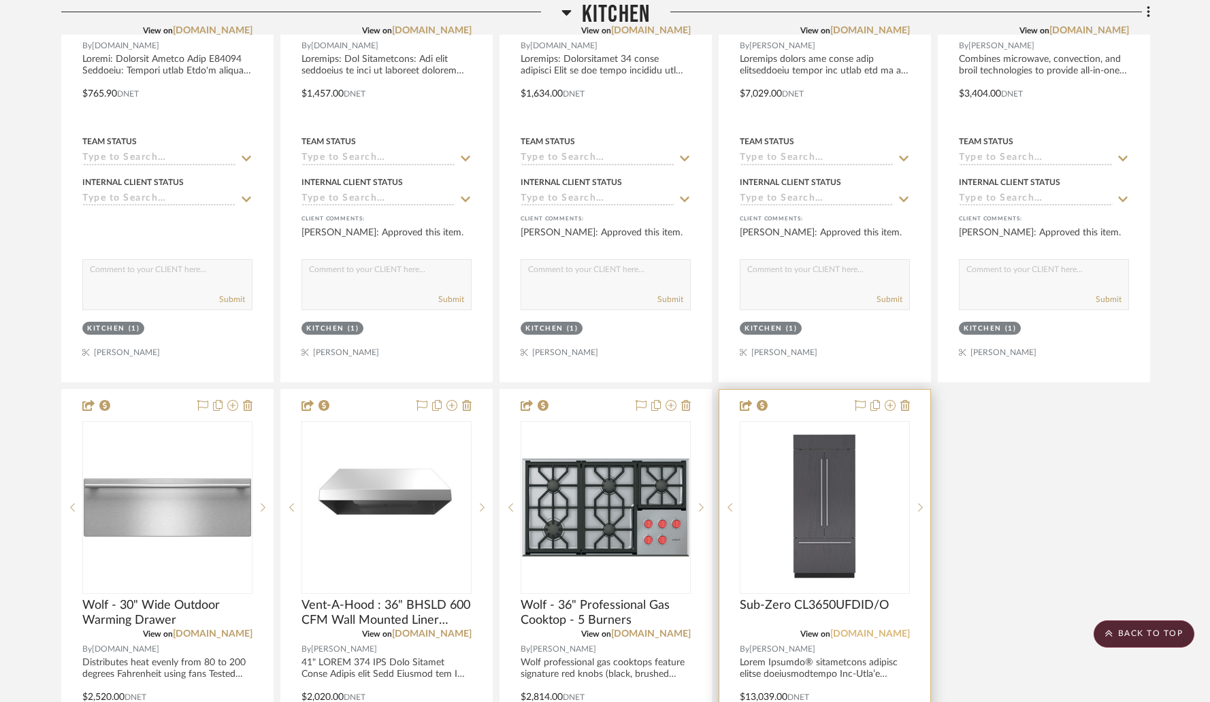
click at [852, 630] on link "[DOMAIN_NAME]" at bounding box center [870, 635] width 80 height 10
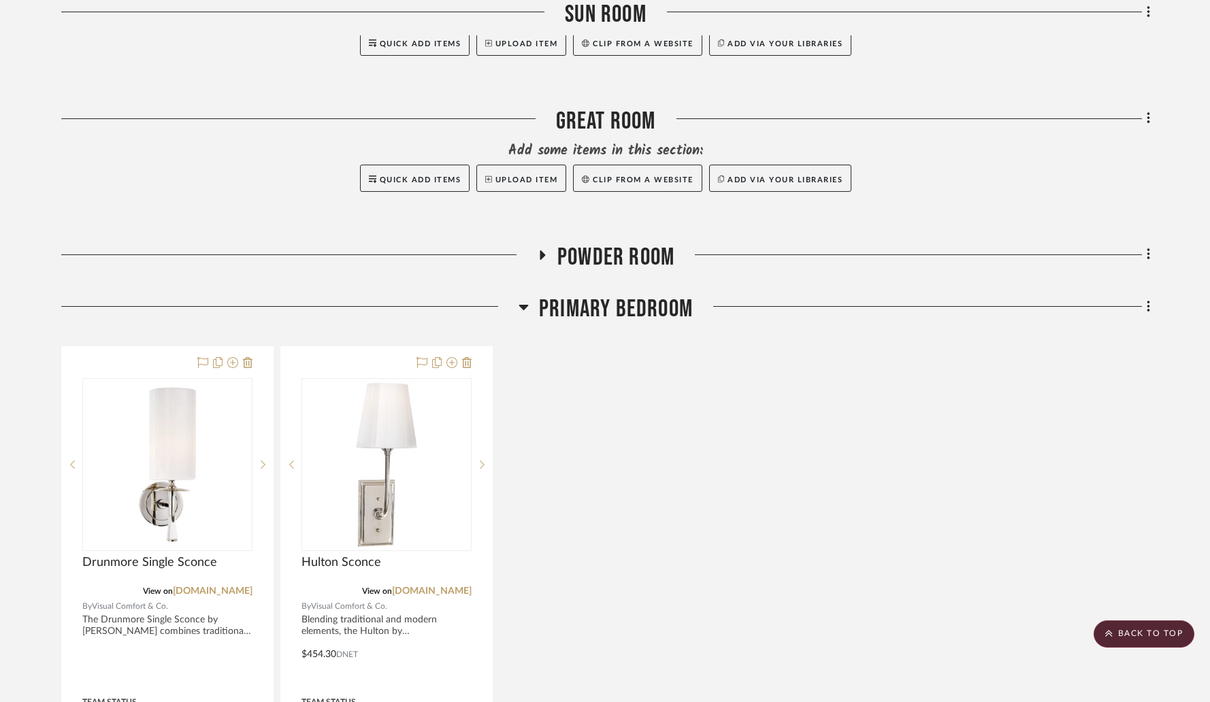
scroll to position [7021, 0]
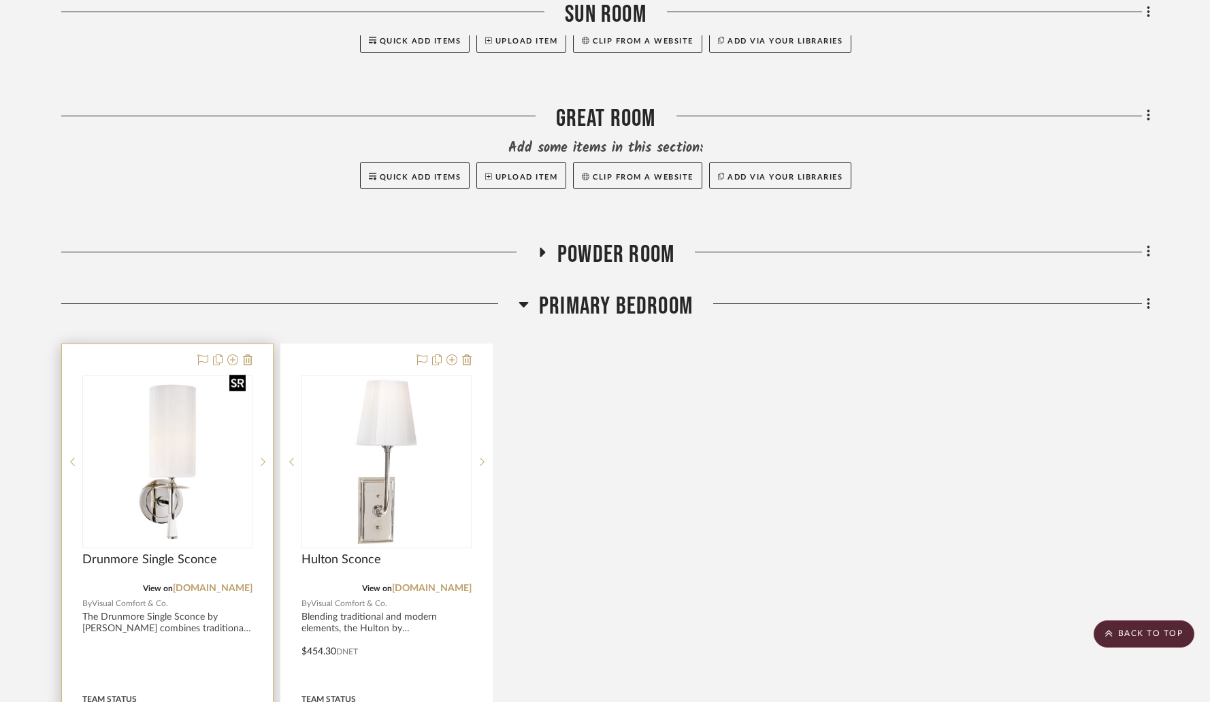
click at [172, 429] on img "0" at bounding box center [167, 461] width 167 height 167
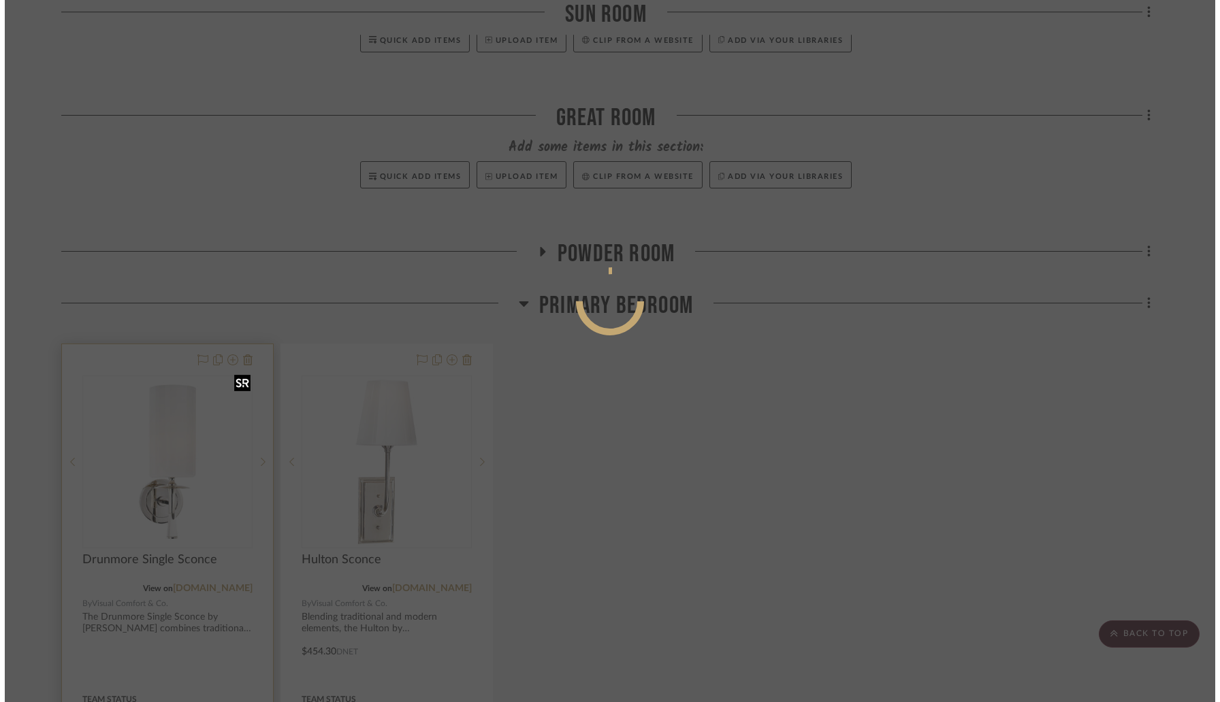
scroll to position [0, 0]
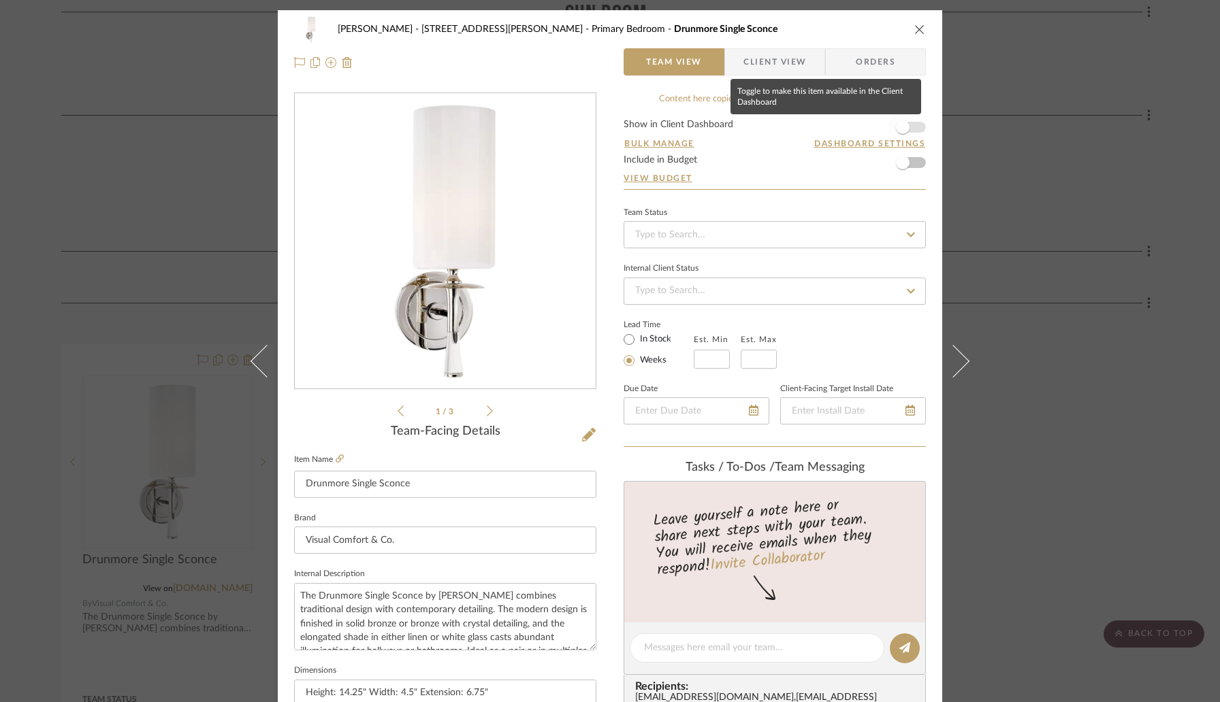
click at [907, 127] on span "button" at bounding box center [902, 127] width 30 height 30
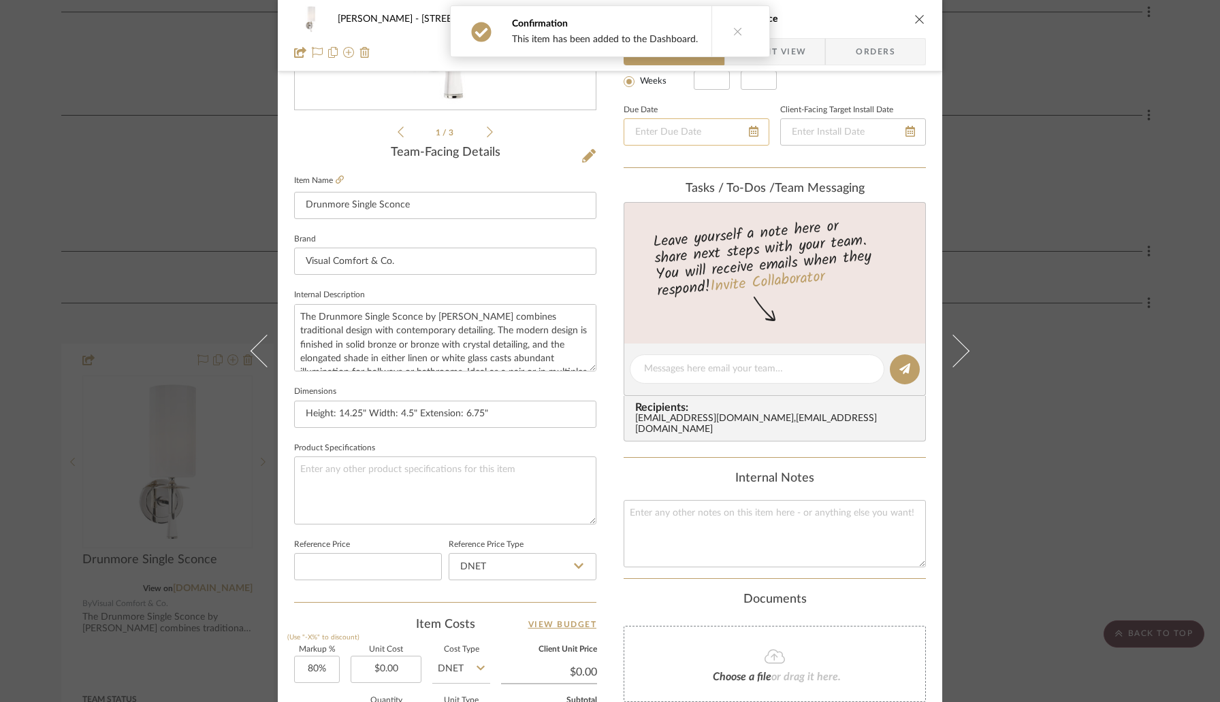
scroll to position [355, 0]
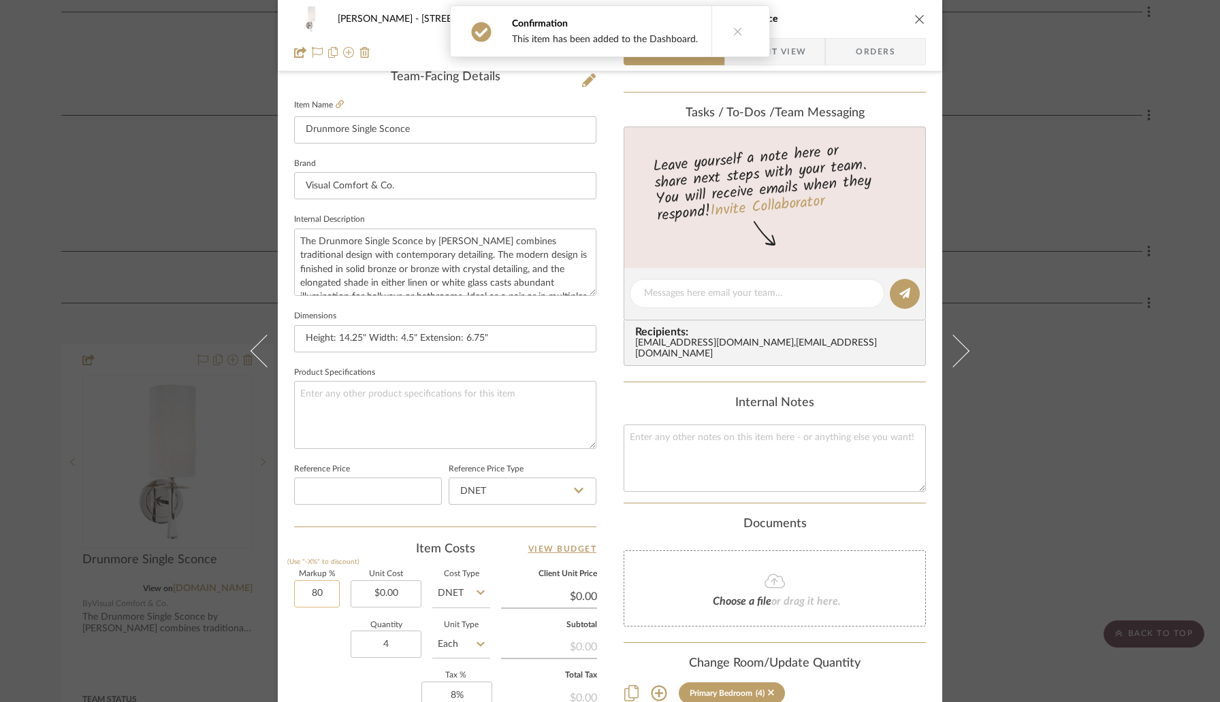
click at [332, 593] on input "80" at bounding box center [317, 594] width 46 height 27
click at [365, 544] on div "Item Costs View Budget" at bounding box center [445, 549] width 302 height 16
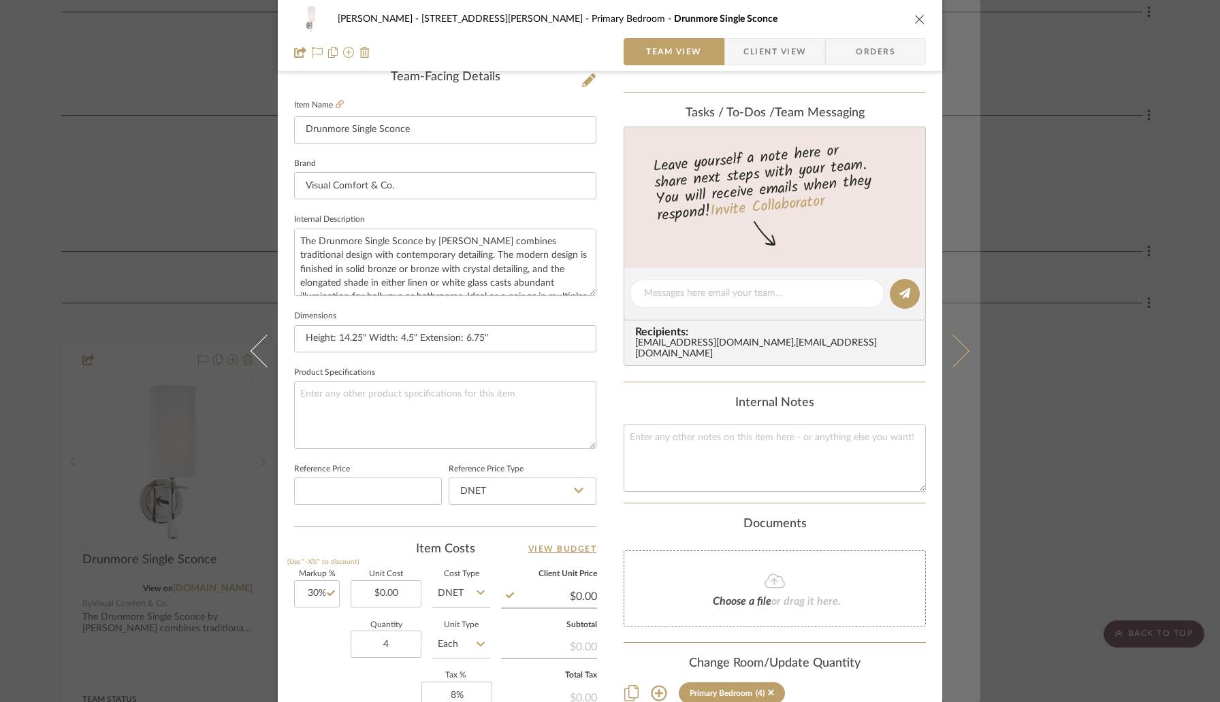
click at [947, 358] on icon at bounding box center [952, 351] width 33 height 33
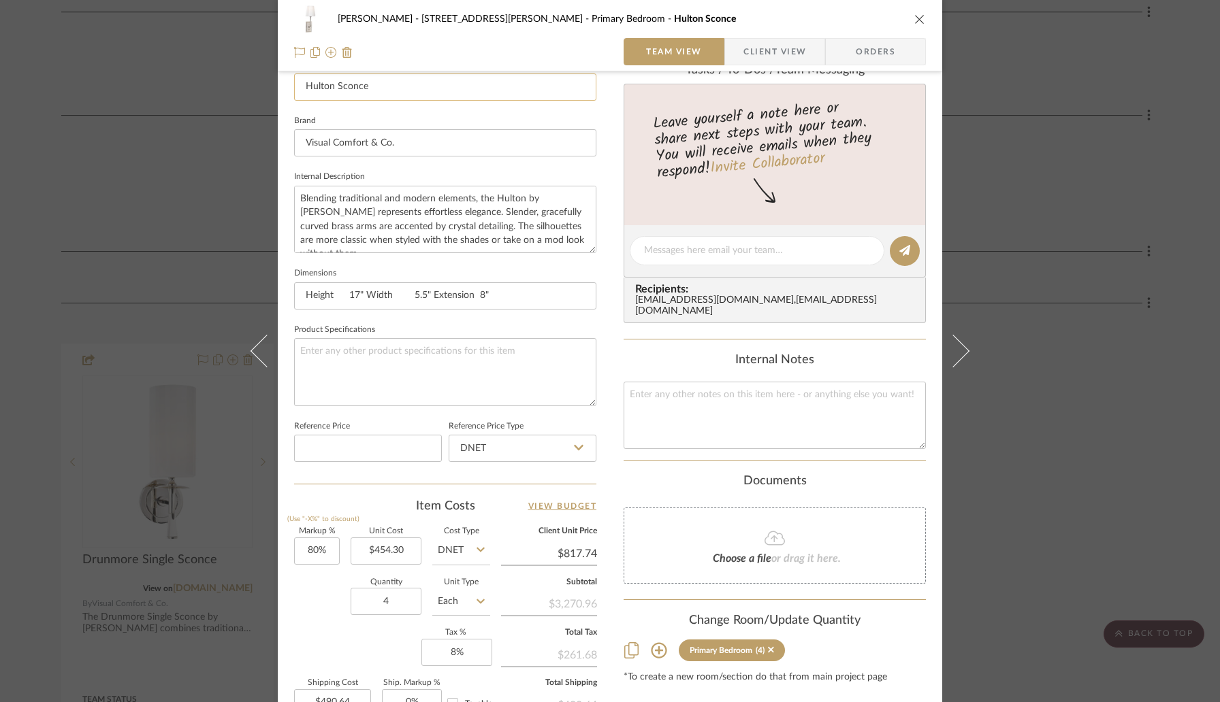
scroll to position [457, 0]
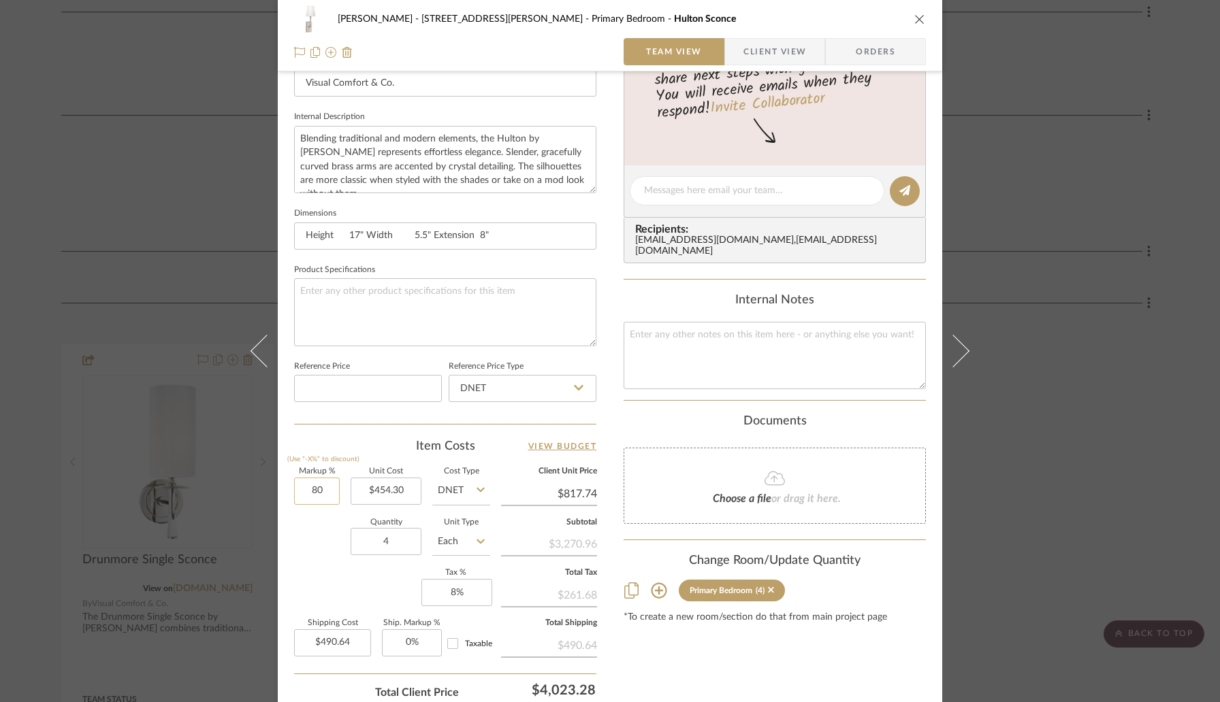
click at [318, 486] on input "80" at bounding box center [317, 491] width 46 height 27
click at [378, 451] on div "Item Costs View Budget" at bounding box center [445, 446] width 302 height 16
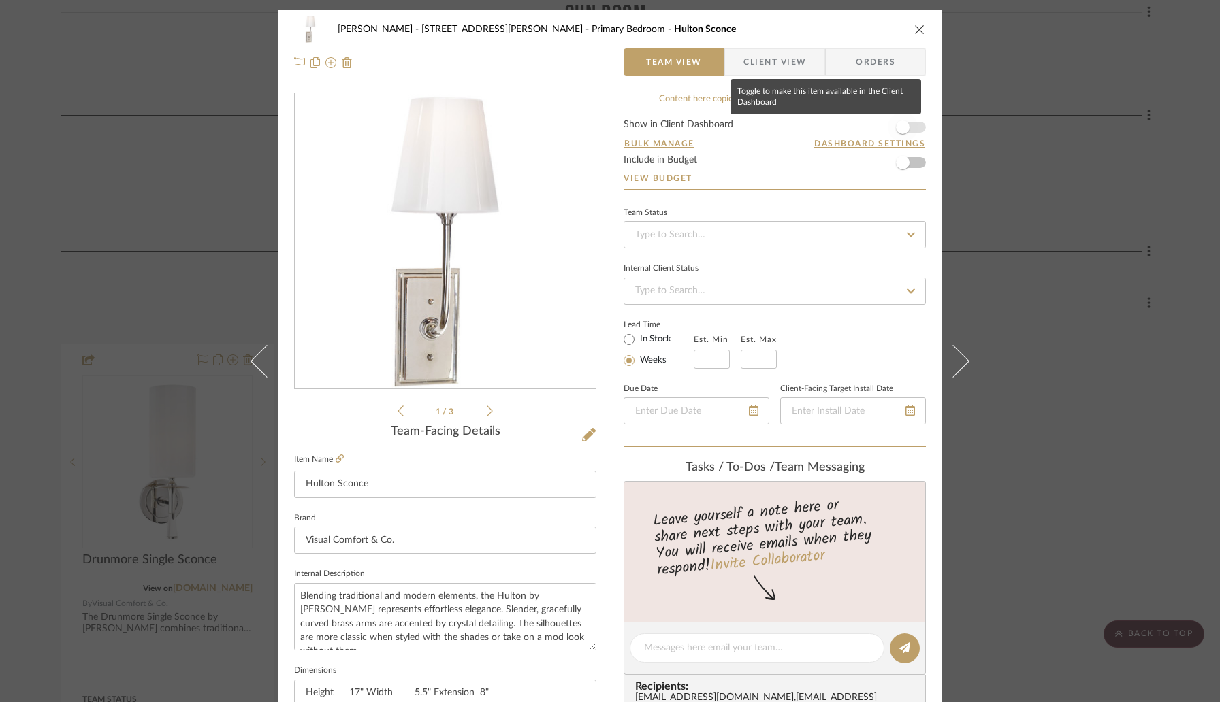
click at [902, 131] on span "button" at bounding box center [903, 127] width 14 height 14
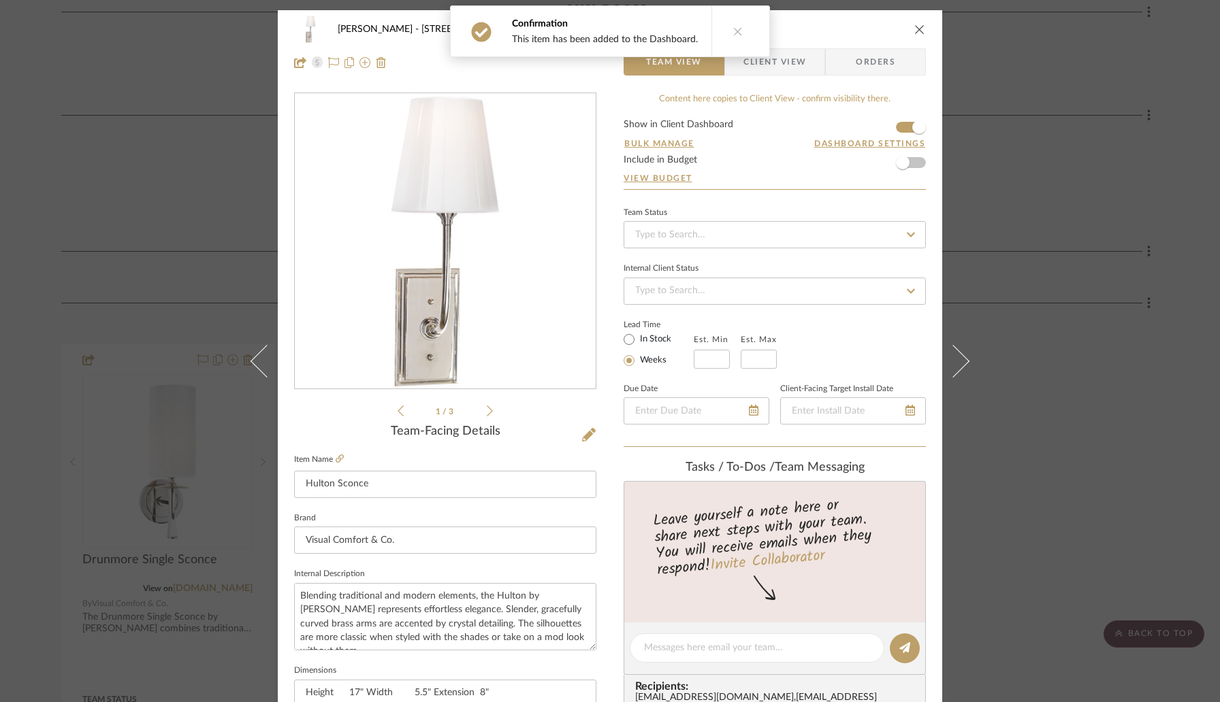
click at [915, 30] on icon "close" at bounding box center [919, 29] width 11 height 11
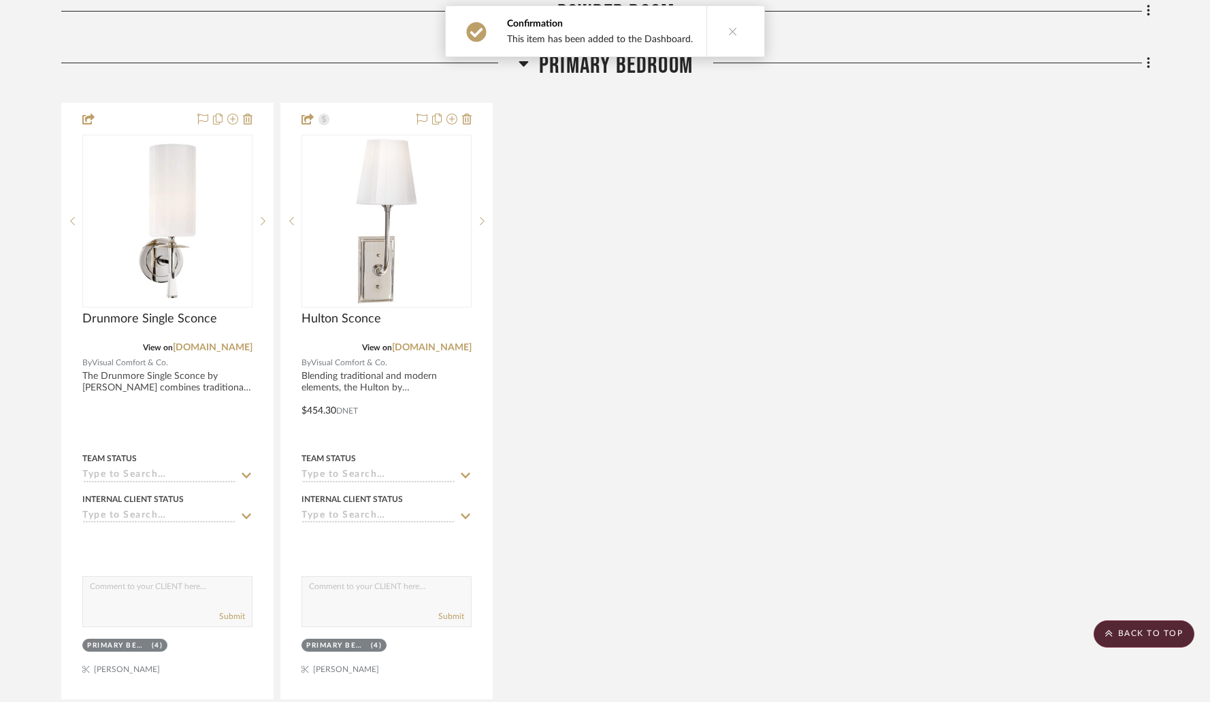
scroll to position [7181, 0]
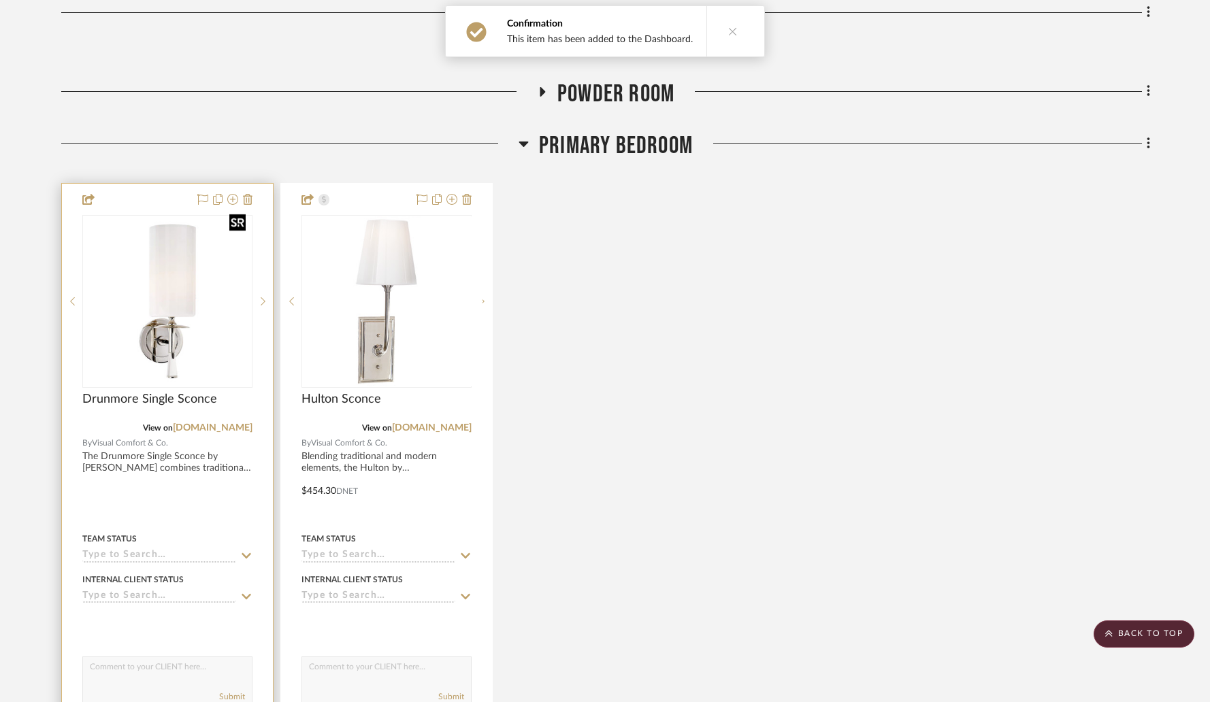
click at [205, 255] on img "0" at bounding box center [167, 301] width 167 height 167
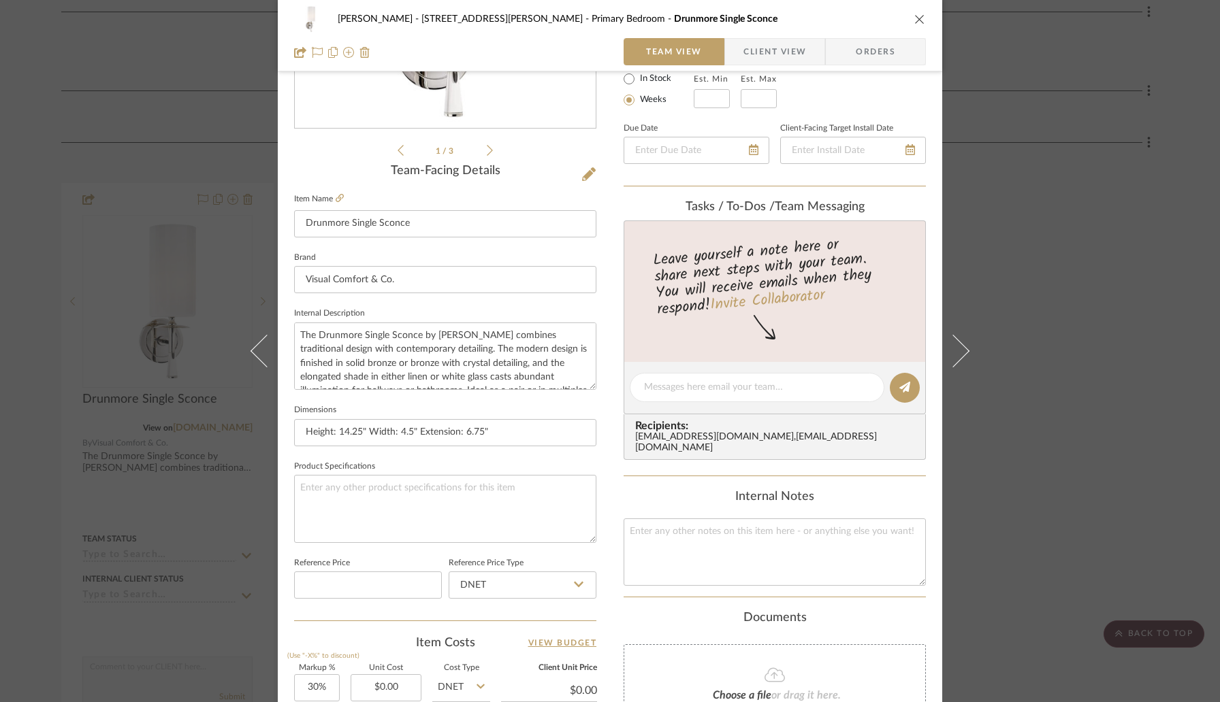
scroll to position [210, 0]
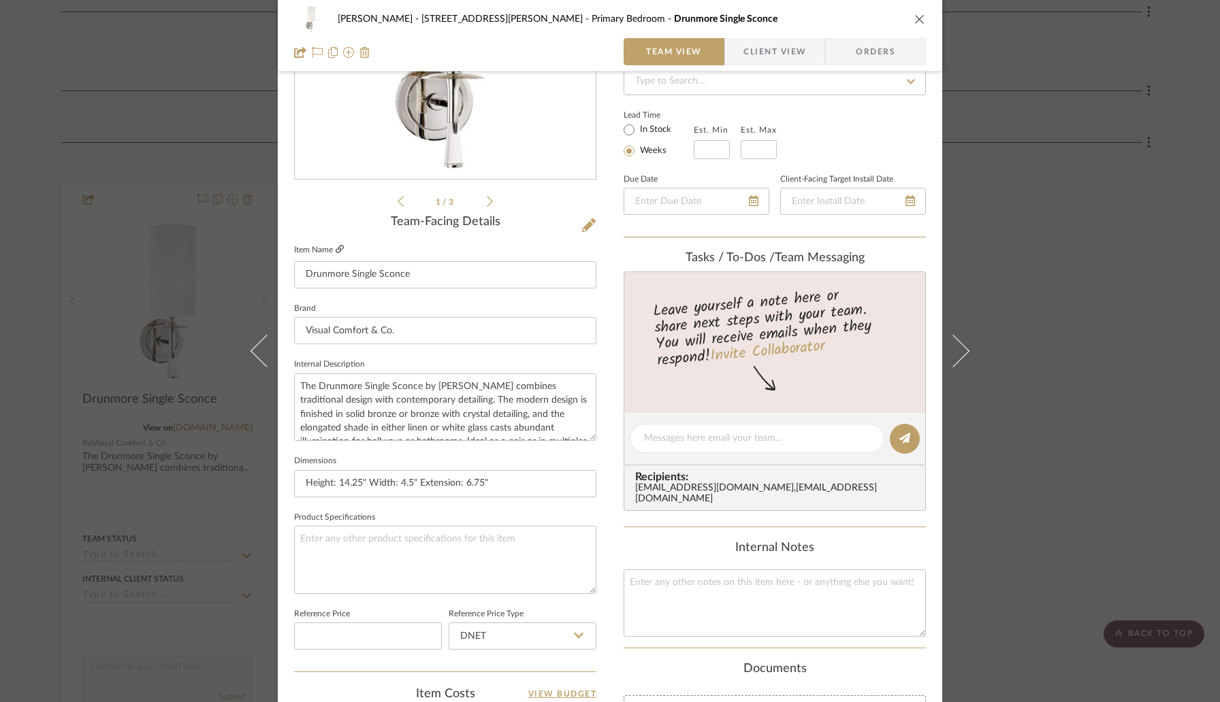
click at [336, 247] on icon at bounding box center [340, 249] width 8 height 8
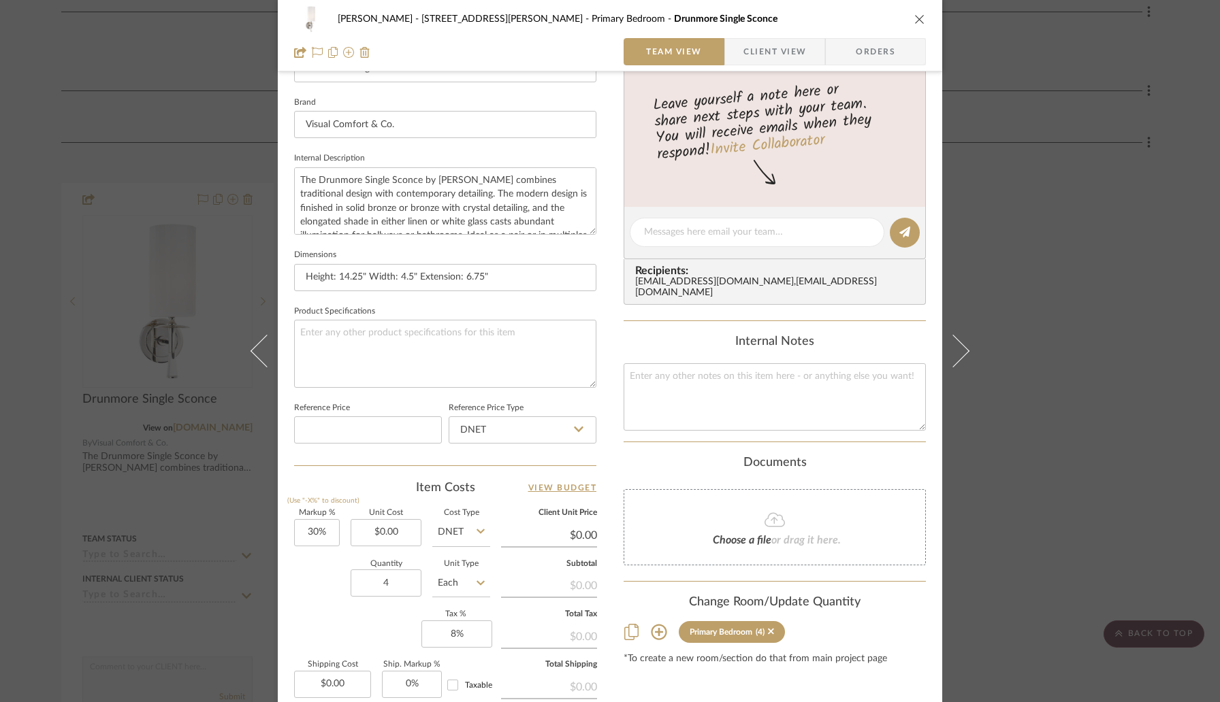
scroll to position [518, 0]
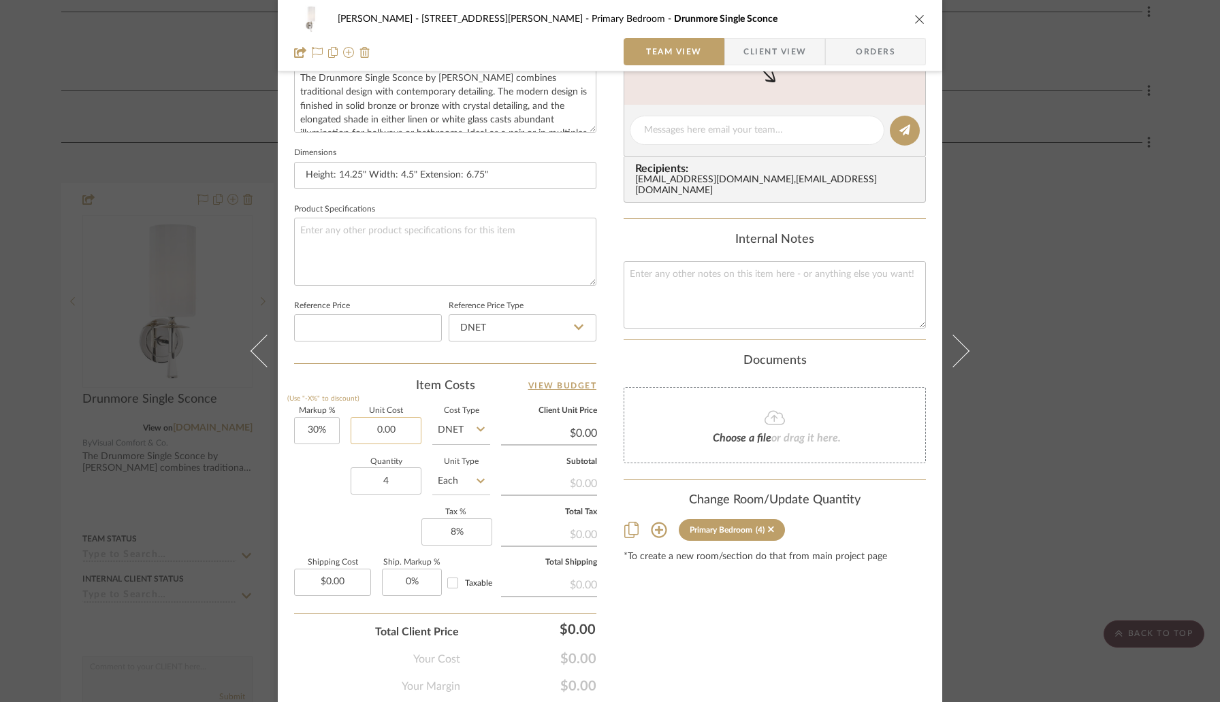
click at [384, 430] on input "0.00" at bounding box center [385, 430] width 71 height 27
click at [332, 461] on div "Quantity 4 Unit Type Each" at bounding box center [392, 483] width 196 height 48
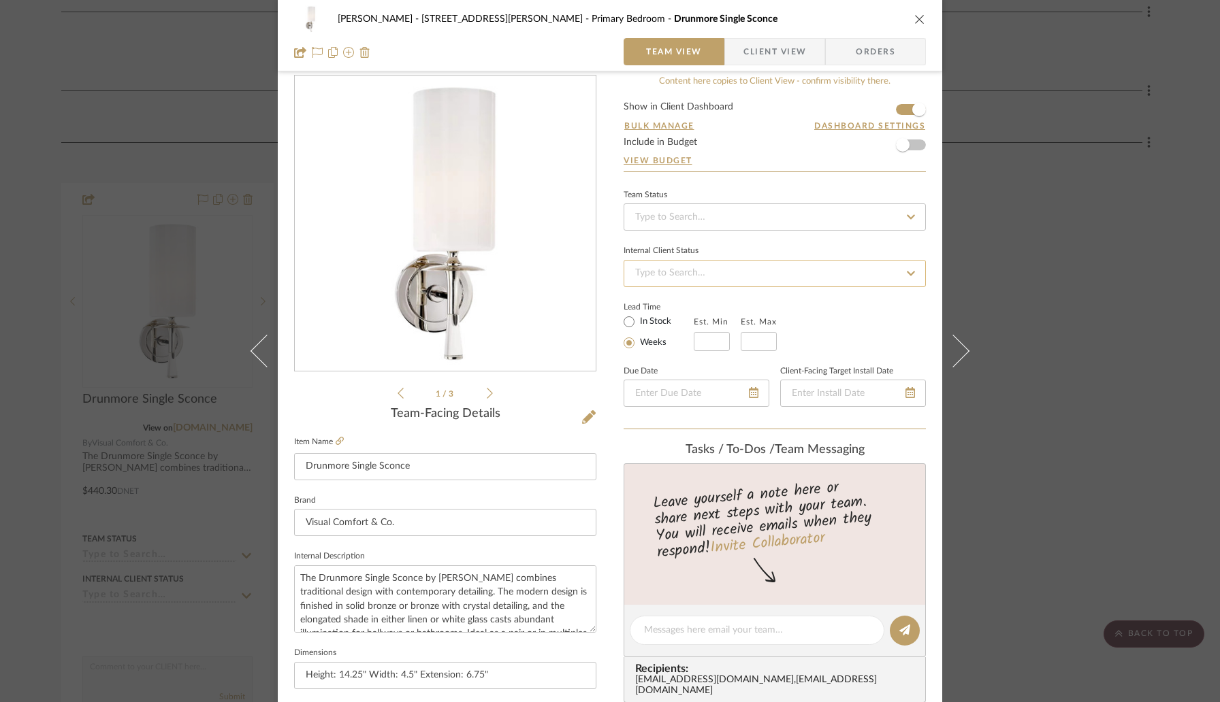
scroll to position [0, 0]
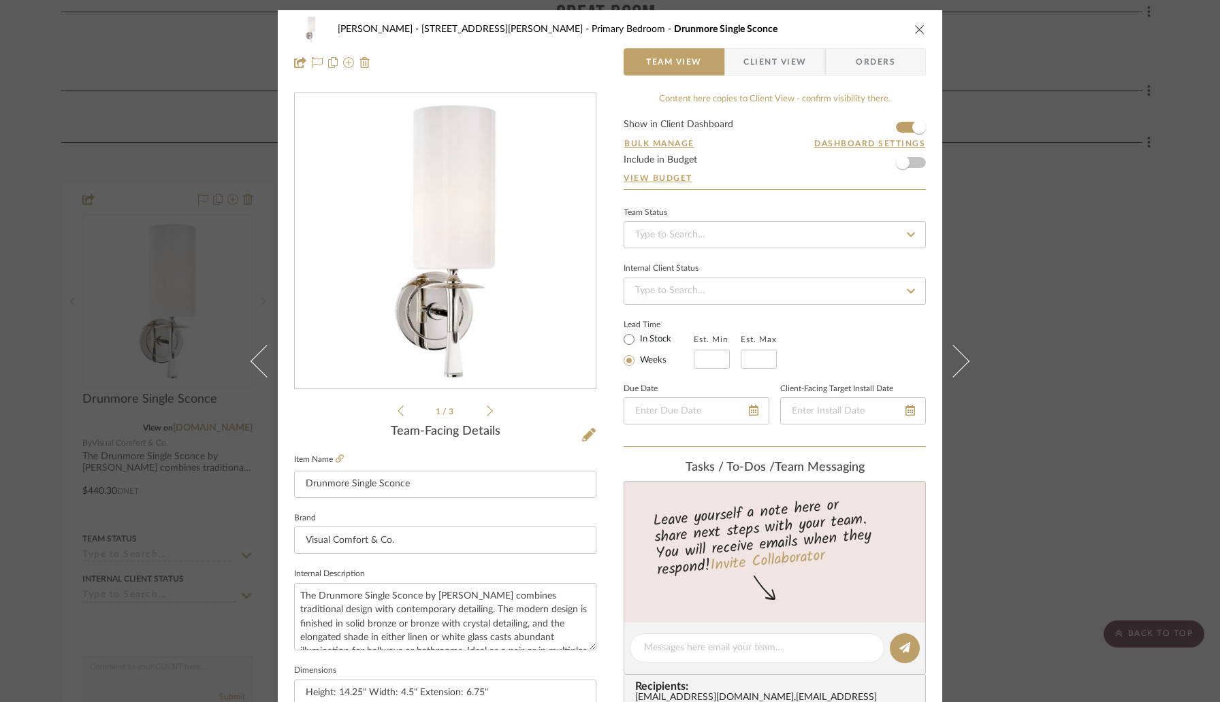
click at [916, 27] on icon "close" at bounding box center [919, 29] width 11 height 11
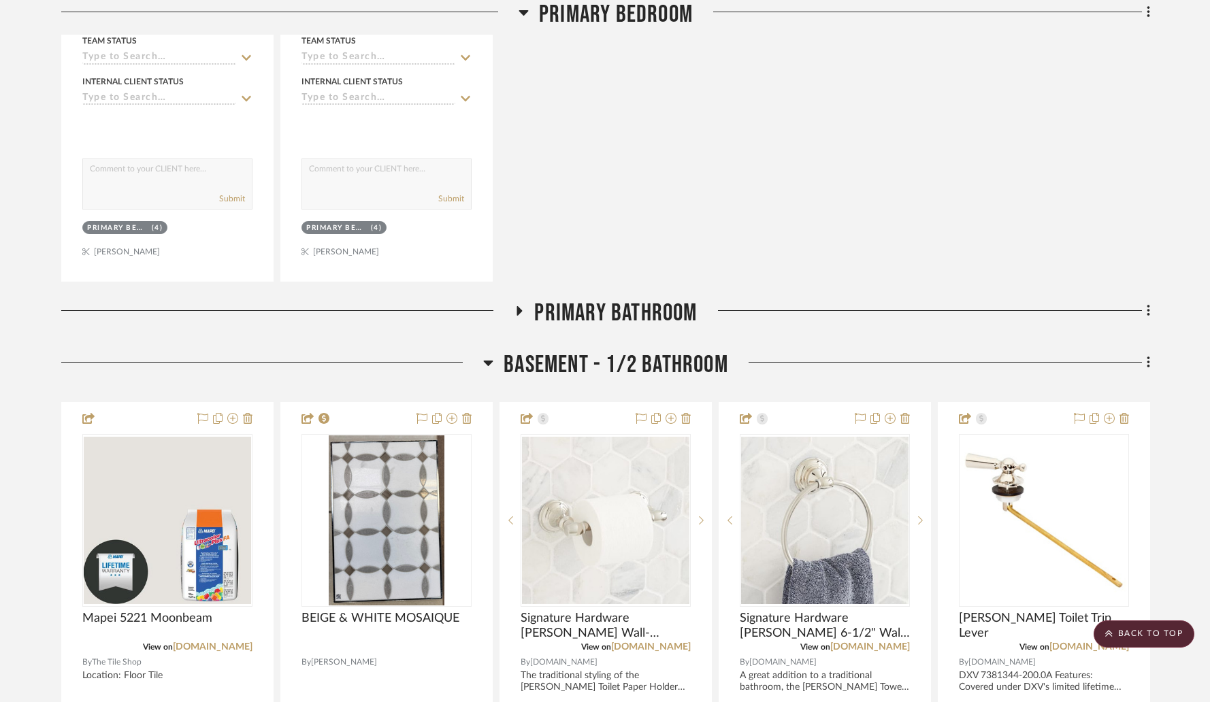
scroll to position [7680, 0]
click at [523, 306] on icon at bounding box center [519, 311] width 16 height 10
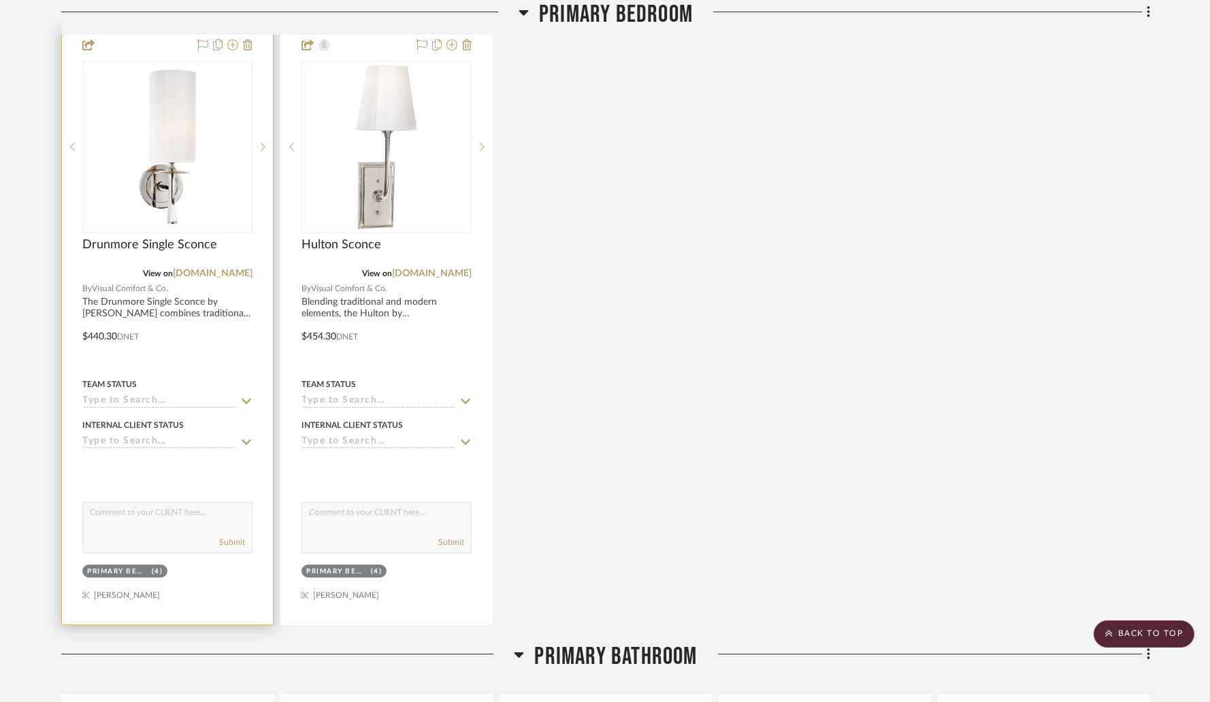
scroll to position [7263, 0]
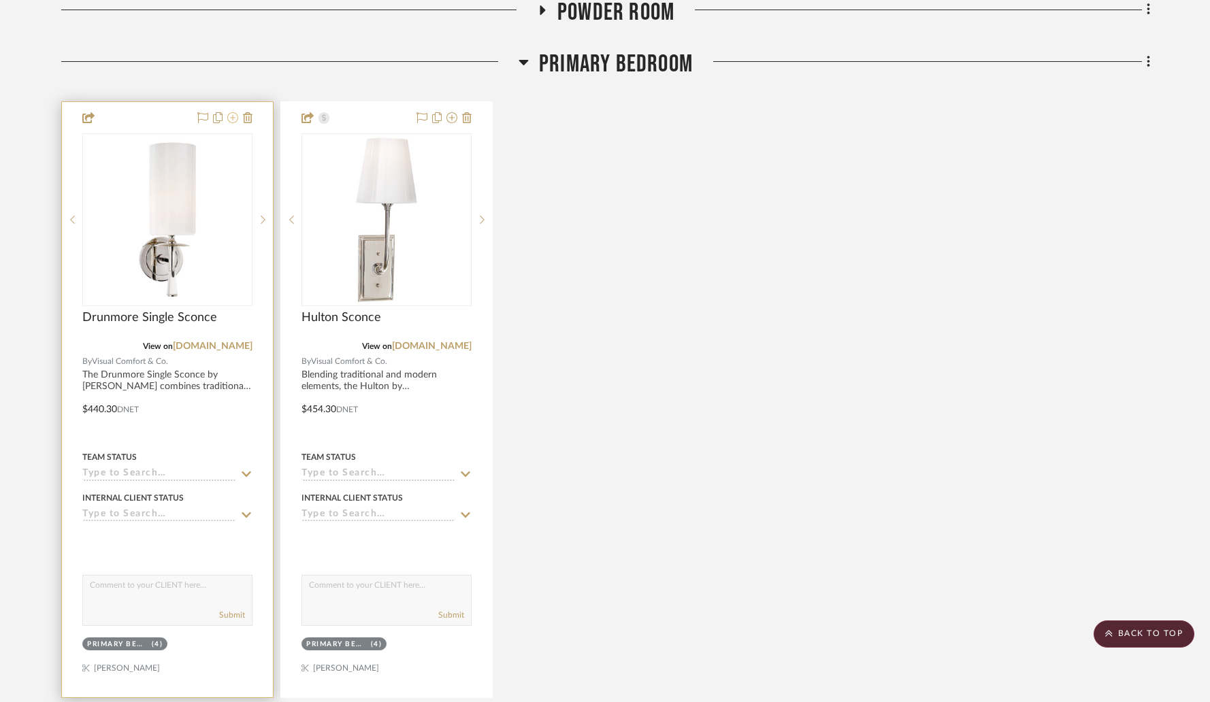
click at [233, 112] on icon at bounding box center [232, 117] width 11 height 11
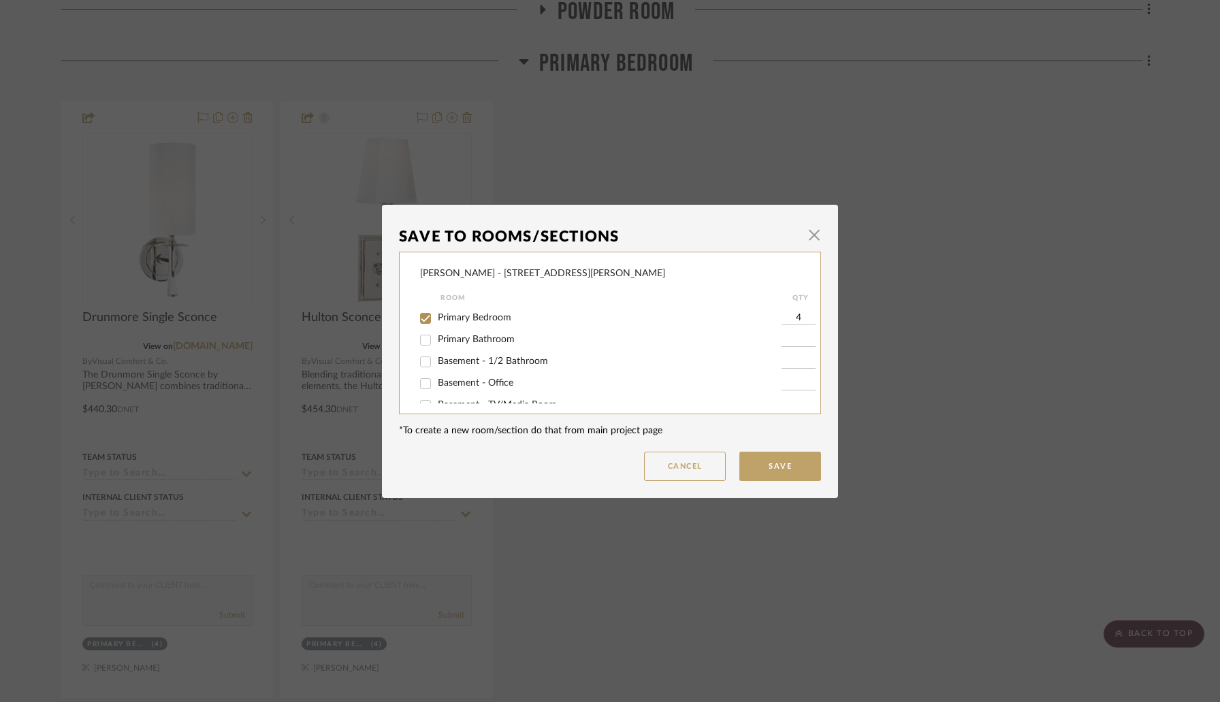
scroll to position [214, 0]
click at [449, 347] on span "Primary Bathroom" at bounding box center [476, 343] width 77 height 10
click at [436, 354] on input "Primary Bathroom" at bounding box center [425, 343] width 22 height 22
click at [441, 325] on span "Primary Bedroom" at bounding box center [475, 321] width 74 height 10
click at [436, 330] on input "Primary Bedroom" at bounding box center [425, 321] width 22 height 22
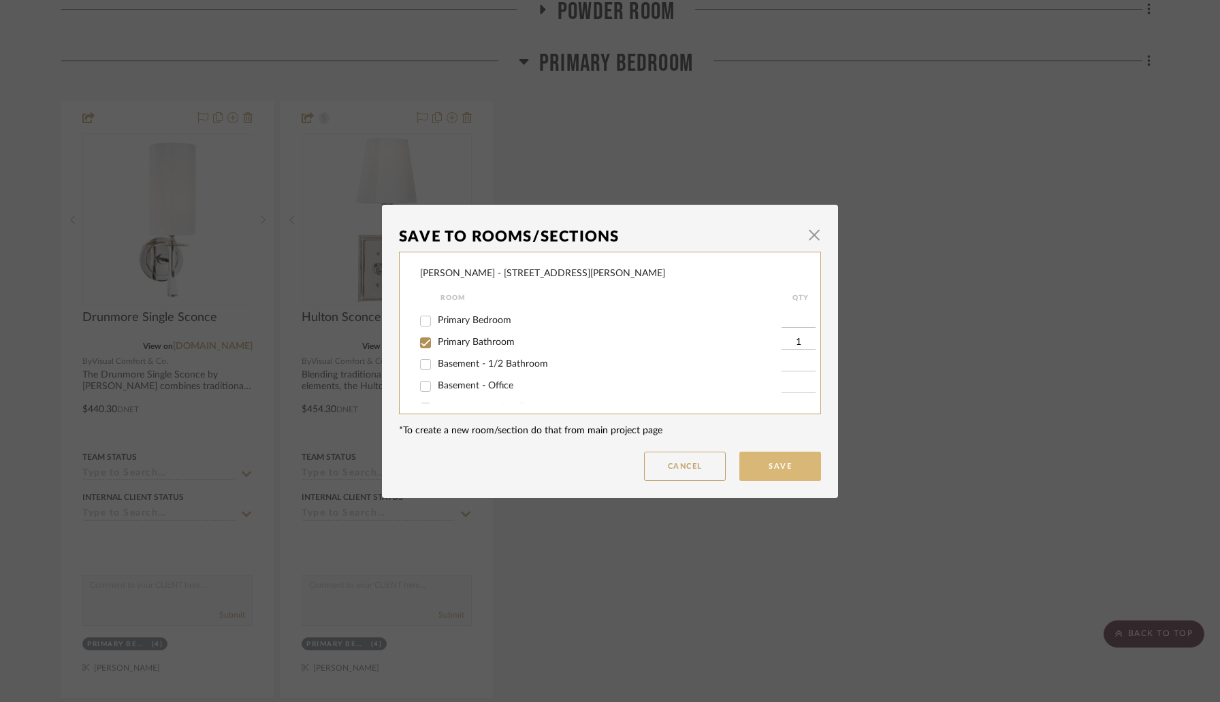
click at [759, 468] on button "Save" at bounding box center [780, 466] width 82 height 29
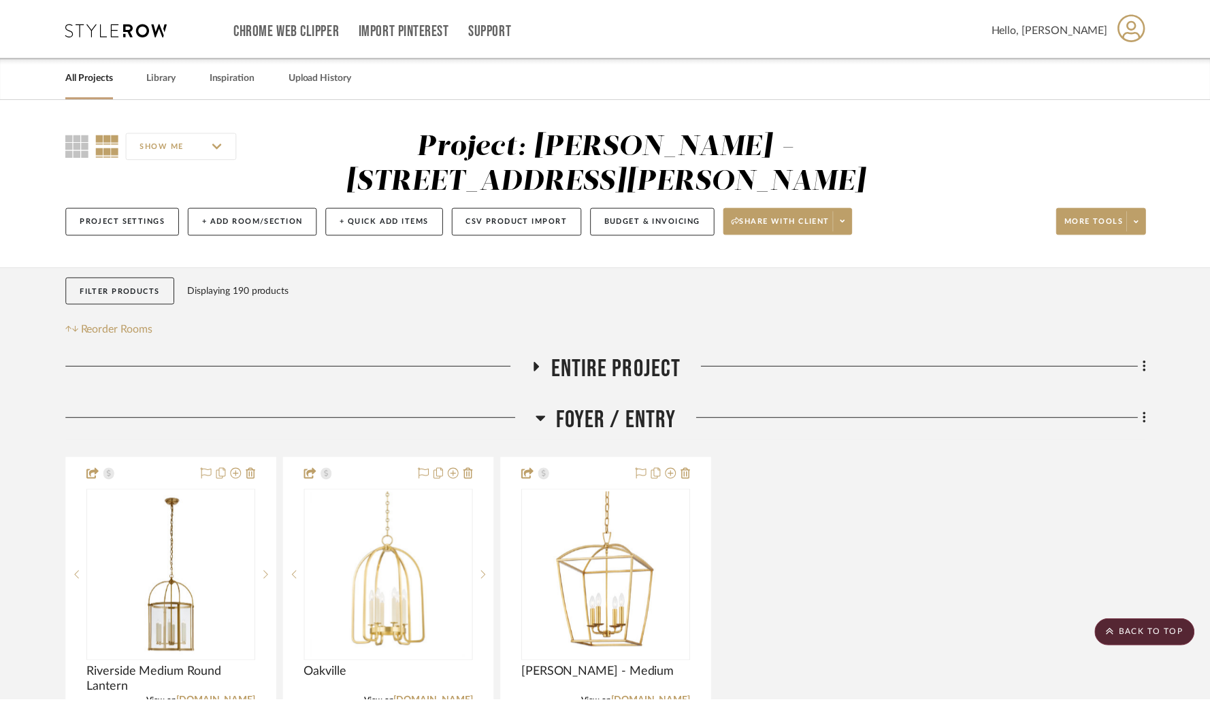
scroll to position [7263, 0]
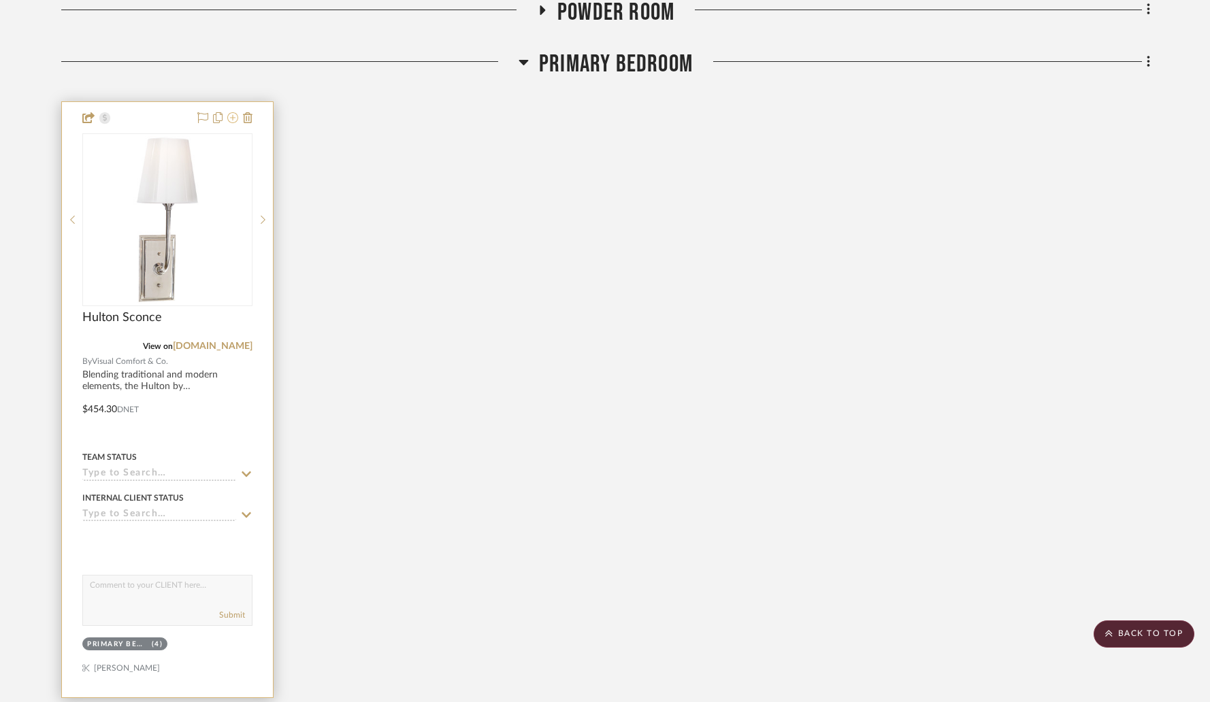
click at [235, 112] on icon at bounding box center [232, 117] width 11 height 11
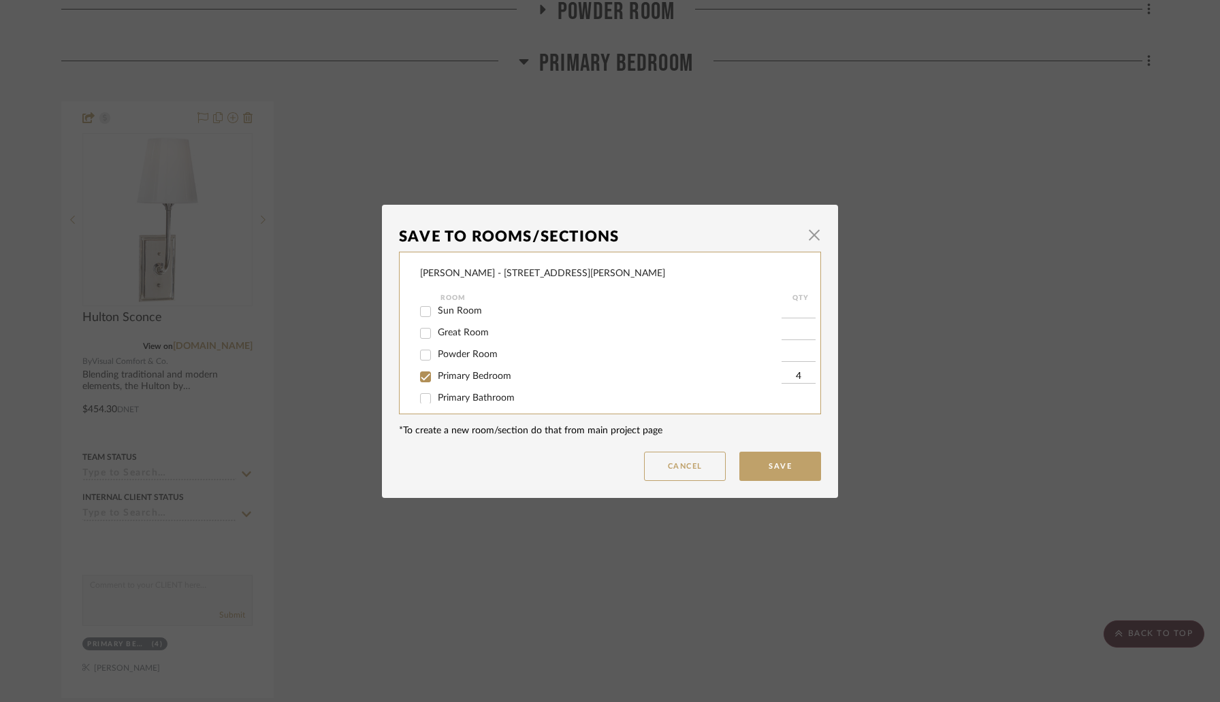
scroll to position [191, 0]
click at [423, 372] on input "Primary Bathroom" at bounding box center [425, 366] width 22 height 22
click at [423, 350] on input "Primary Bedroom" at bounding box center [425, 344] width 22 height 22
click at [766, 472] on button "Save" at bounding box center [780, 466] width 82 height 29
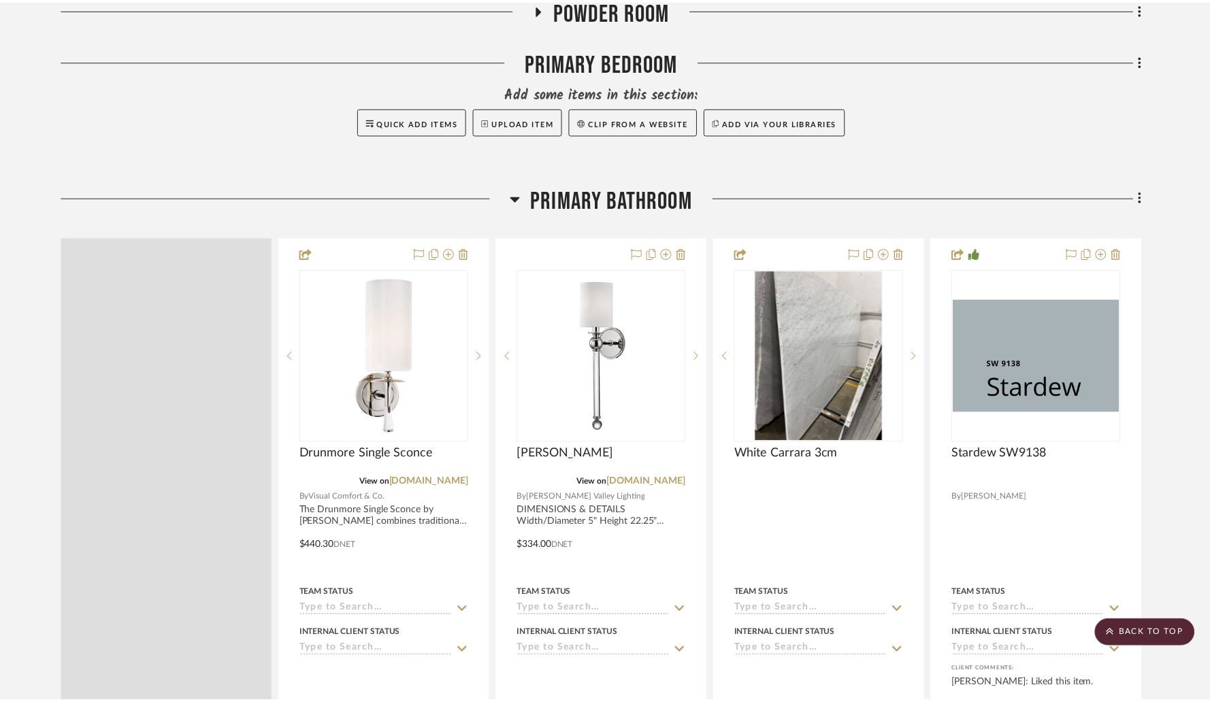
scroll to position [7263, 0]
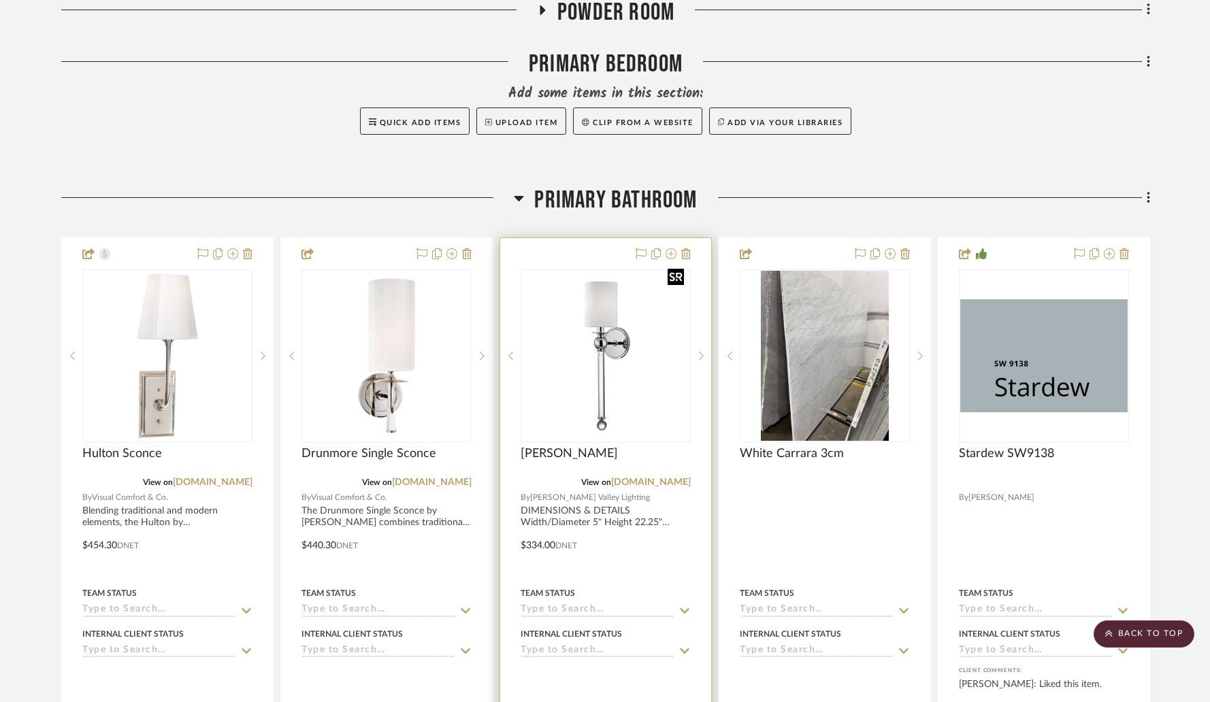
click at [574, 310] on img "0" at bounding box center [605, 355] width 167 height 167
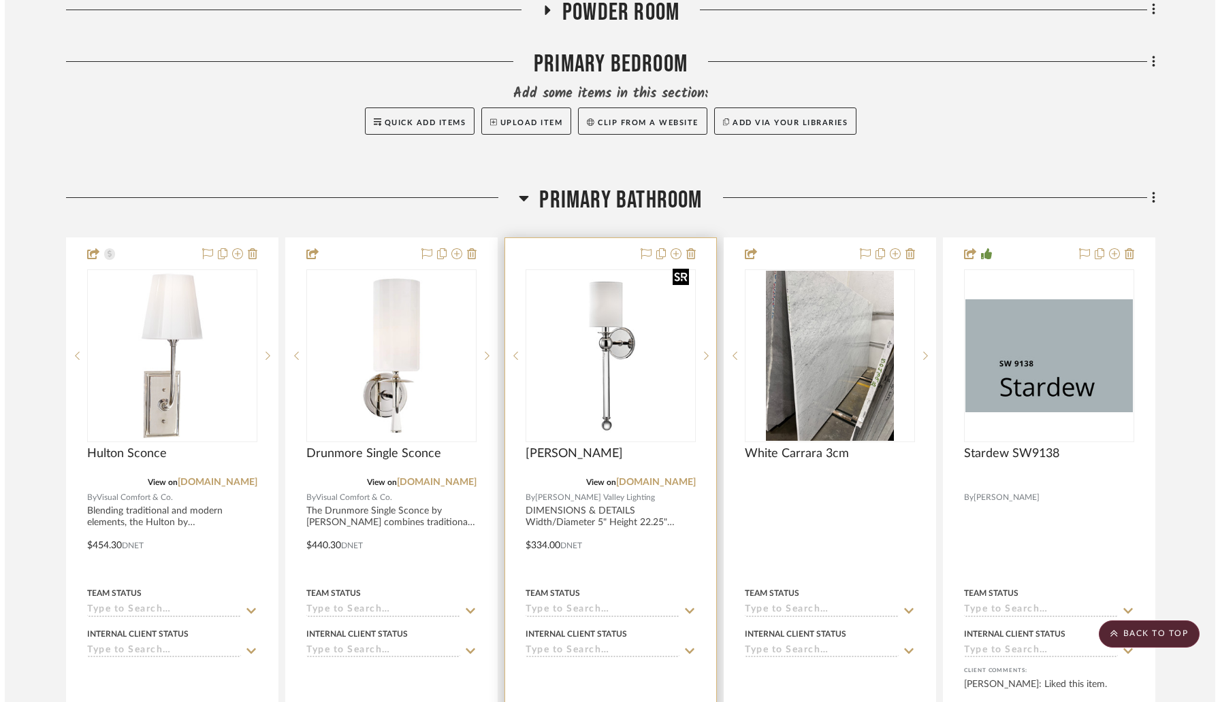
scroll to position [0, 0]
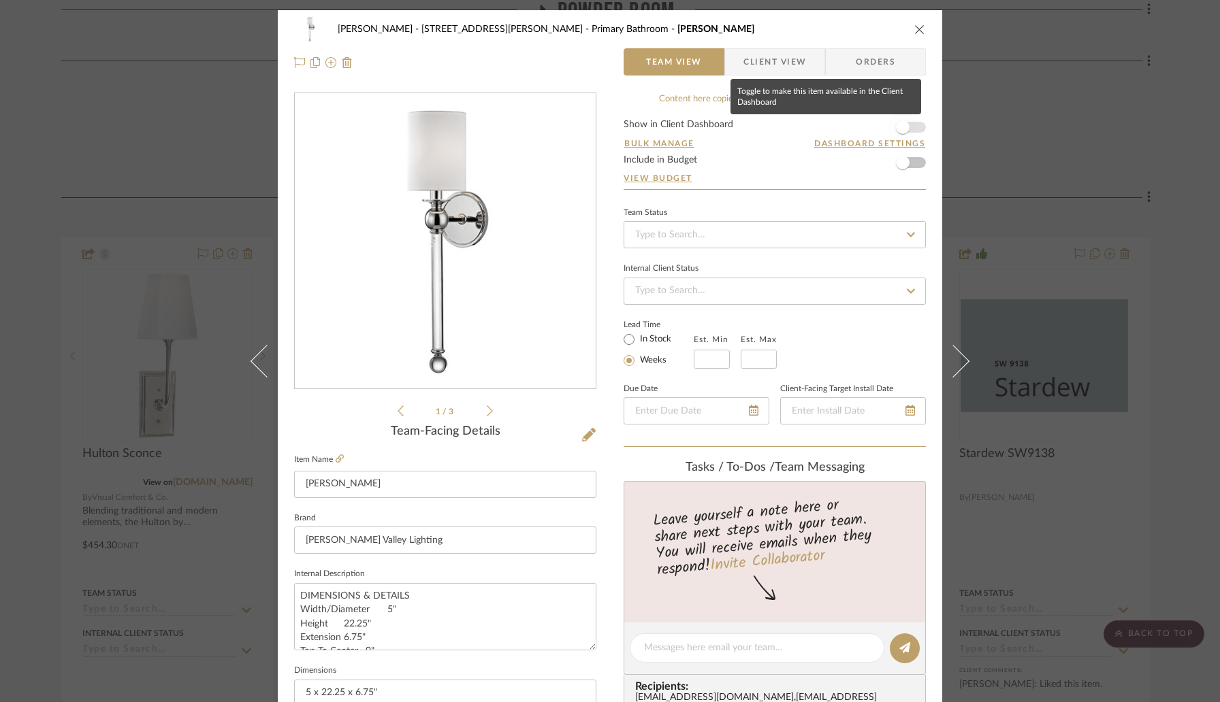
click at [902, 128] on span "button" at bounding box center [903, 127] width 14 height 14
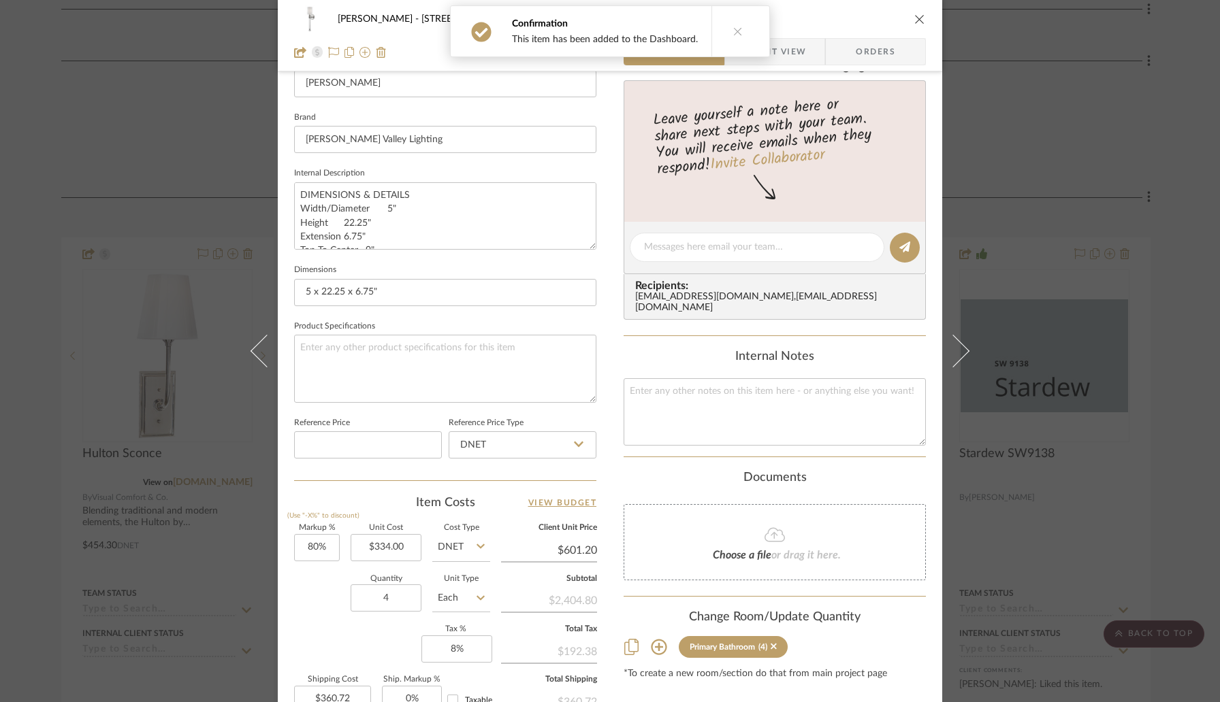
scroll to position [406, 0]
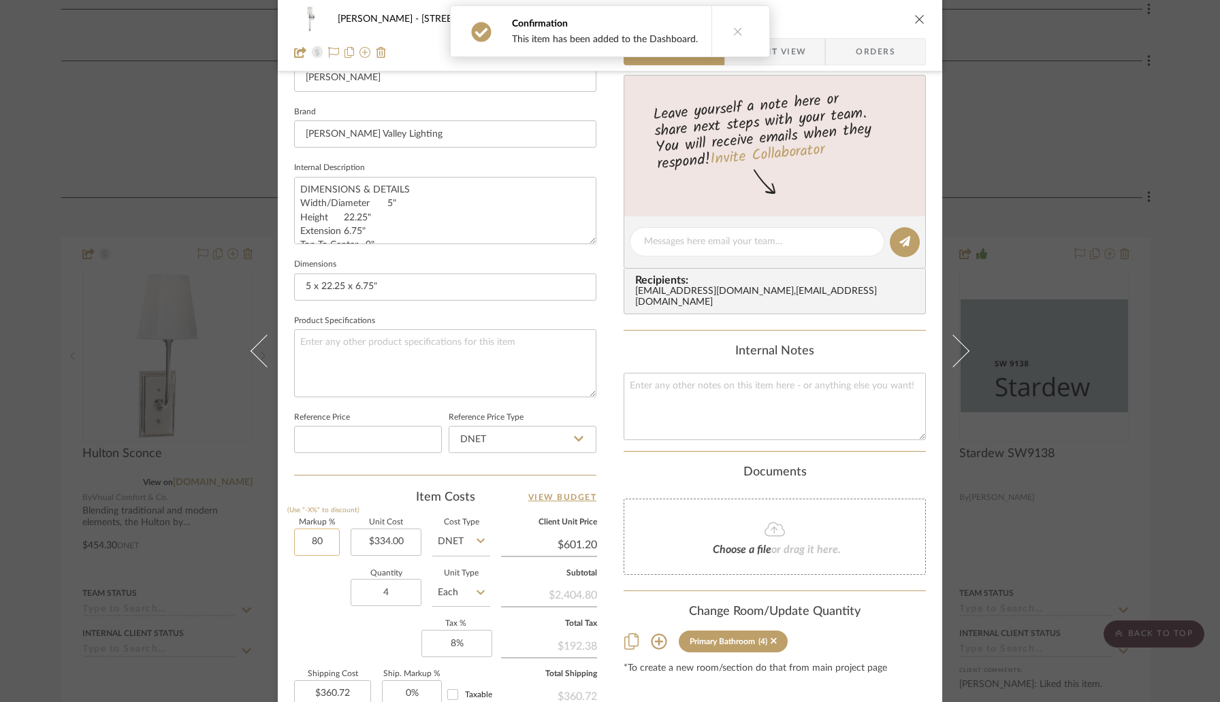
click at [331, 553] on input "80" at bounding box center [317, 542] width 46 height 27
click at [347, 498] on div "Item Costs View Budget" at bounding box center [445, 497] width 302 height 16
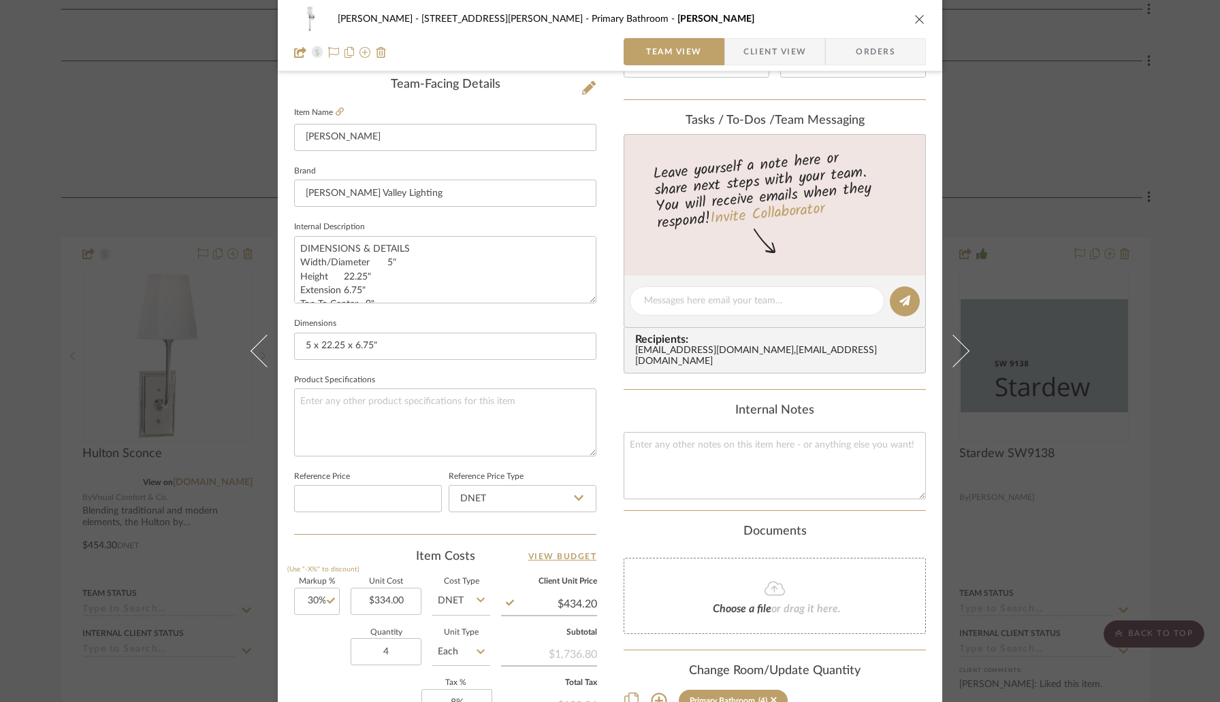
scroll to position [562, 0]
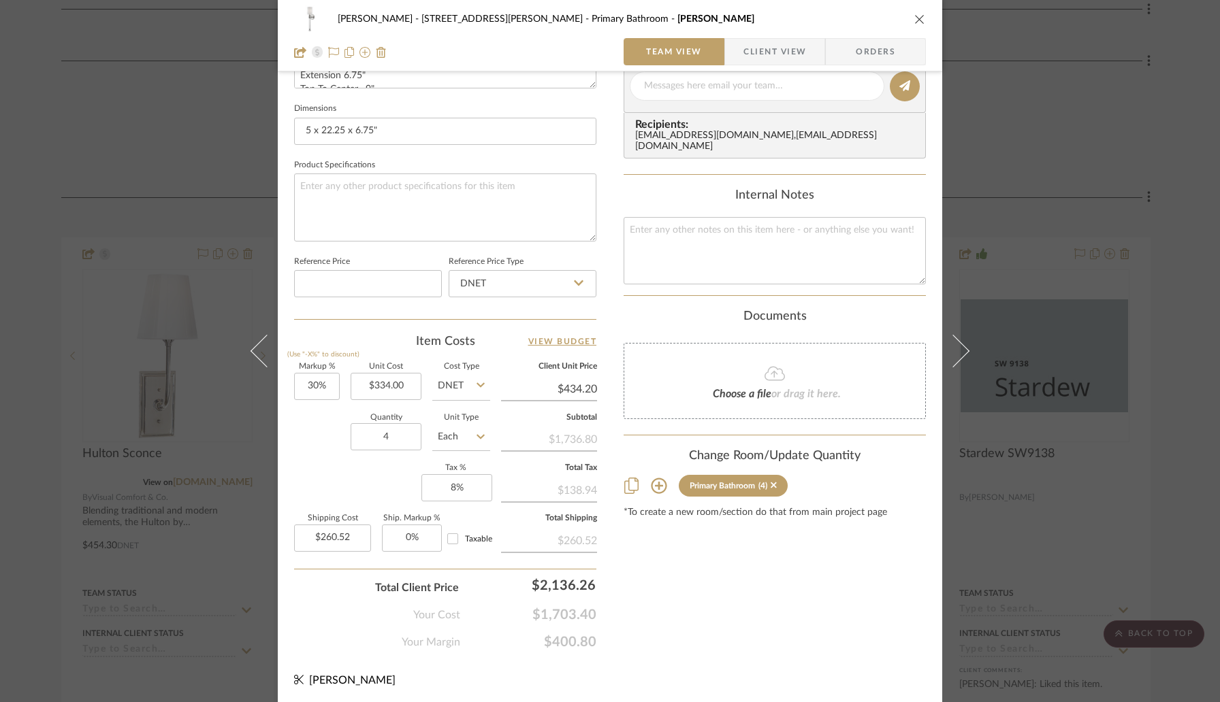
click at [914, 15] on icon "close" at bounding box center [919, 19] width 11 height 11
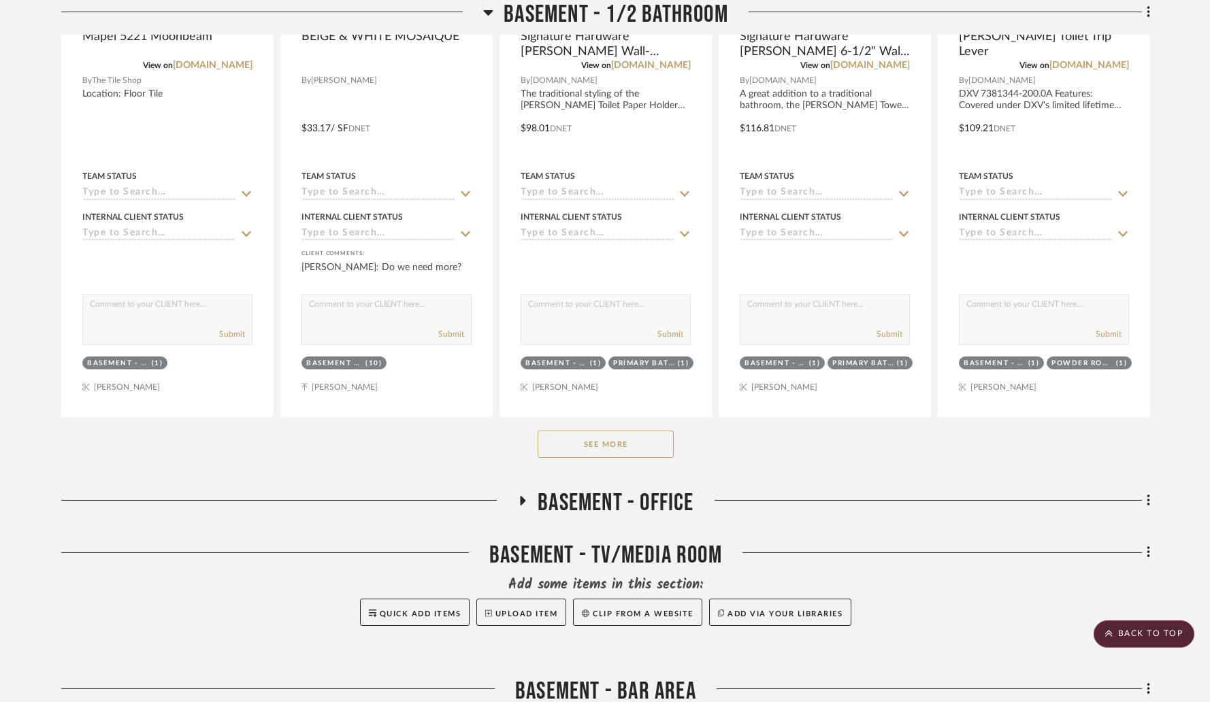
scroll to position [8586, 0]
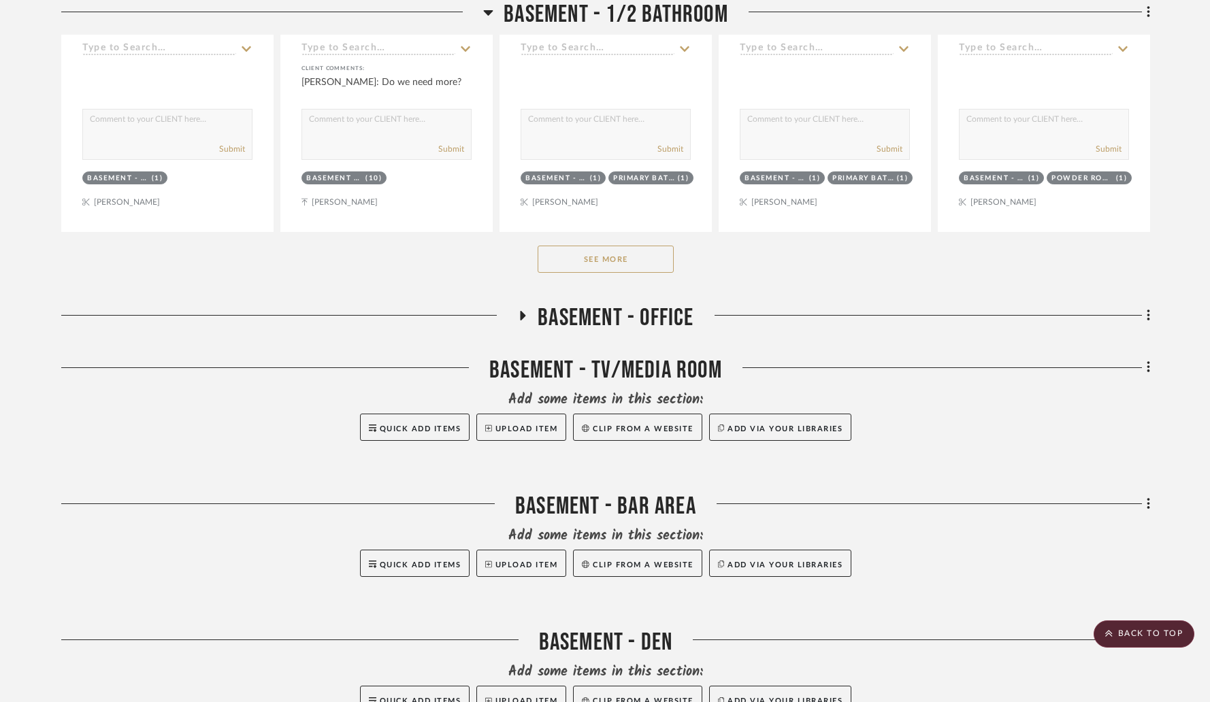
click at [523, 311] on icon at bounding box center [523, 316] width 5 height 10
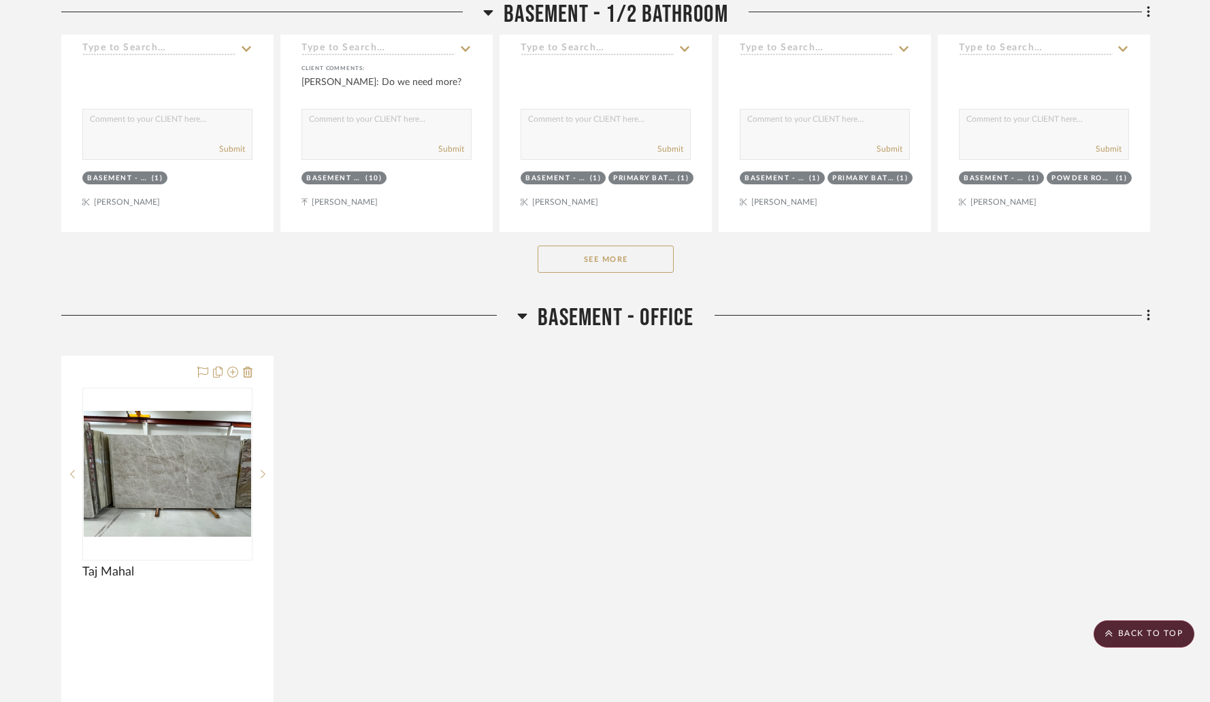
click at [523, 314] on icon at bounding box center [523, 316] width 10 height 5
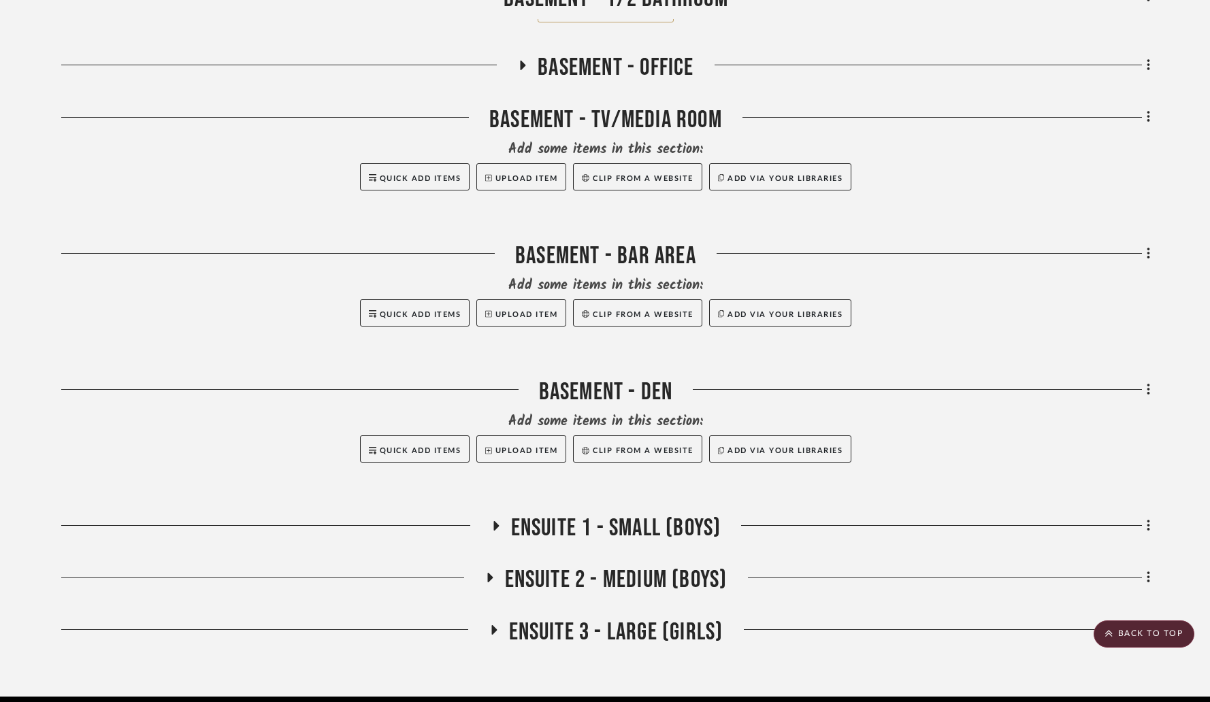
scroll to position [8851, 0]
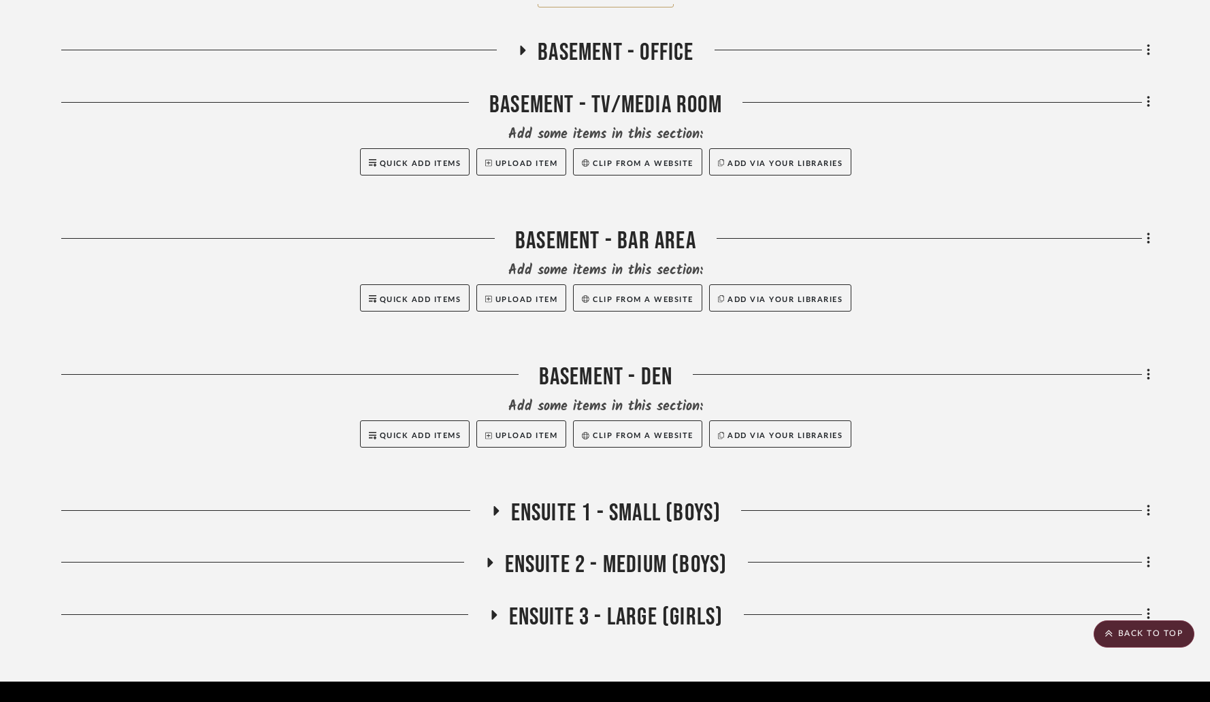
click at [495, 506] on icon at bounding box center [495, 511] width 5 height 10
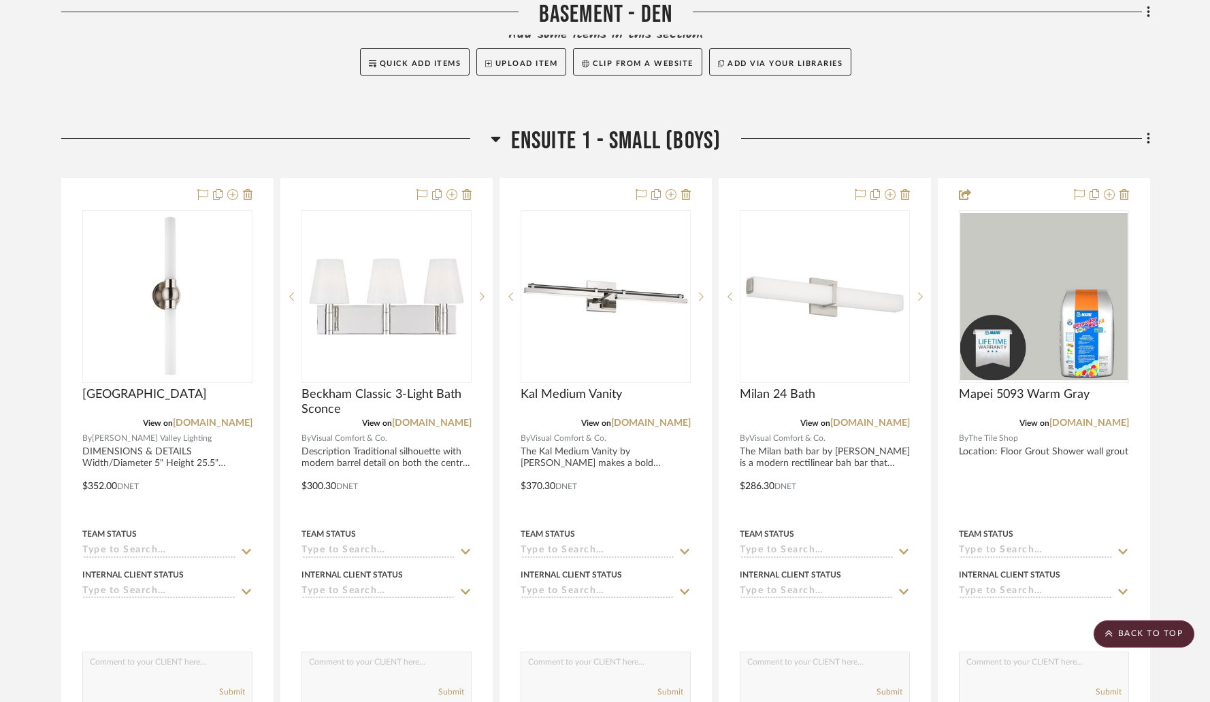
scroll to position [9224, 0]
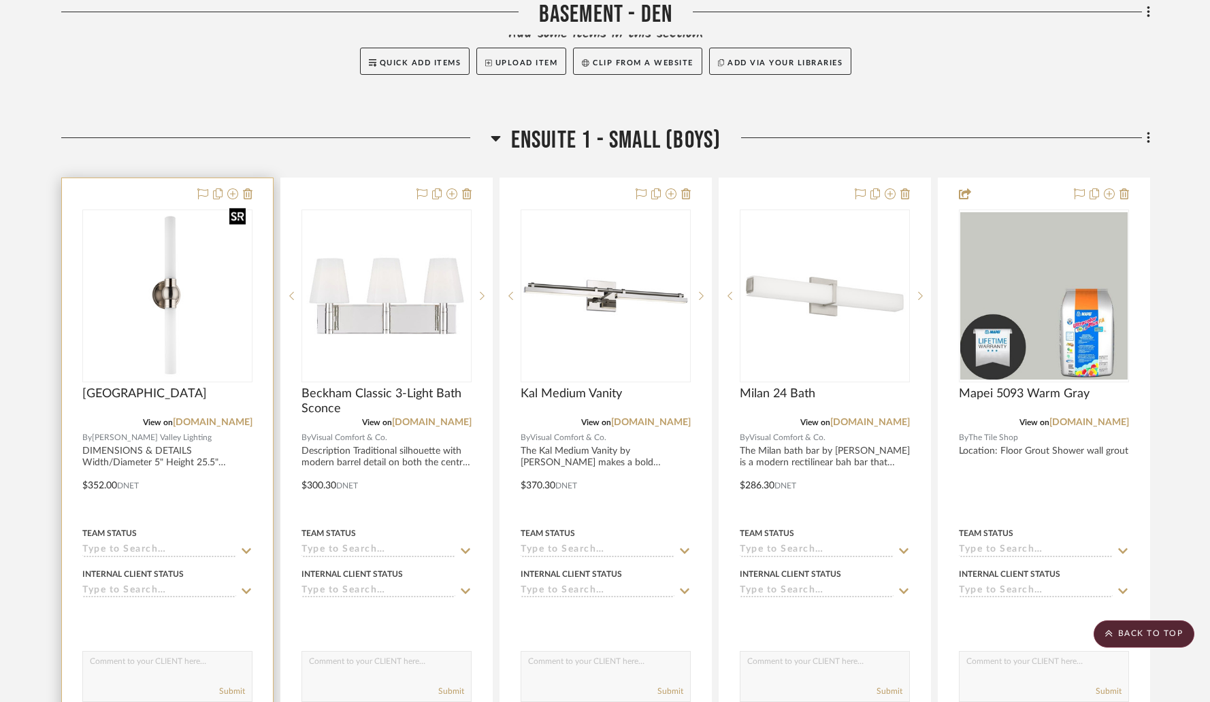
click at [214, 281] on img "0" at bounding box center [167, 295] width 167 height 167
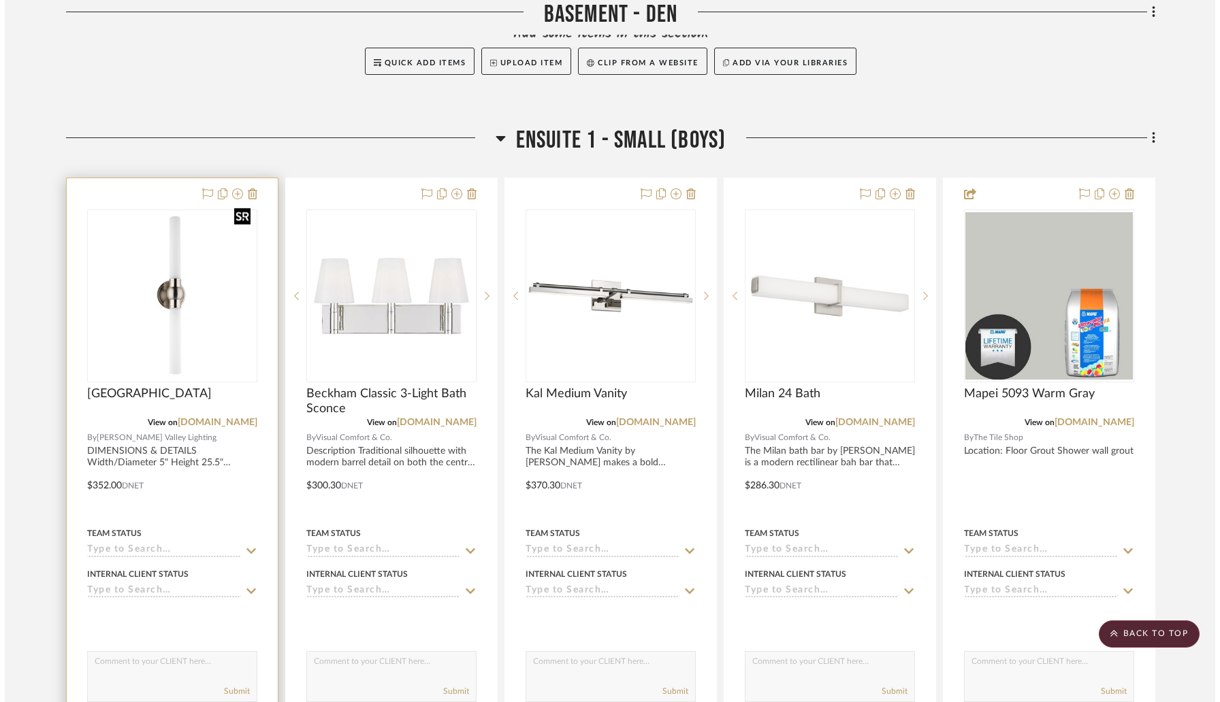
scroll to position [0, 0]
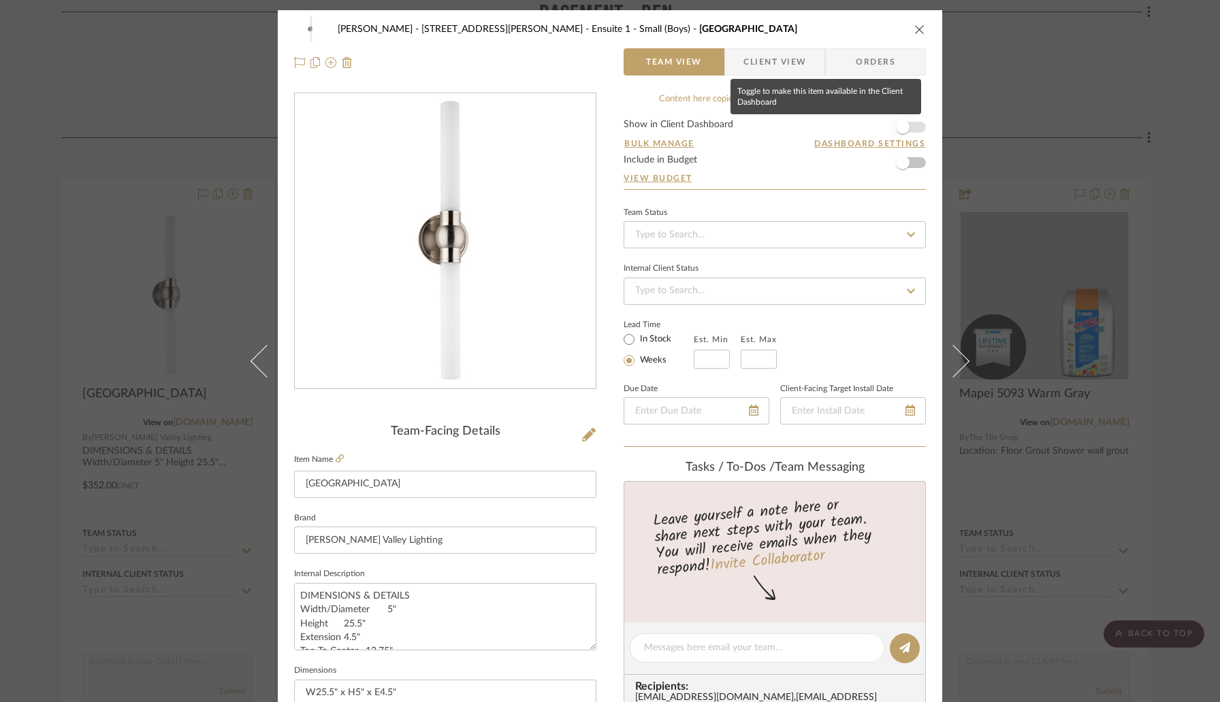
click at [906, 127] on span "button" at bounding box center [902, 127] width 30 height 30
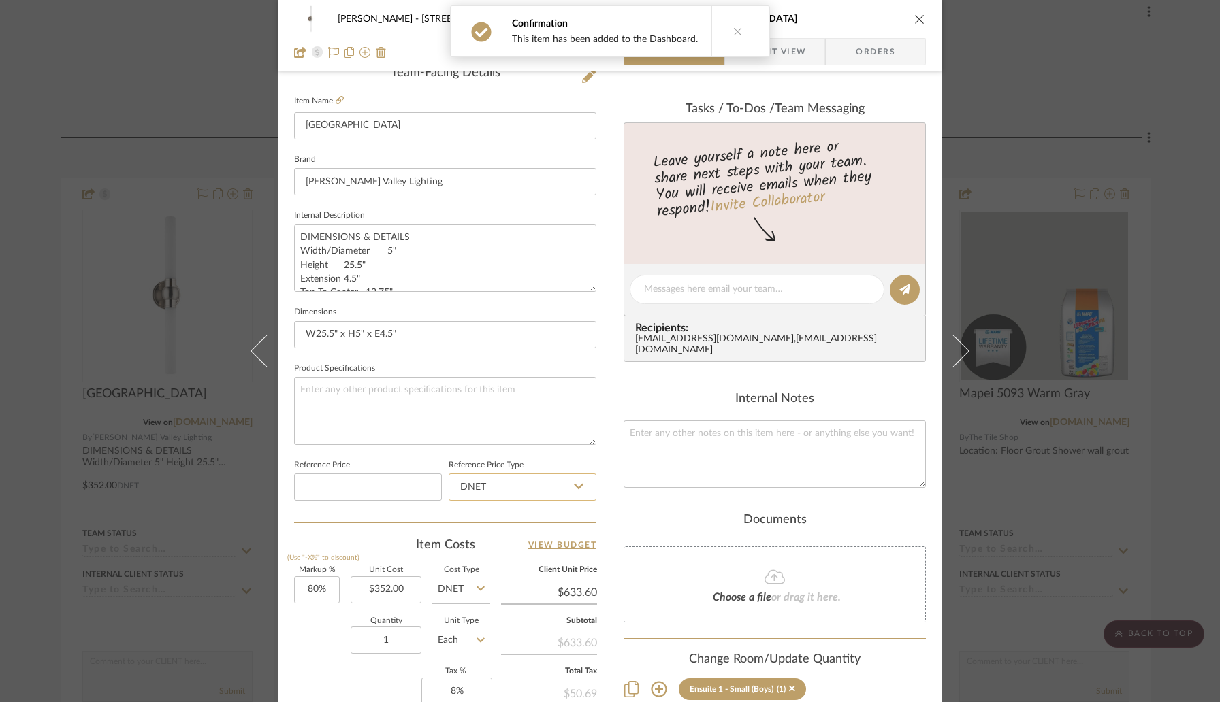
scroll to position [381, 0]
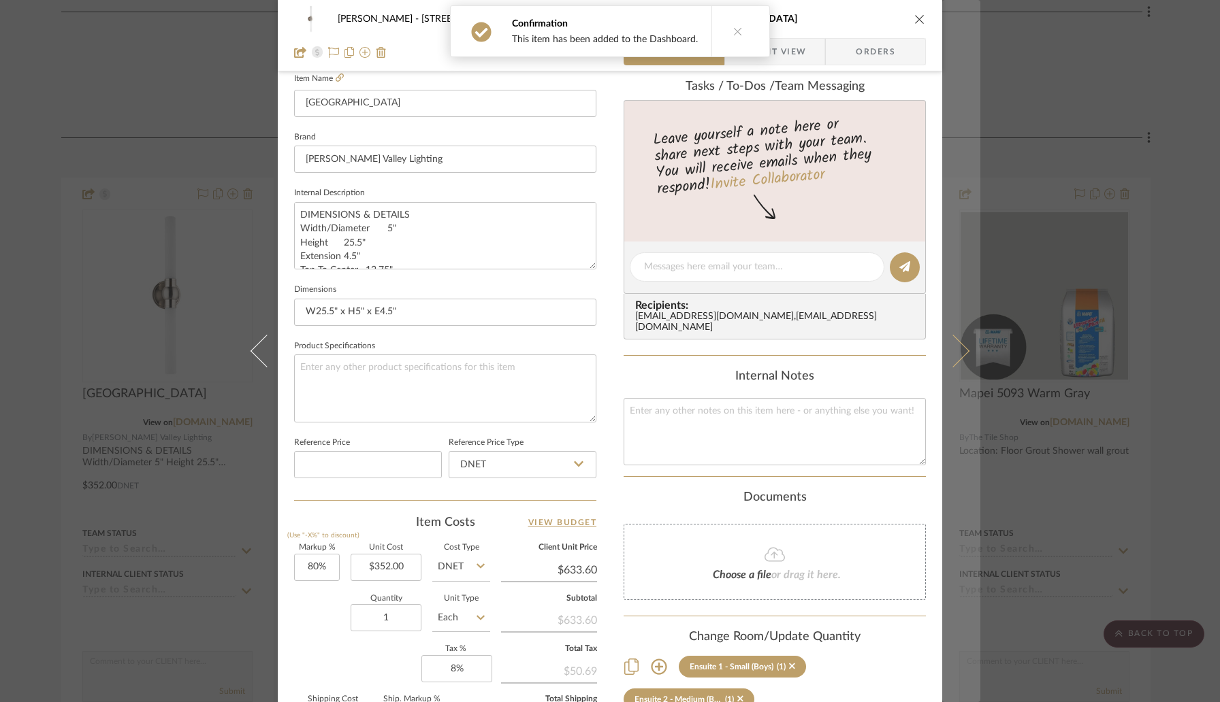
click at [960, 357] on button at bounding box center [961, 351] width 38 height 702
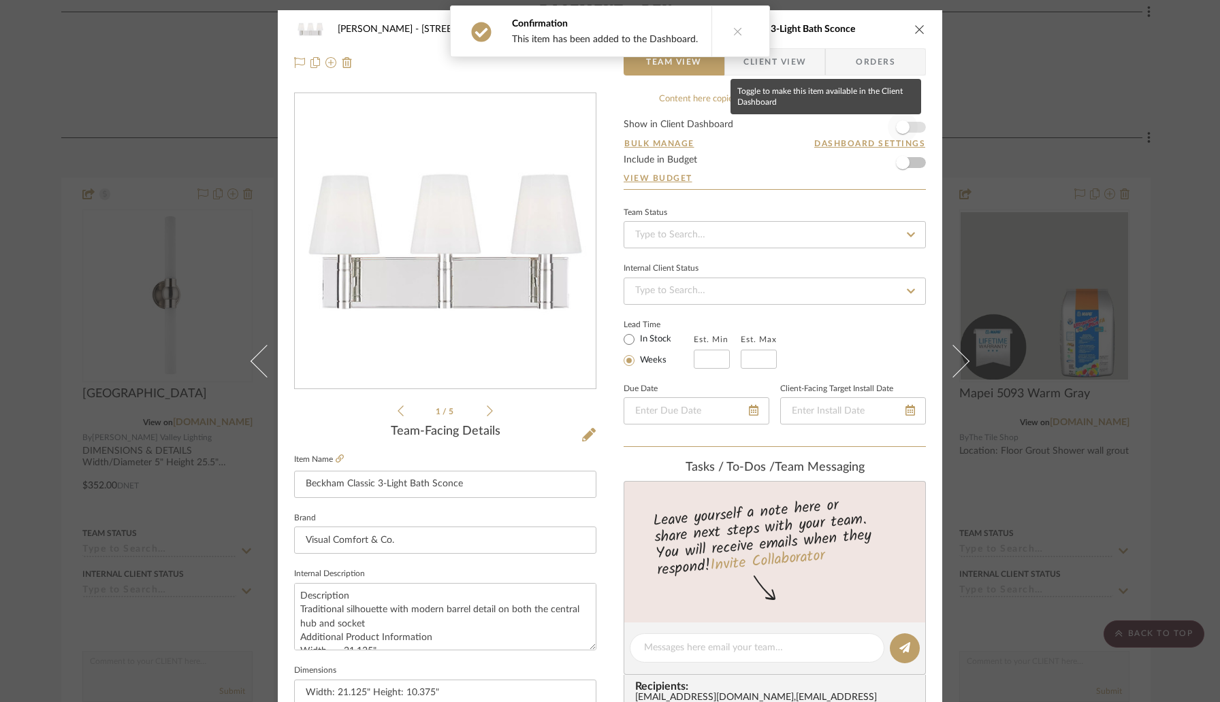
click at [906, 129] on span "button" at bounding box center [902, 127] width 30 height 30
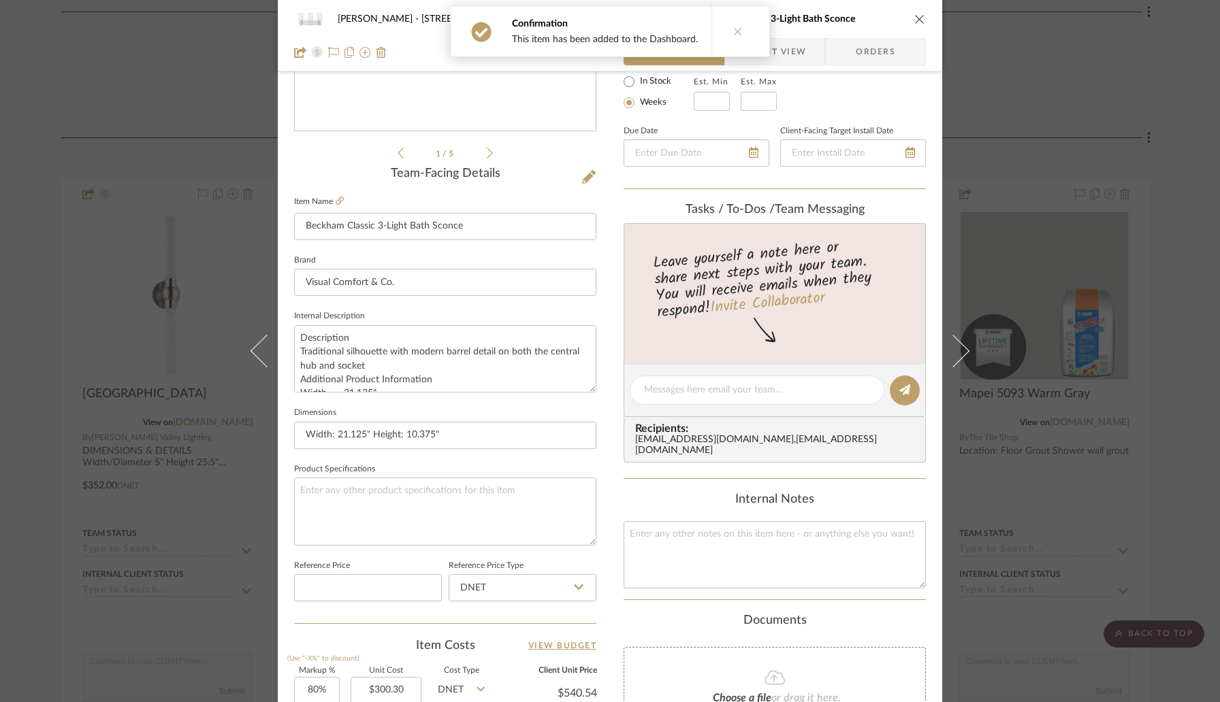
scroll to position [406, 0]
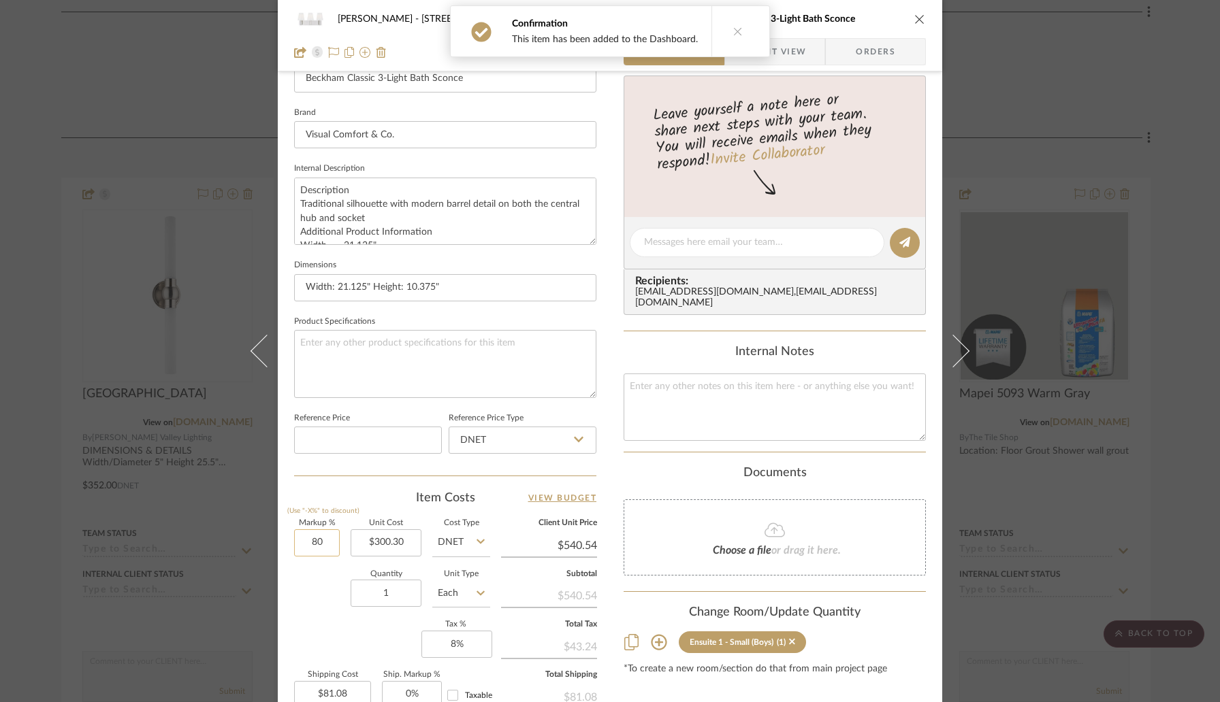
click at [333, 537] on input "80" at bounding box center [317, 542] width 46 height 27
click at [375, 487] on div "1 / 5 Team-Facing Details Item Name Beckham Classic 3-Light Bath Sconce Brand V…" at bounding box center [445, 247] width 302 height 1120
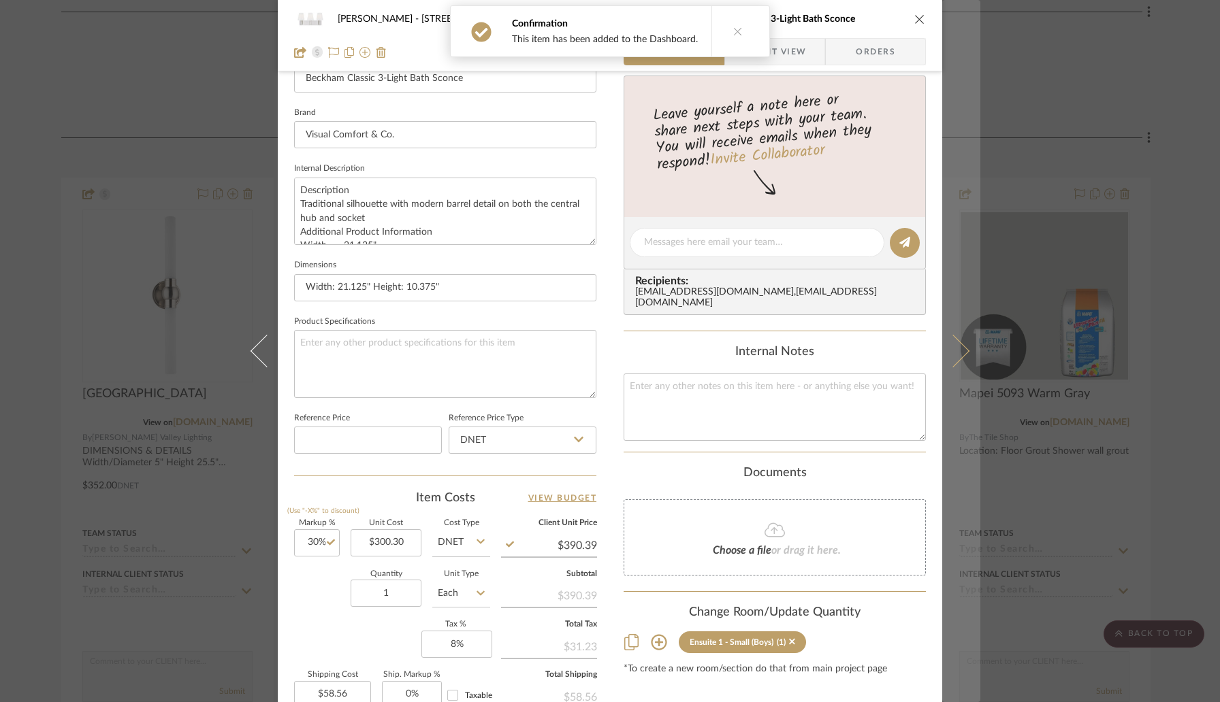
click at [948, 358] on icon at bounding box center [952, 351] width 33 height 33
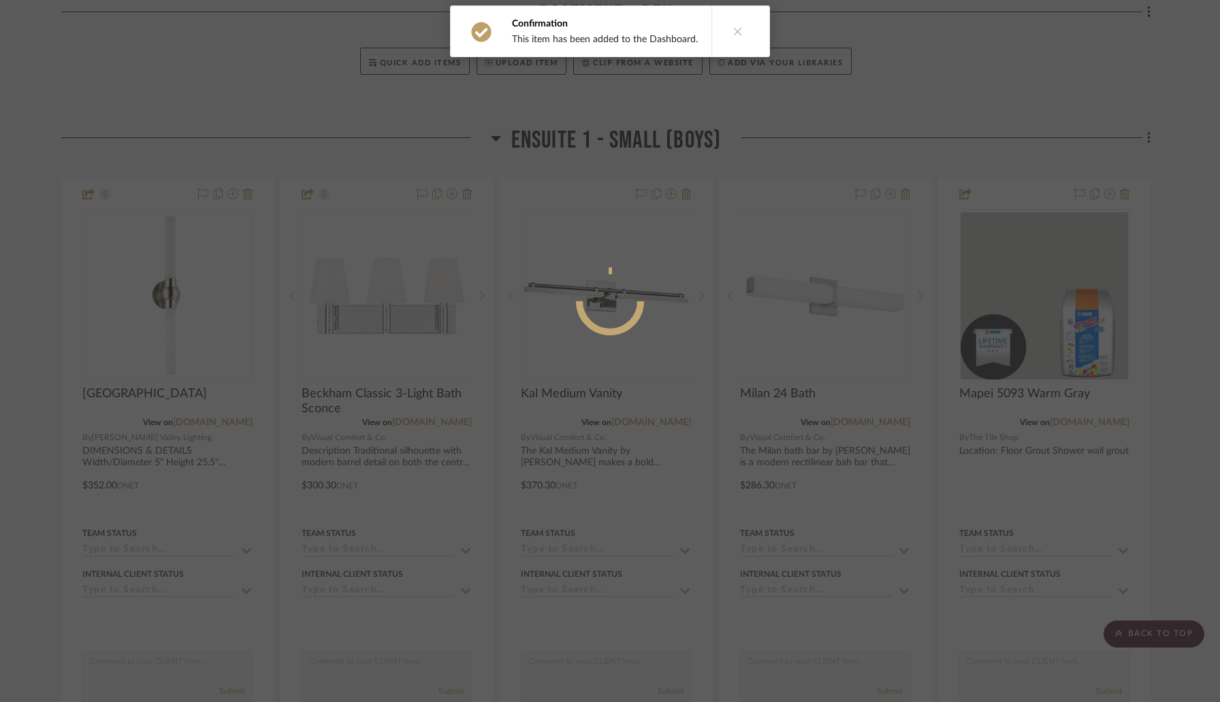
scroll to position [0, 0]
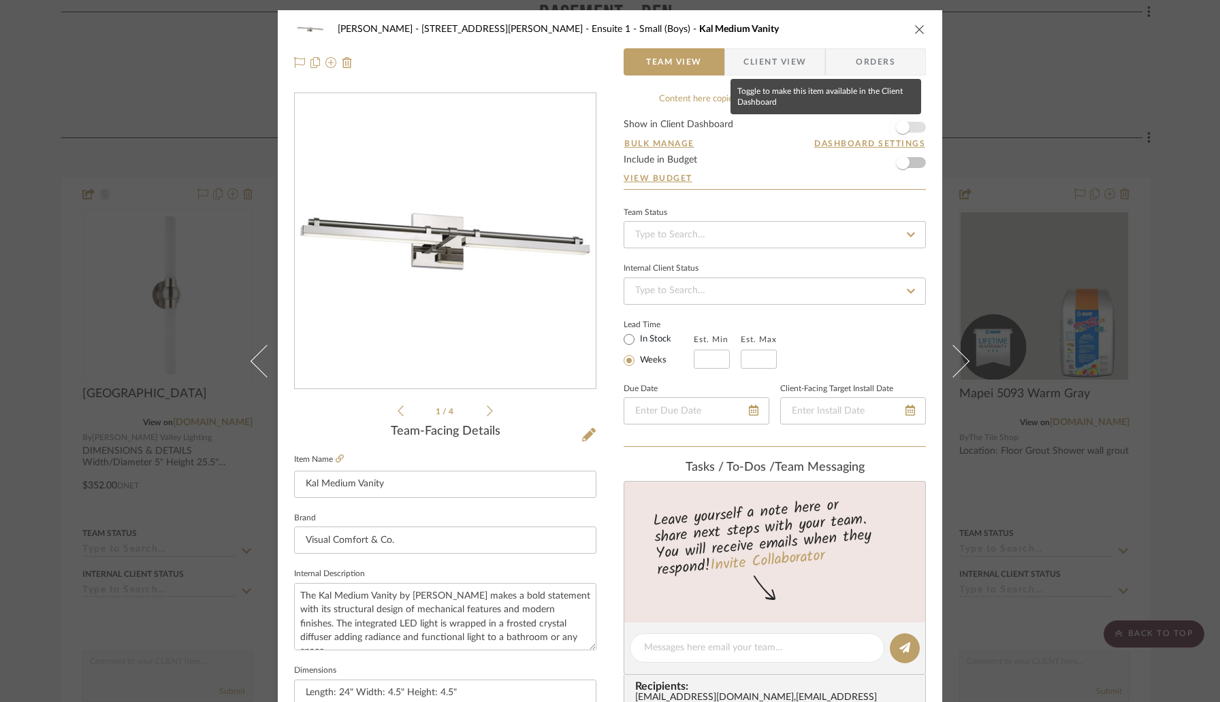
click at [908, 126] on span "button" at bounding box center [902, 127] width 30 height 30
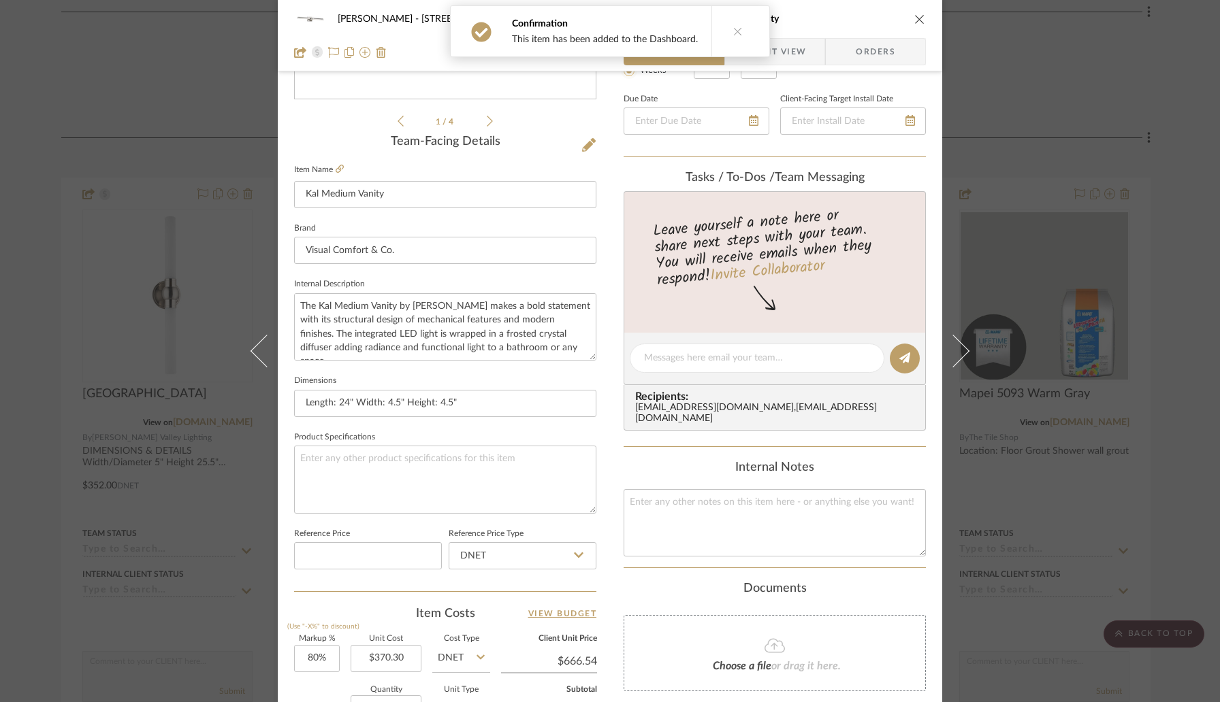
scroll to position [491, 0]
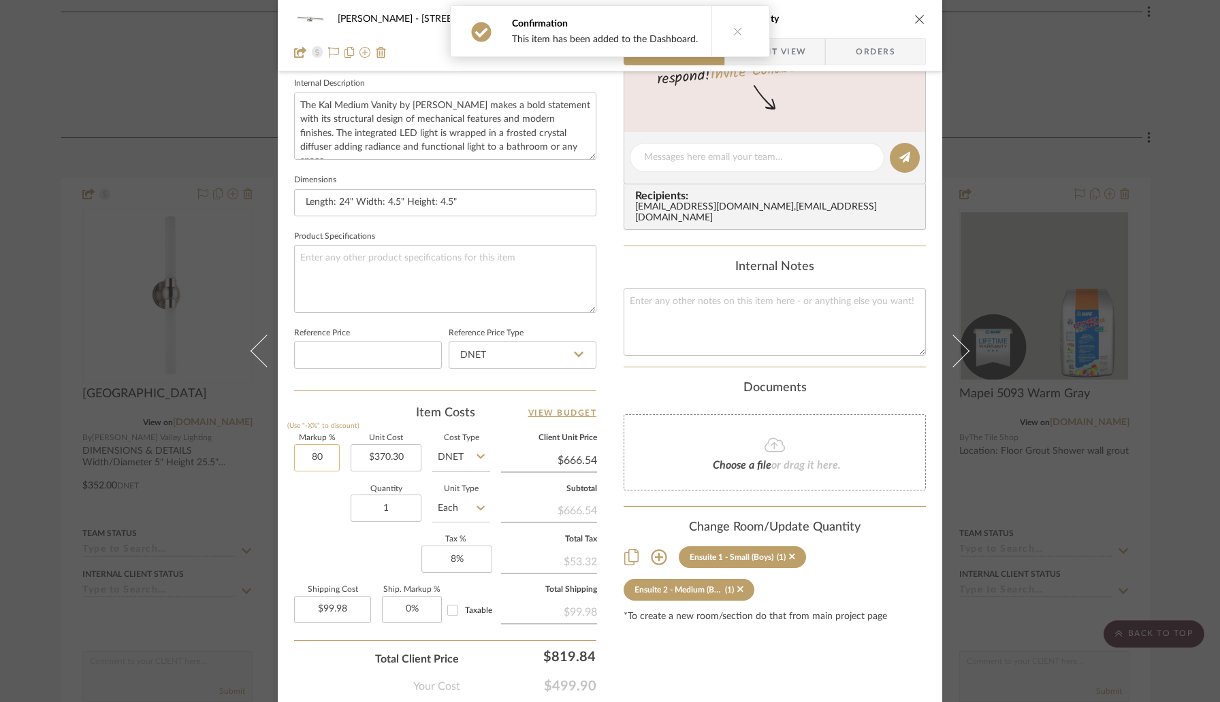
click at [323, 460] on input "80" at bounding box center [317, 457] width 46 height 27
click at [362, 416] on div "Item Costs View Budget" at bounding box center [445, 413] width 302 height 16
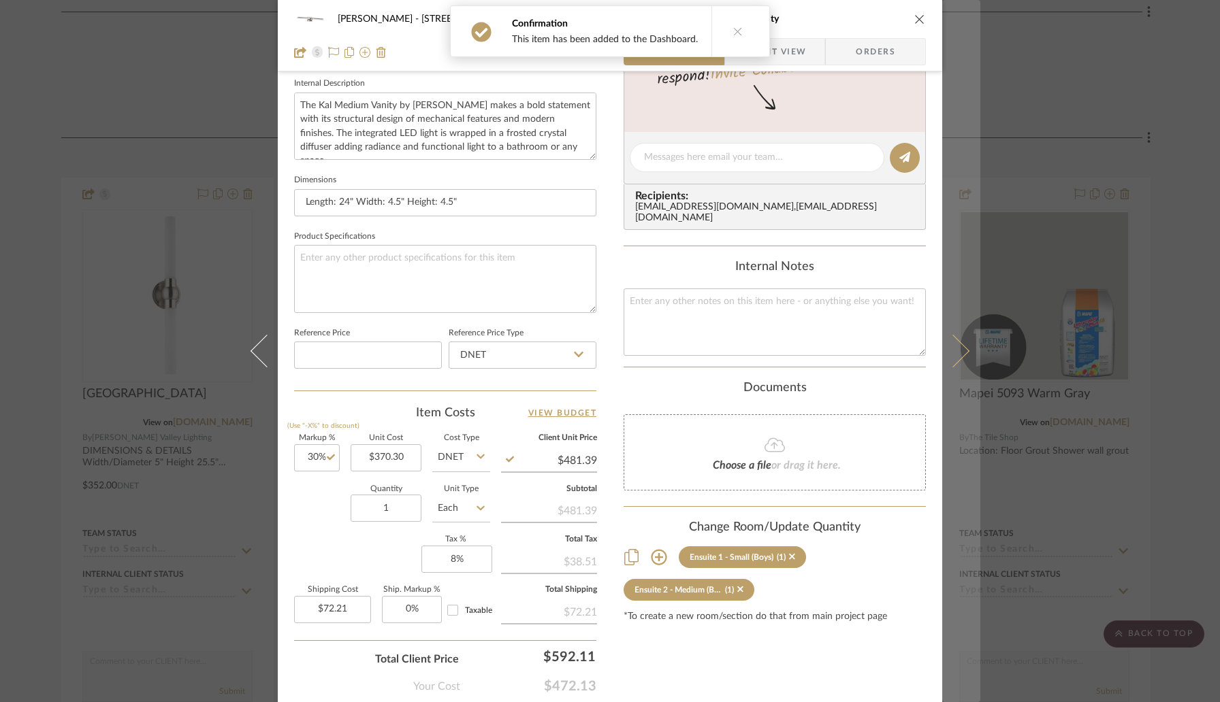
click at [958, 353] on icon at bounding box center [952, 351] width 33 height 33
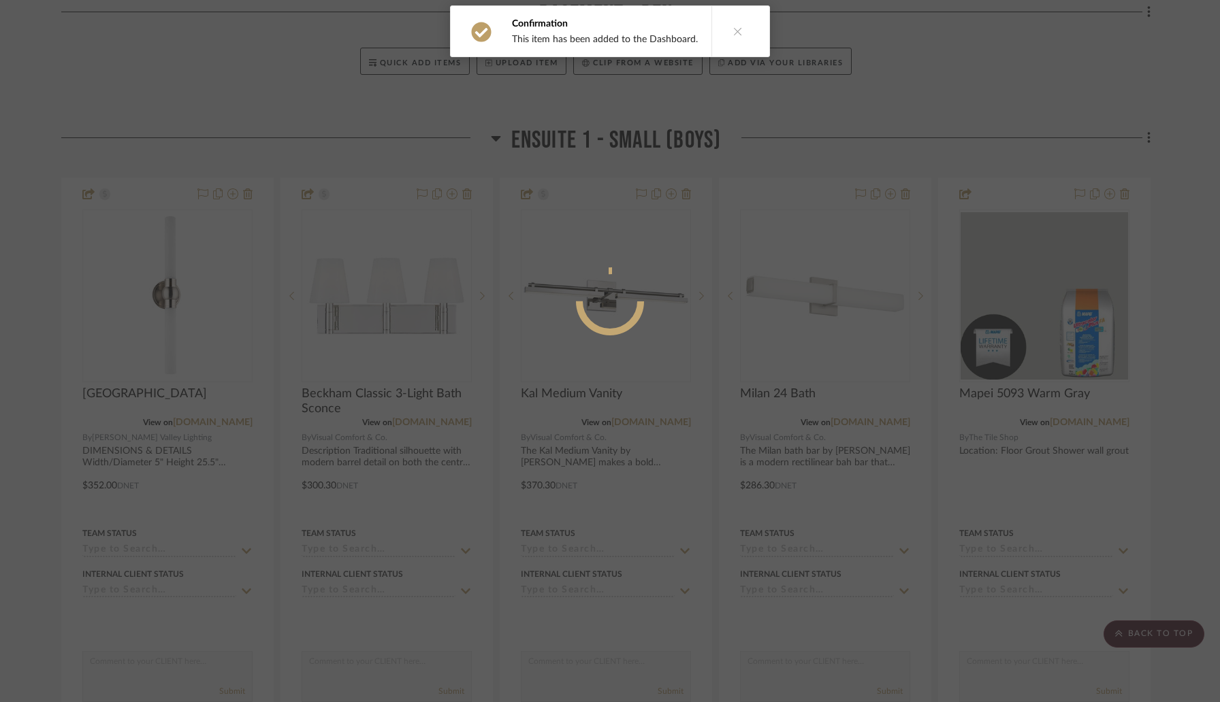
scroll to position [0, 0]
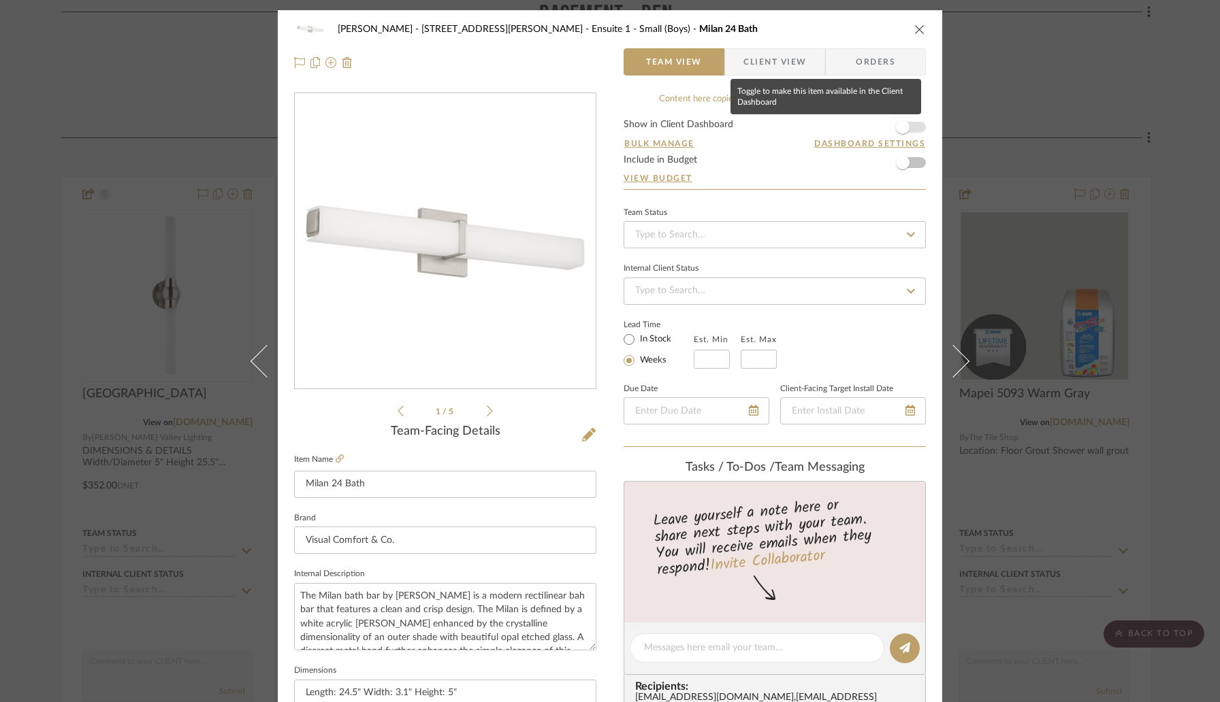
click at [906, 127] on span "button" at bounding box center [902, 127] width 30 height 30
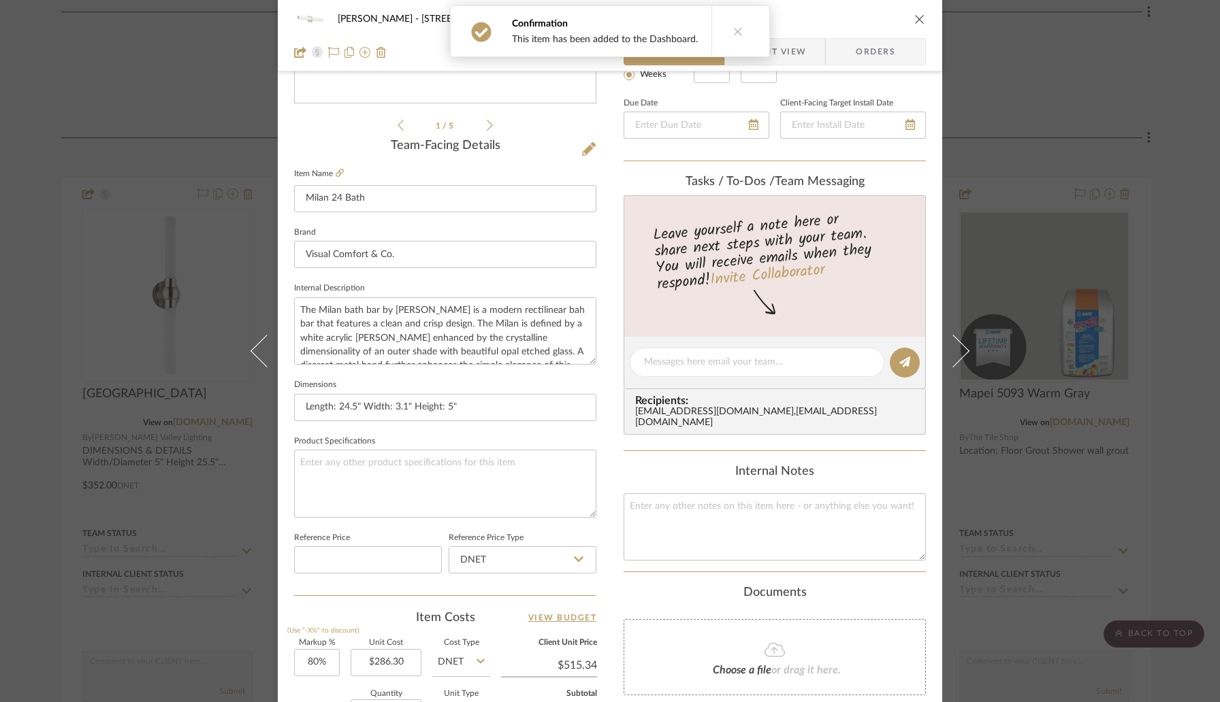
scroll to position [393, 0]
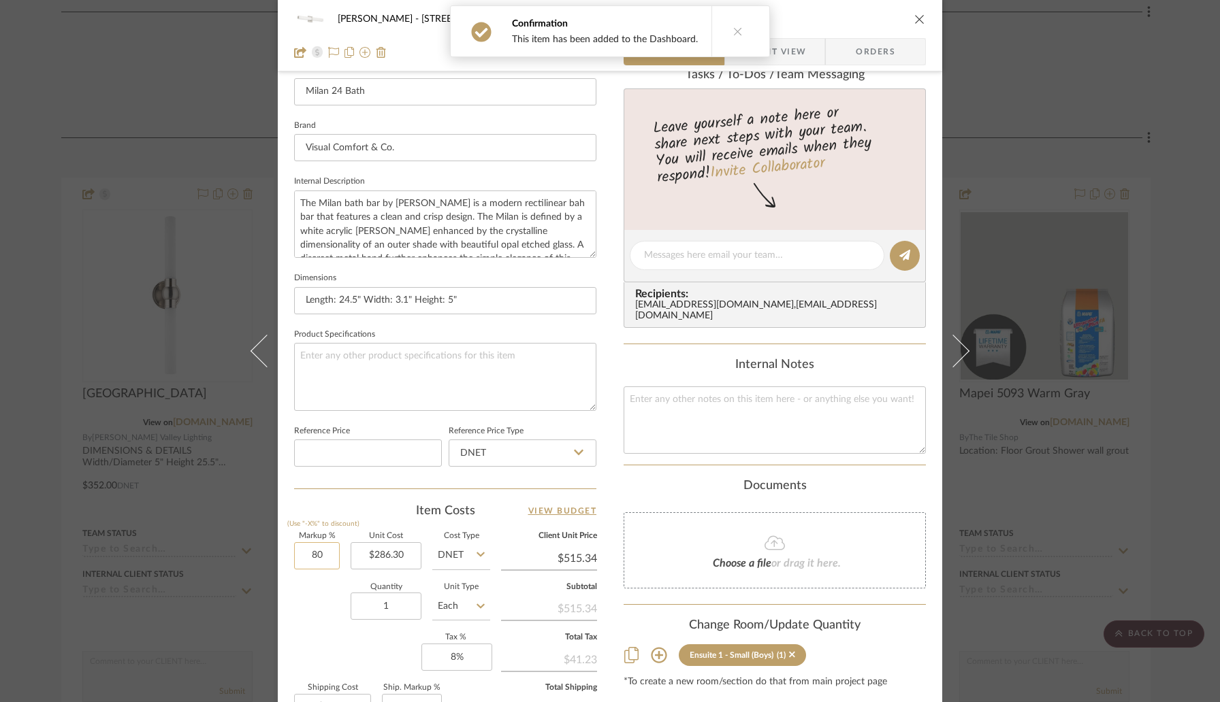
click at [332, 551] on input "80" at bounding box center [317, 555] width 46 height 27
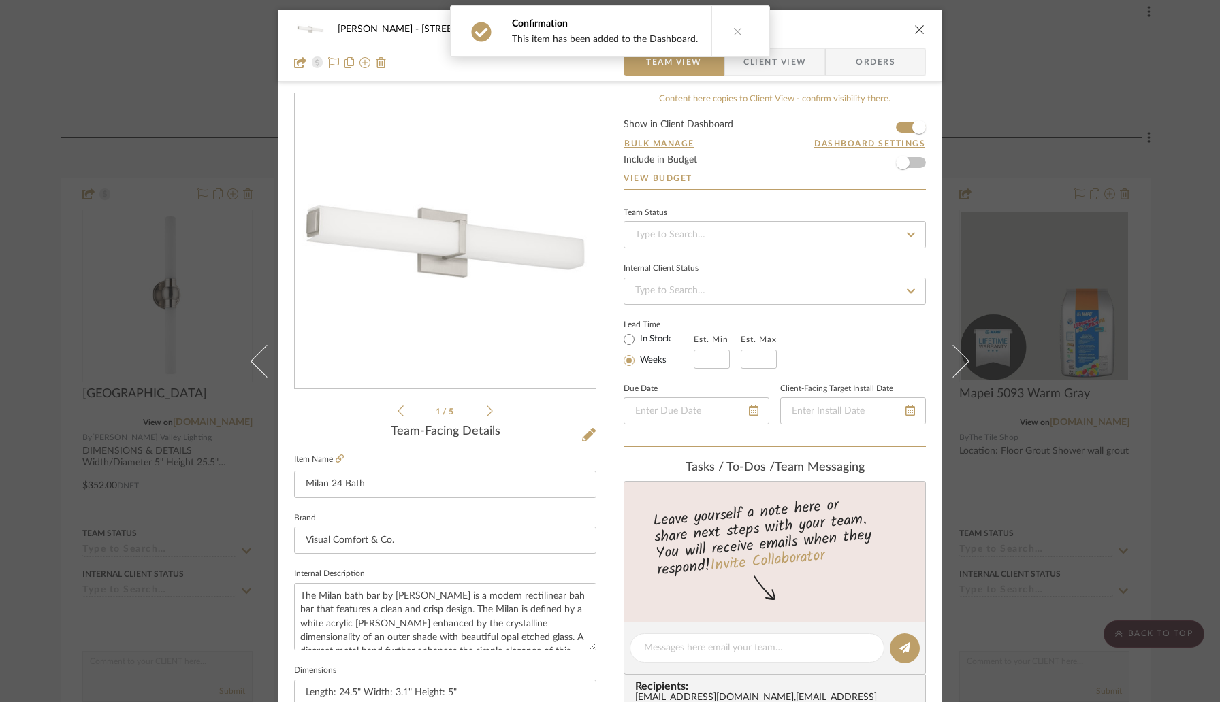
scroll to position [393, 0]
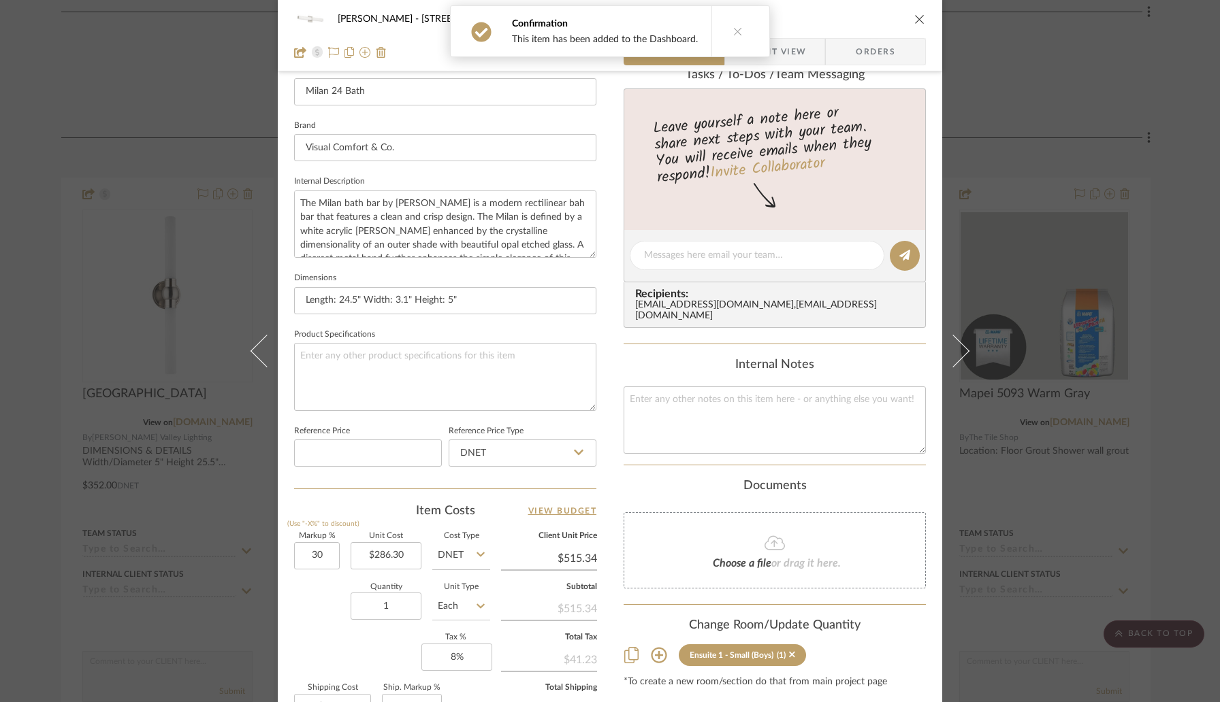
type input "30%"
click at [603, 489] on div "Christina - 4065 Chelsea Green Ensuite 1 - Small (Boys) Milan 24 Bath Team View…" at bounding box center [610, 246] width 664 height 1257
type input "$372.19"
type input "$55.83"
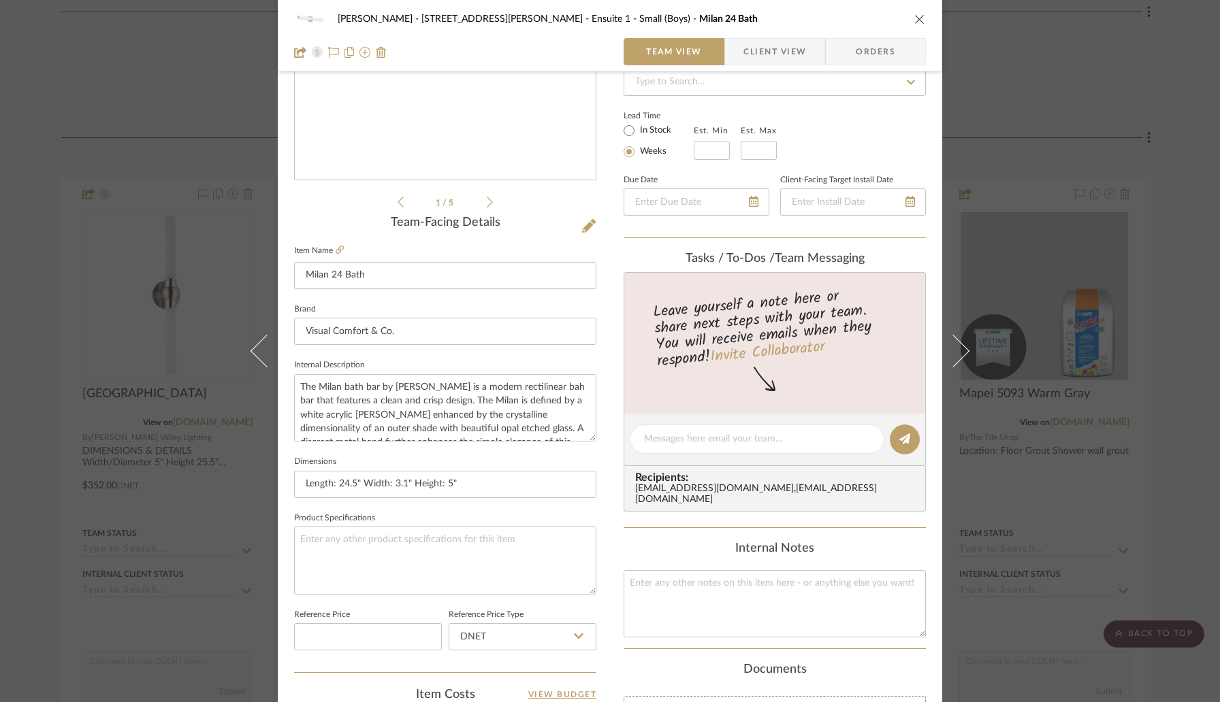
scroll to position [0, 0]
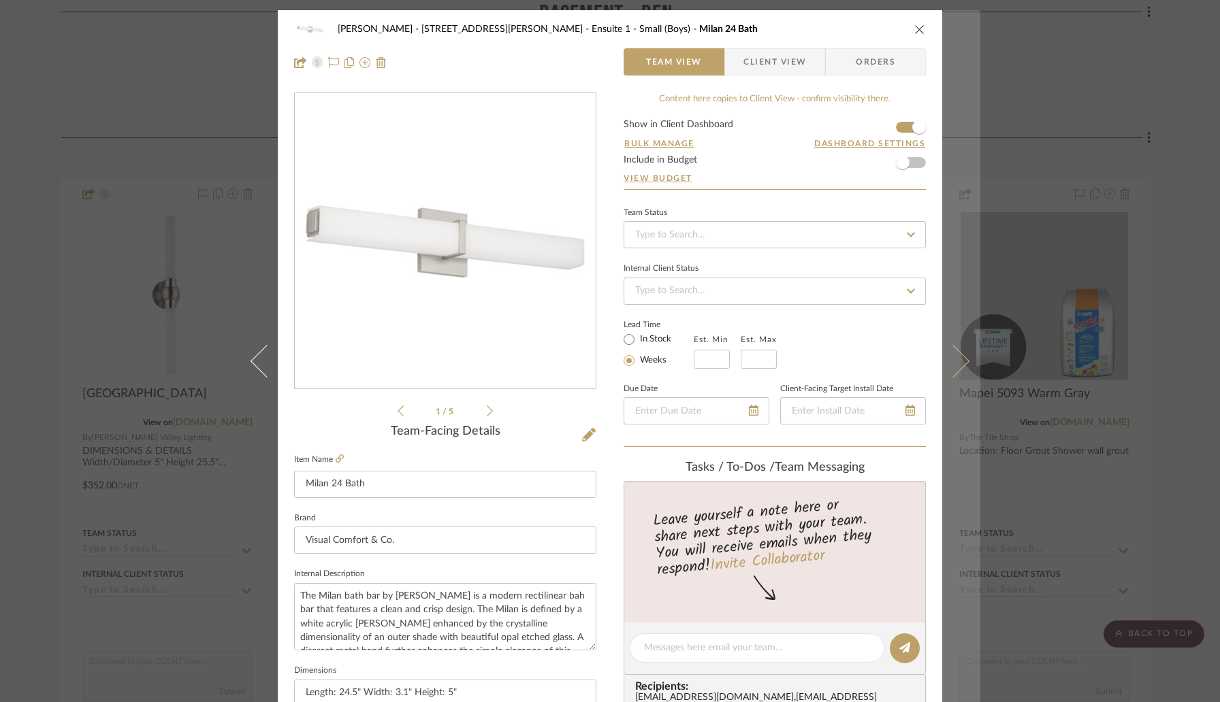
click at [949, 357] on icon at bounding box center [952, 361] width 33 height 33
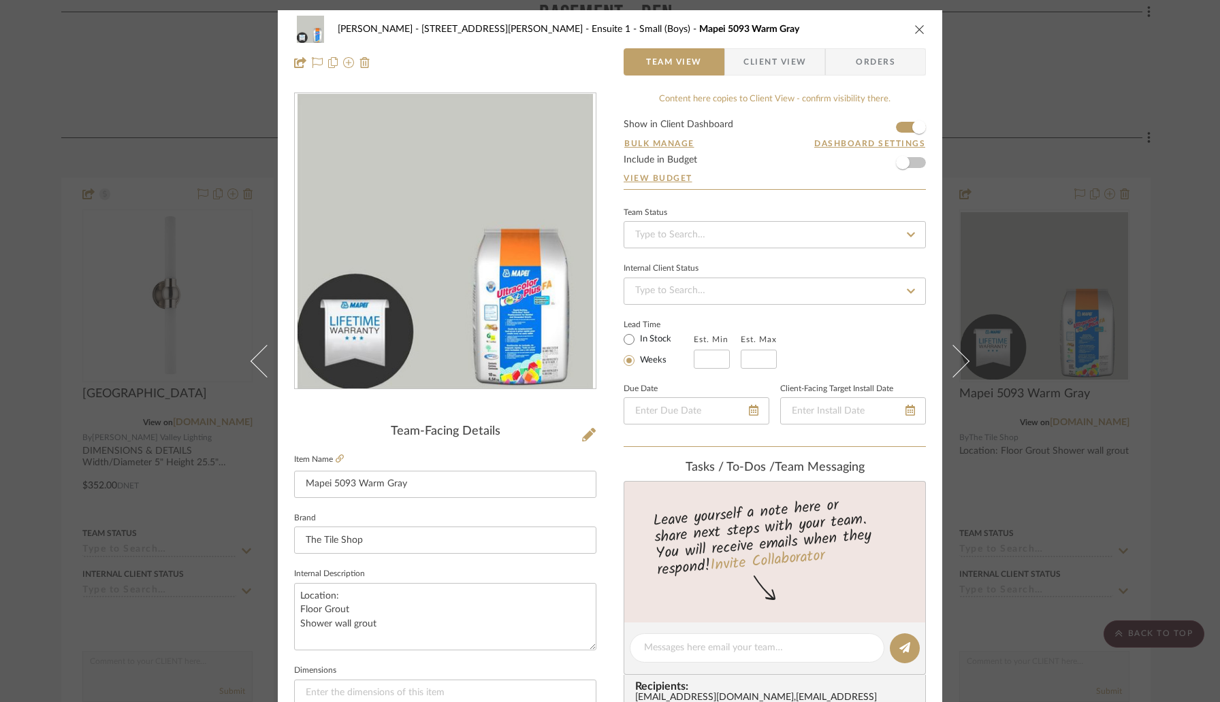
click at [919, 27] on icon "close" at bounding box center [919, 29] width 11 height 11
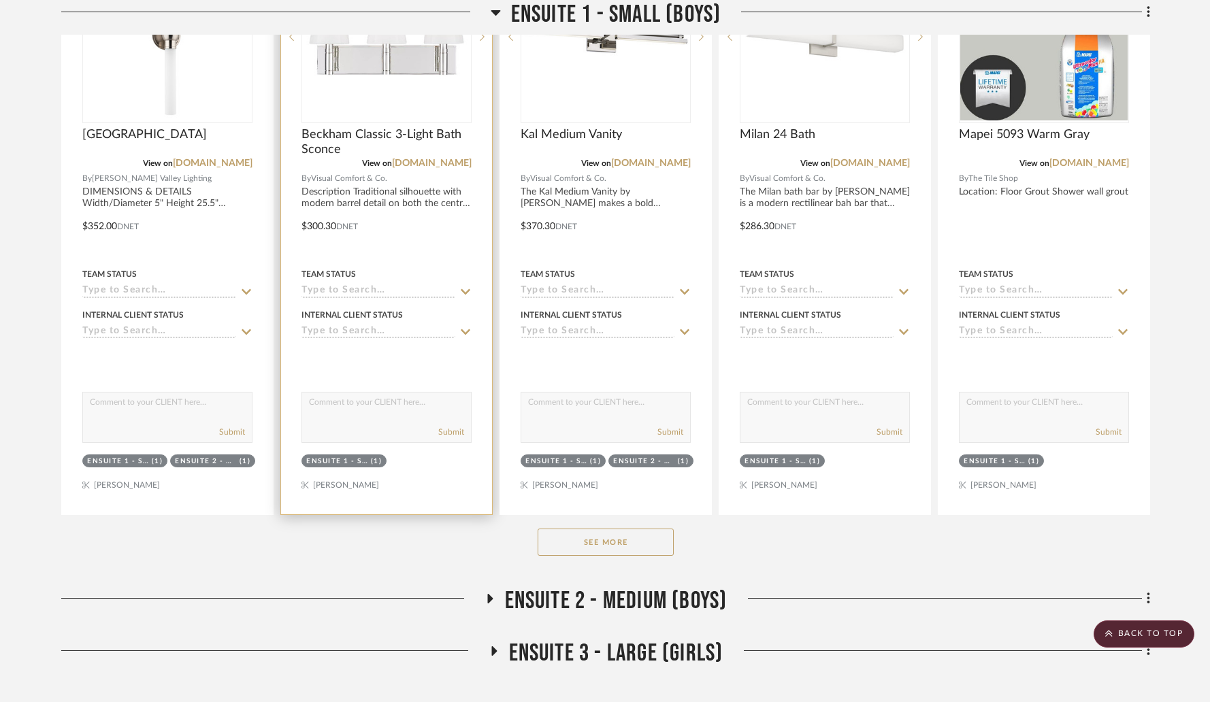
scroll to position [9519, 0]
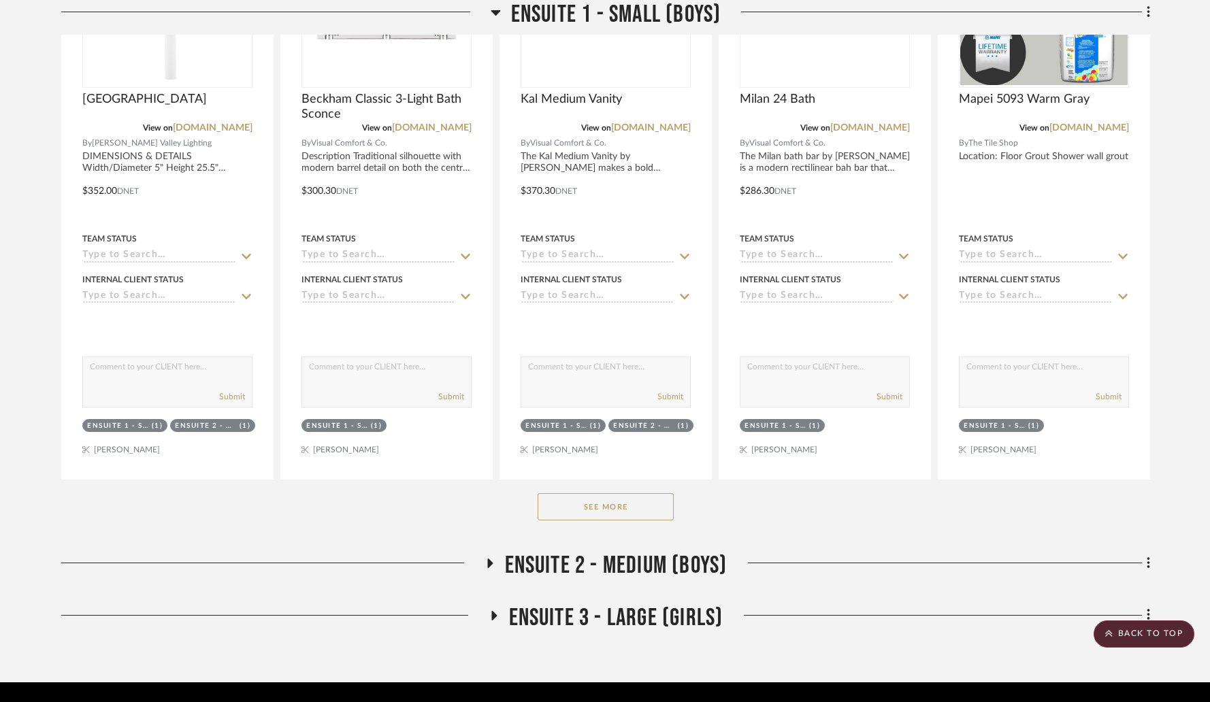
click at [489, 558] on fa-icon at bounding box center [490, 568] width 10 height 20
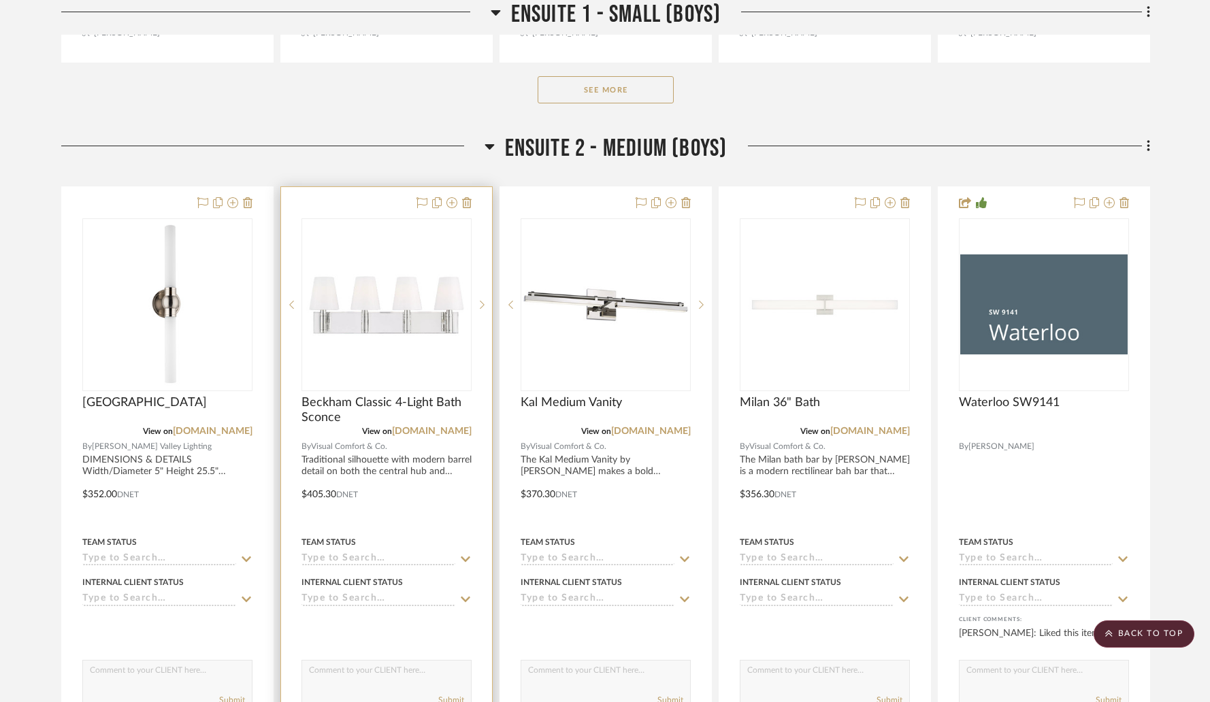
scroll to position [9944, 0]
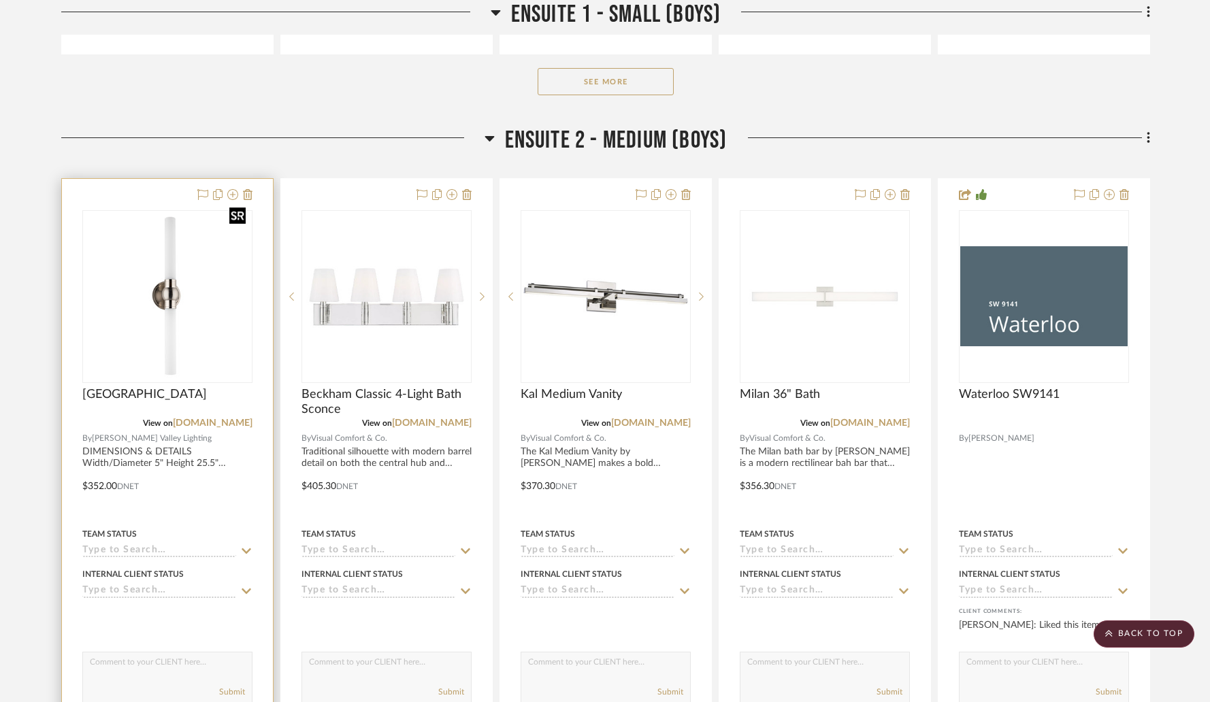
click at [206, 305] on img "0" at bounding box center [167, 296] width 167 height 167
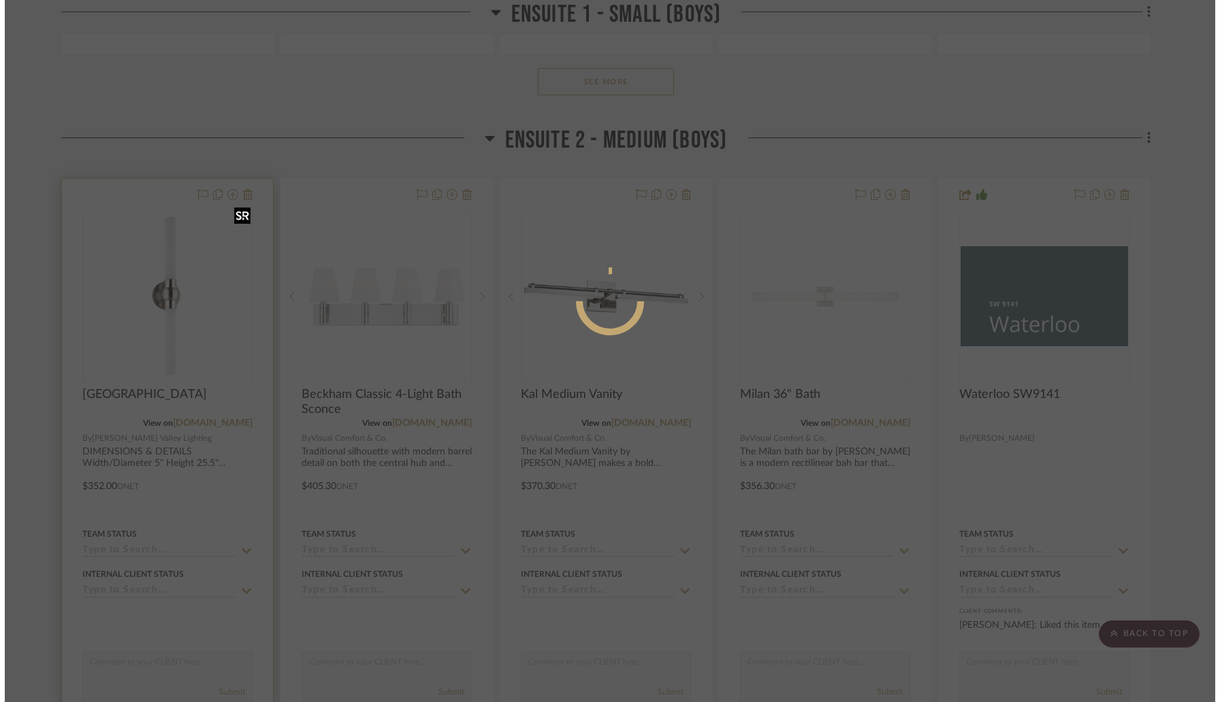
scroll to position [0, 0]
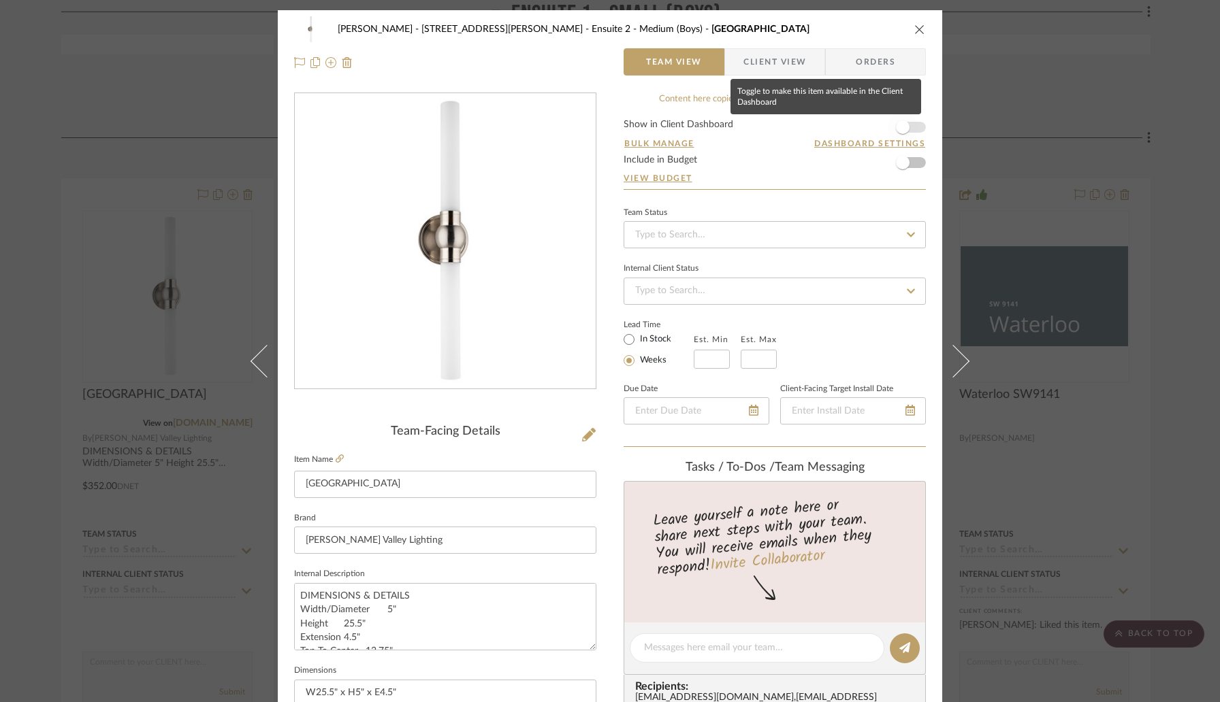
click at [902, 133] on span "button" at bounding box center [903, 127] width 14 height 14
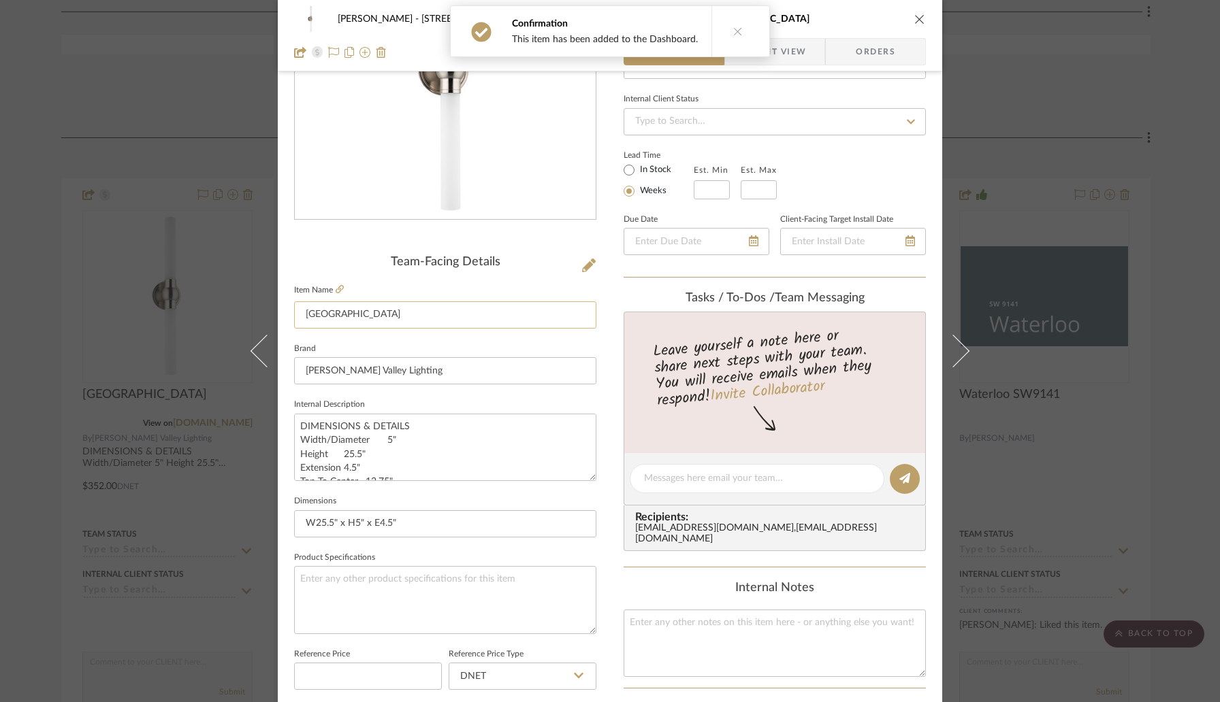
scroll to position [179, 0]
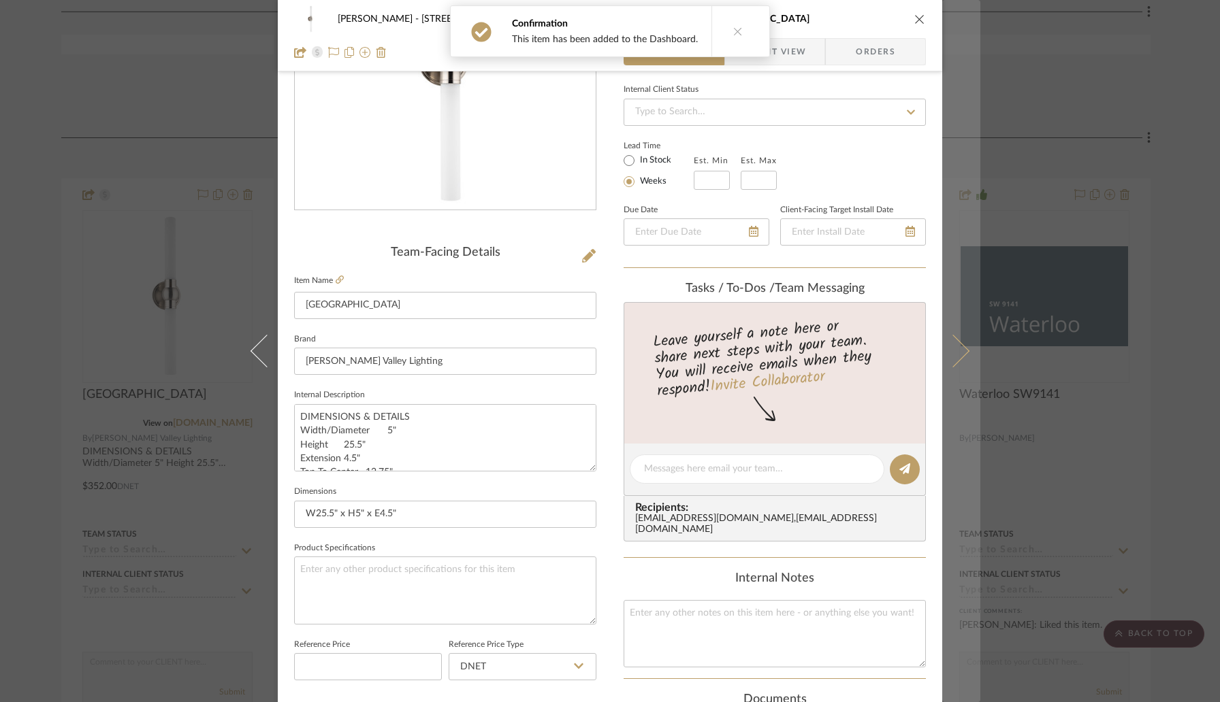
click at [948, 360] on icon at bounding box center [952, 351] width 33 height 33
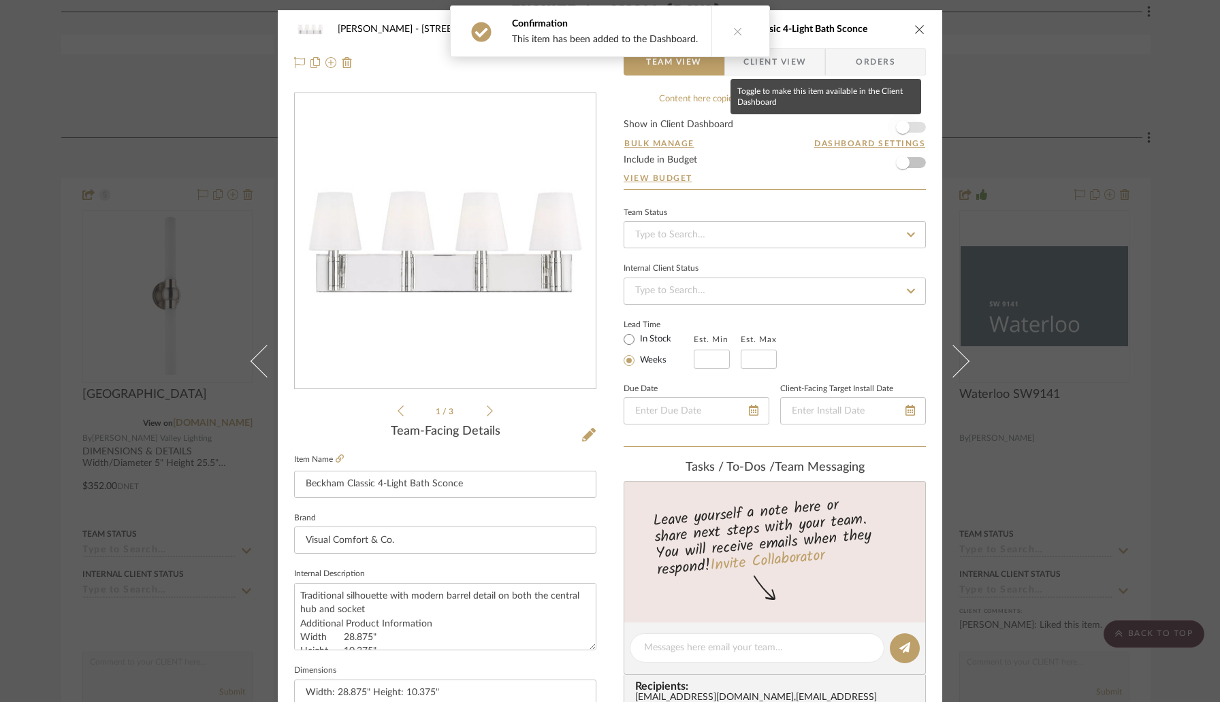
click at [906, 127] on span "button" at bounding box center [902, 127] width 30 height 30
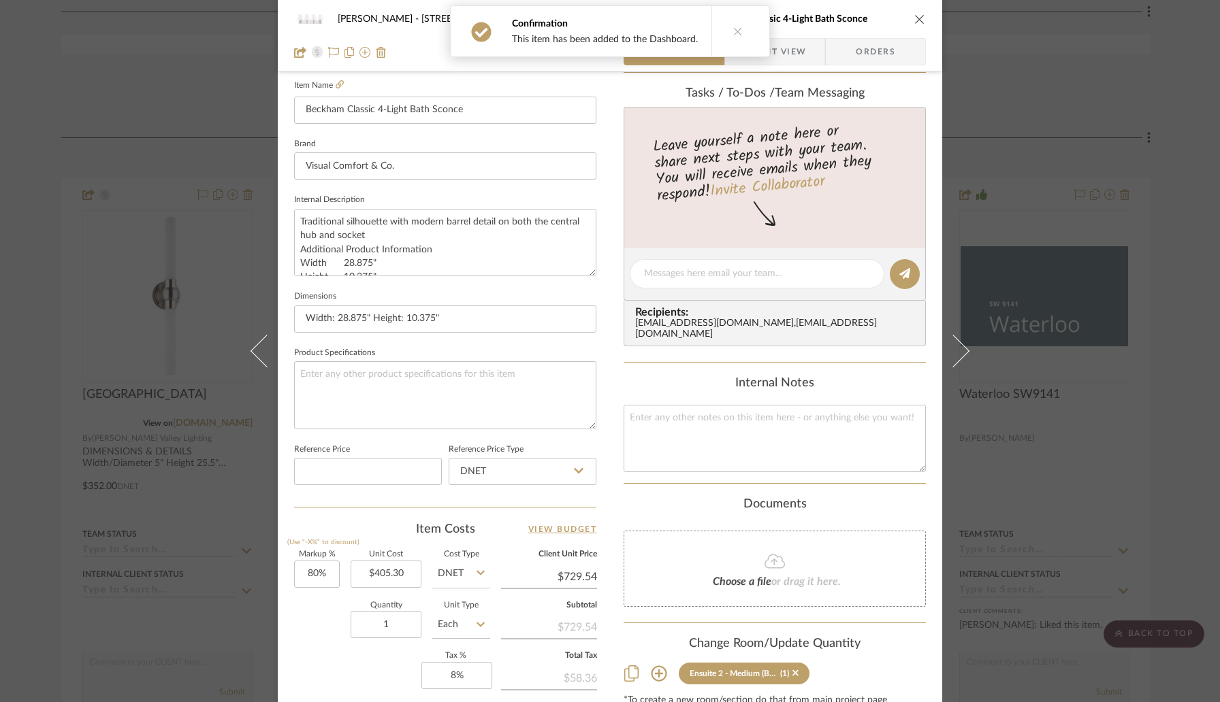
scroll to position [526, 0]
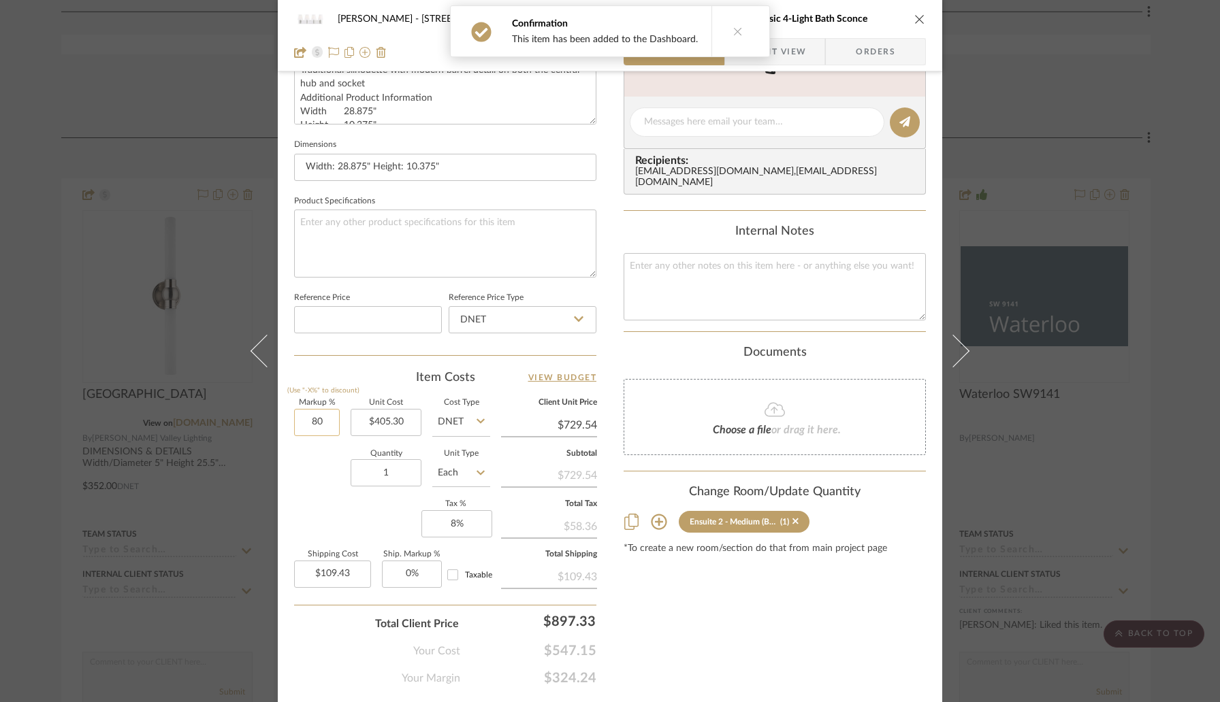
click at [333, 427] on input "80" at bounding box center [317, 422] width 46 height 27
type input "30%"
click at [332, 553] on label "Shipping Cost" at bounding box center [332, 554] width 77 height 7
type input "$526.89"
type input "$79.03"
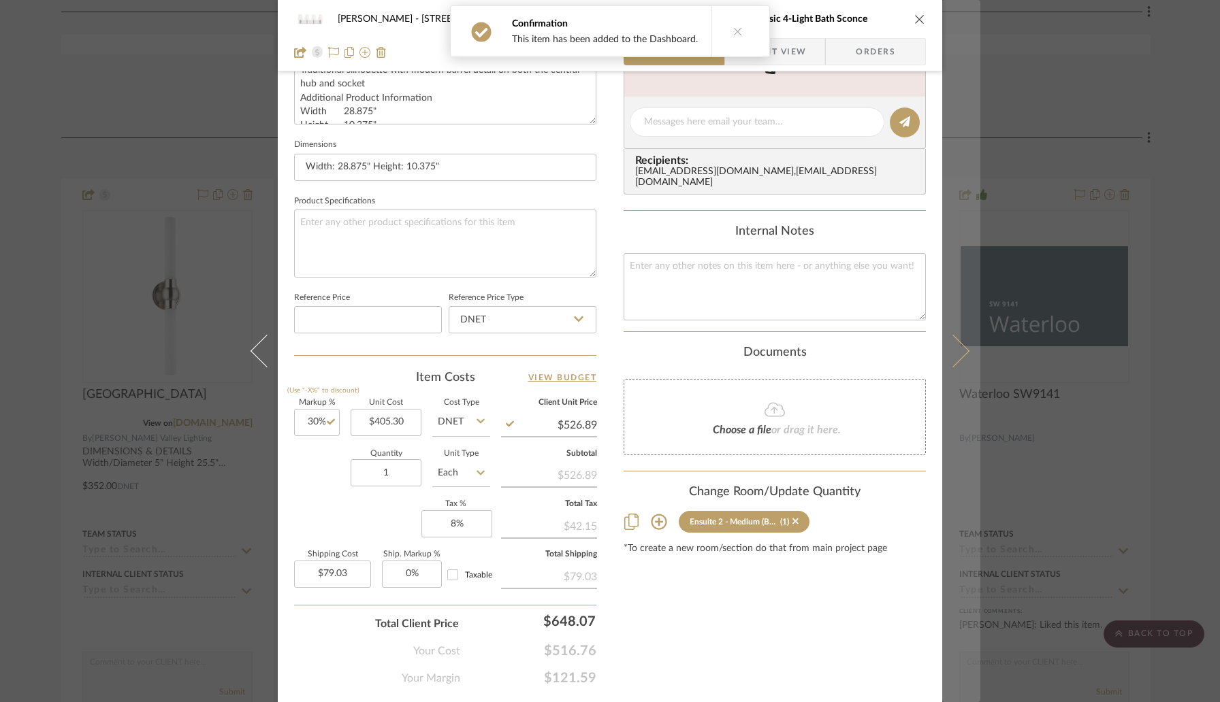
click at [960, 351] on icon at bounding box center [952, 351] width 33 height 33
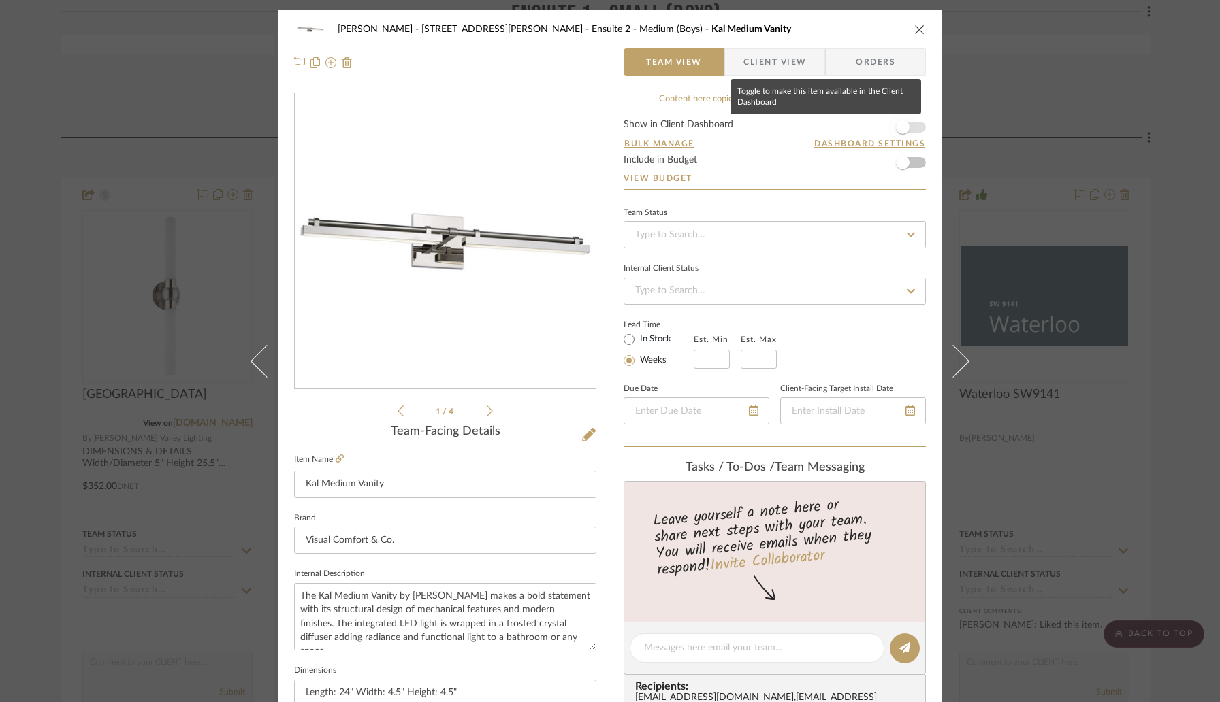
click at [897, 128] on span "button" at bounding box center [903, 127] width 14 height 14
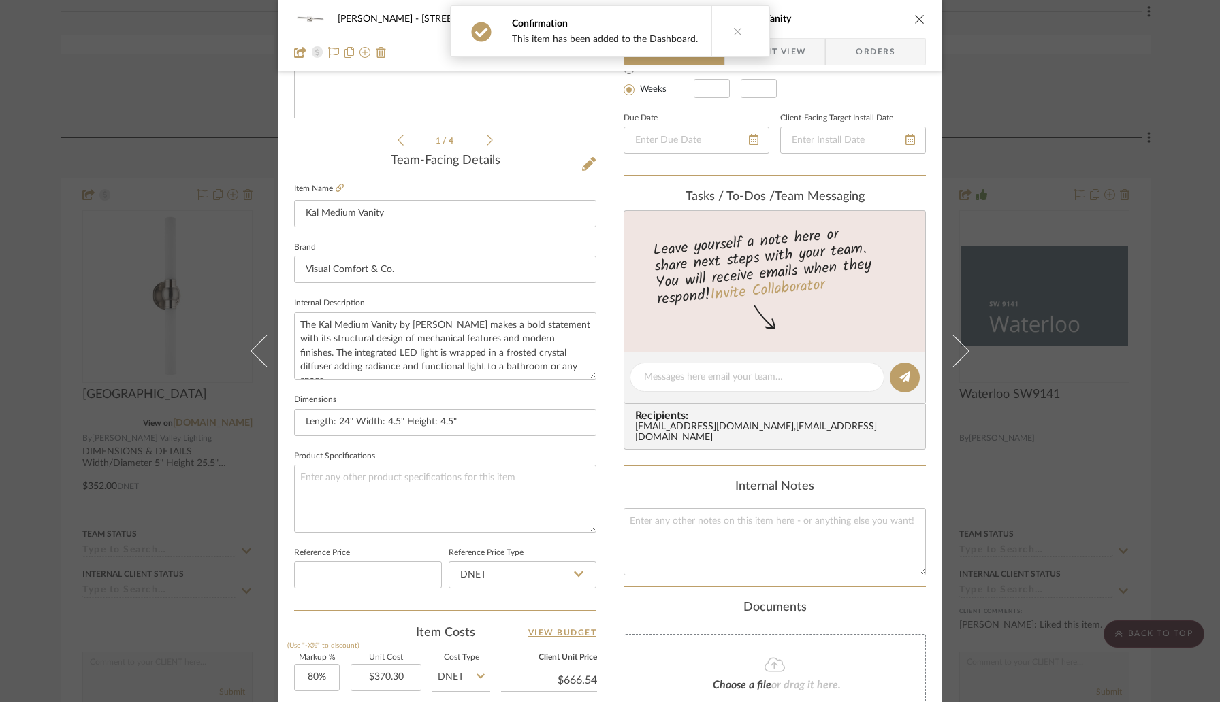
scroll to position [377, 0]
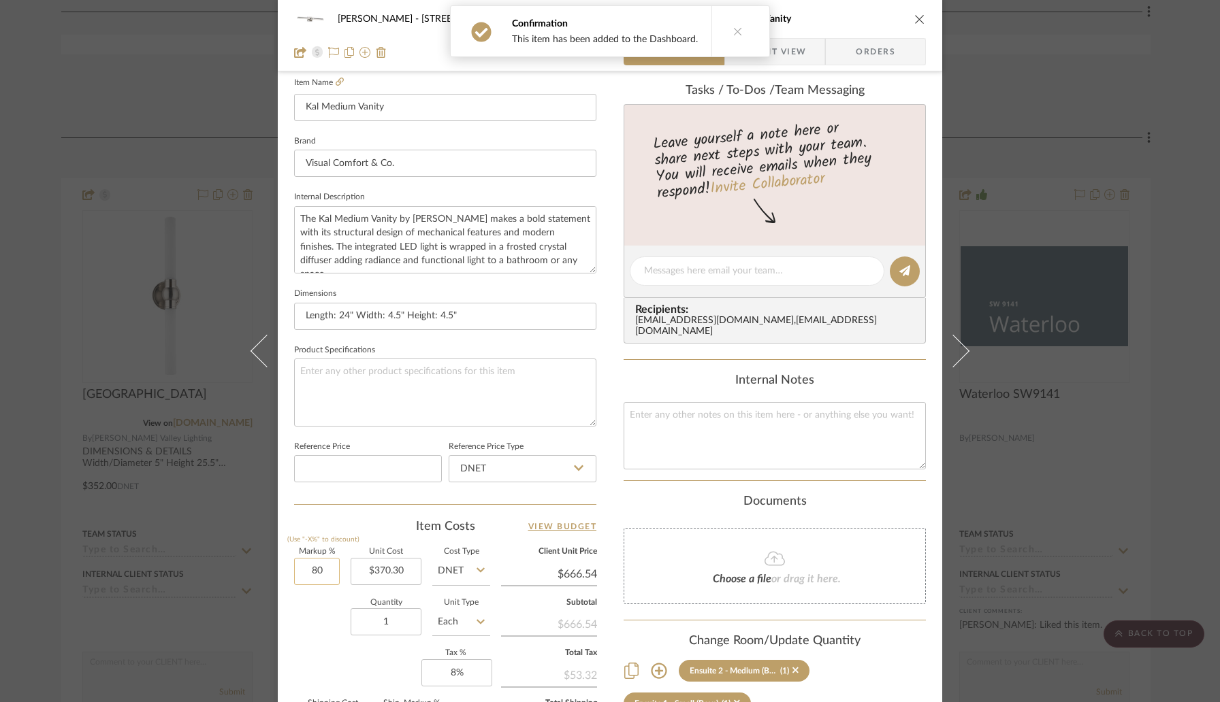
click at [328, 568] on input "80" at bounding box center [317, 571] width 46 height 27
type input "30%"
click at [342, 532] on div "Item Costs View Budget" at bounding box center [445, 527] width 302 height 16
type input "$481.39"
type input "$72.21"
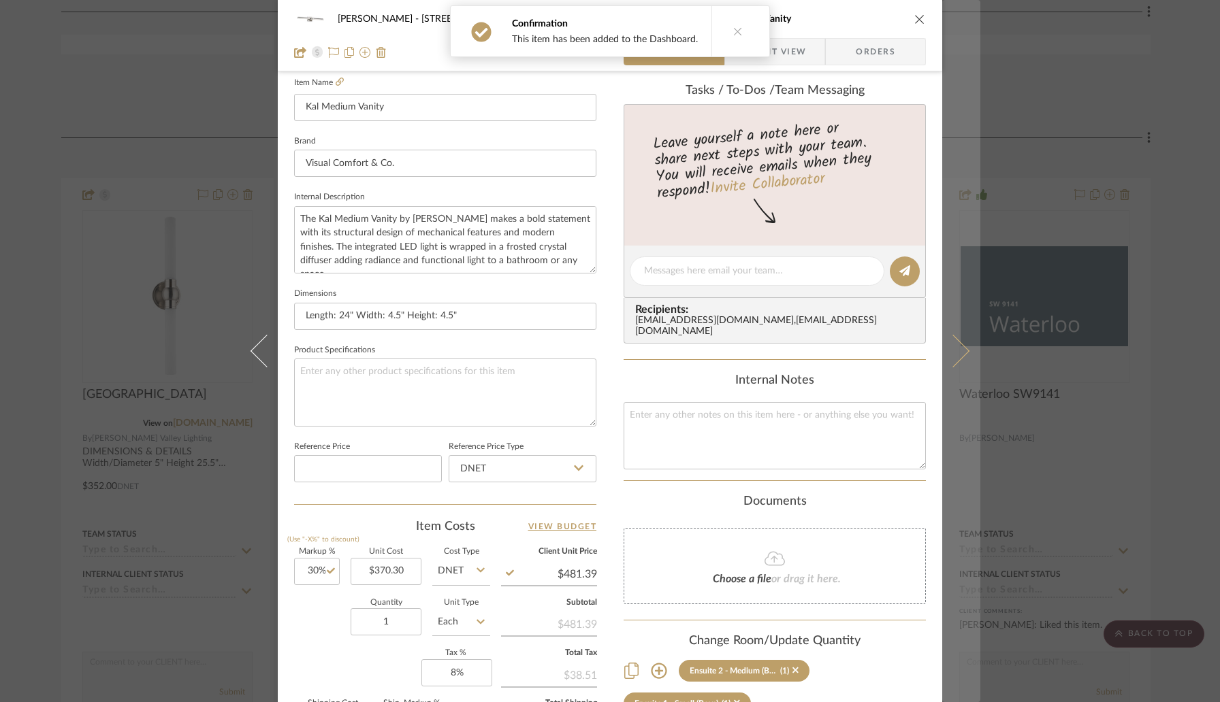
click at [942, 363] on button at bounding box center [961, 351] width 38 height 702
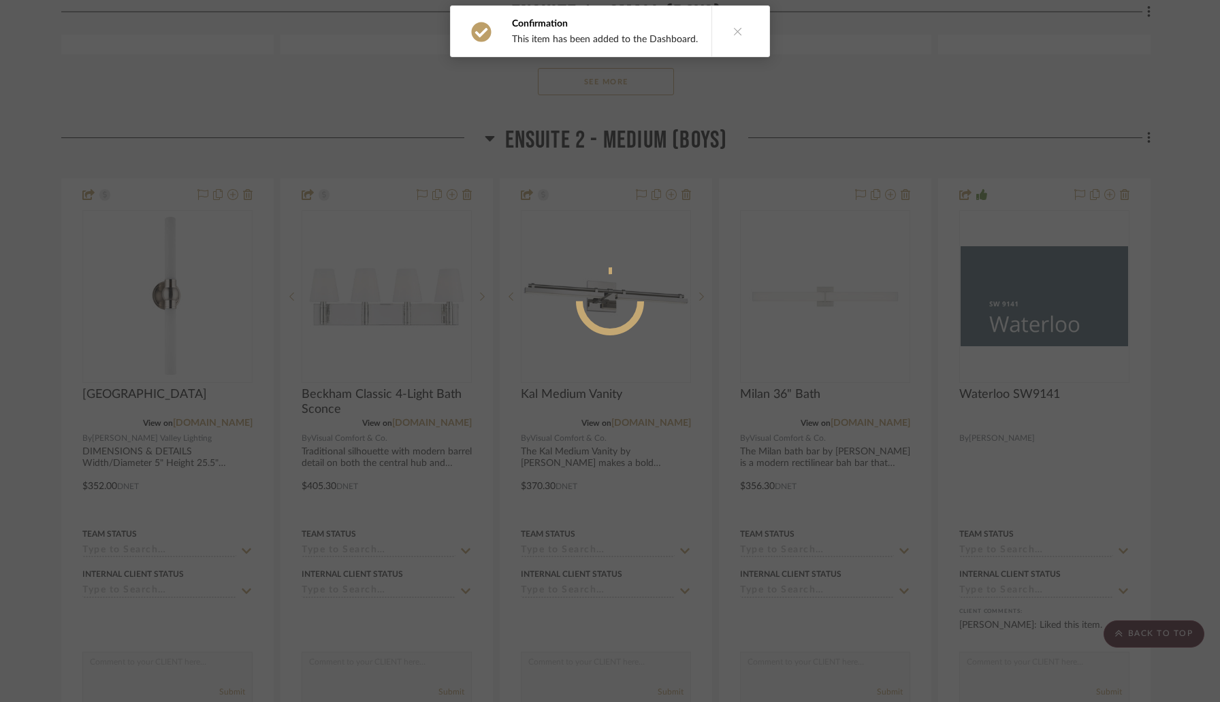
scroll to position [0, 0]
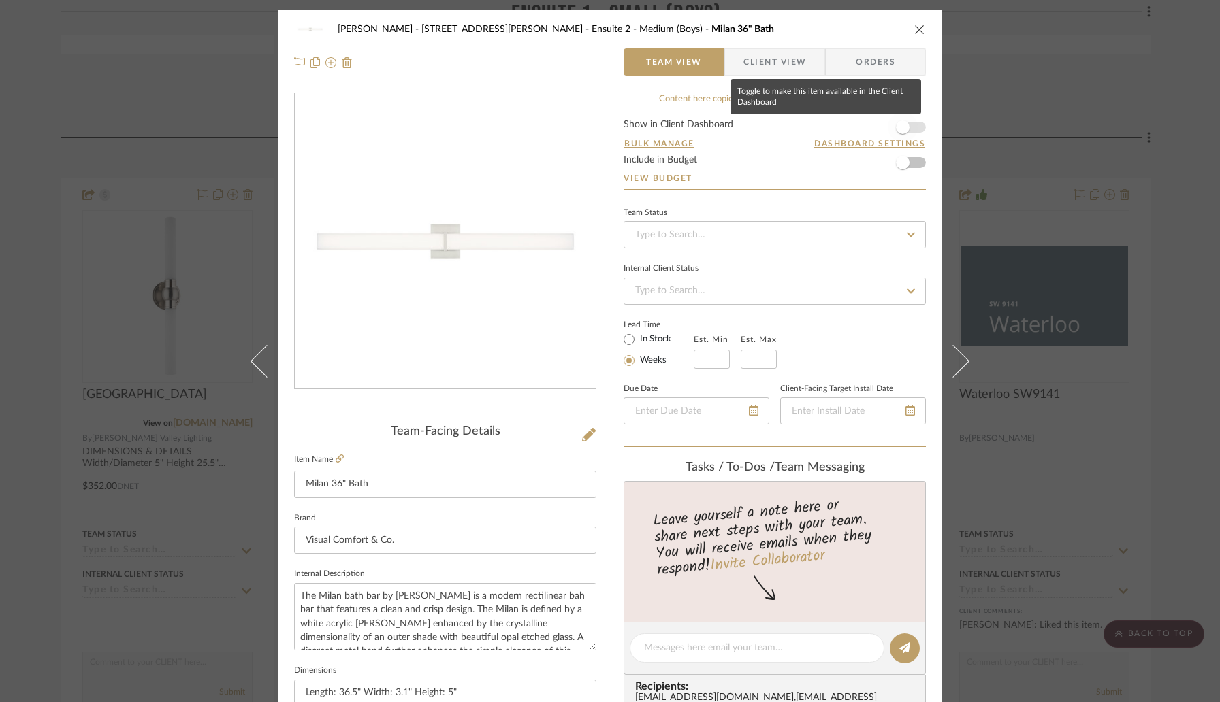
click at [908, 128] on span "button" at bounding box center [902, 127] width 30 height 30
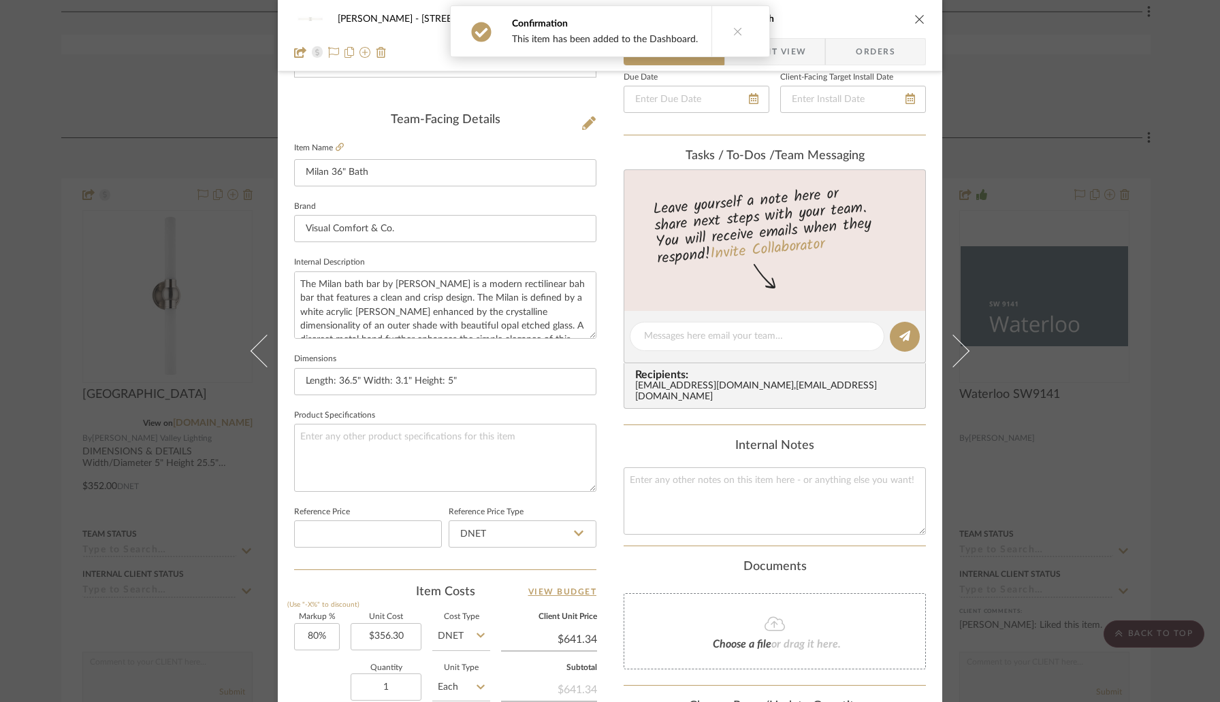
scroll to position [491, 0]
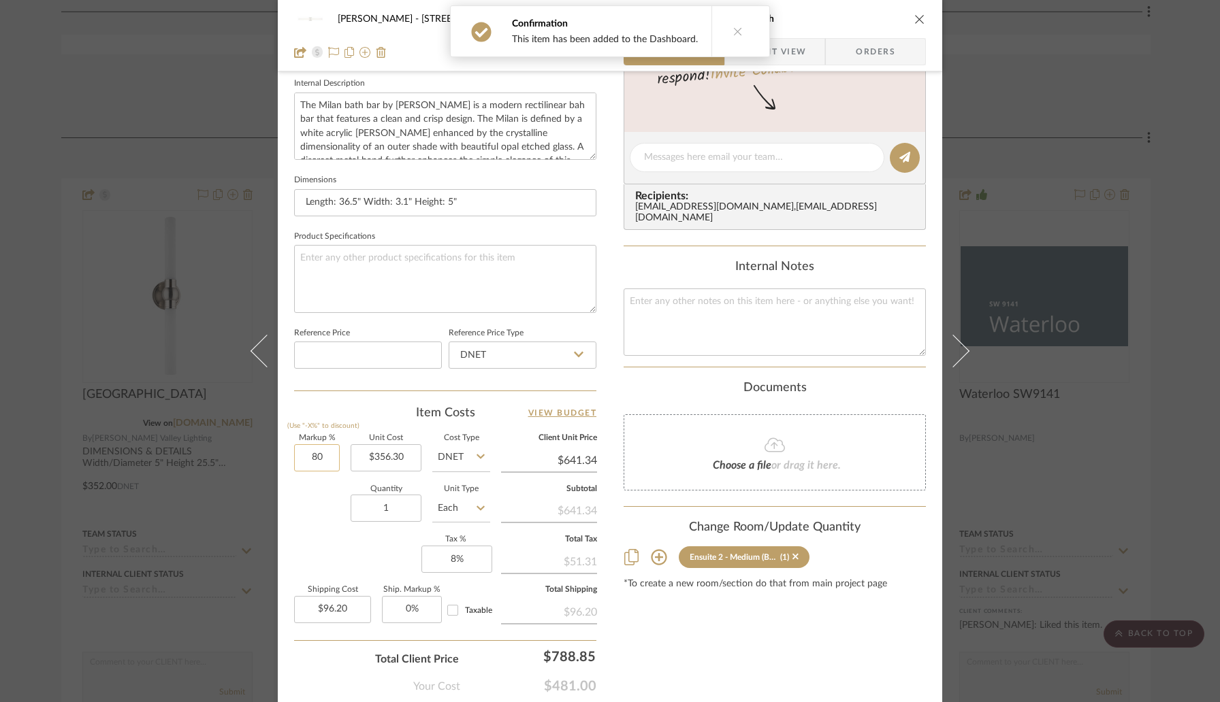
click at [325, 455] on input "80" at bounding box center [317, 457] width 46 height 27
type input "30%"
click at [310, 514] on div "Quantity 1 Unit Type Each" at bounding box center [392, 510] width 196 height 48
type input "$463.19"
type input "$69.48"
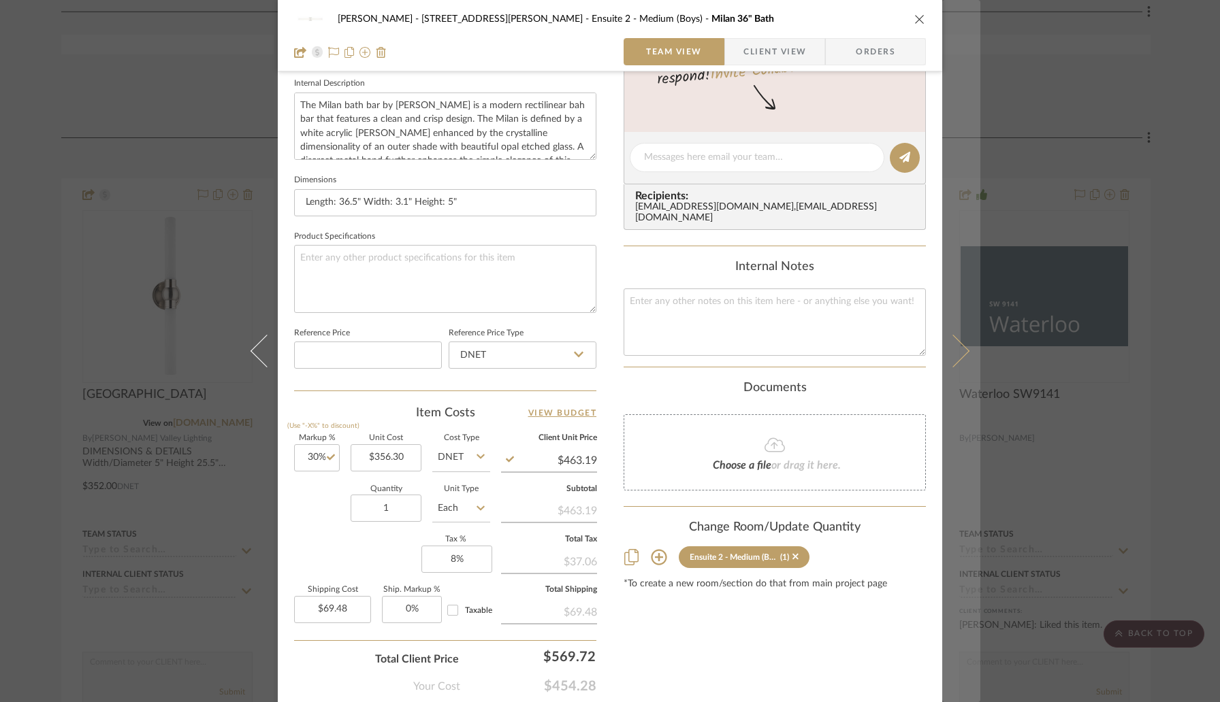
click at [960, 348] on icon at bounding box center [952, 351] width 33 height 33
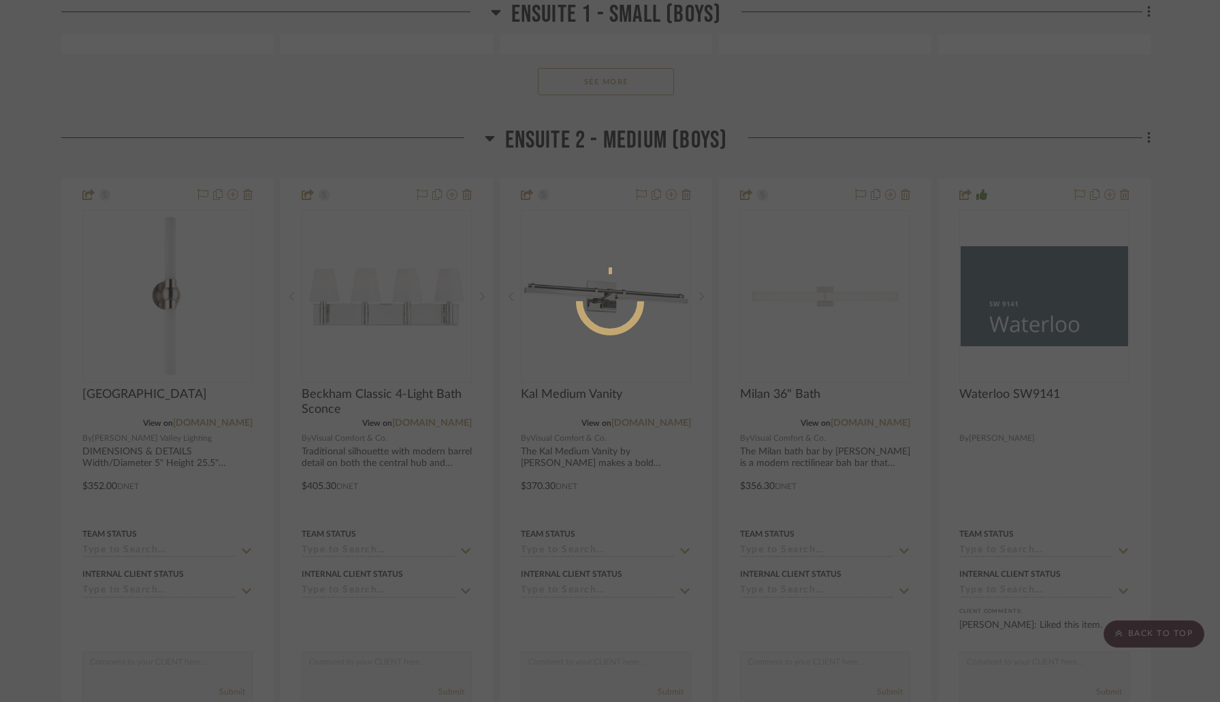
scroll to position [0, 0]
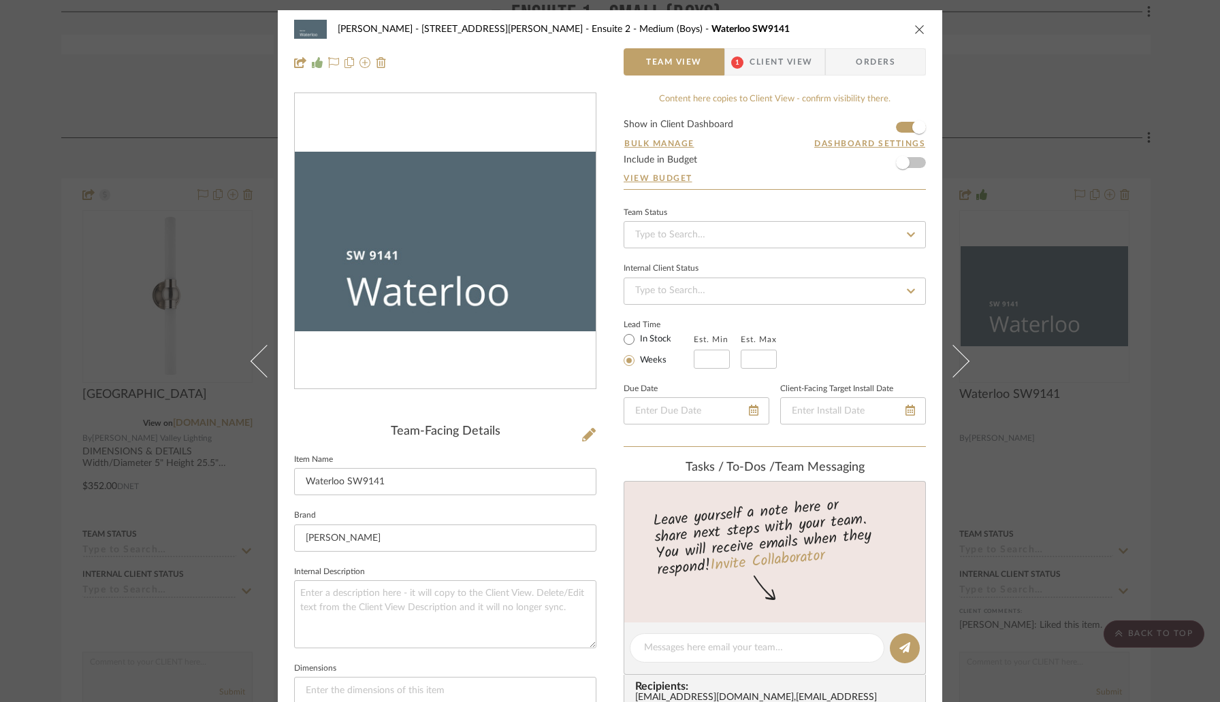
click at [914, 30] on icon "close" at bounding box center [919, 29] width 11 height 11
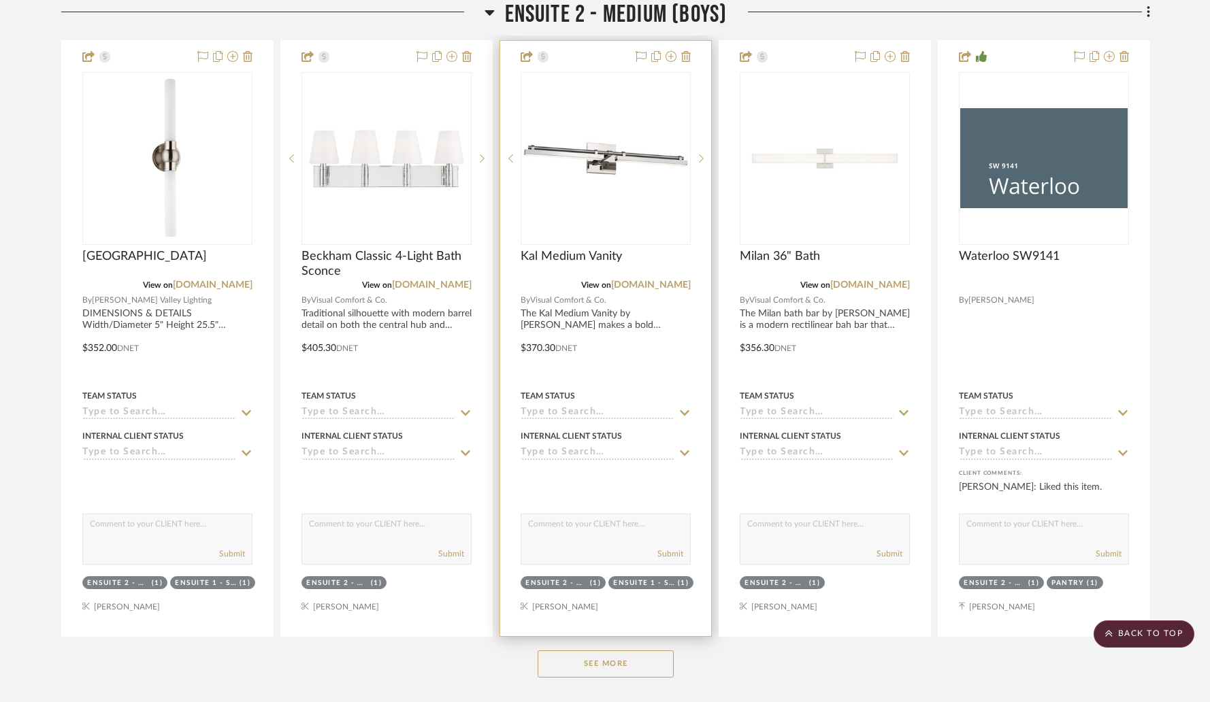
scroll to position [10186, 0]
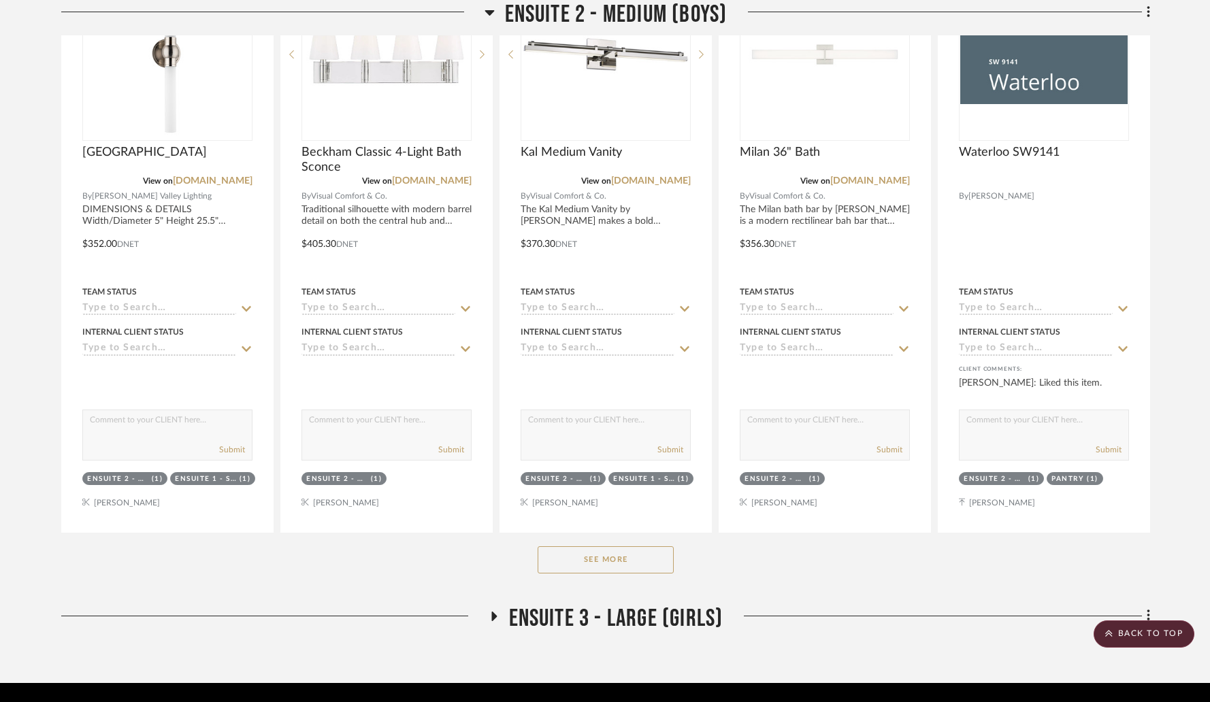
click at [495, 612] on icon at bounding box center [493, 617] width 5 height 10
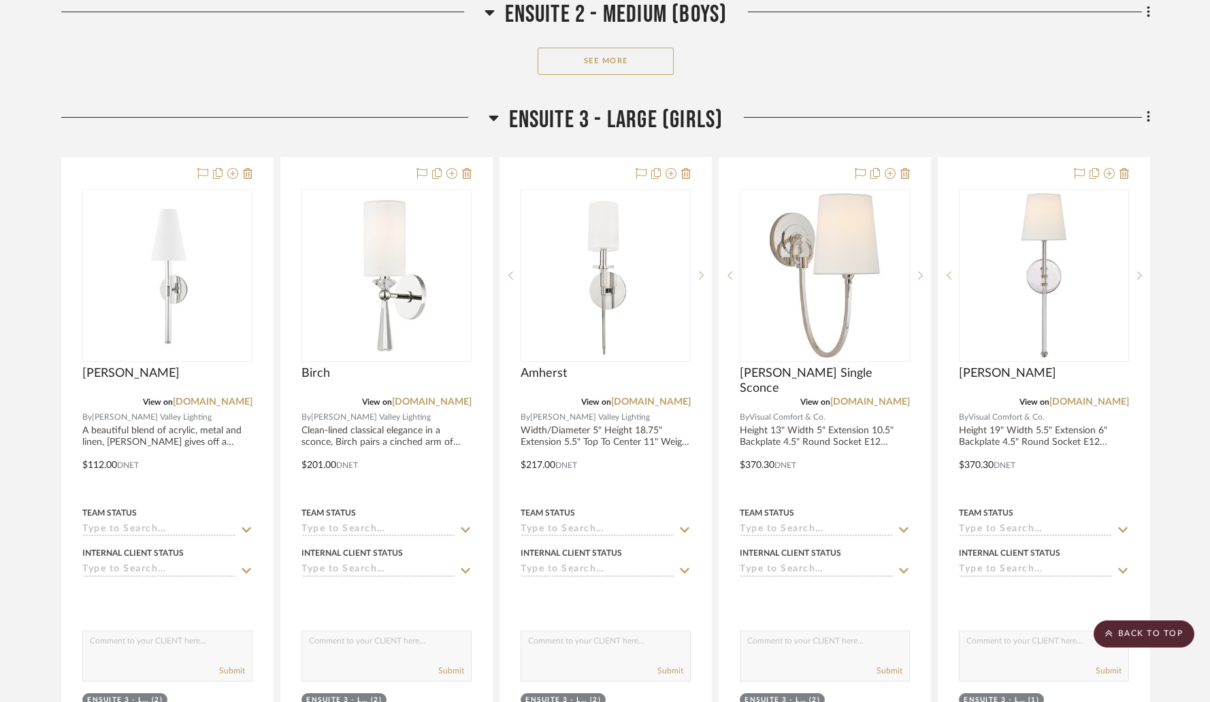
scroll to position [10688, 0]
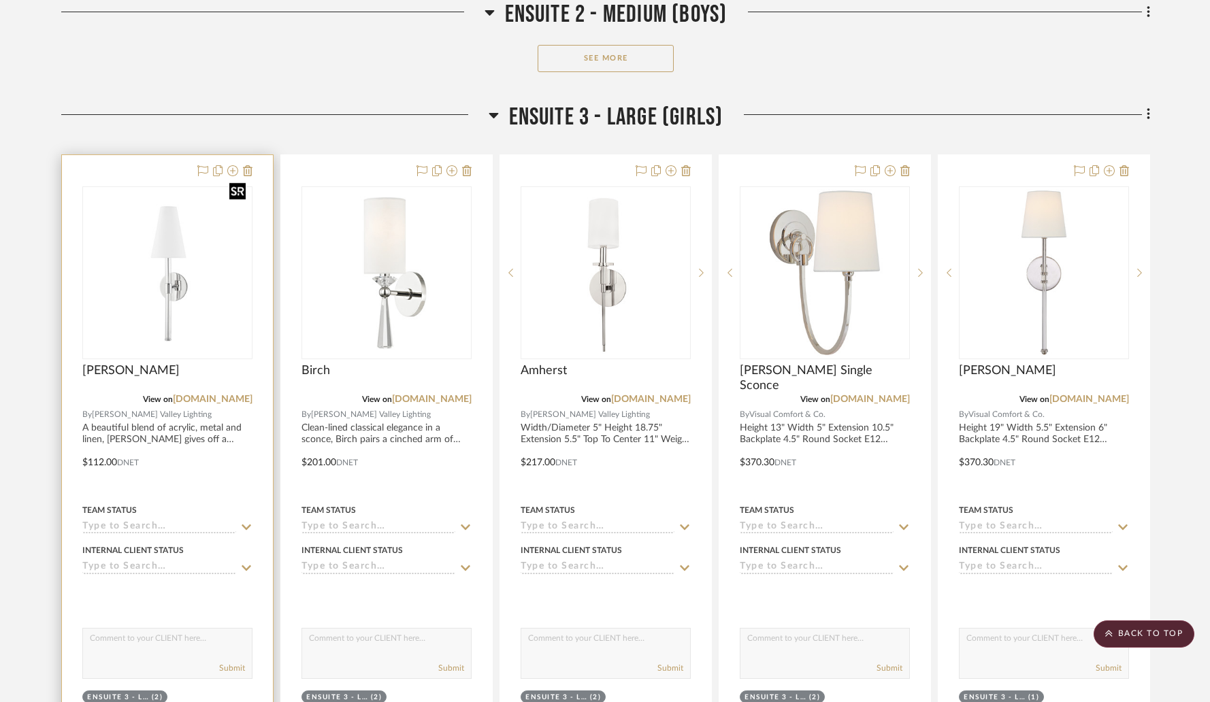
click at [221, 265] on img "0" at bounding box center [168, 273] width 168 height 168
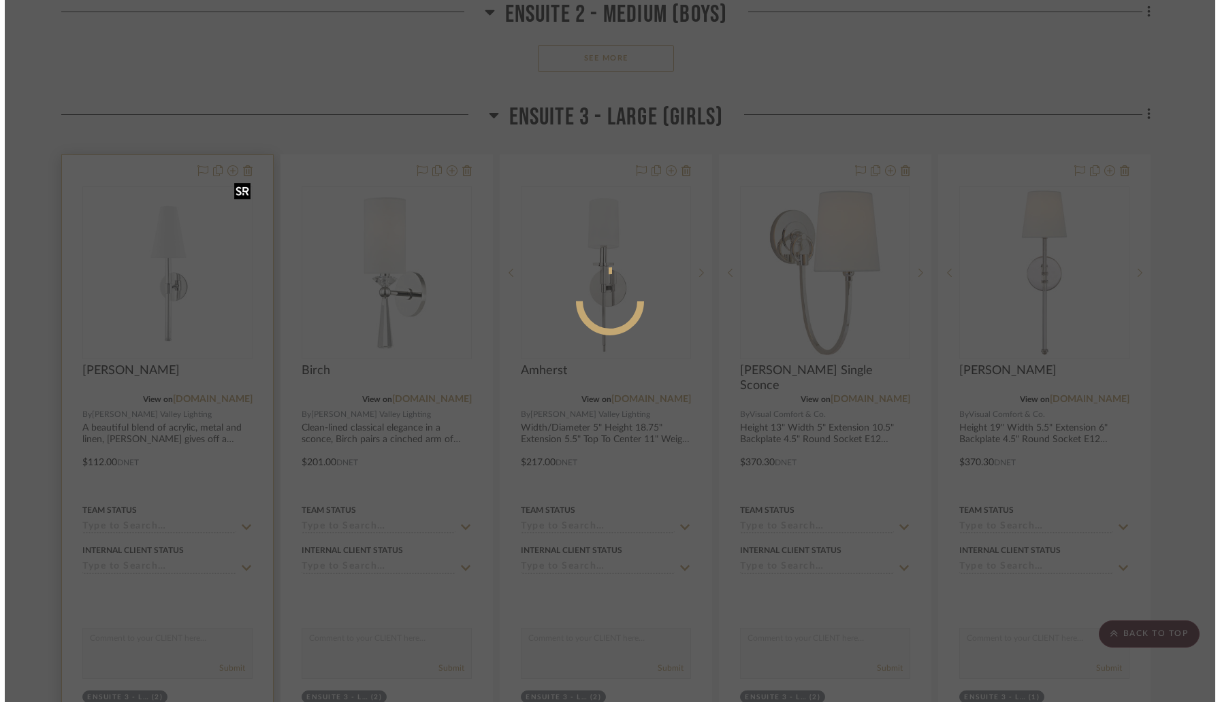
scroll to position [0, 0]
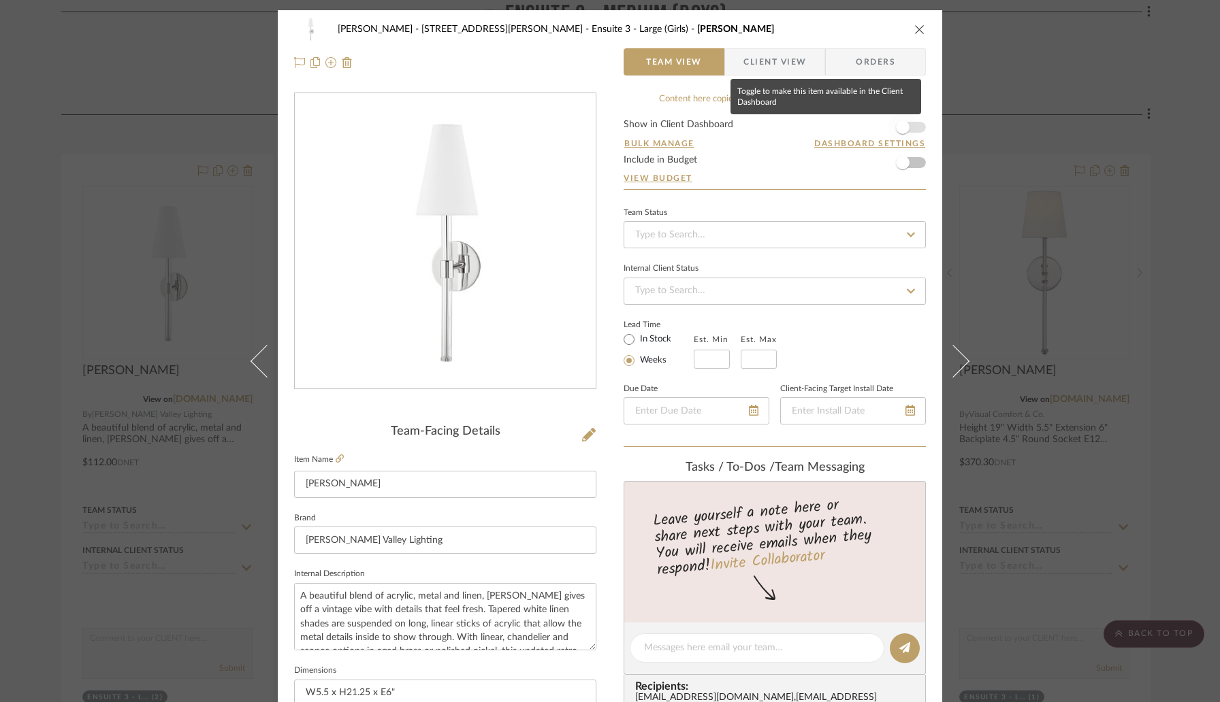
click at [904, 127] on span "button" at bounding box center [902, 127] width 30 height 30
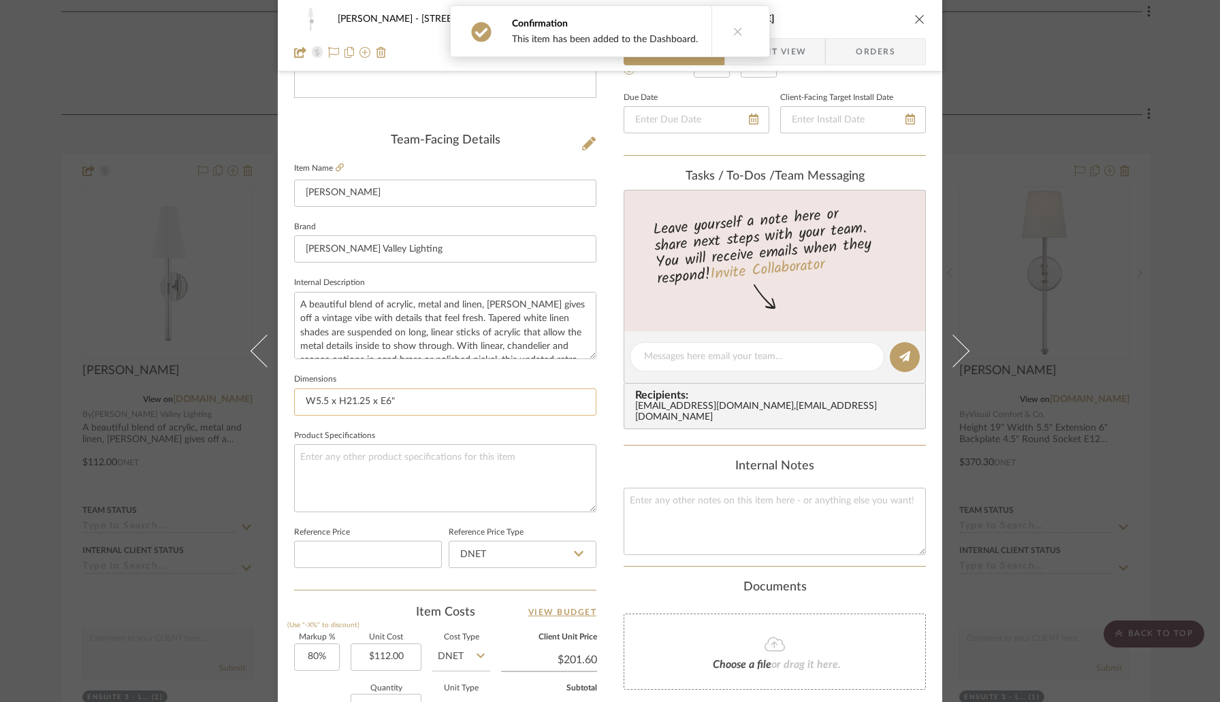
scroll to position [335, 0]
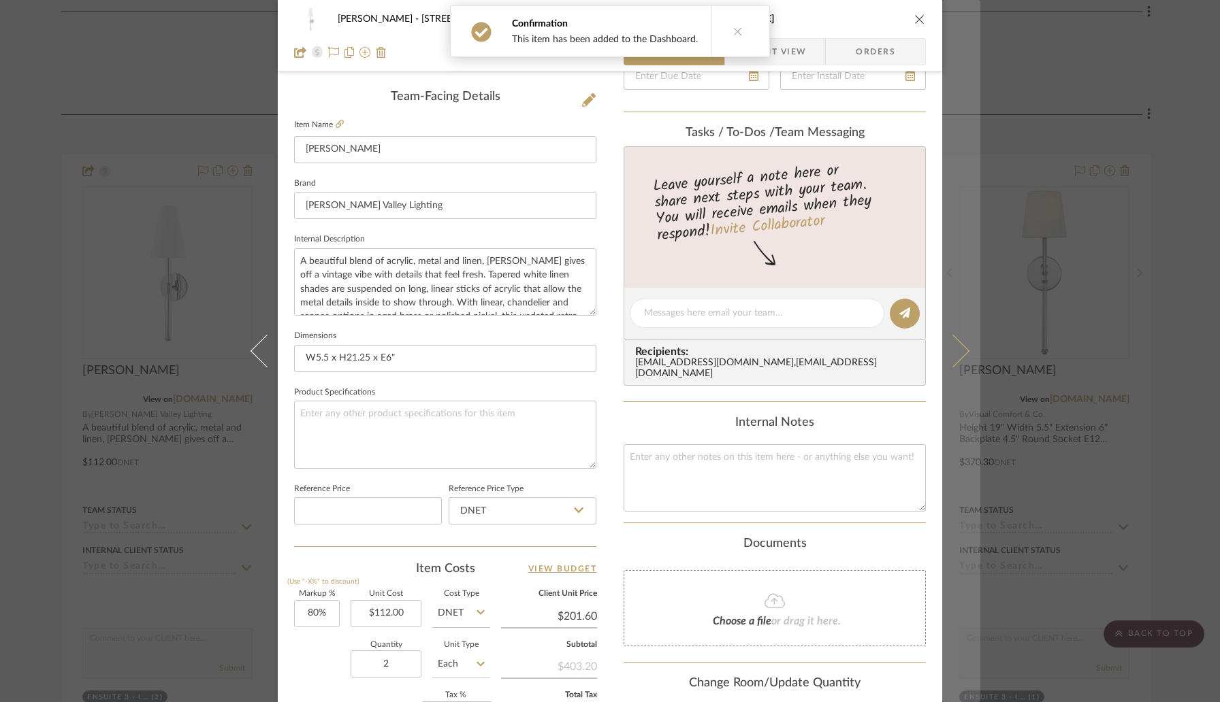
click at [944, 355] on icon at bounding box center [952, 351] width 33 height 33
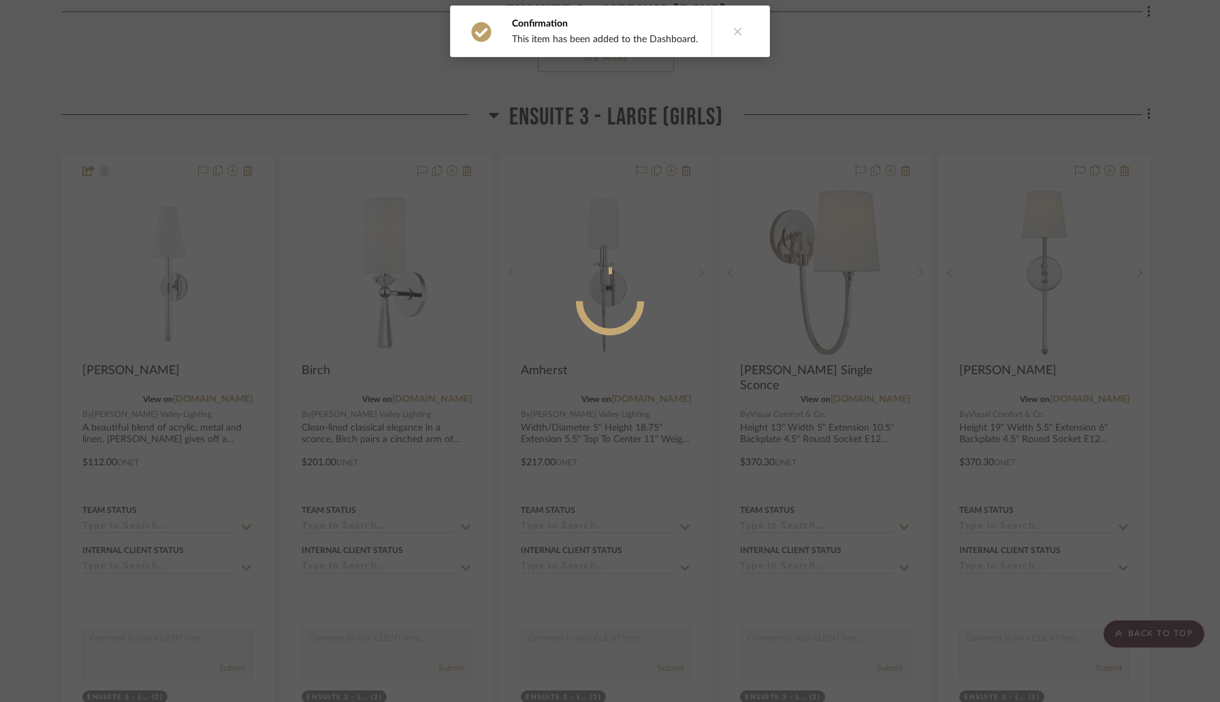
scroll to position [0, 0]
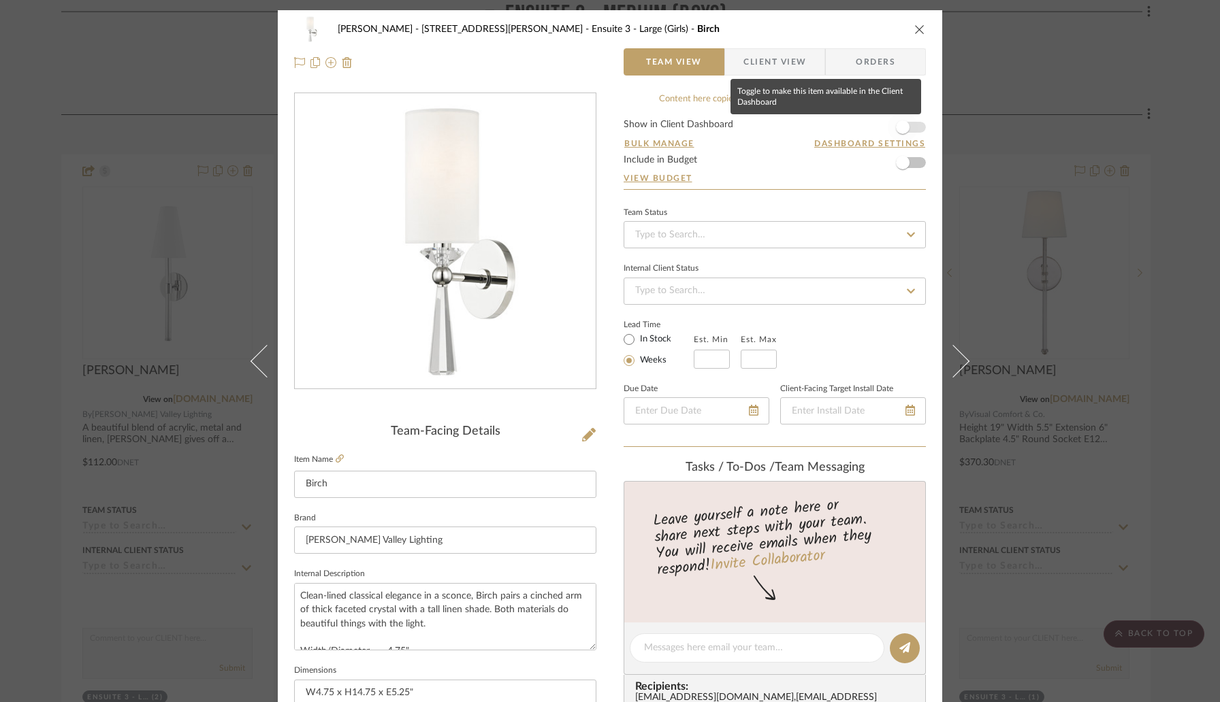
click at [897, 127] on span "button" at bounding box center [903, 127] width 14 height 14
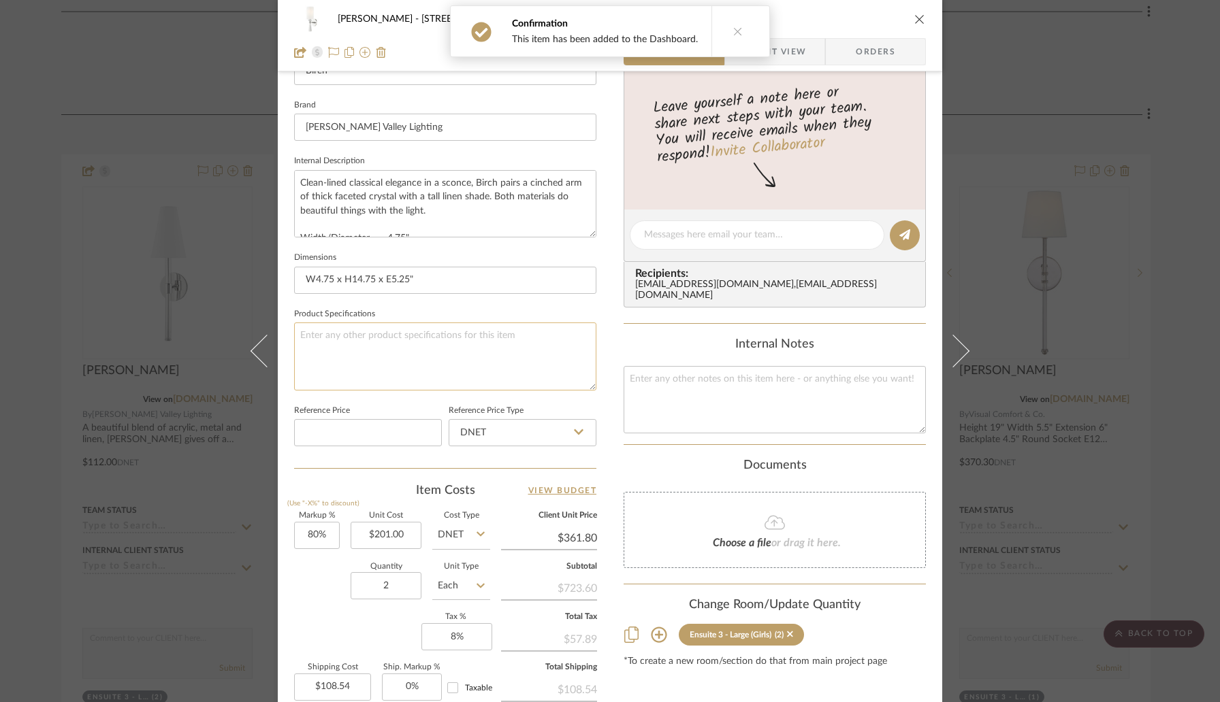
scroll to position [456, 0]
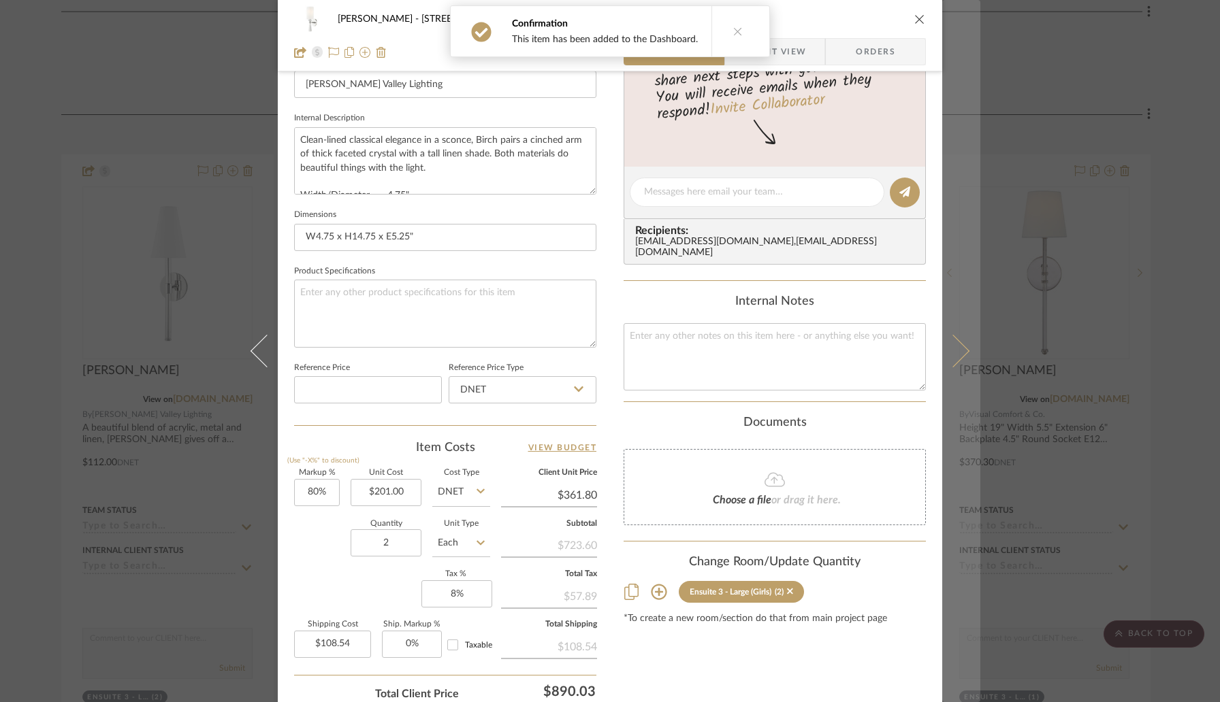
click at [956, 346] on icon at bounding box center [952, 351] width 33 height 33
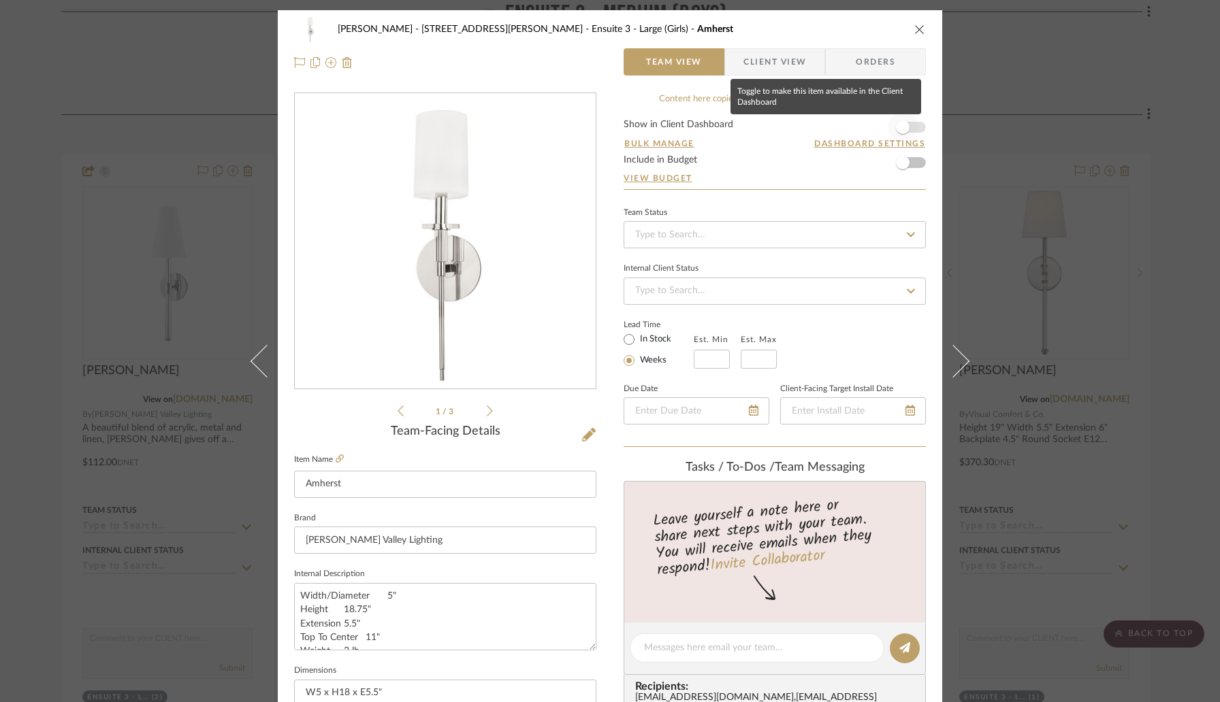
click at [905, 130] on span "button" at bounding box center [902, 127] width 30 height 30
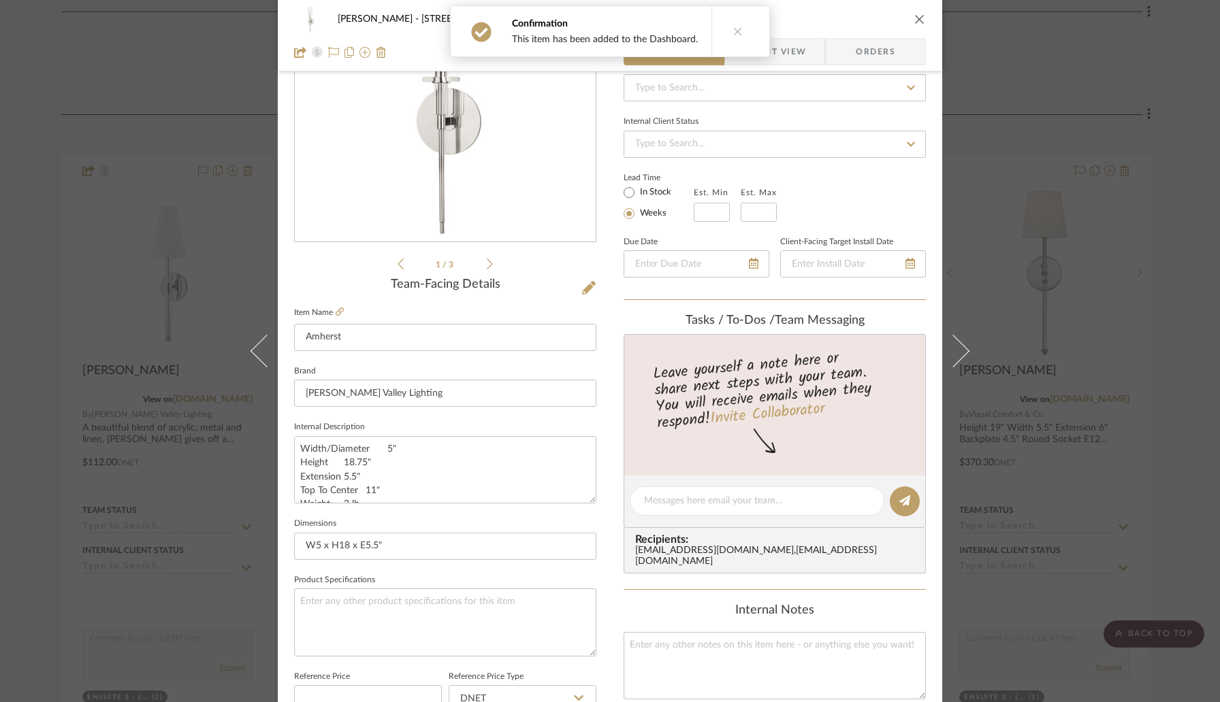
scroll to position [375, 0]
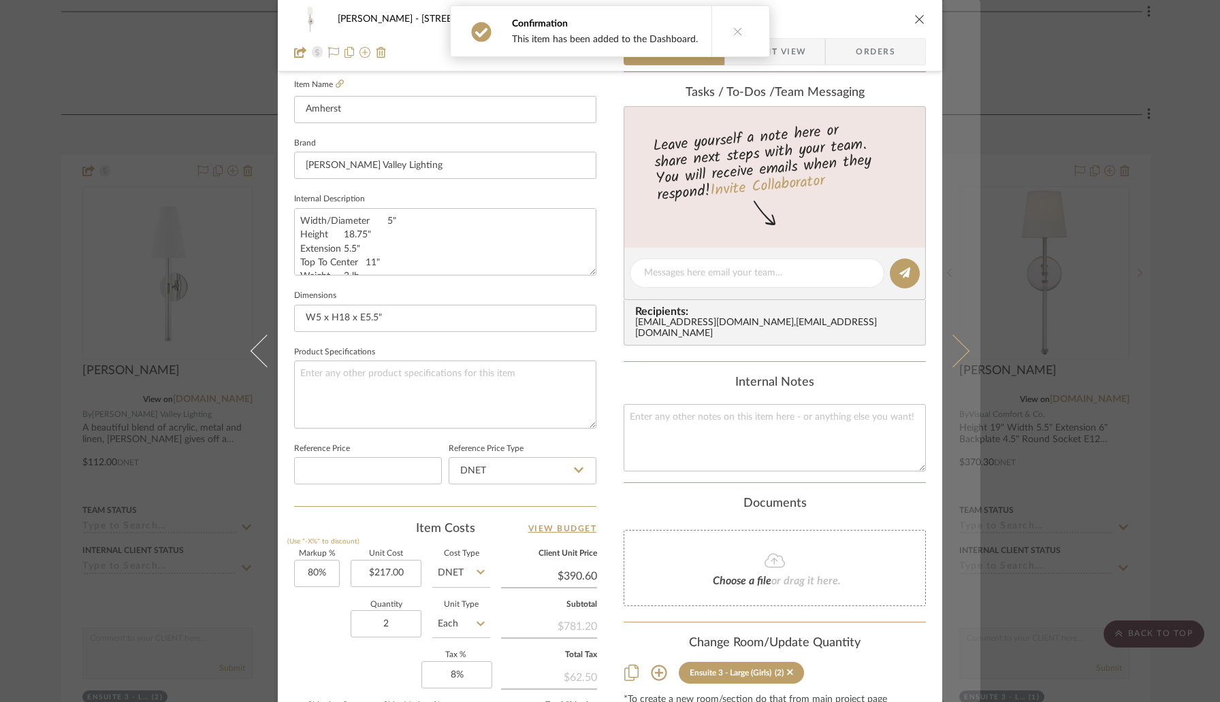
click at [956, 344] on icon at bounding box center [952, 351] width 33 height 33
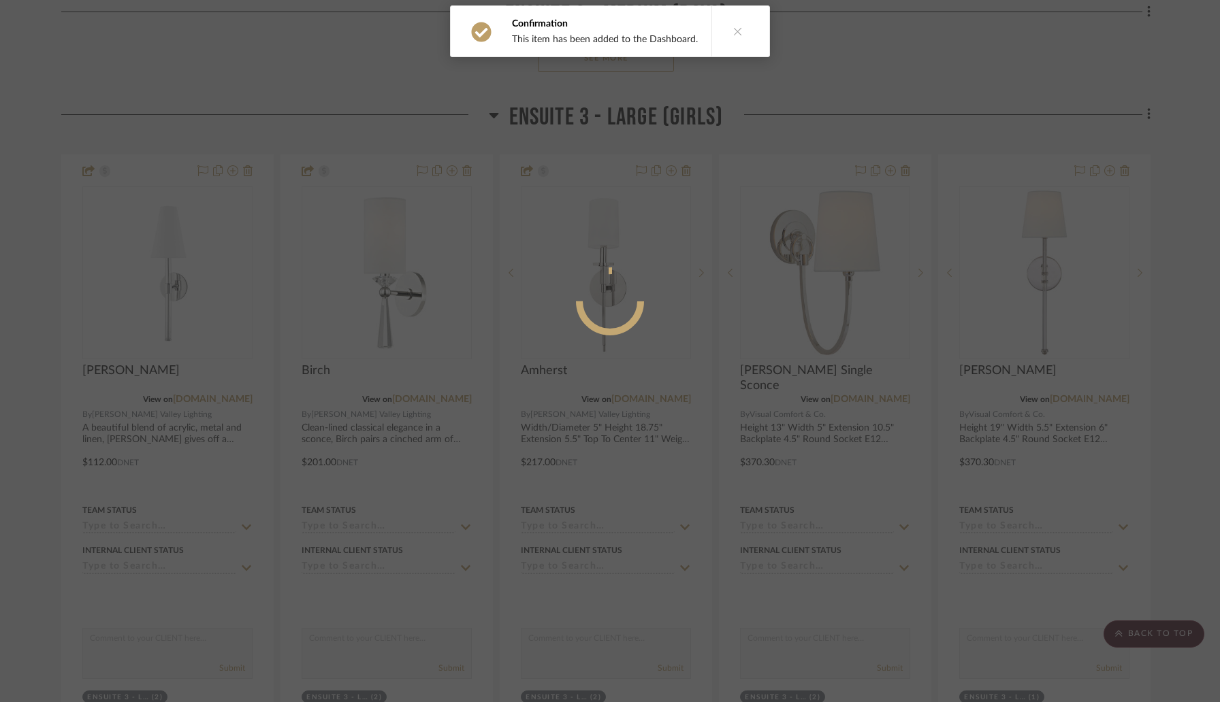
scroll to position [0, 0]
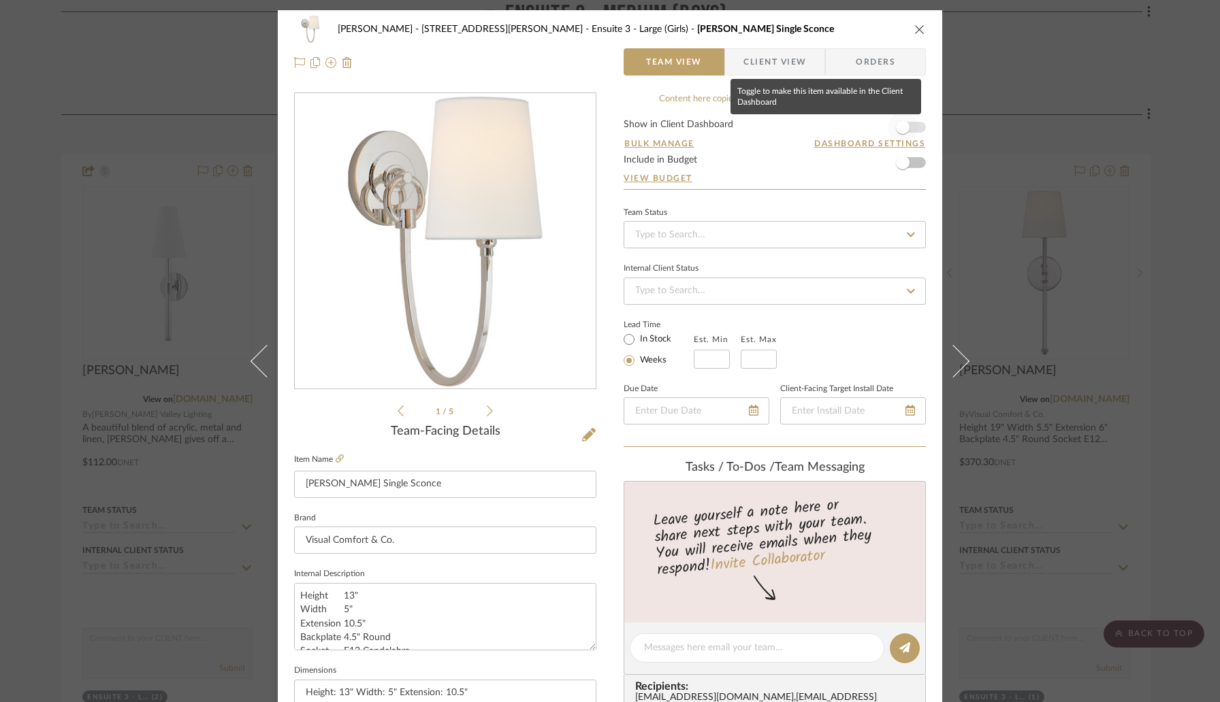
click at [909, 129] on span "button" at bounding box center [902, 127] width 30 height 30
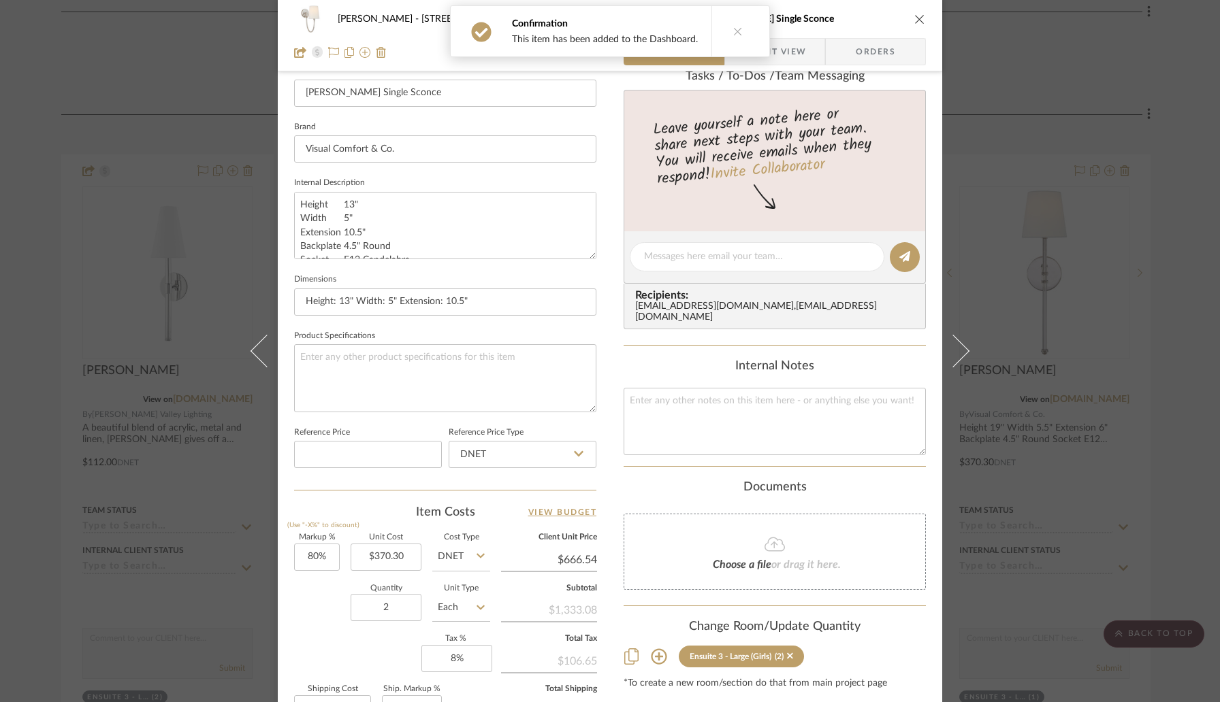
scroll to position [399, 0]
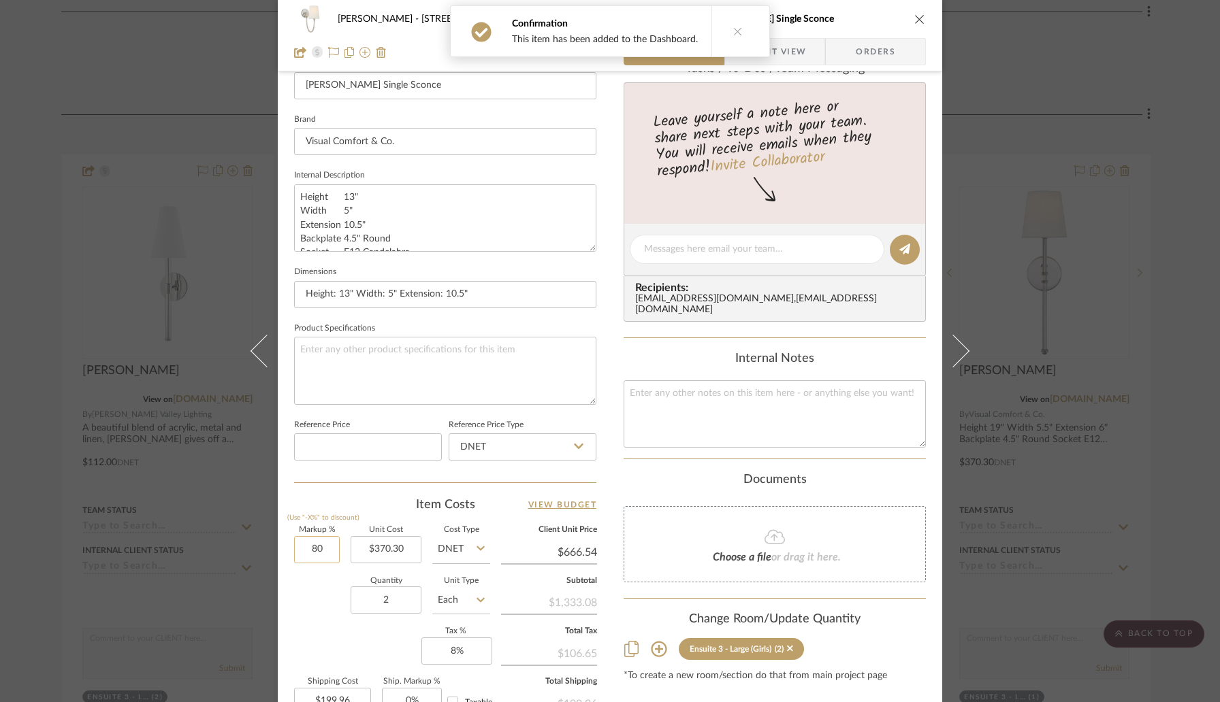
click at [330, 557] on input "80" at bounding box center [317, 549] width 46 height 27
type input "30%"
click at [358, 521] on div "Item Costs View Budget Markup % (Use "-X%" to discount) 30% Unit Cost $370.30 C…" at bounding box center [445, 655] width 302 height 316
type input "$481.39"
type input "$144.42"
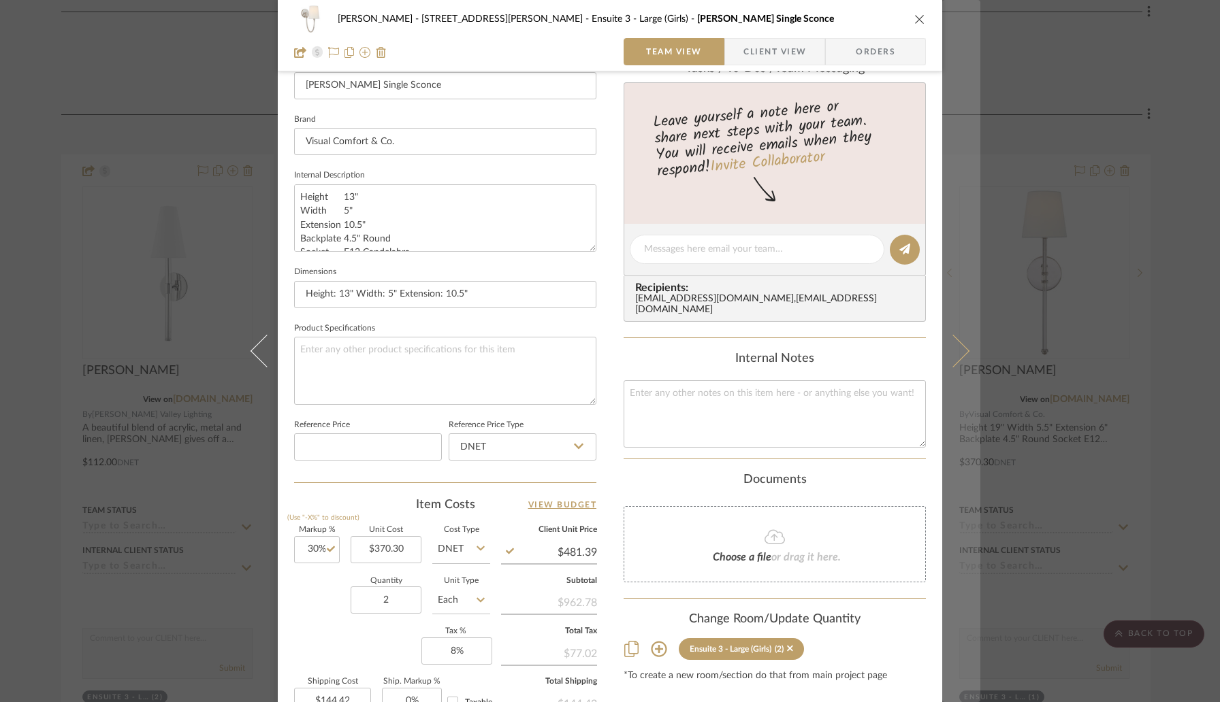
click at [947, 349] on icon at bounding box center [952, 351] width 33 height 33
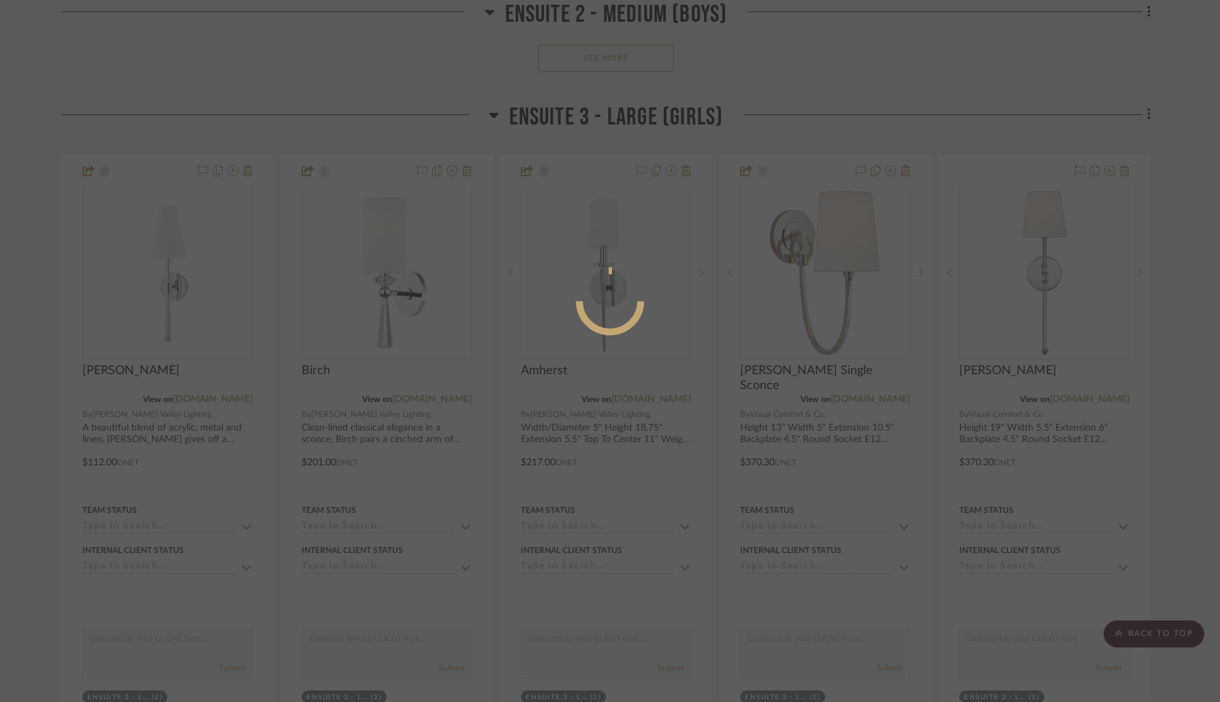
scroll to position [0, 0]
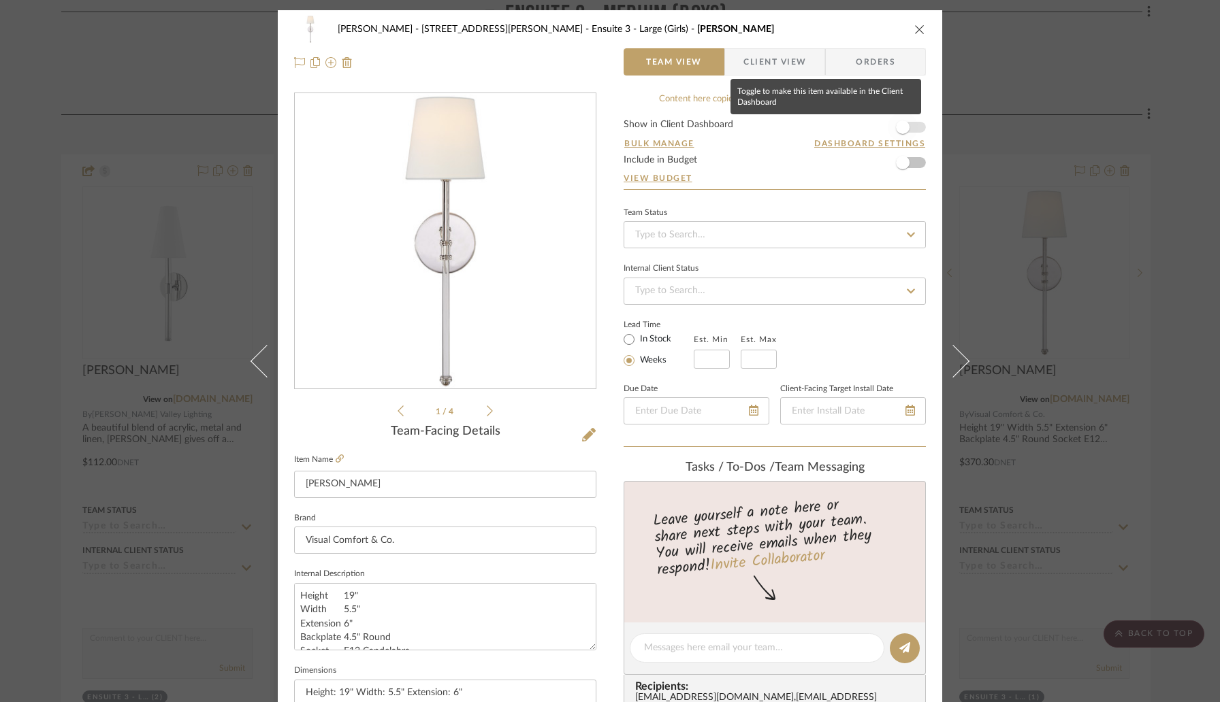
click at [900, 123] on span "button" at bounding box center [903, 127] width 14 height 14
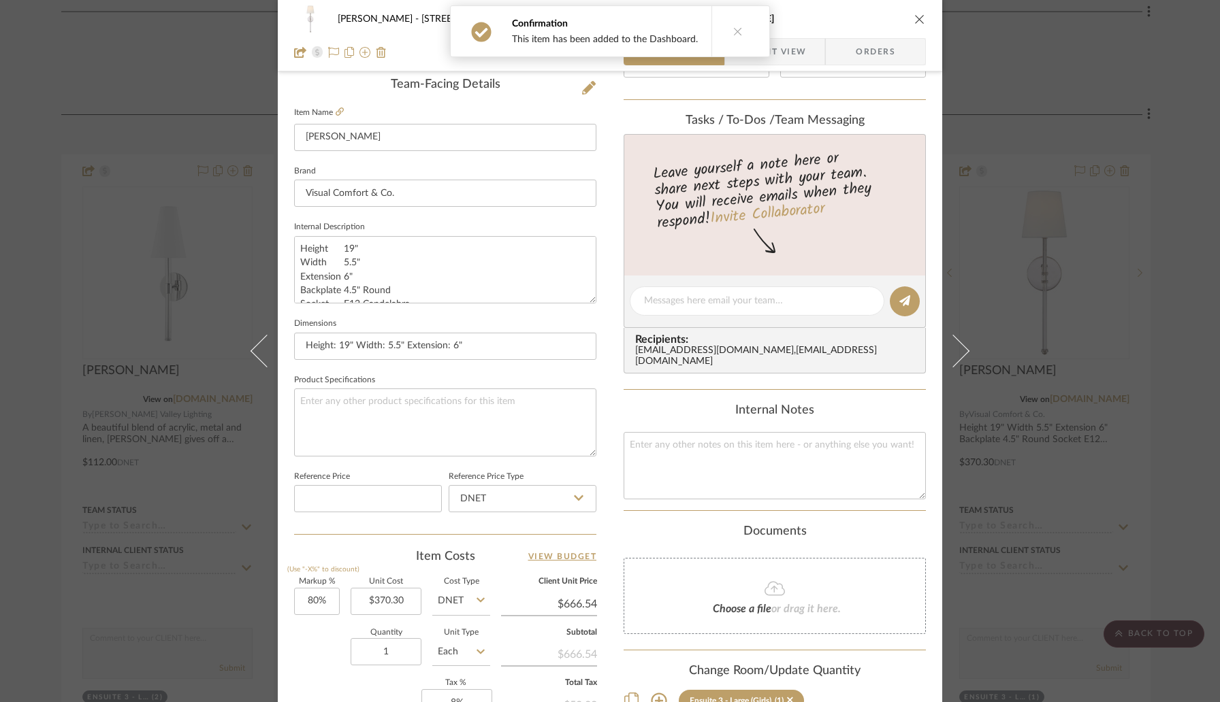
scroll to position [358, 0]
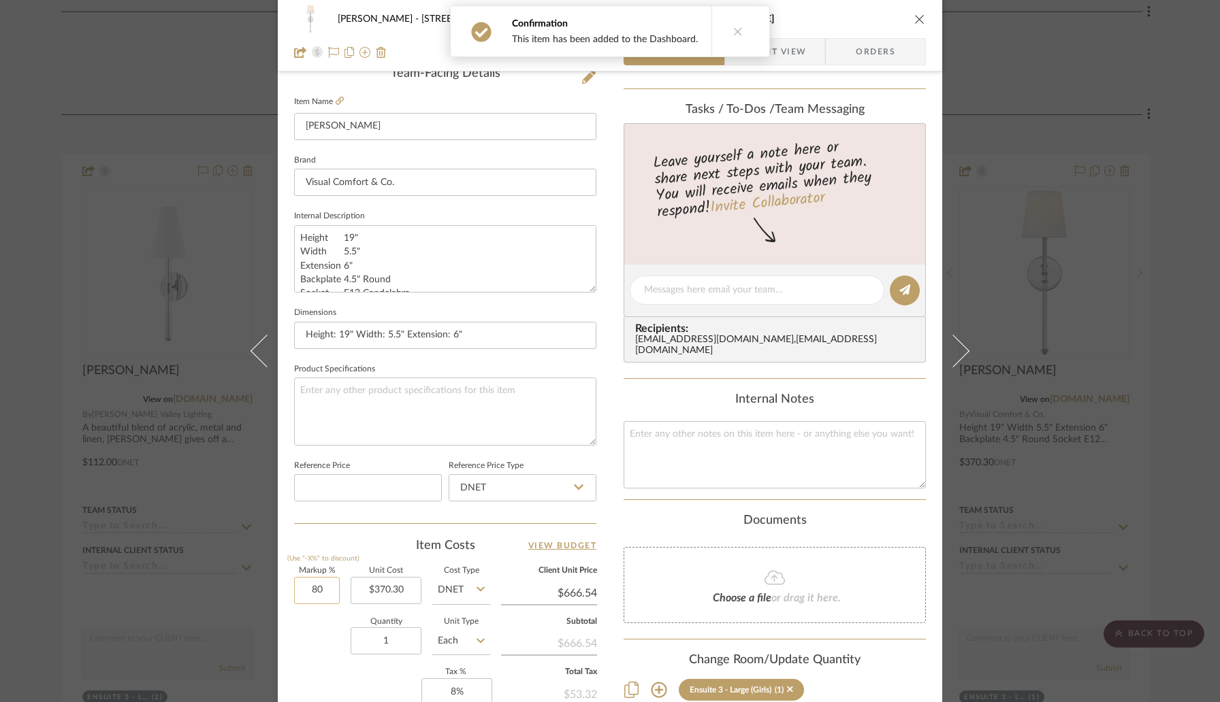
click at [329, 589] on input "80" at bounding box center [317, 590] width 46 height 27
type input "30%"
click at [368, 538] on div "Item Costs View Budget" at bounding box center [445, 546] width 302 height 16
type input "$481.39"
type input "$72.21"
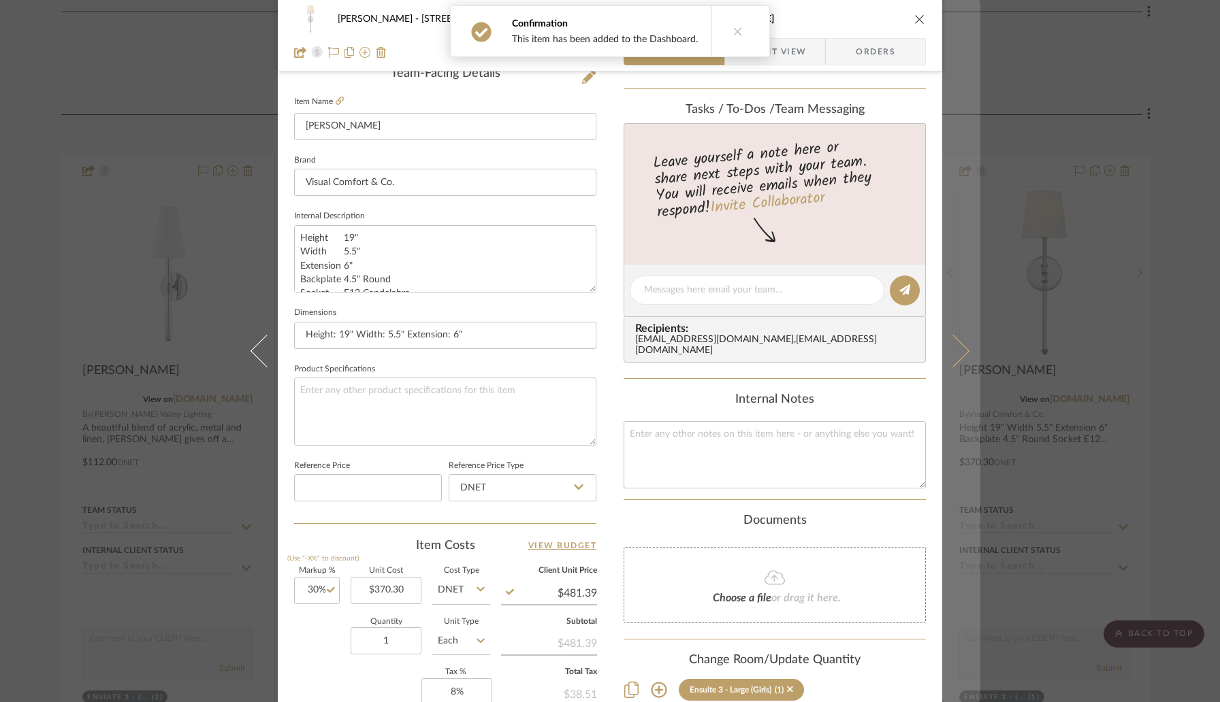
click at [956, 350] on icon at bounding box center [952, 351] width 33 height 33
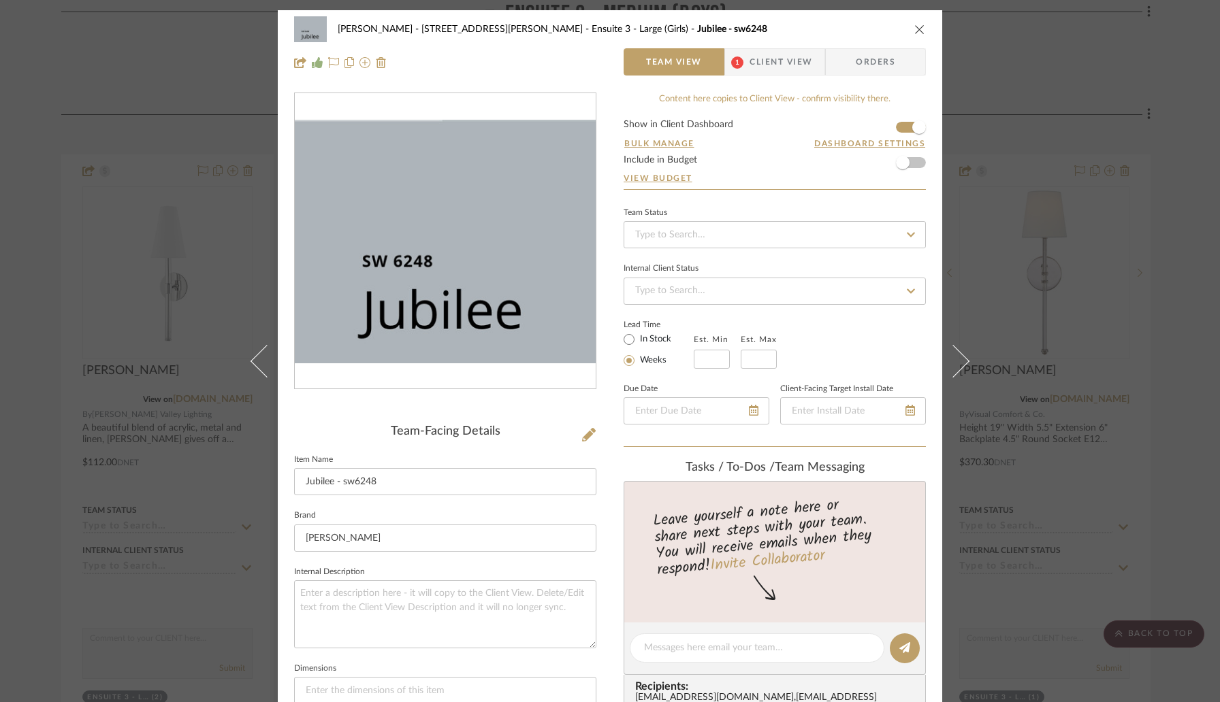
click at [914, 27] on icon "close" at bounding box center [919, 29] width 11 height 11
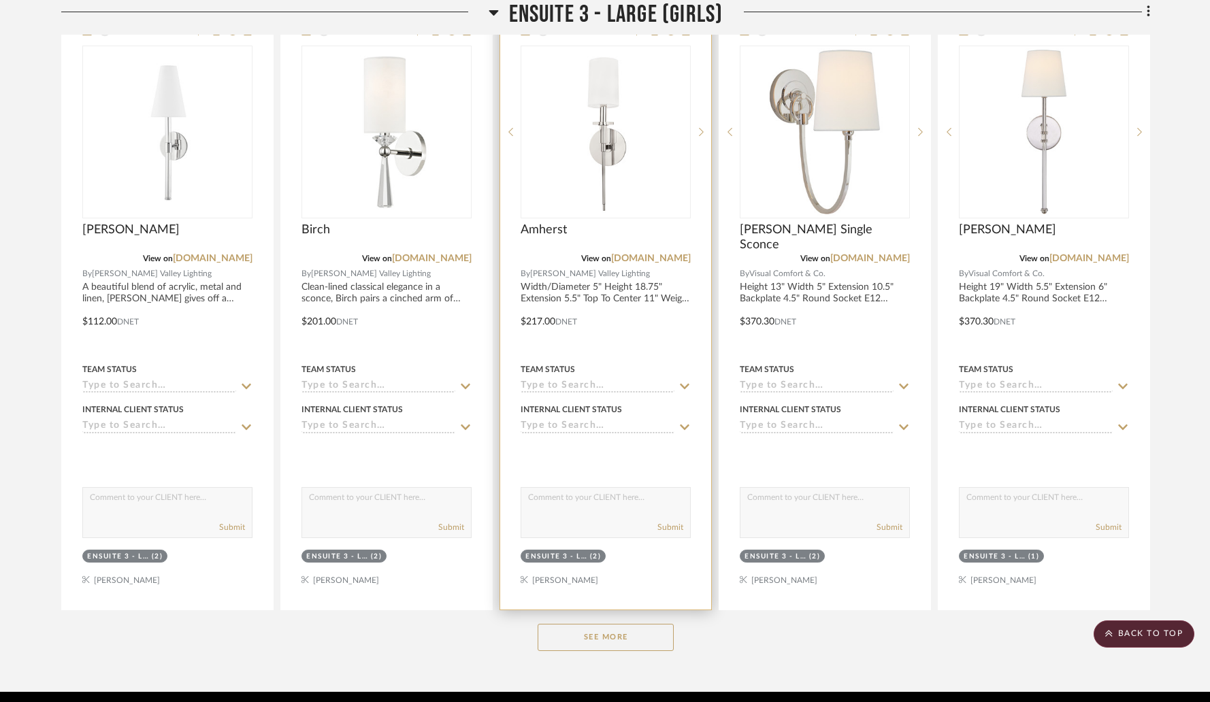
scroll to position [10828, 0]
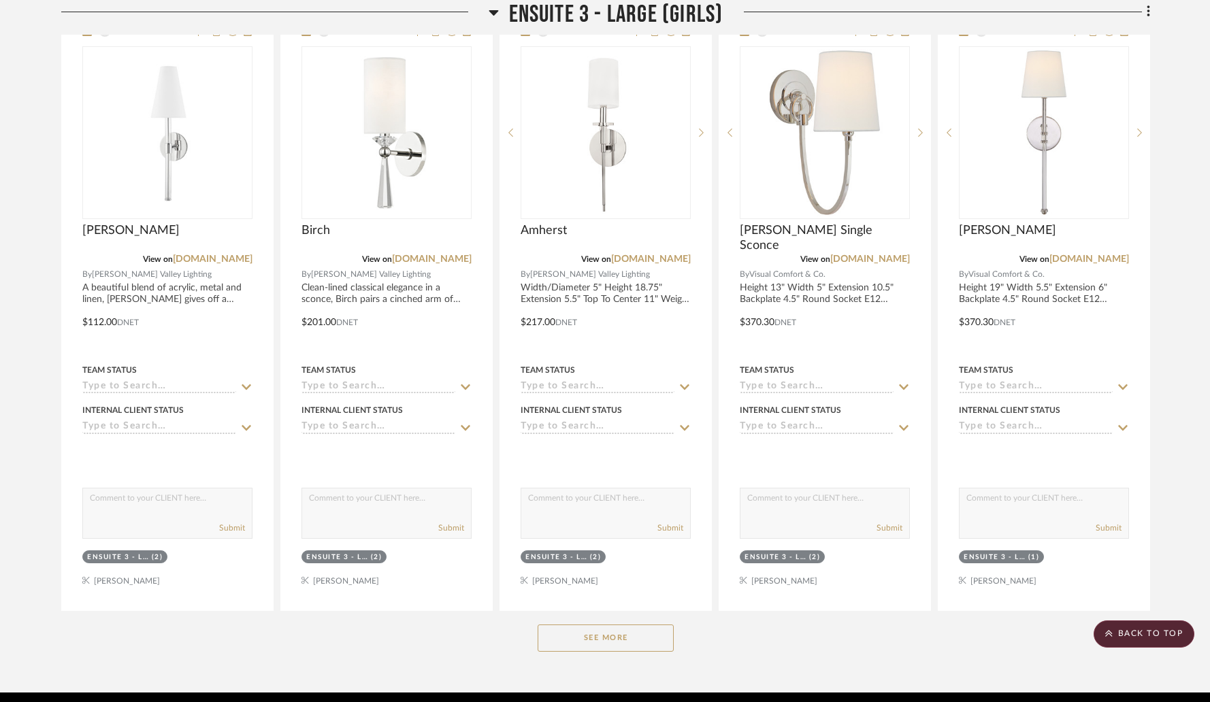
click at [619, 625] on button "See More" at bounding box center [606, 638] width 136 height 27
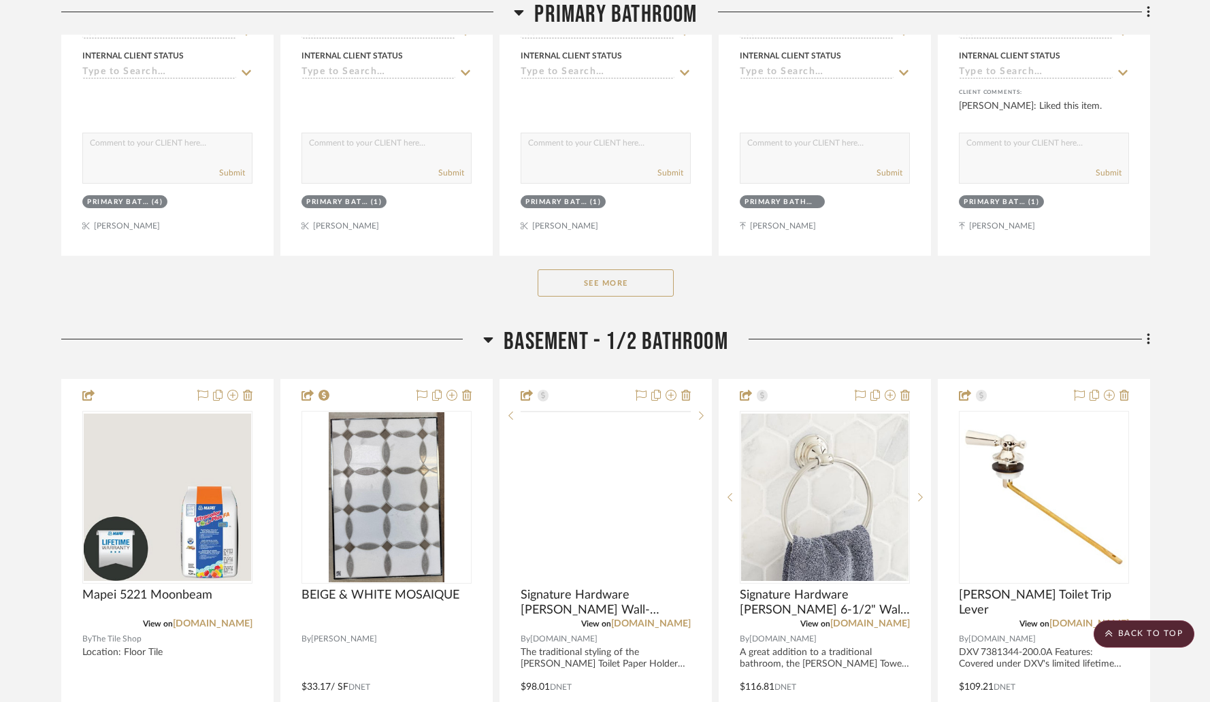
scroll to position [7871, 0]
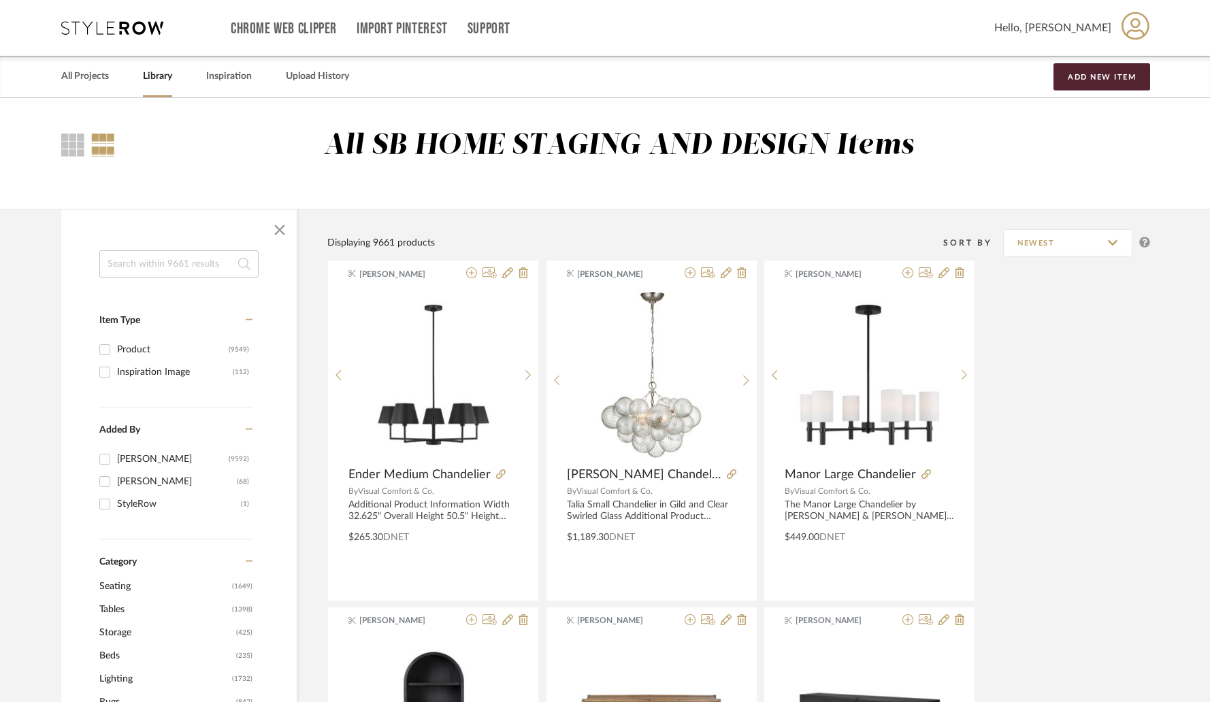
click at [187, 273] on input at bounding box center [178, 263] width 159 height 27
type input "colton"
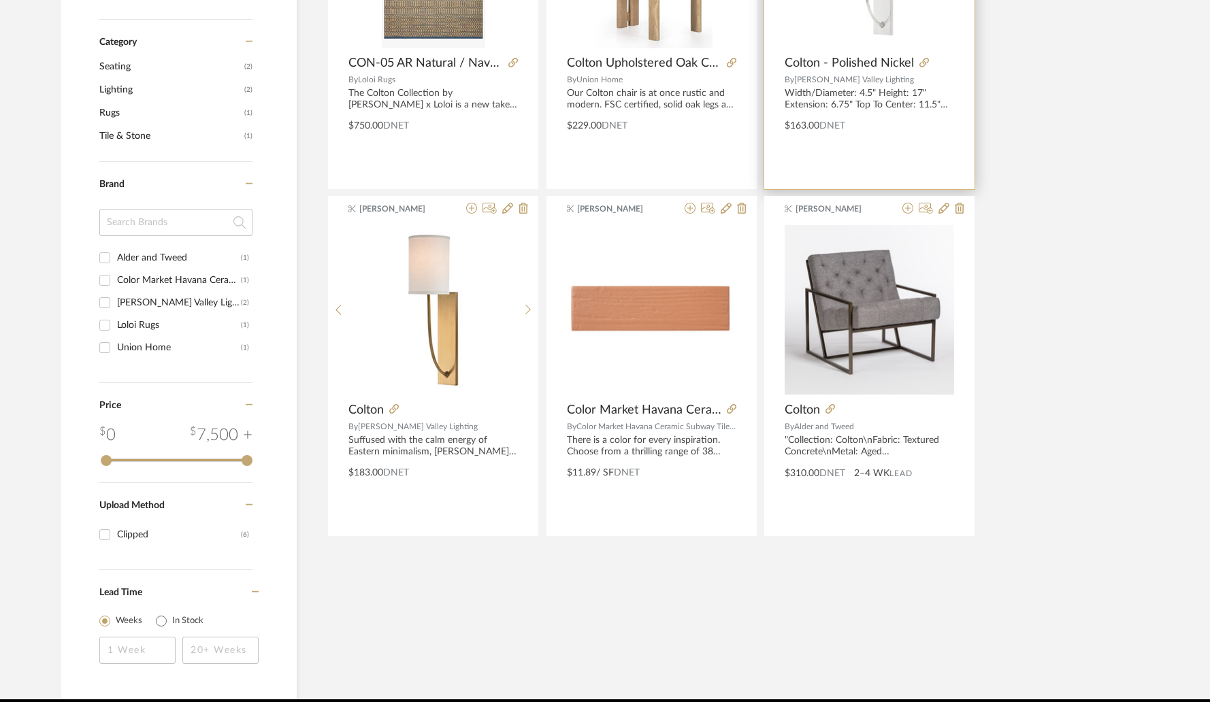
scroll to position [479, 0]
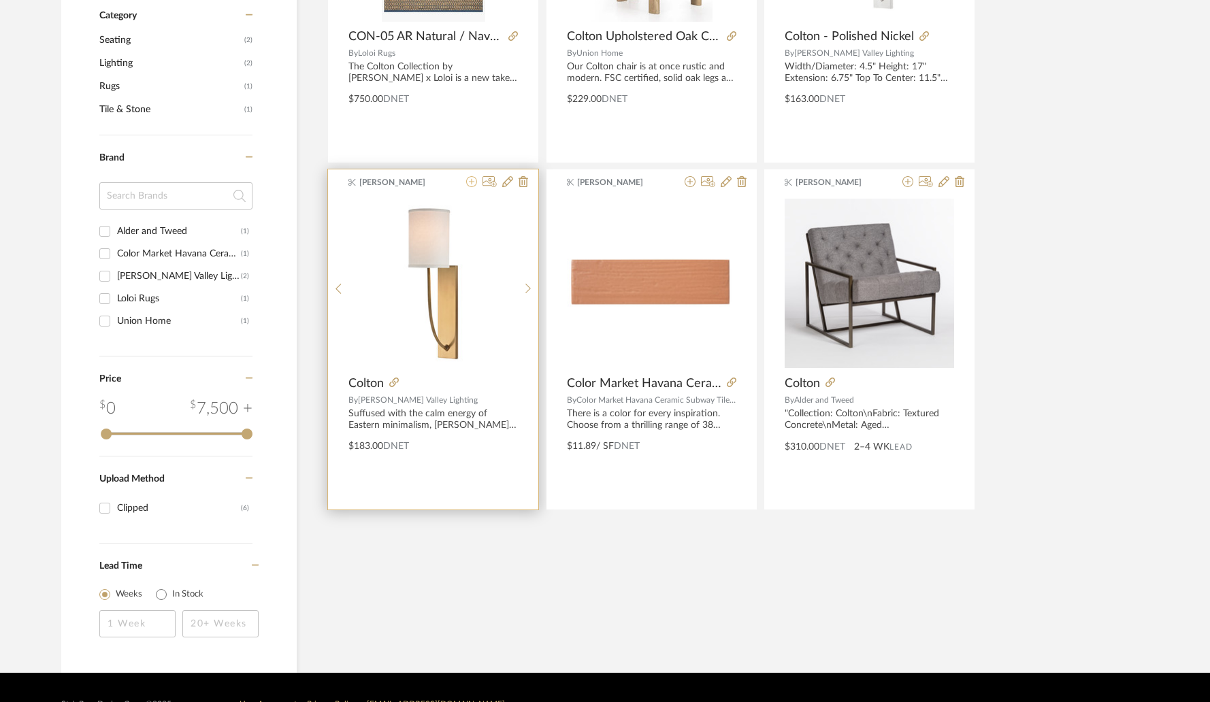
click at [472, 182] on icon at bounding box center [471, 181] width 11 height 11
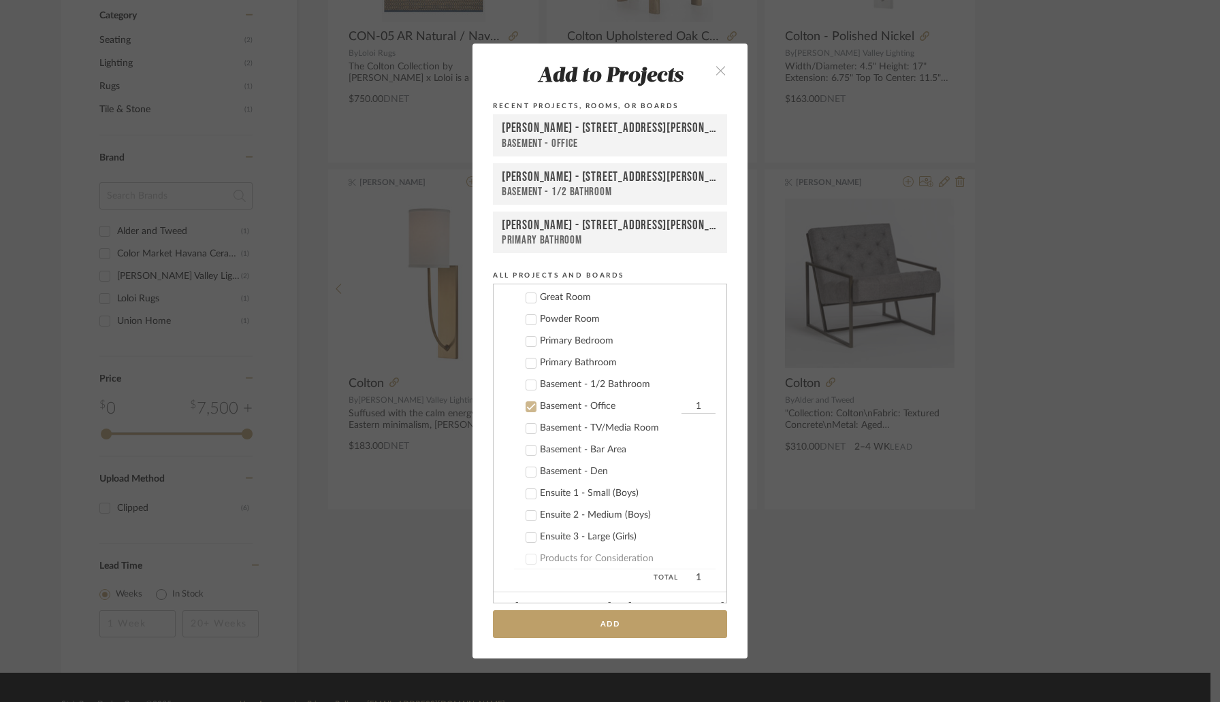
scroll to position [381, 0]
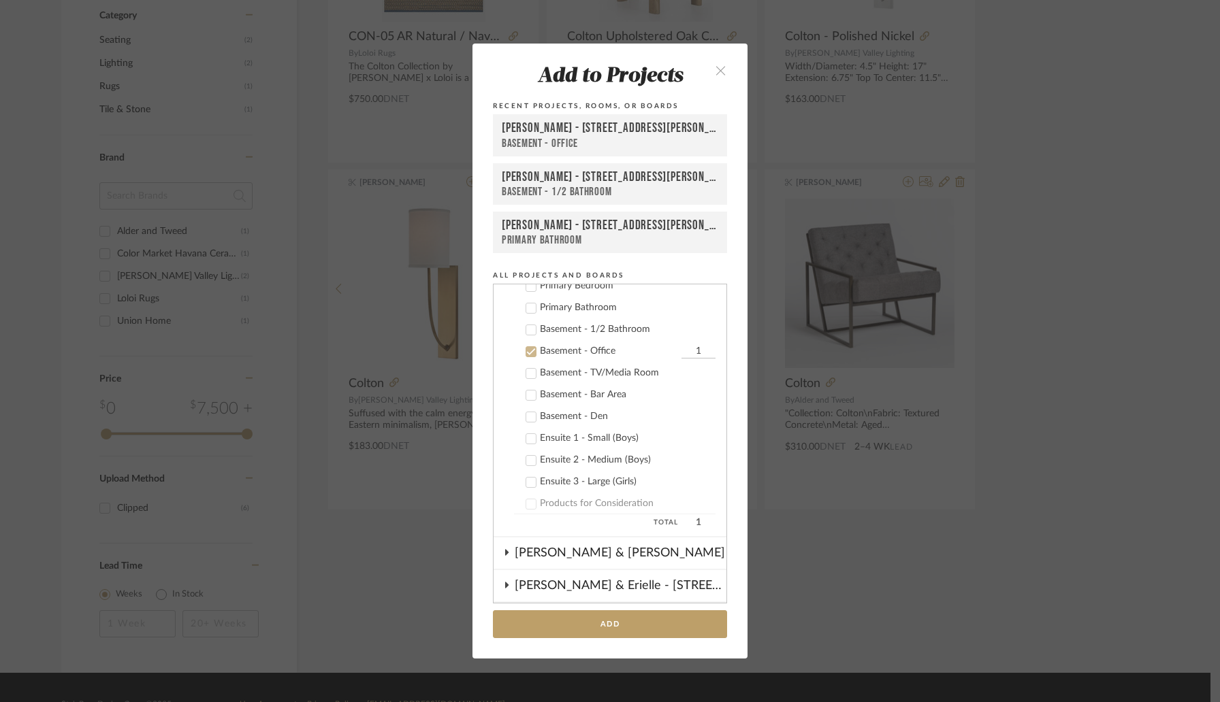
click at [681, 349] on input "1" at bounding box center [698, 352] width 34 height 14
type input "2"
click at [600, 616] on button "Add" at bounding box center [610, 624] width 234 height 28
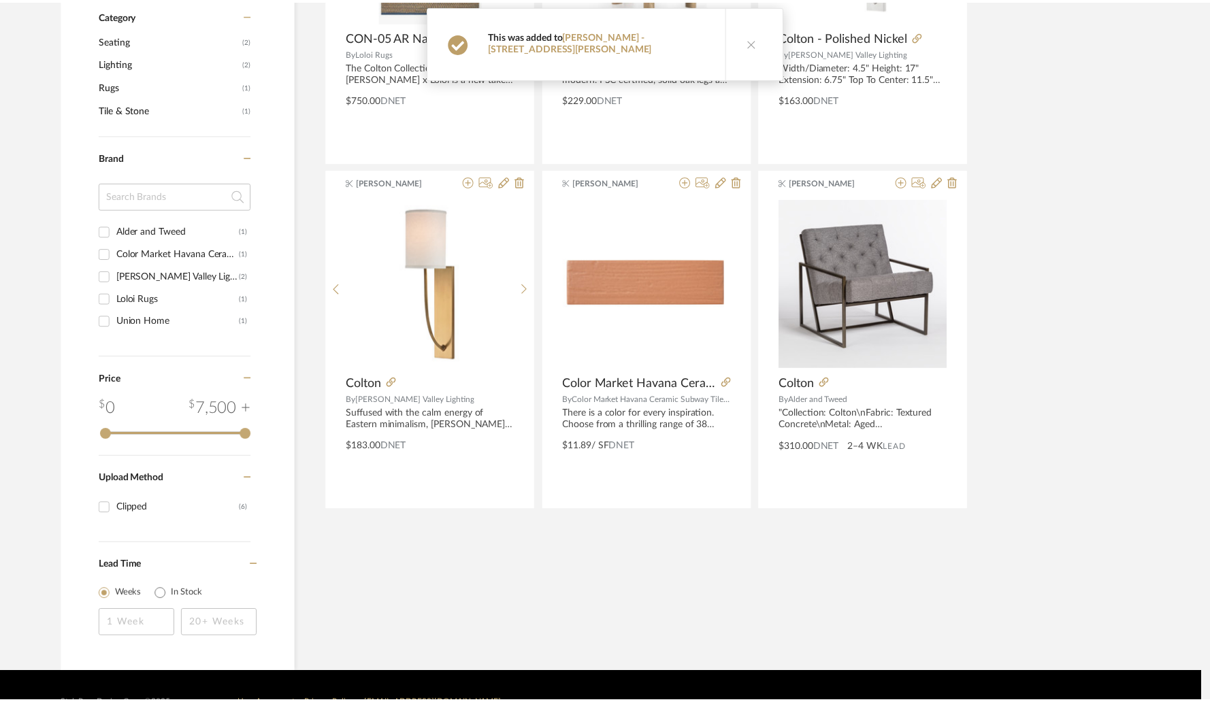
scroll to position [479, 0]
